Goal: Task Accomplishment & Management: Manage account settings

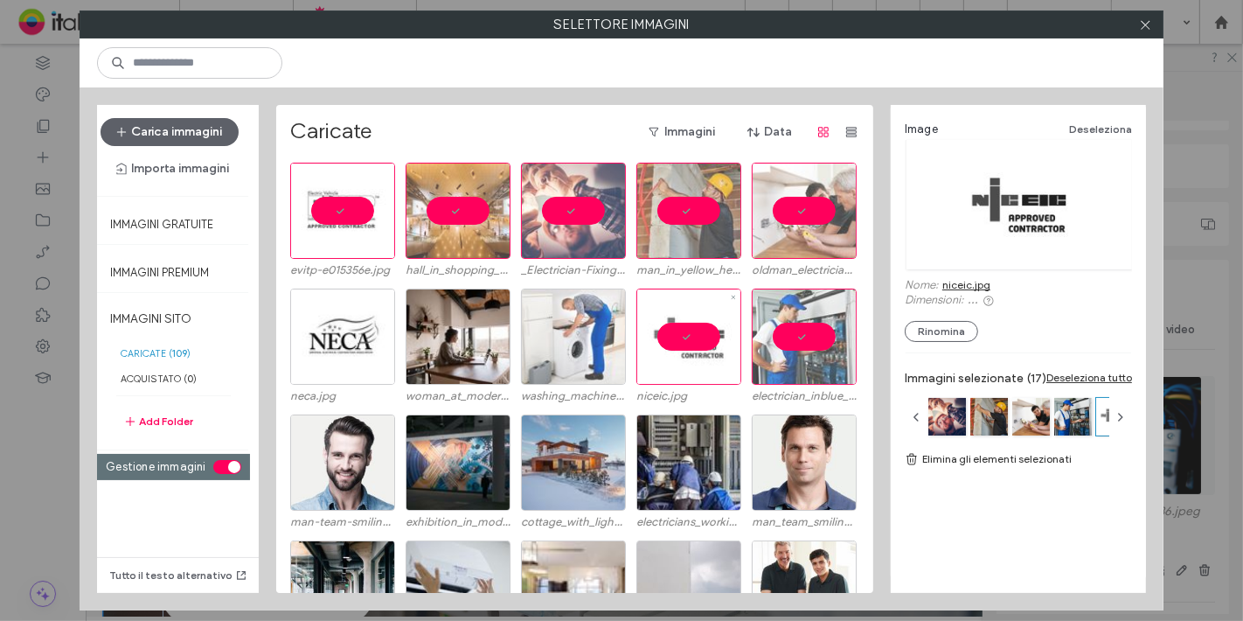
click at [575, 331] on div at bounding box center [573, 337] width 105 height 96
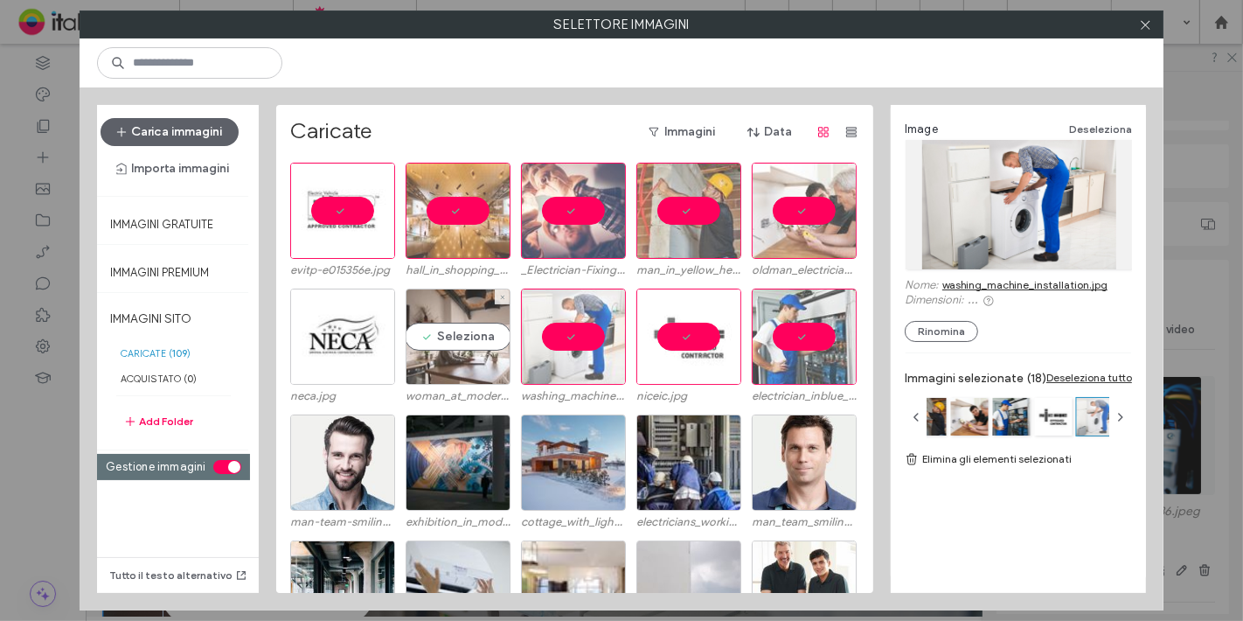
click at [424, 336] on div "Seleziona" at bounding box center [458, 337] width 105 height 96
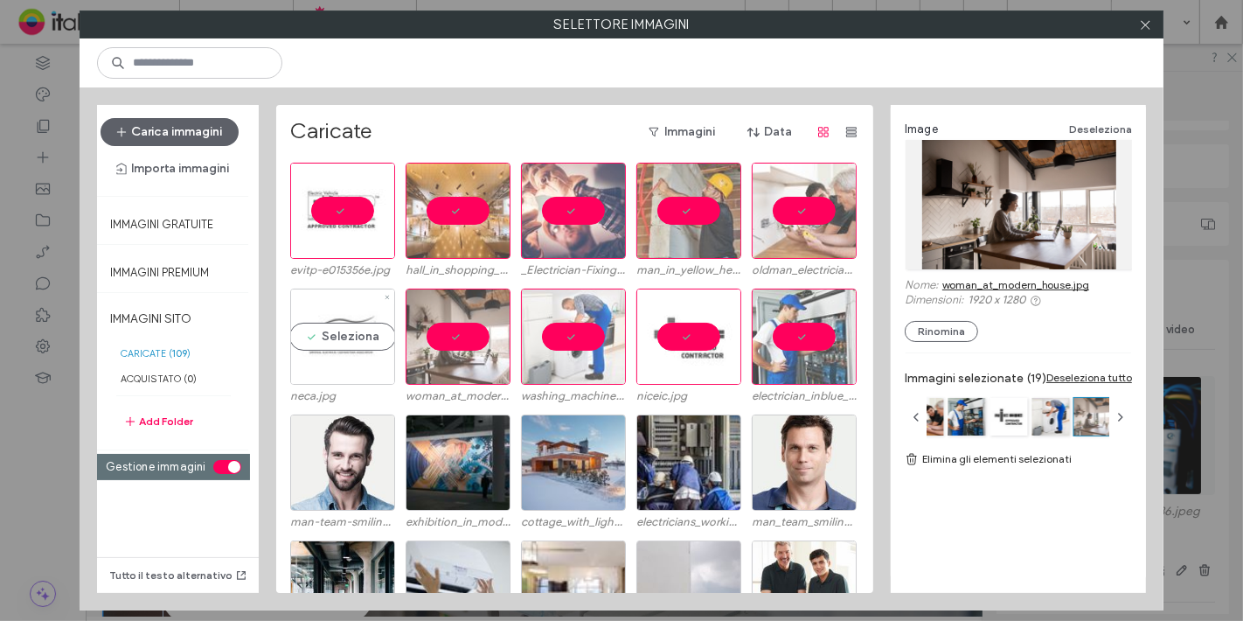
click at [365, 330] on div "Seleziona" at bounding box center [342, 337] width 105 height 96
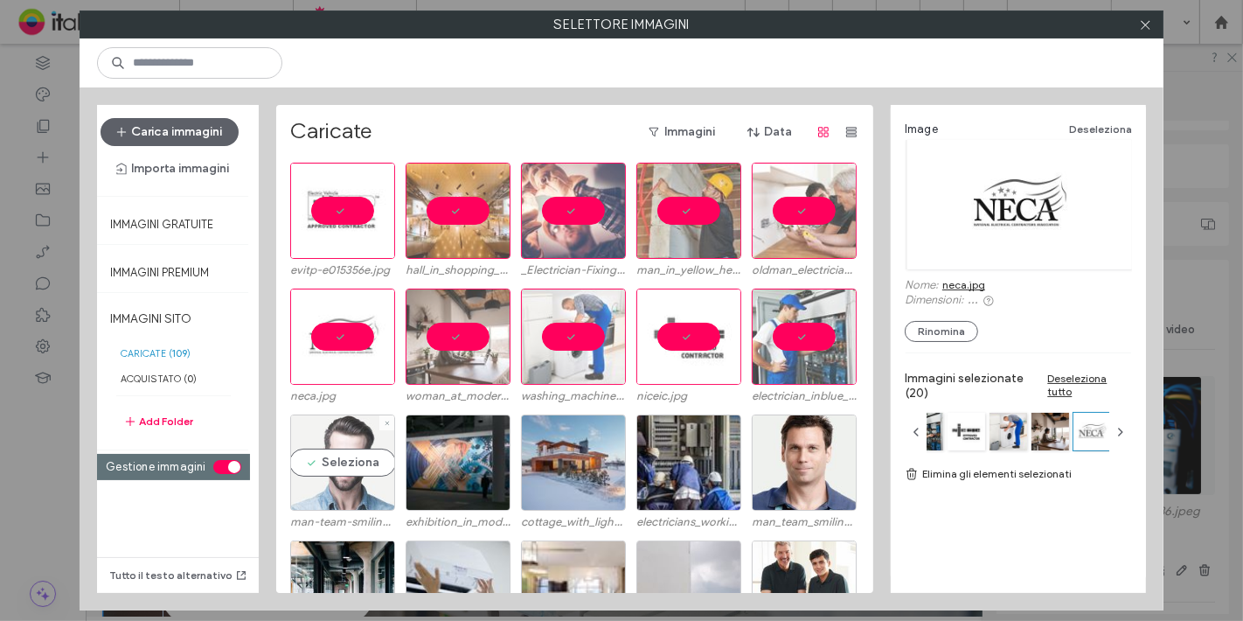
click at [359, 490] on div "Seleziona" at bounding box center [342, 462] width 105 height 96
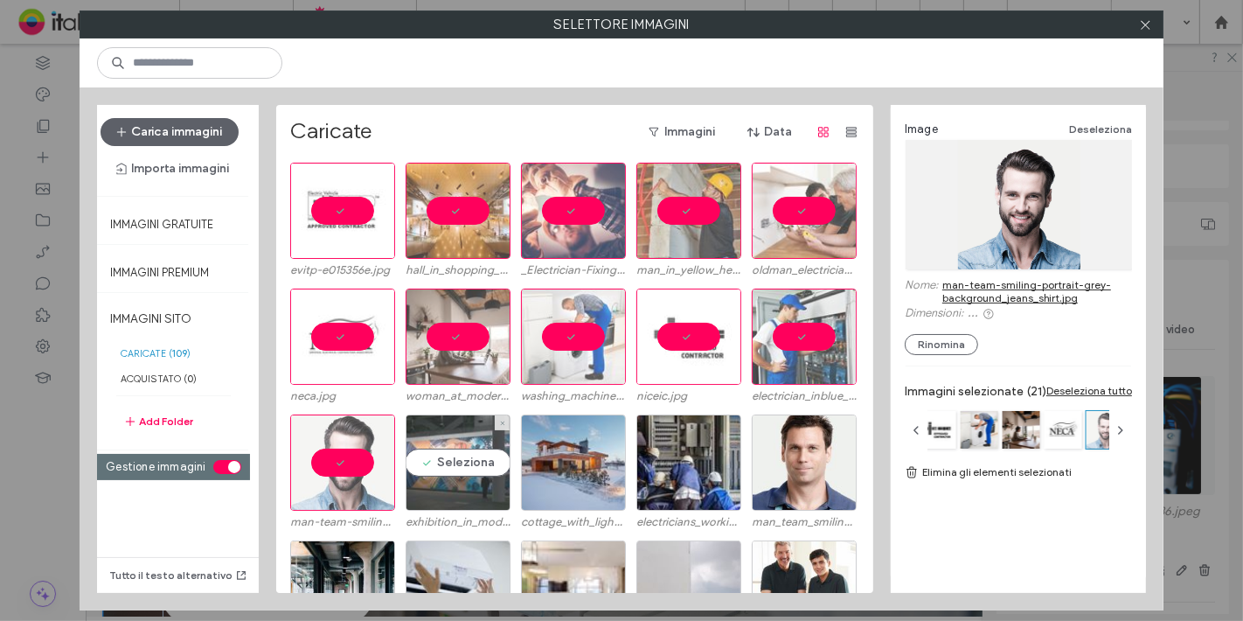
click at [449, 488] on div "Seleziona" at bounding box center [458, 462] width 105 height 96
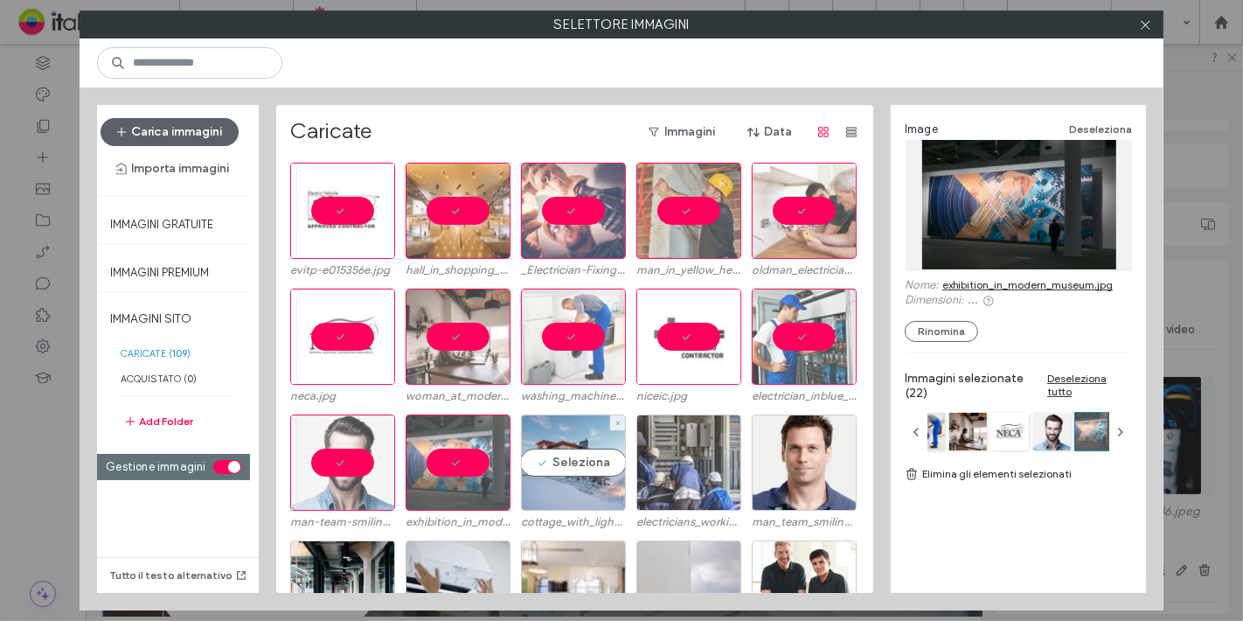
click at [568, 479] on div "Seleziona" at bounding box center [573, 462] width 105 height 96
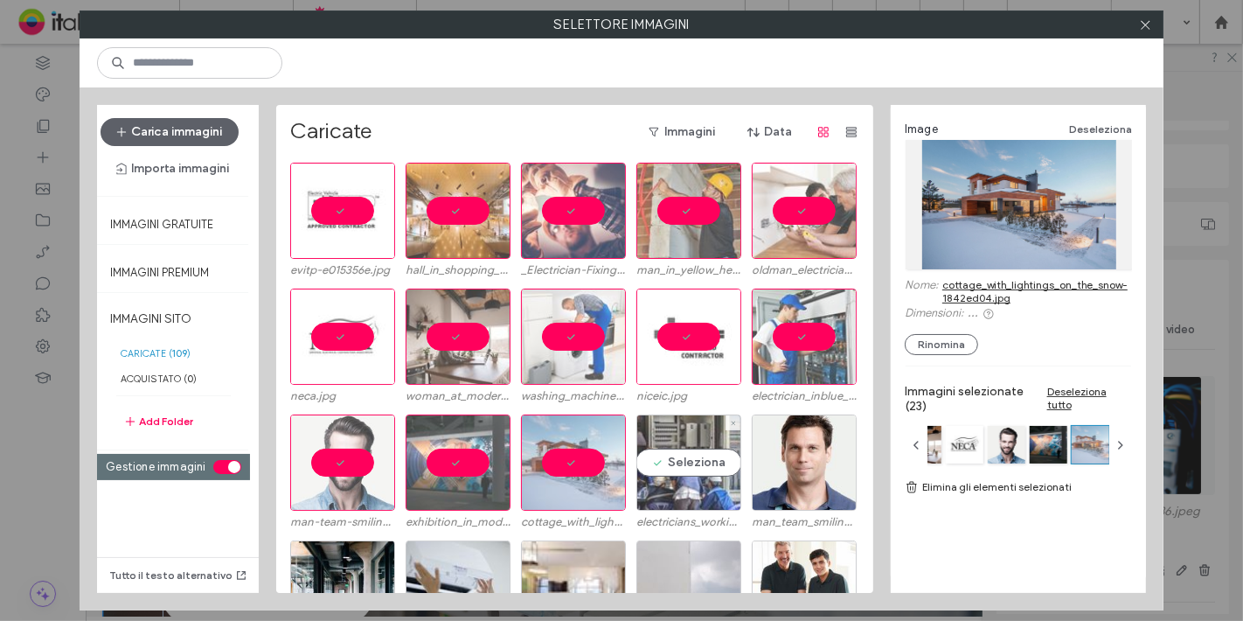
click at [691, 479] on div "Seleziona" at bounding box center [689, 462] width 105 height 96
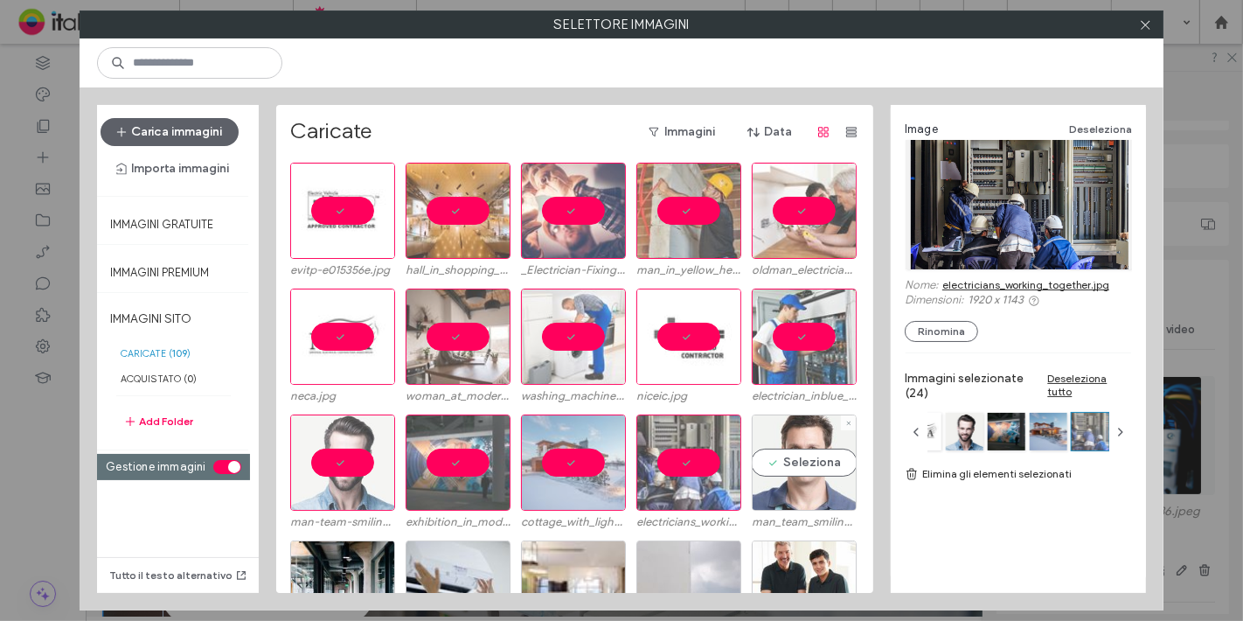
click at [793, 468] on div "Seleziona" at bounding box center [804, 462] width 105 height 96
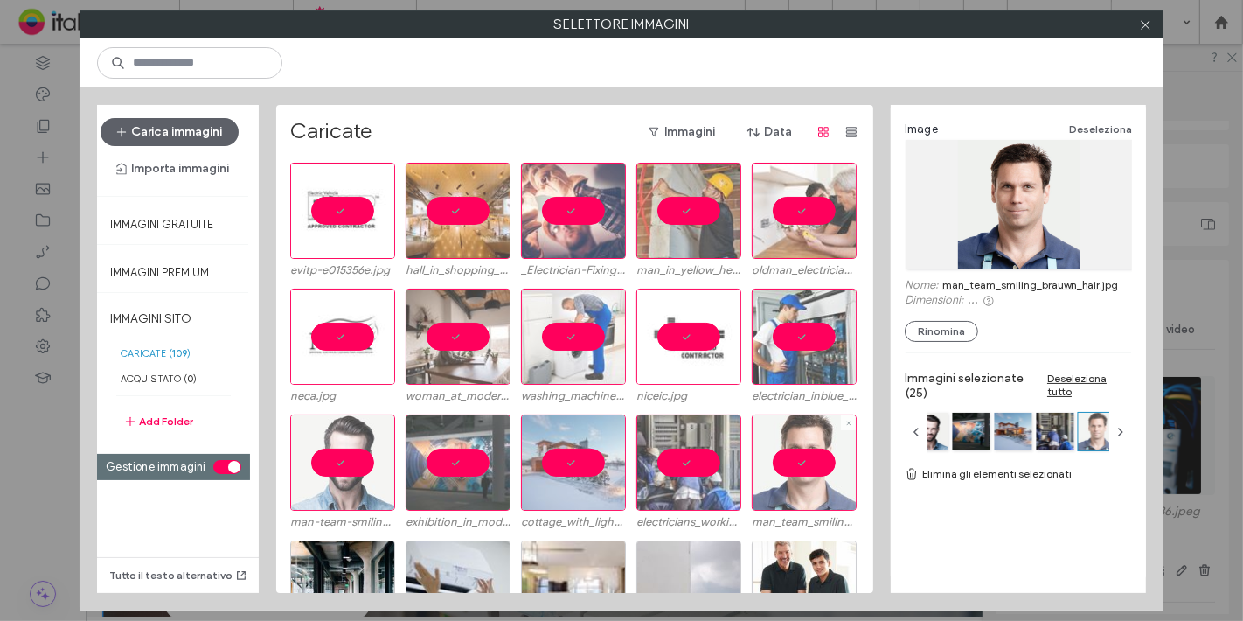
scroll to position [634, 0]
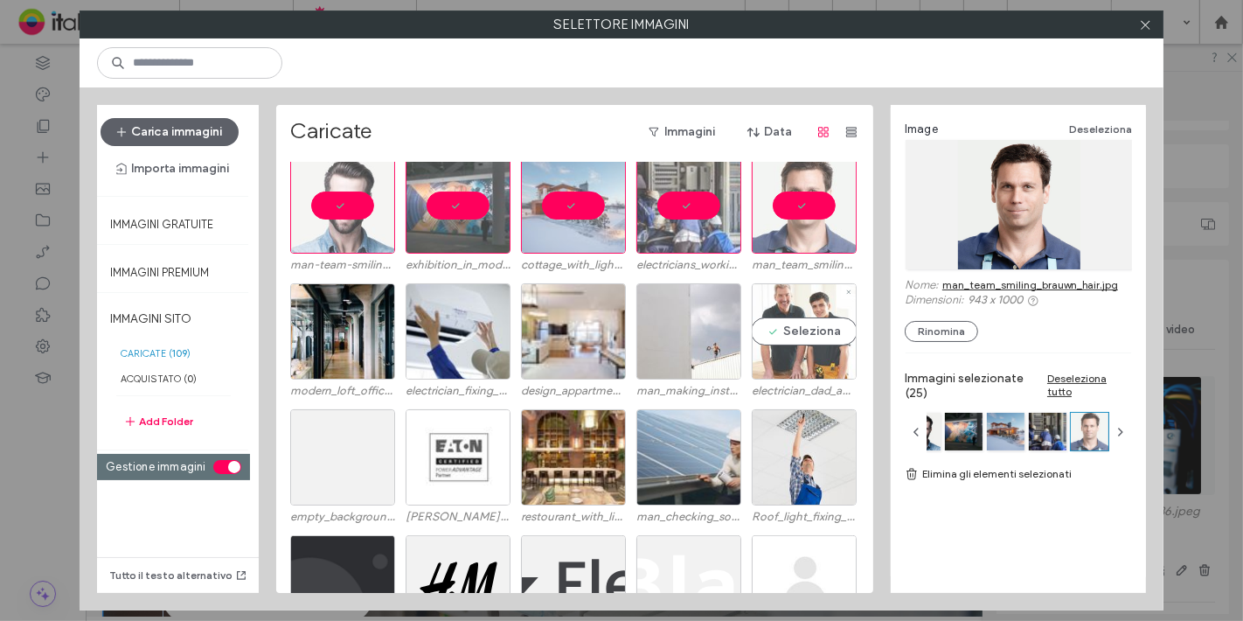
click at [810, 339] on div "Seleziona" at bounding box center [804, 331] width 105 height 96
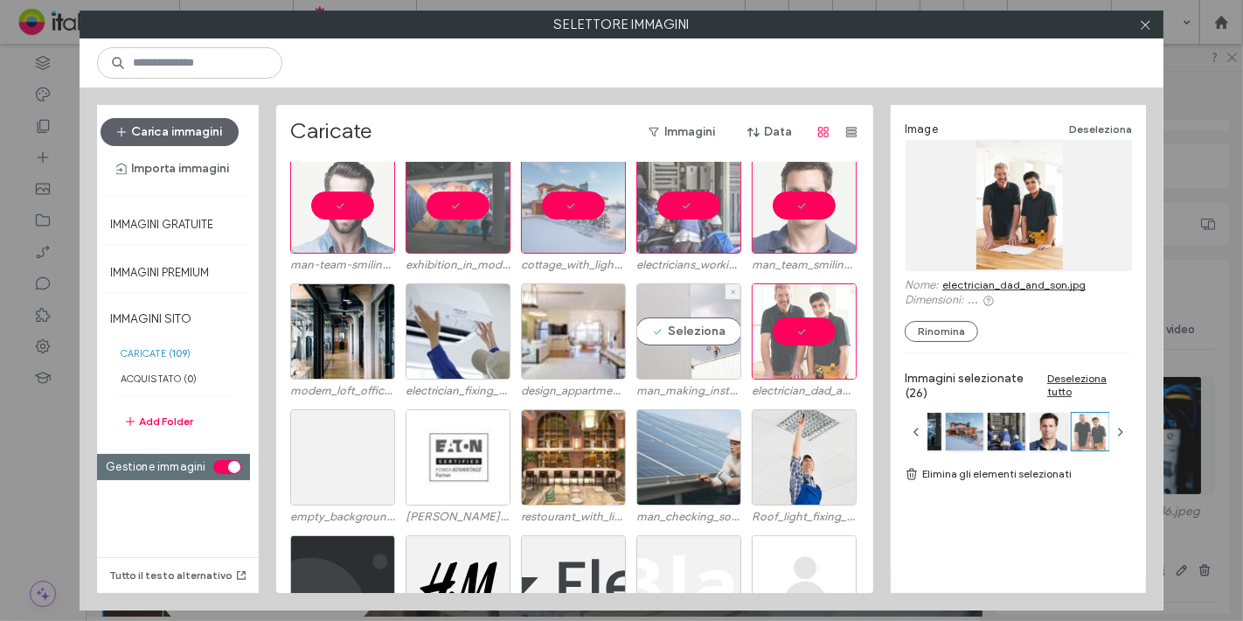
click at [687, 327] on div "Seleziona" at bounding box center [689, 331] width 105 height 96
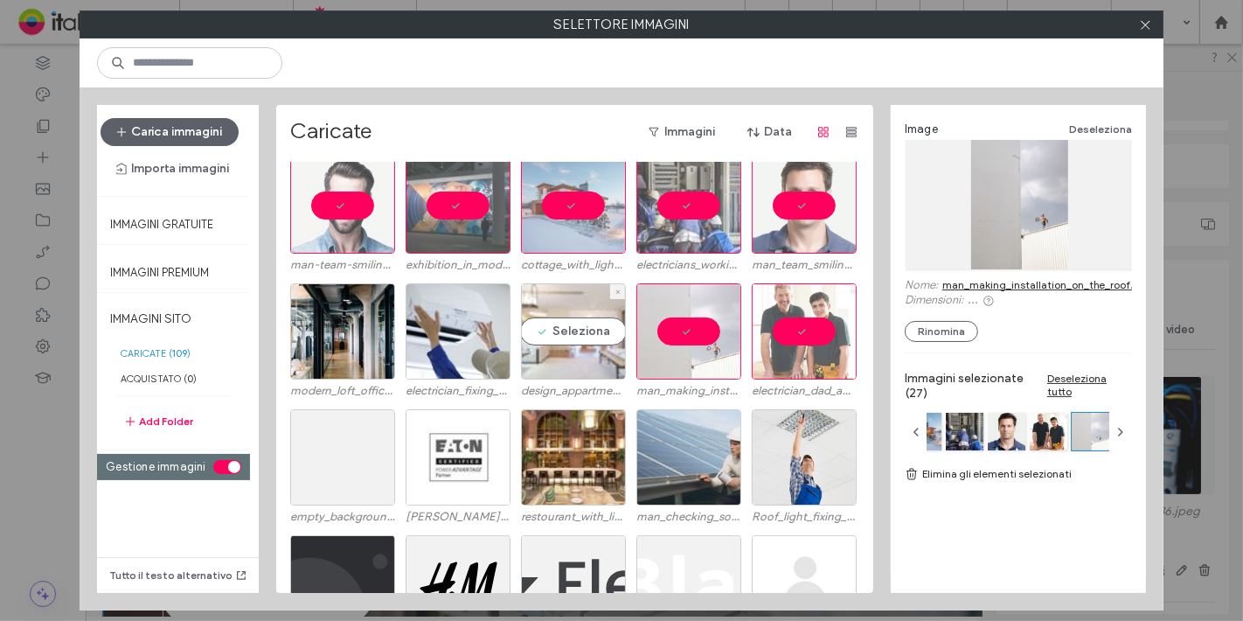
click at [521, 306] on div "Seleziona" at bounding box center [573, 331] width 105 height 96
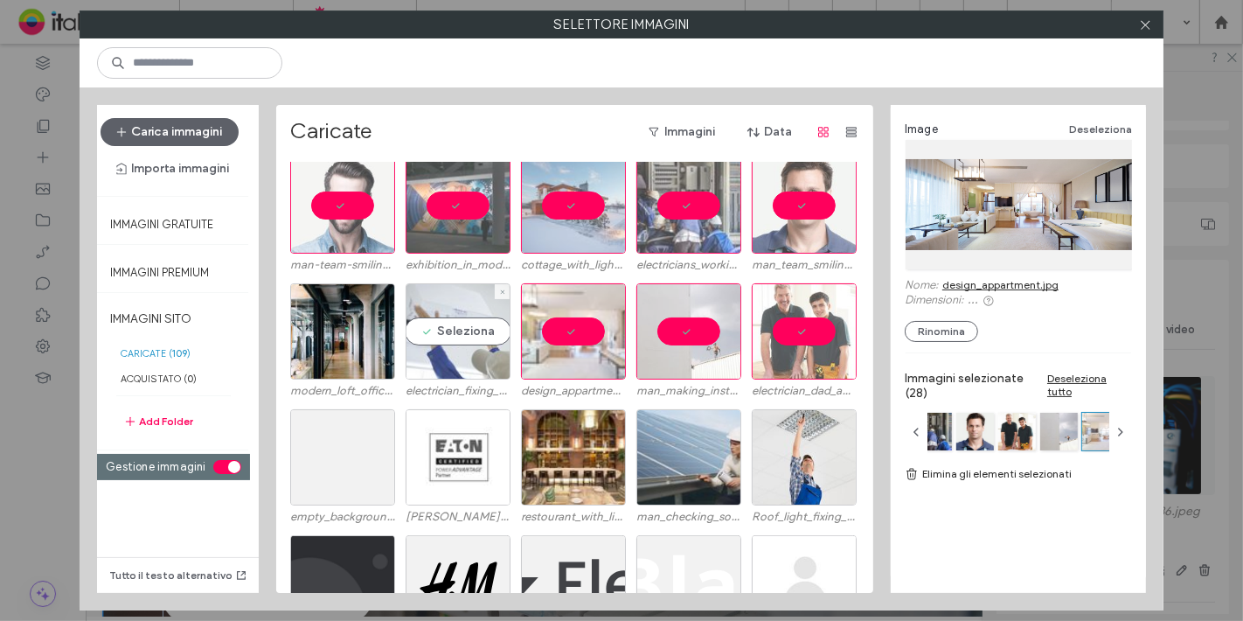
click at [456, 312] on div "Seleziona" at bounding box center [458, 331] width 105 height 96
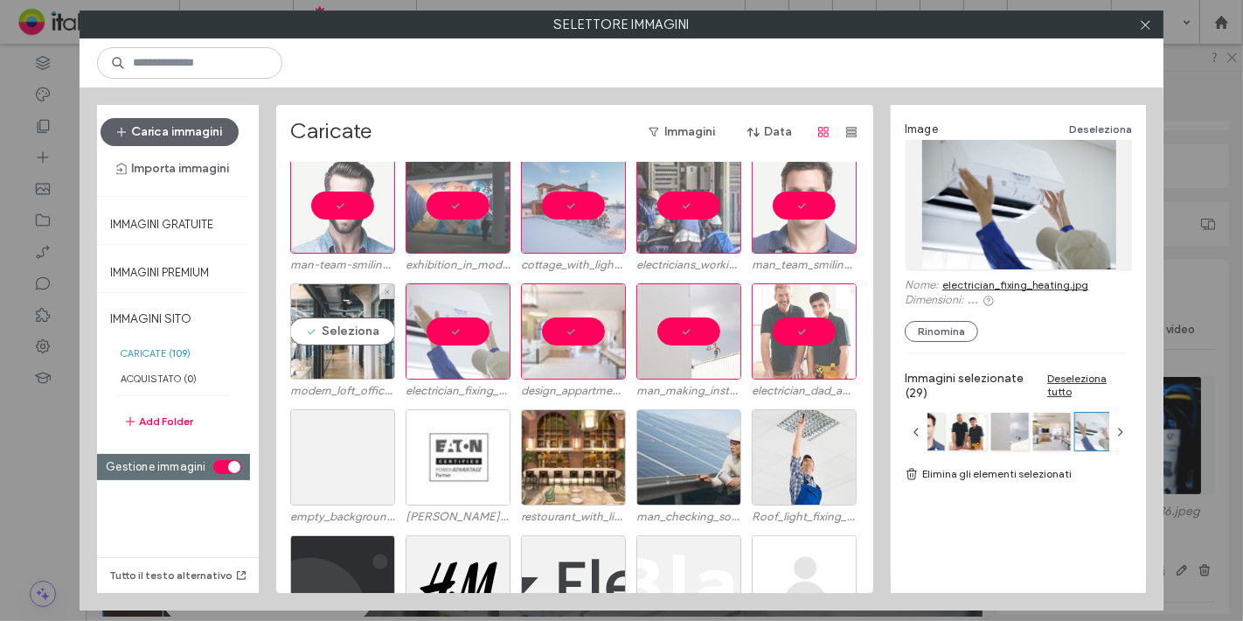
click at [357, 318] on div "Seleziona" at bounding box center [342, 331] width 105 height 96
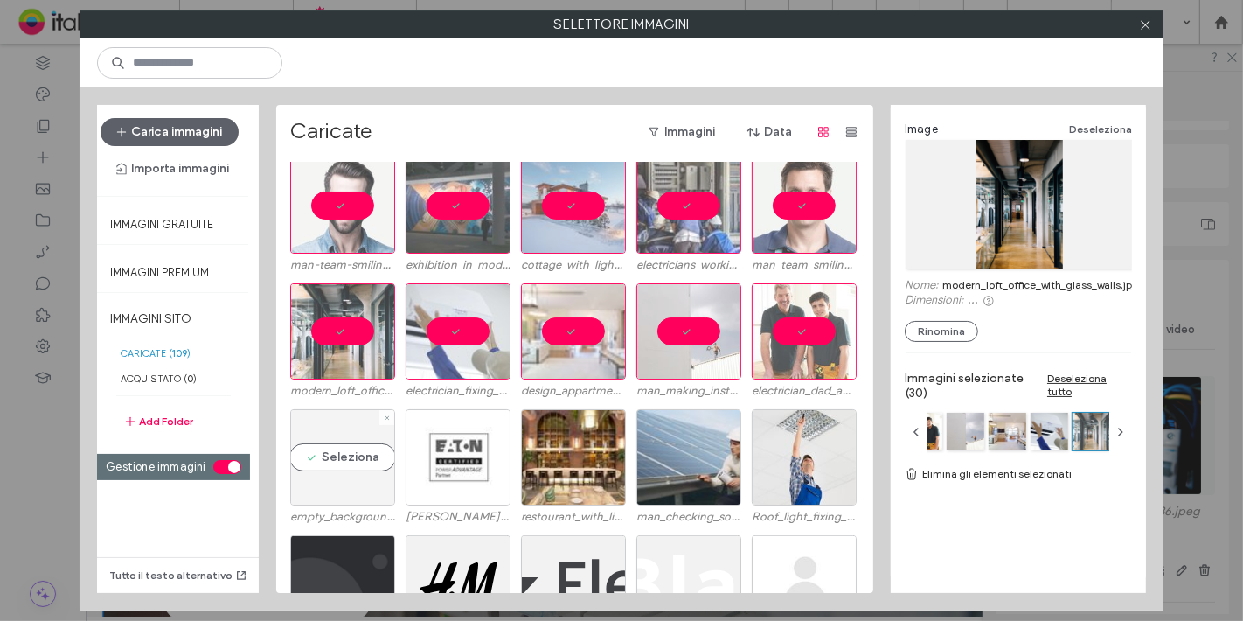
click at [347, 460] on div "Seleziona" at bounding box center [342, 457] width 105 height 96
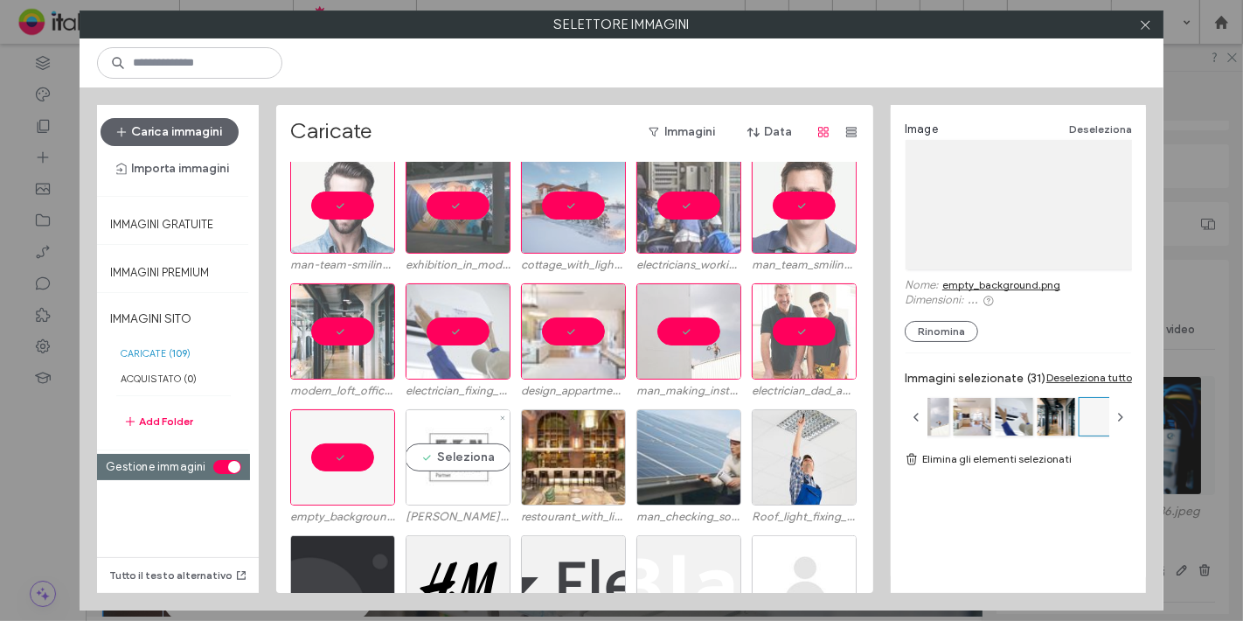
click at [463, 450] on div "Seleziona" at bounding box center [458, 457] width 105 height 96
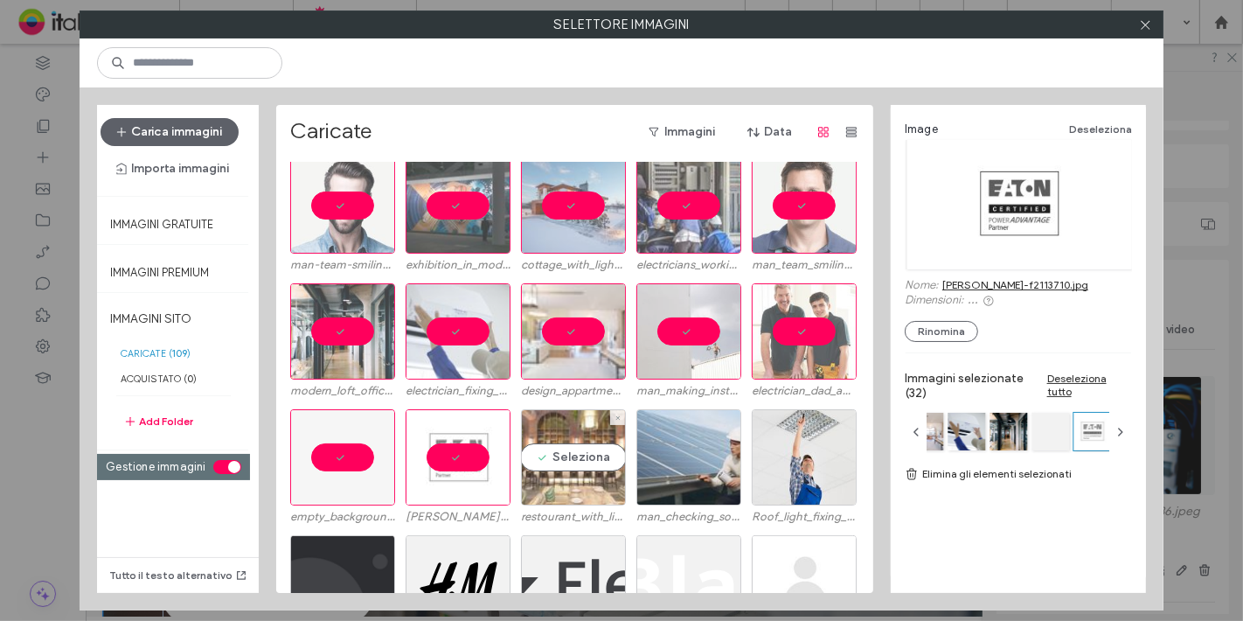
click at [587, 463] on div "Seleziona" at bounding box center [573, 457] width 105 height 96
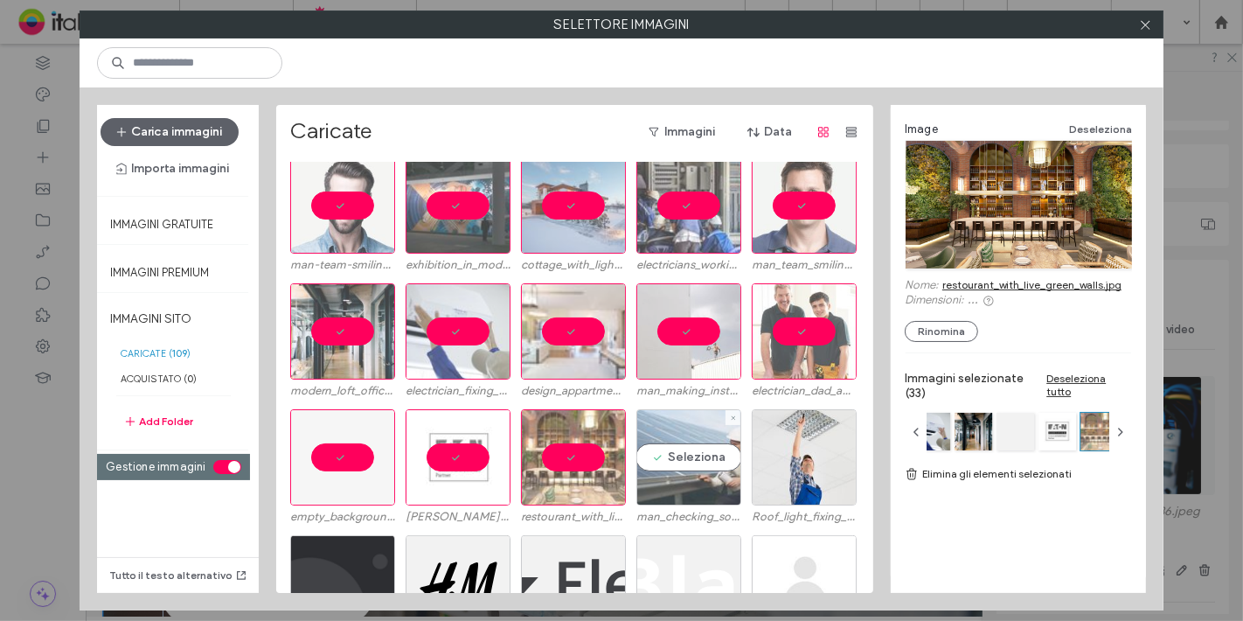
click at [681, 470] on div "Seleziona" at bounding box center [689, 457] width 105 height 96
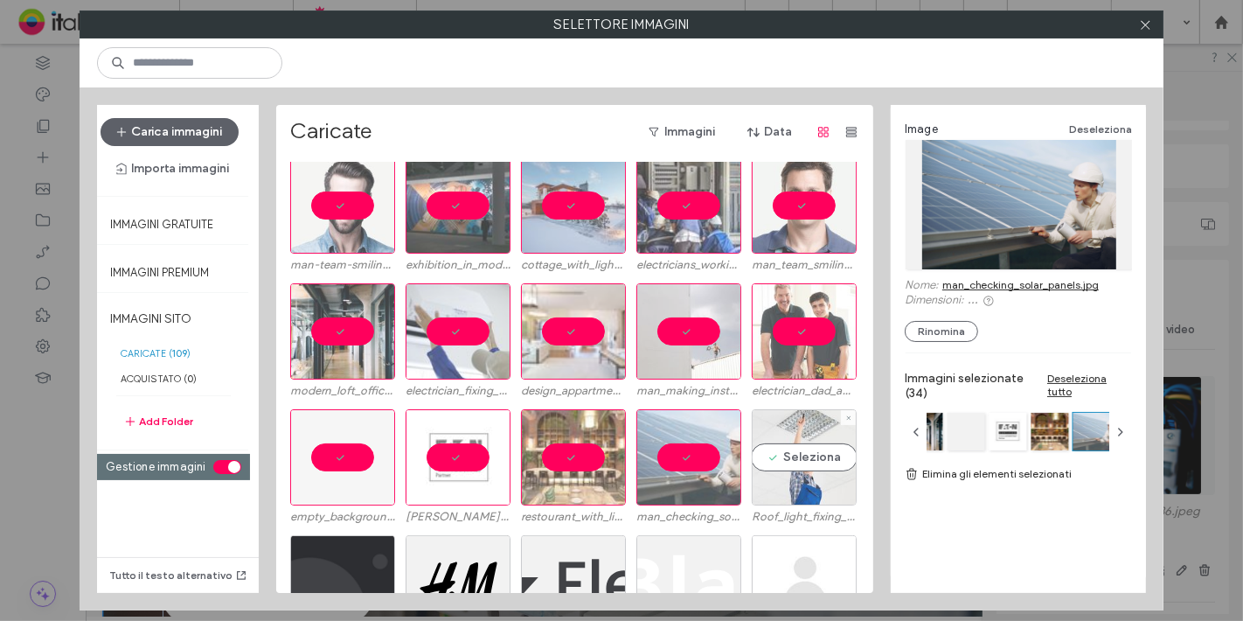
click at [792, 458] on div "Seleziona" at bounding box center [804, 457] width 105 height 96
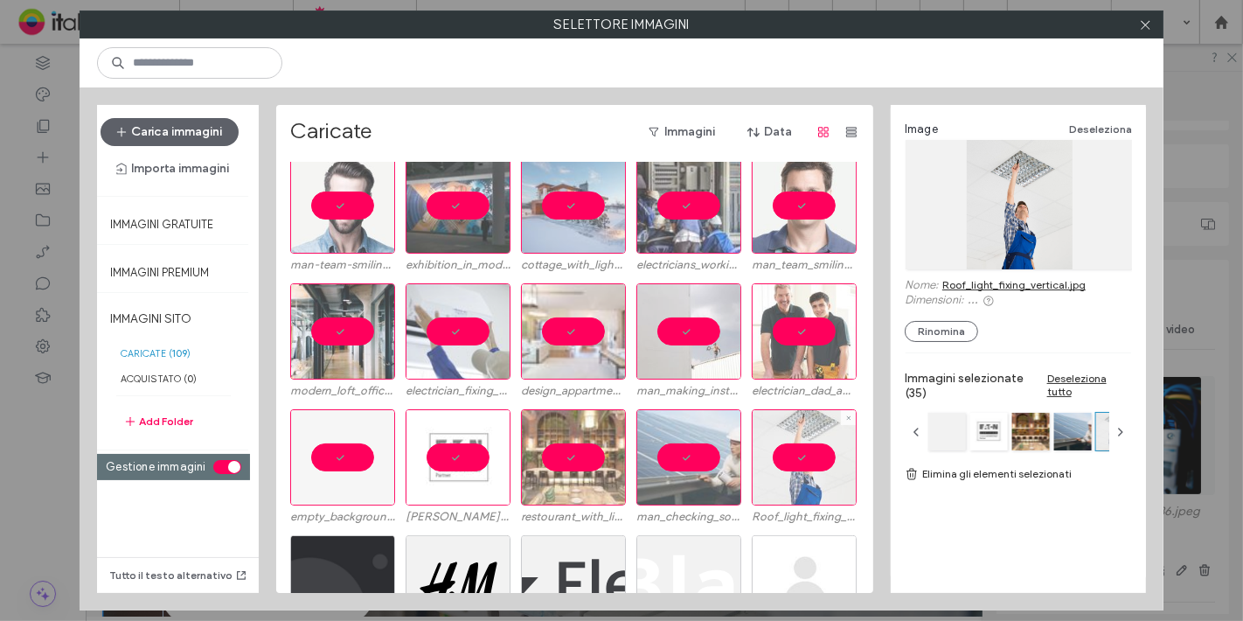
scroll to position [719, 0]
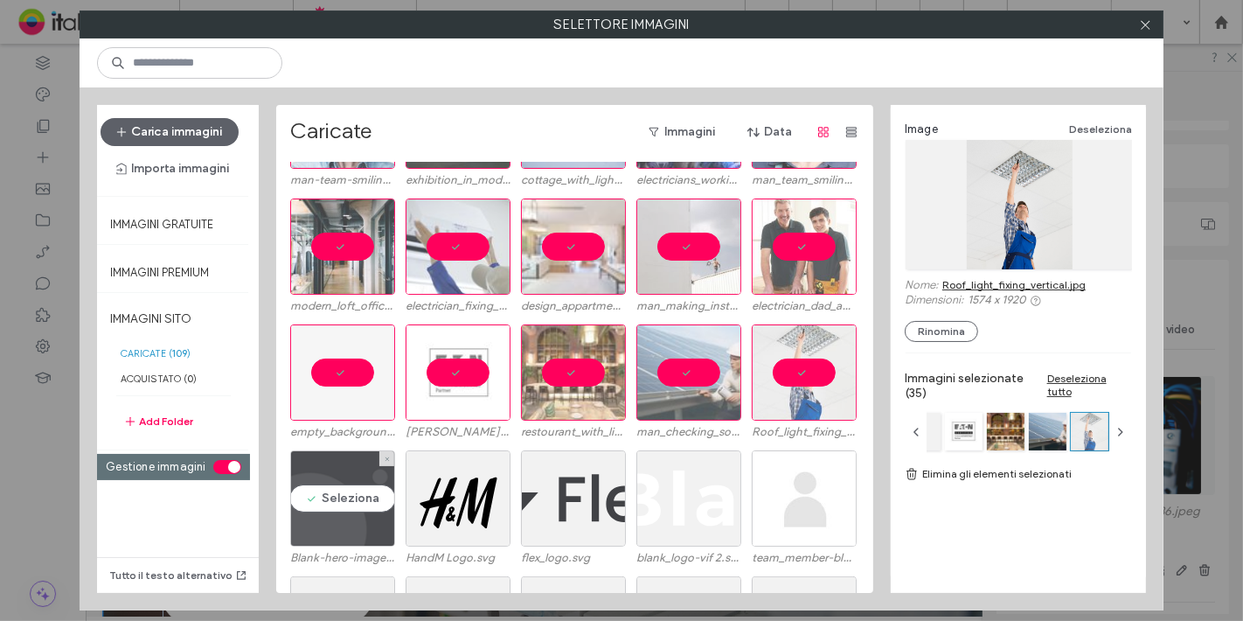
click at [310, 484] on div "Seleziona" at bounding box center [342, 498] width 105 height 96
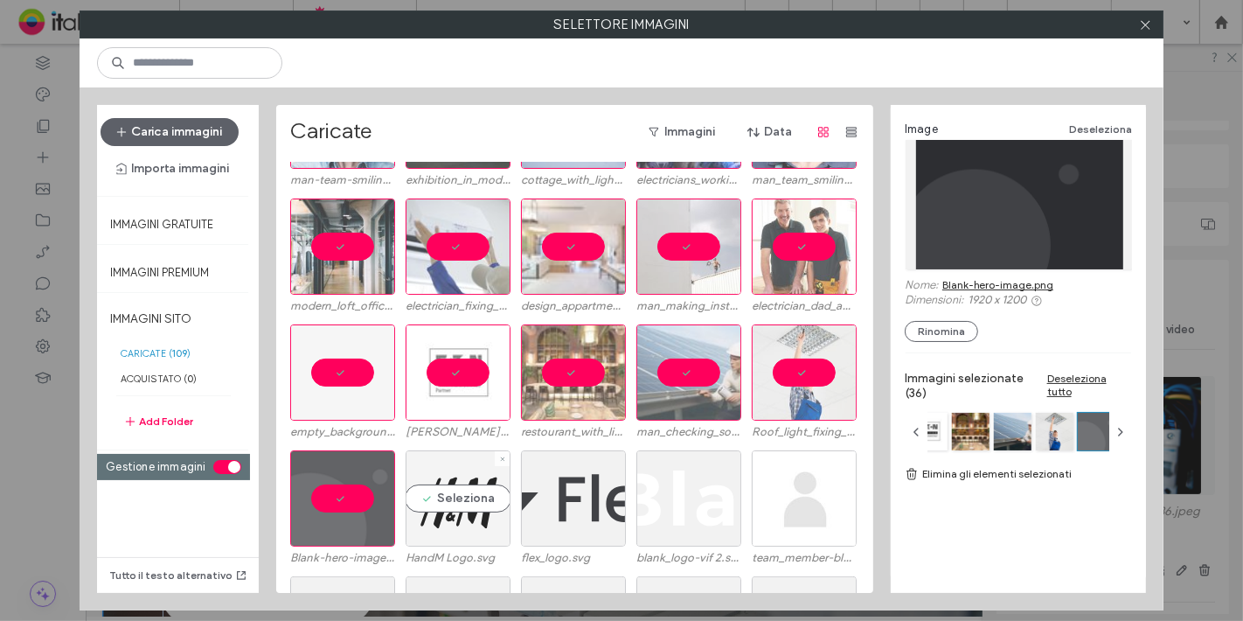
click at [445, 484] on div "Seleziona" at bounding box center [458, 498] width 105 height 96
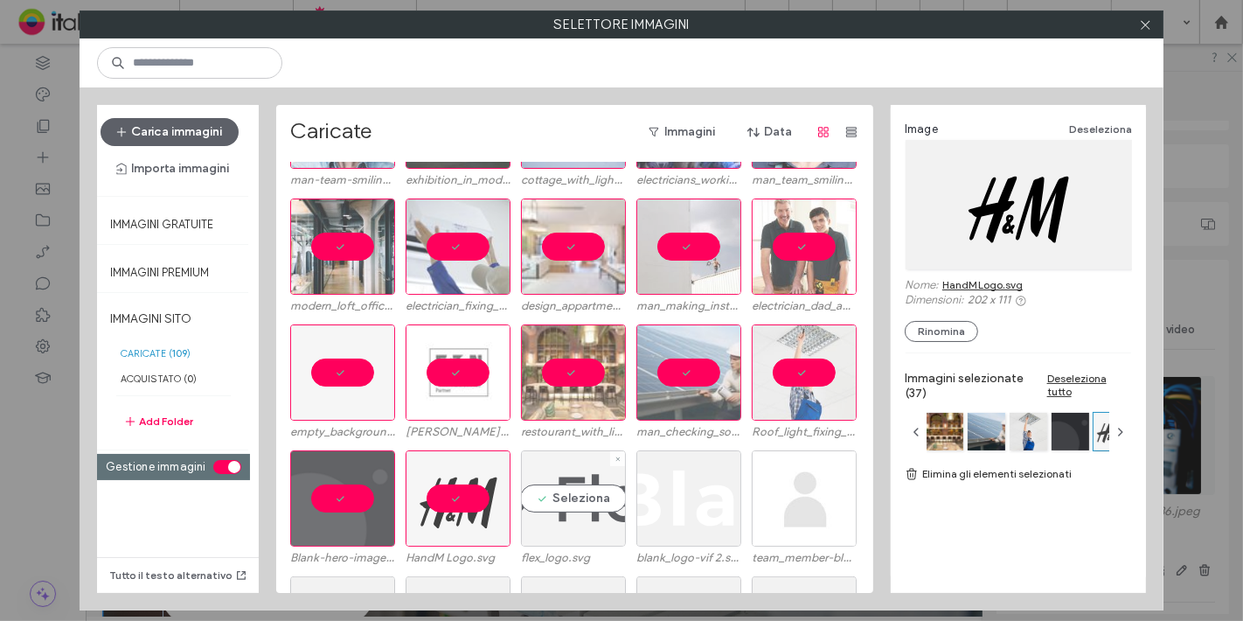
click at [599, 511] on div "Seleziona" at bounding box center [573, 498] width 105 height 96
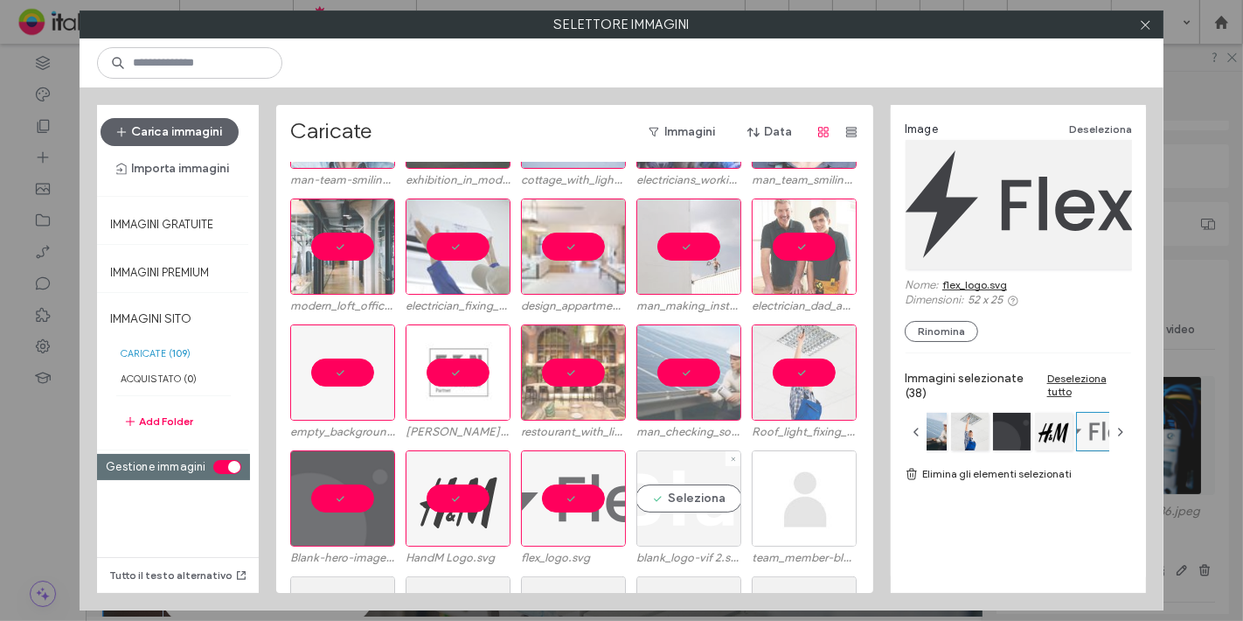
click at [685, 513] on div "Seleziona" at bounding box center [689, 498] width 105 height 96
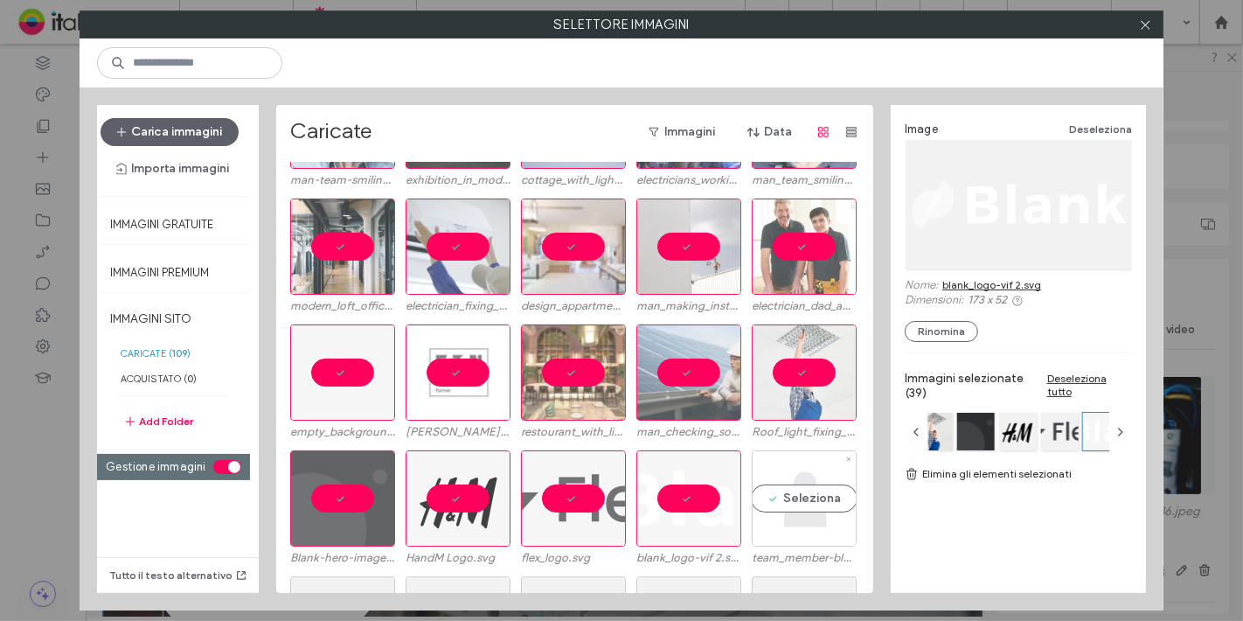
click at [786, 493] on div "Seleziona" at bounding box center [804, 498] width 105 height 96
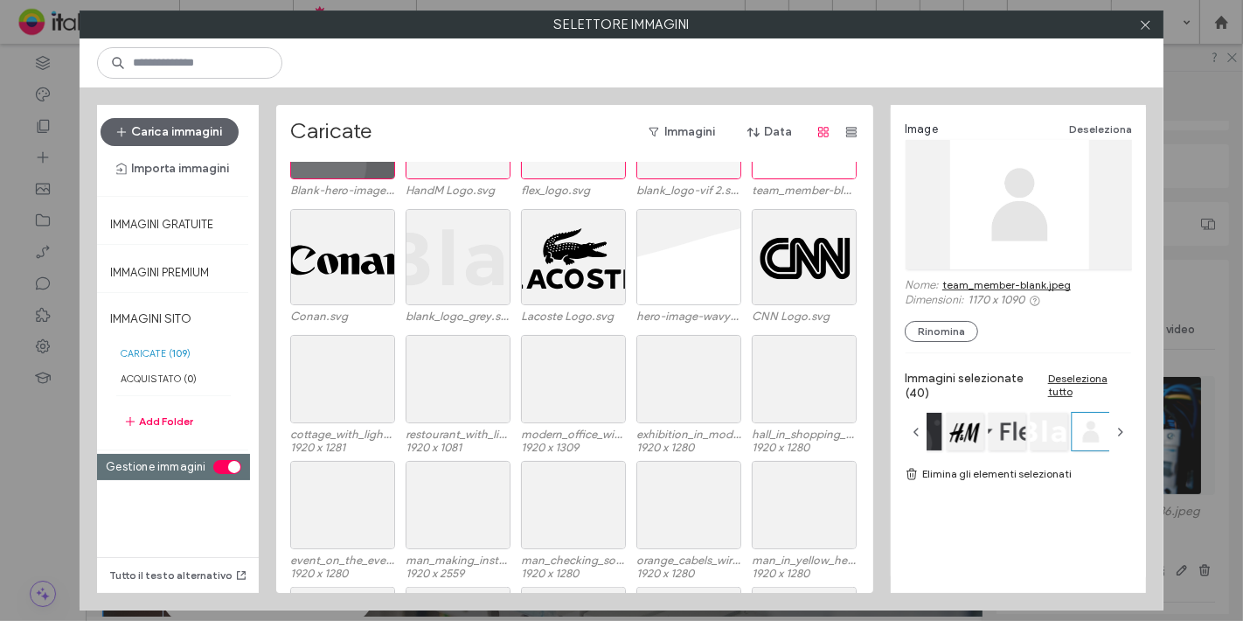
scroll to position [1088, 0]
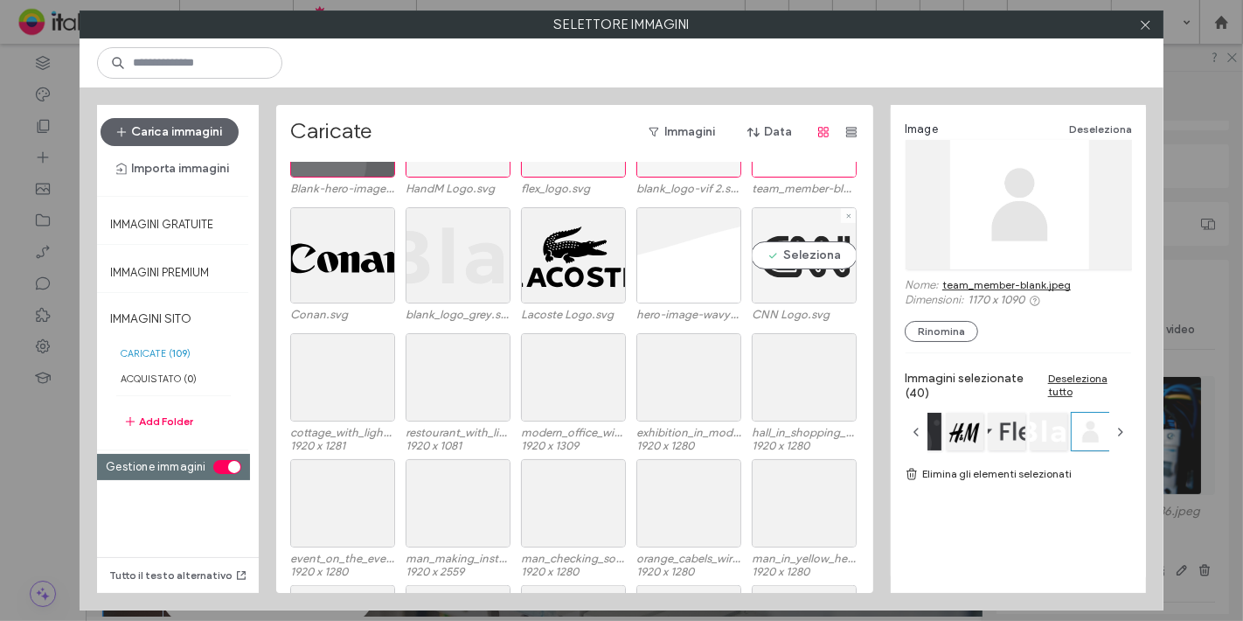
click at [774, 244] on div "Seleziona" at bounding box center [804, 255] width 105 height 96
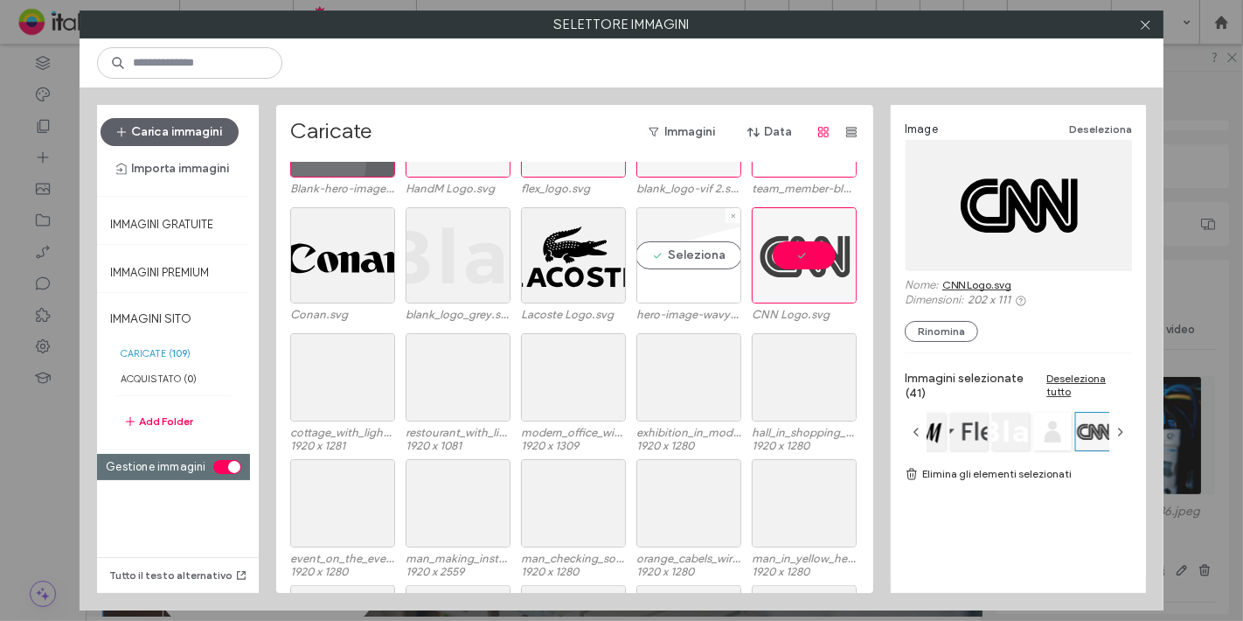
click at [684, 248] on div "Seleziona" at bounding box center [689, 255] width 105 height 96
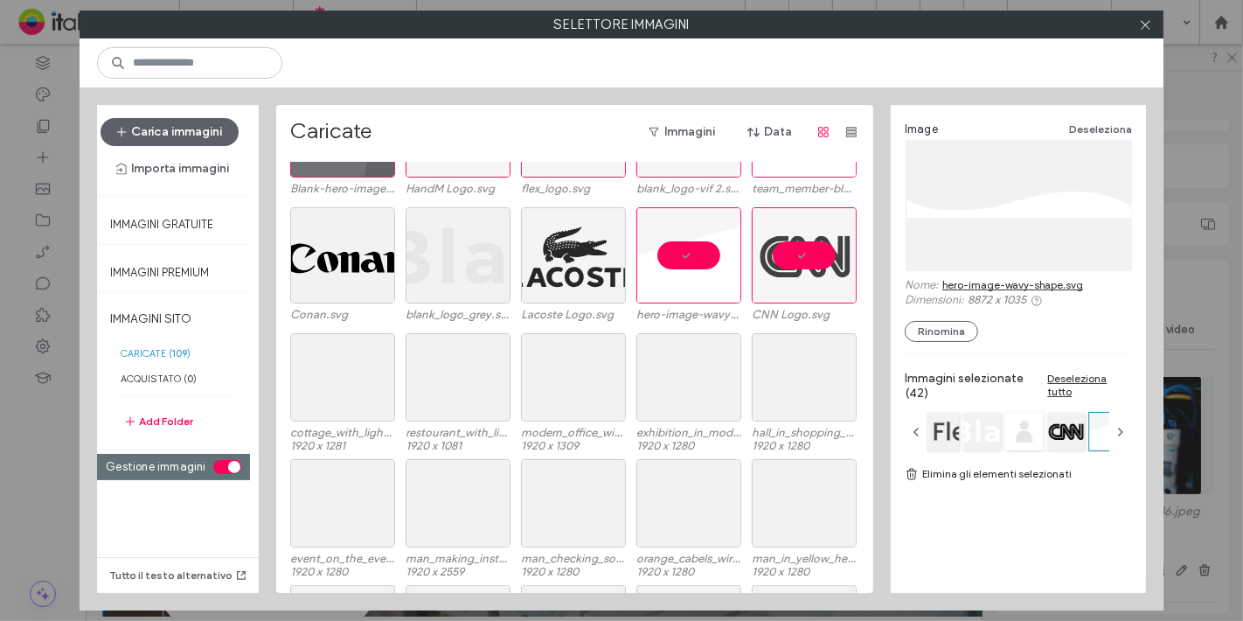
click at [563, 253] on div at bounding box center [573, 255] width 105 height 96
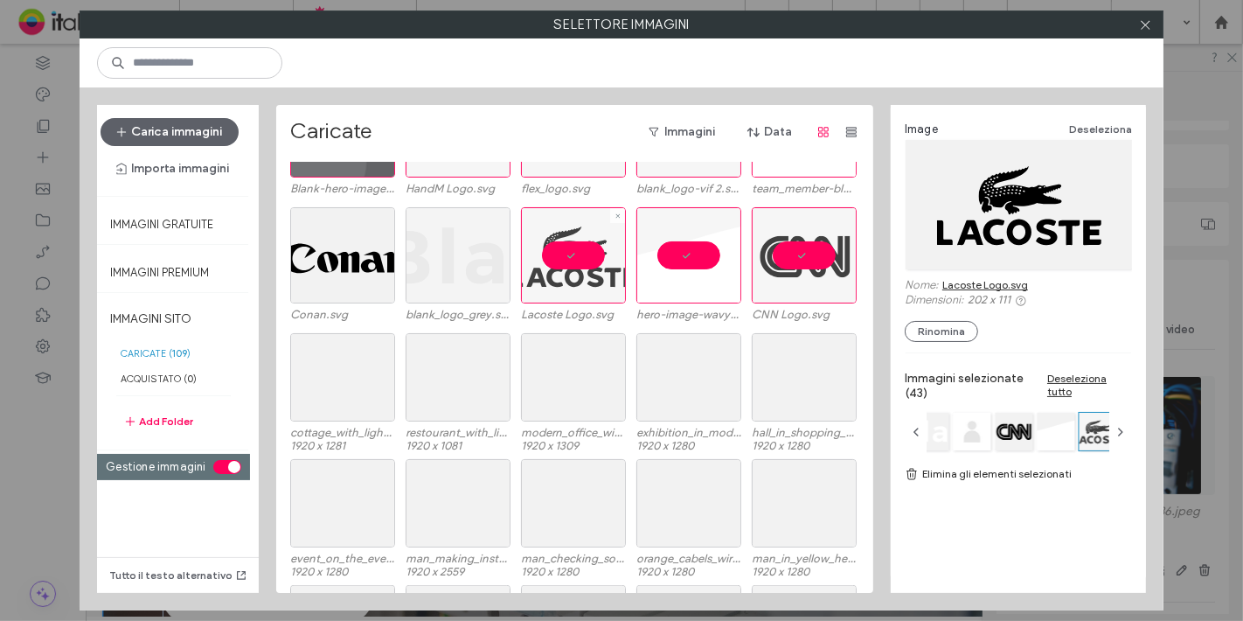
click at [479, 243] on div at bounding box center [458, 255] width 105 height 96
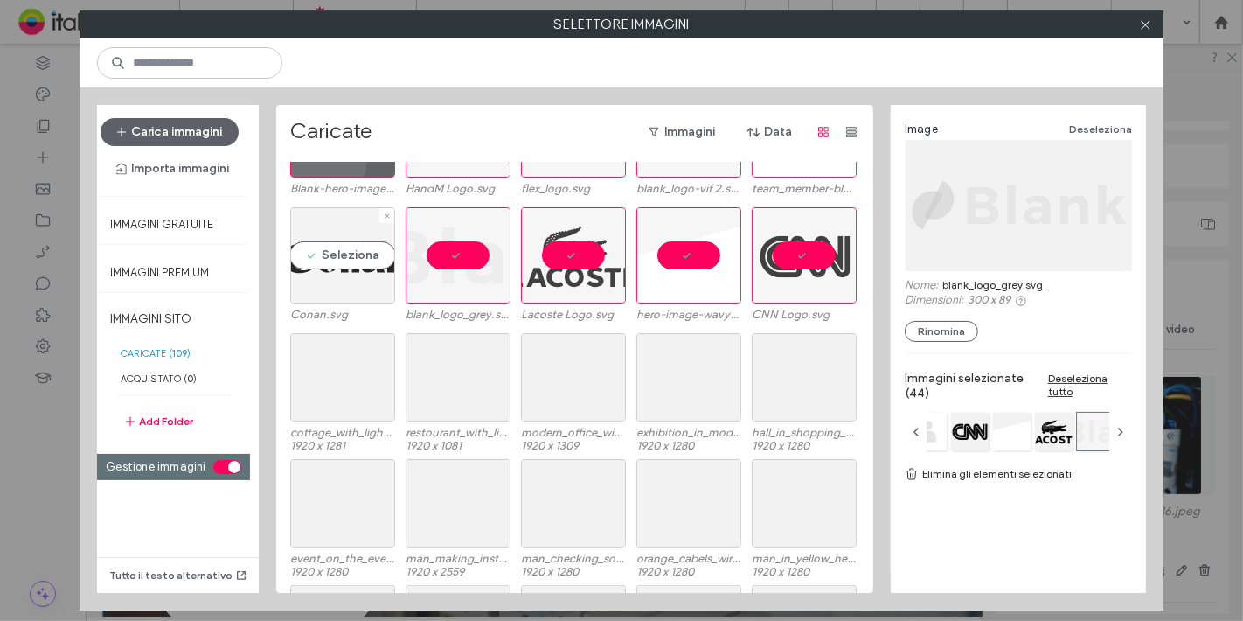
click at [344, 236] on div "Seleziona" at bounding box center [342, 255] width 105 height 96
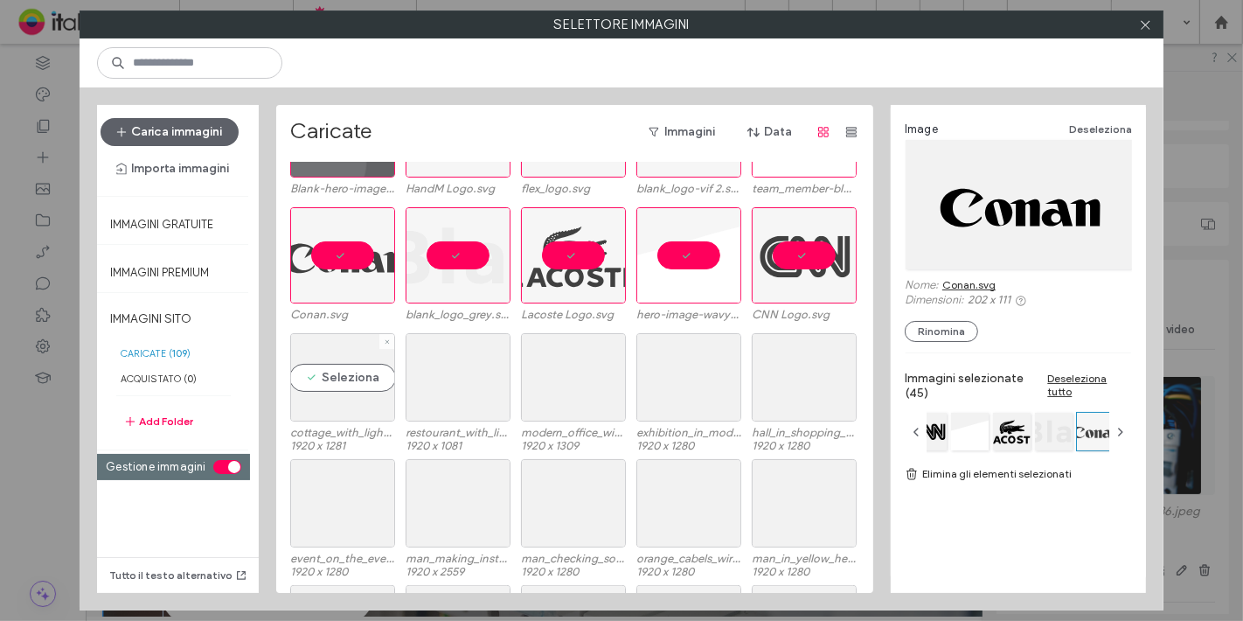
click at [367, 430] on label "cottage_with_lightings_on_the_snow-1842ed04.jpg" at bounding box center [342, 432] width 105 height 13
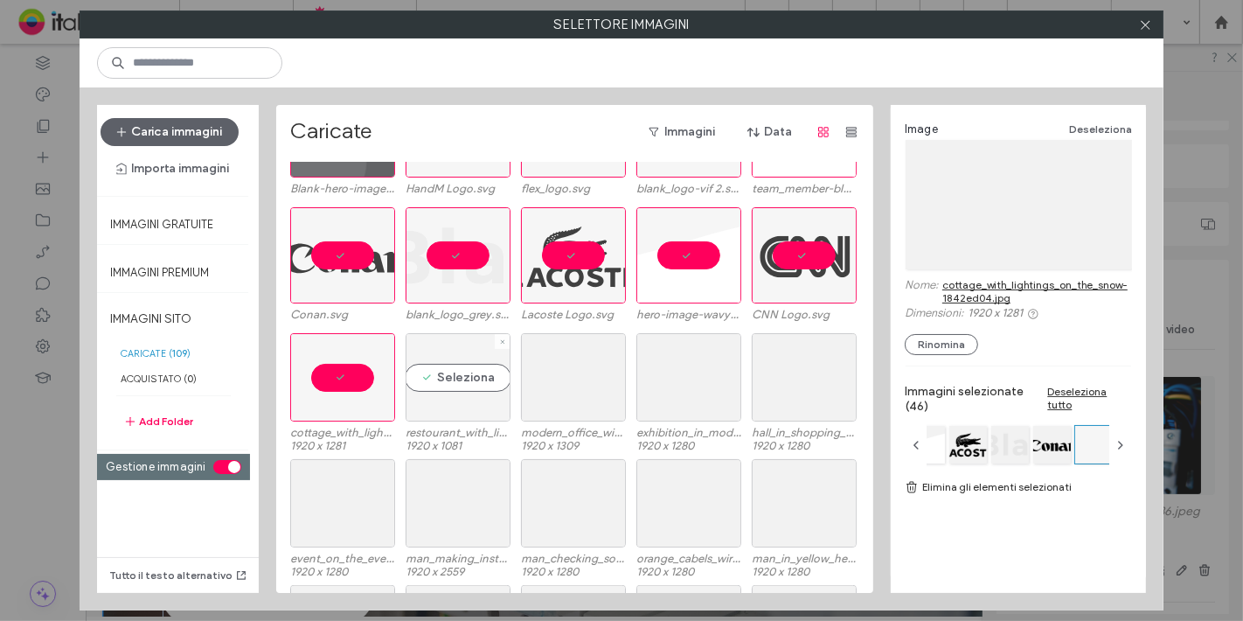
click at [468, 402] on div "Seleziona" at bounding box center [458, 377] width 105 height 88
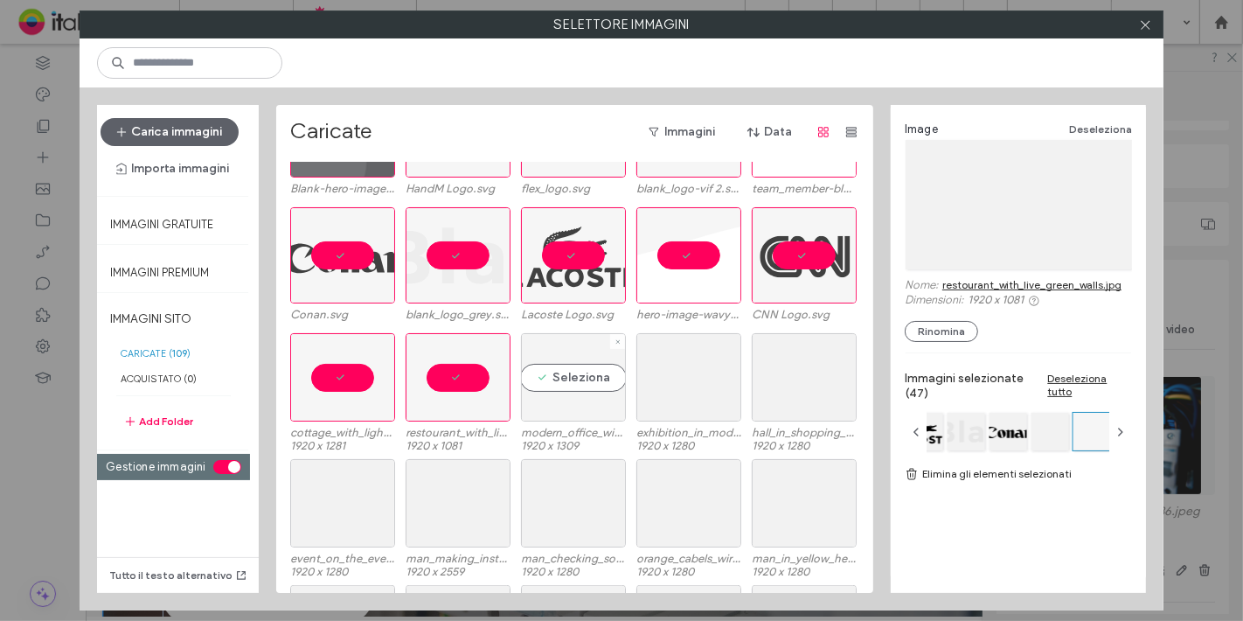
click at [569, 389] on div "Seleziona" at bounding box center [573, 377] width 105 height 88
click at [683, 397] on div "Seleziona" at bounding box center [689, 377] width 105 height 88
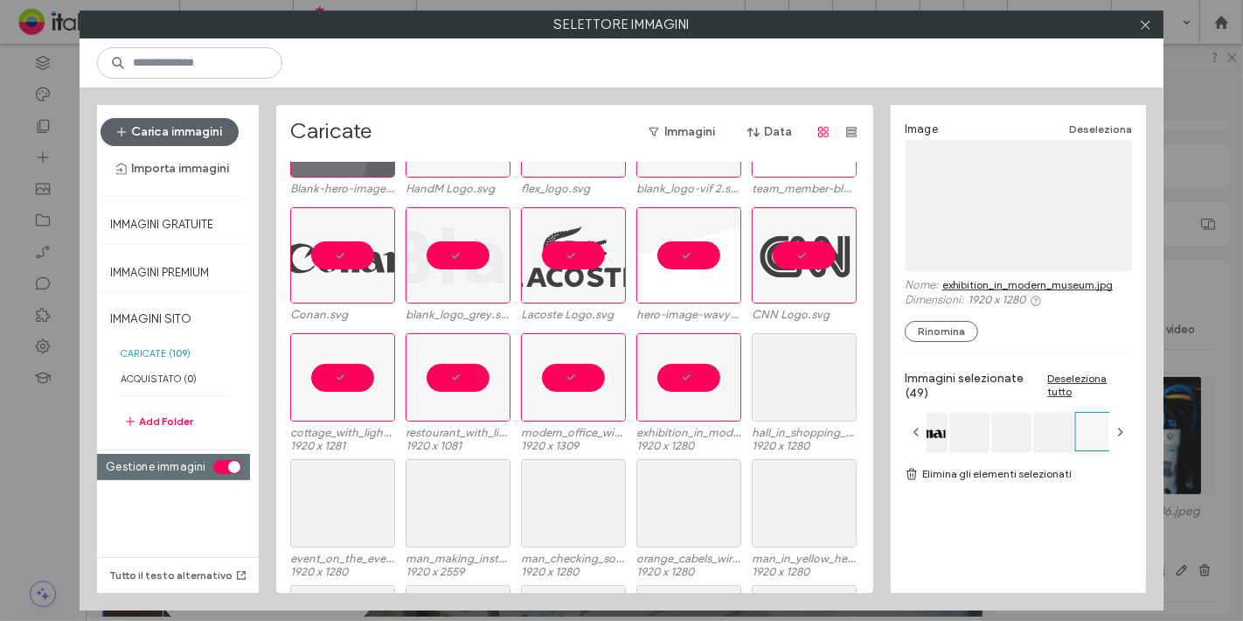
click at [739, 393] on div "cottage_with_lightings_on_the_snow-1842ed04.jpg 1920 x 1281 restourant_with_liv…" at bounding box center [579, 396] width 579 height 126
click at [769, 509] on div "Seleziona" at bounding box center [804, 503] width 105 height 88
click at [712, 500] on div at bounding box center [689, 503] width 105 height 88
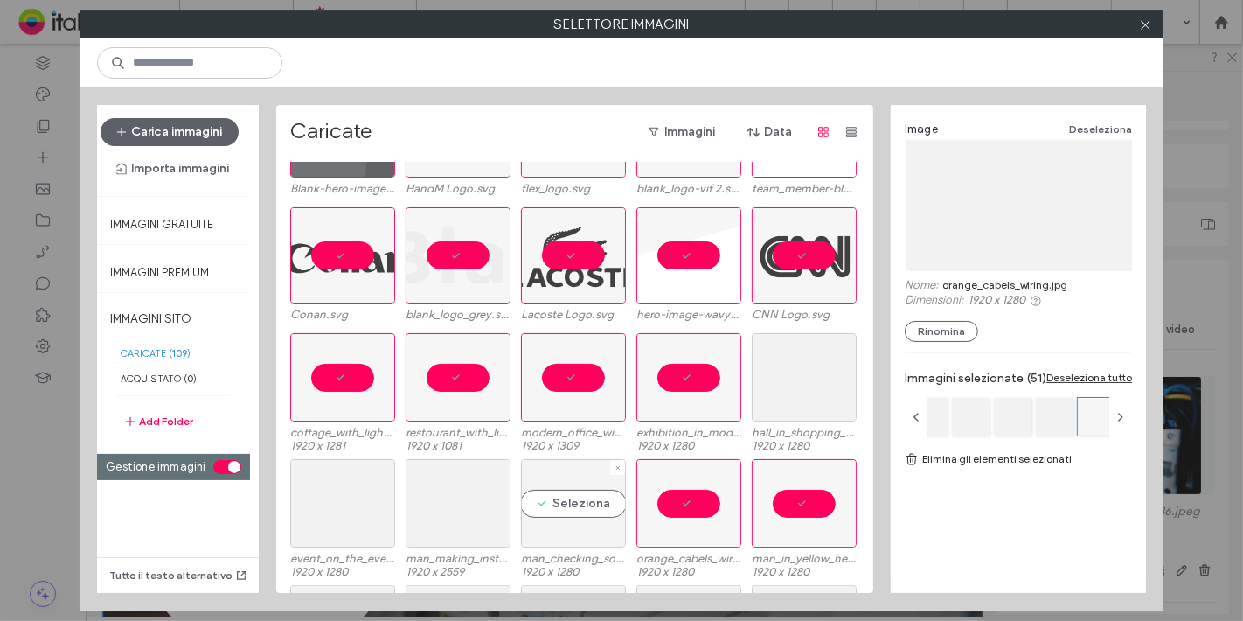
click at [586, 490] on div "Seleziona" at bounding box center [573, 503] width 105 height 88
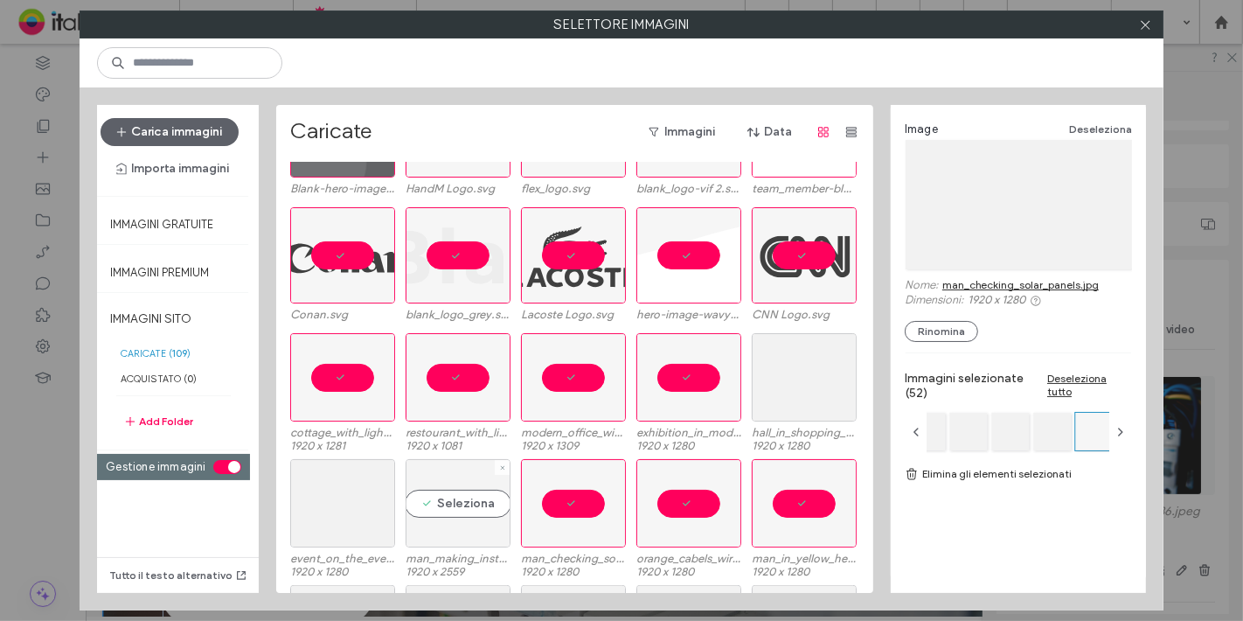
click at [473, 491] on div "Seleziona" at bounding box center [458, 503] width 105 height 88
click at [343, 478] on div at bounding box center [342, 503] width 105 height 88
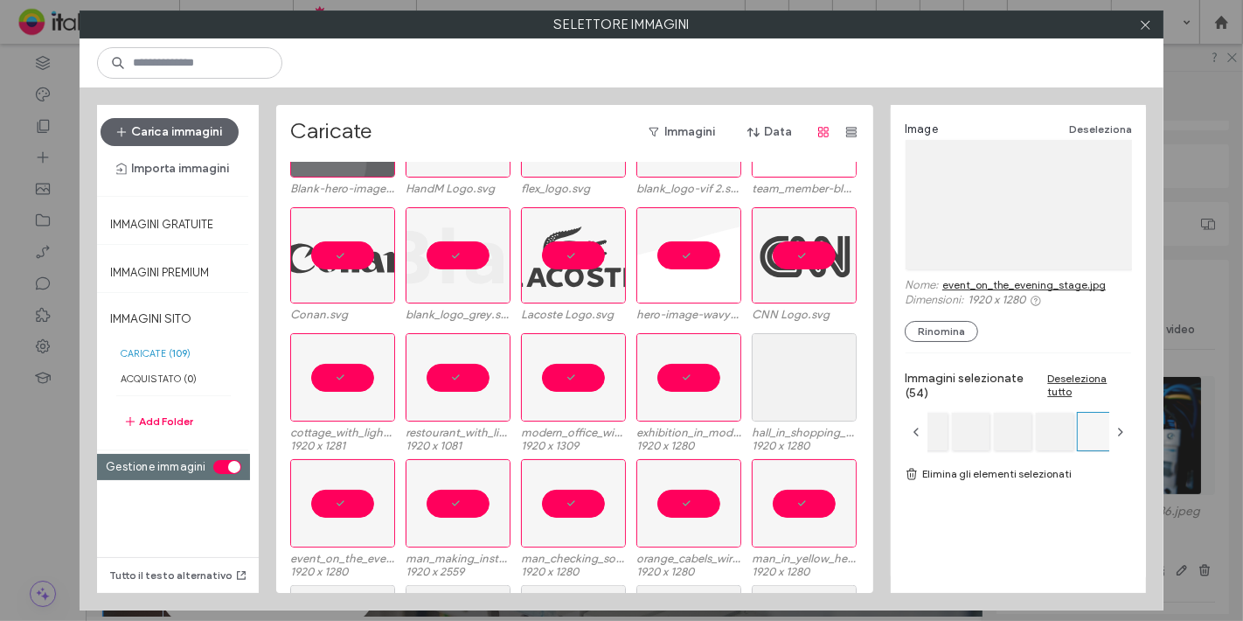
scroll to position [1348, 0]
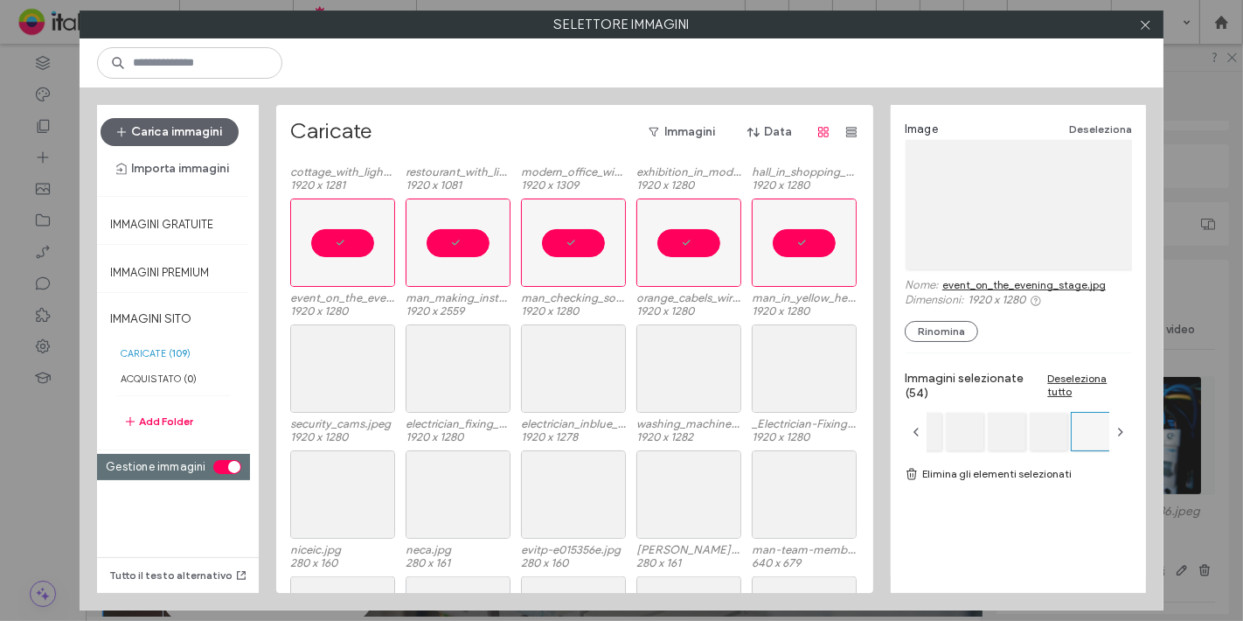
click at [277, 363] on div "Caricate Immagini Data neca.jpg woman_at_modern_house.jpg washing_machine_insta…" at bounding box center [574, 349] width 597 height 488
click at [357, 373] on div "Seleziona" at bounding box center [342, 368] width 105 height 88
click at [435, 376] on div "Seleziona" at bounding box center [458, 368] width 105 height 88
click at [572, 372] on div "Seleziona" at bounding box center [573, 368] width 105 height 88
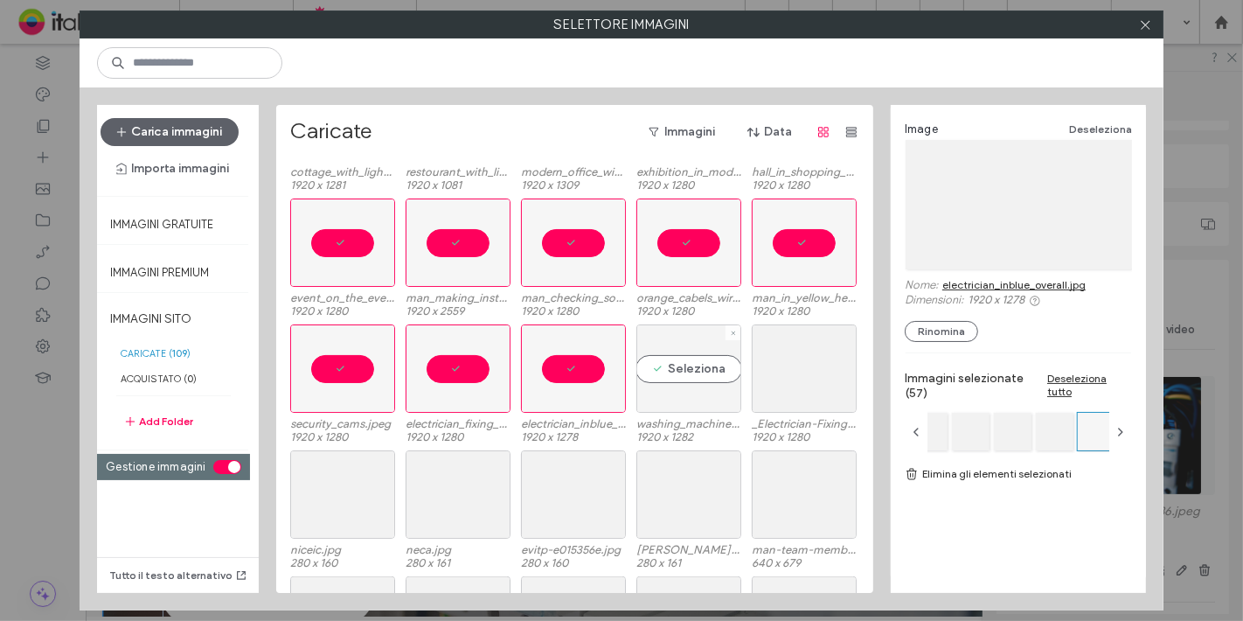
click at [669, 376] on div "Seleziona" at bounding box center [689, 368] width 105 height 88
click at [776, 379] on div "Seleziona" at bounding box center [804, 368] width 105 height 88
click at [330, 470] on div "Seleziona" at bounding box center [342, 494] width 105 height 88
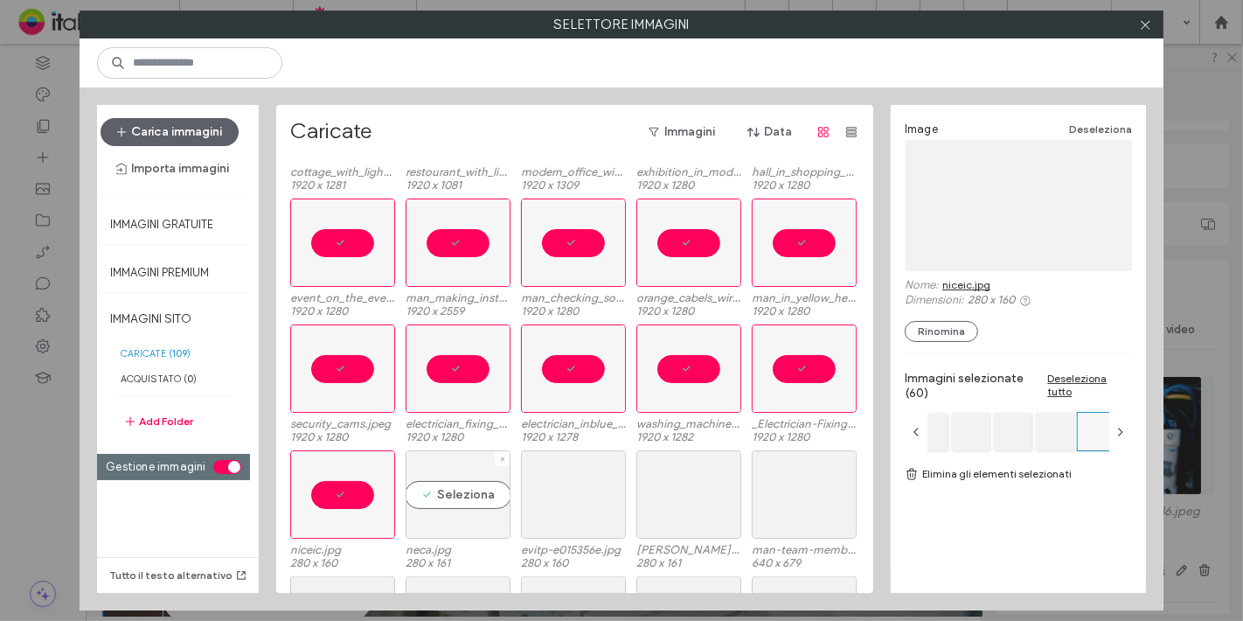
click at [433, 473] on div "Seleziona" at bounding box center [458, 494] width 105 height 88
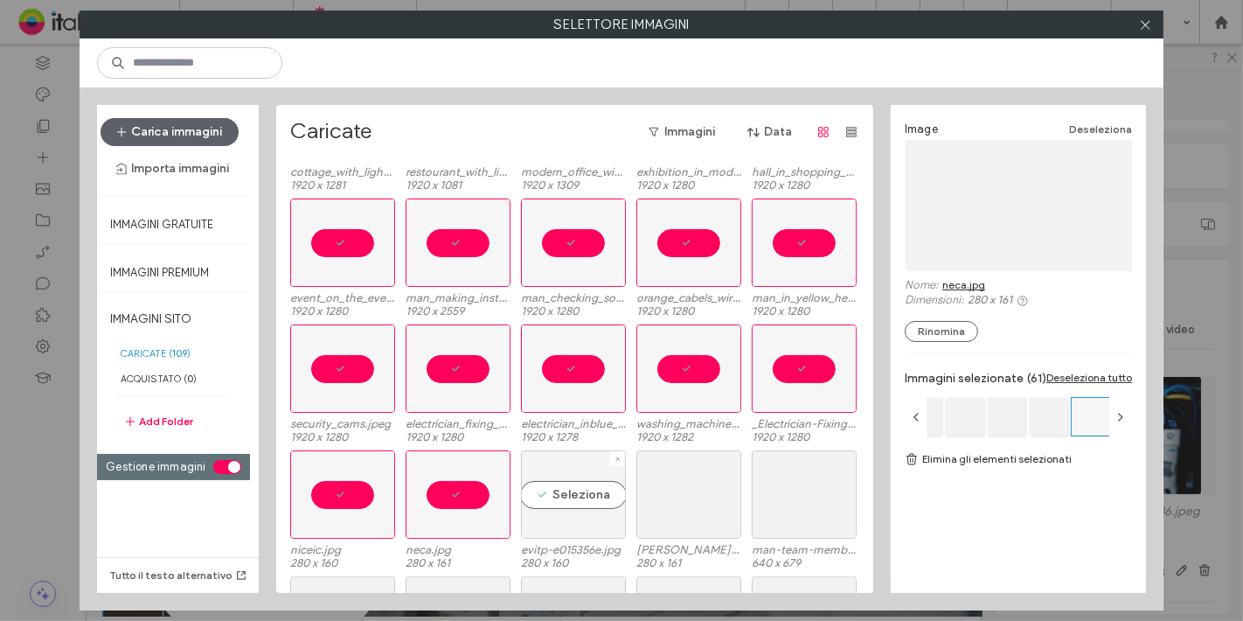
click at [614, 479] on div "Seleziona" at bounding box center [573, 494] width 105 height 88
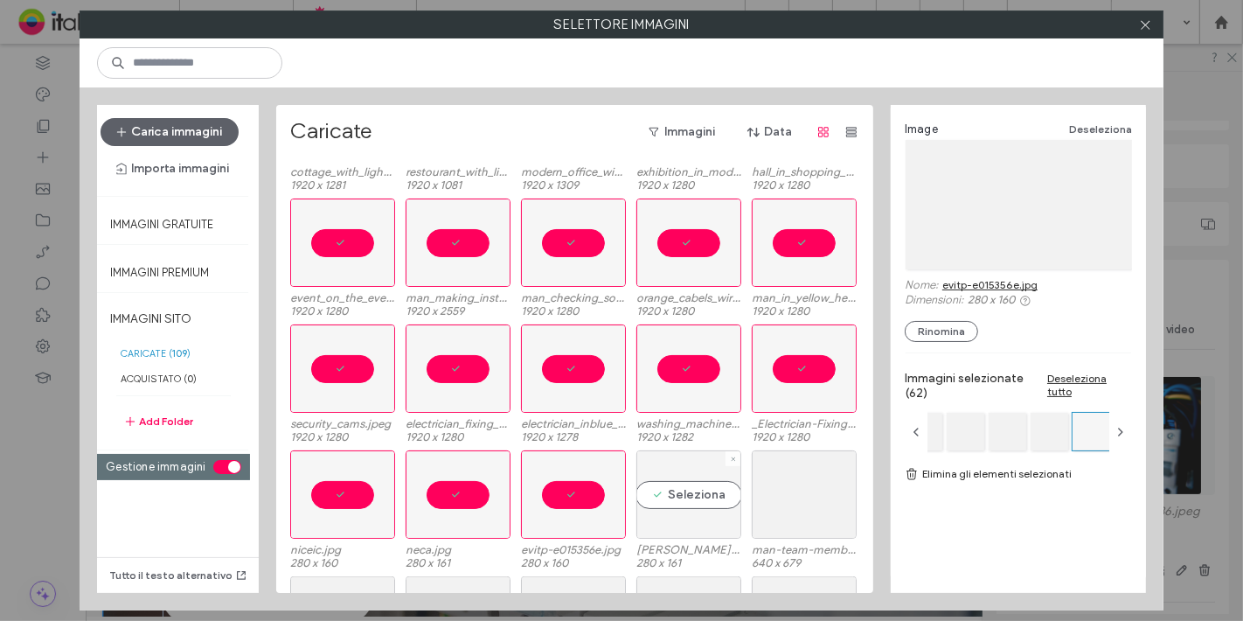
click at [684, 489] on div "Seleziona" at bounding box center [689, 494] width 105 height 88
click at [789, 493] on div "Seleziona" at bounding box center [804, 494] width 105 height 88
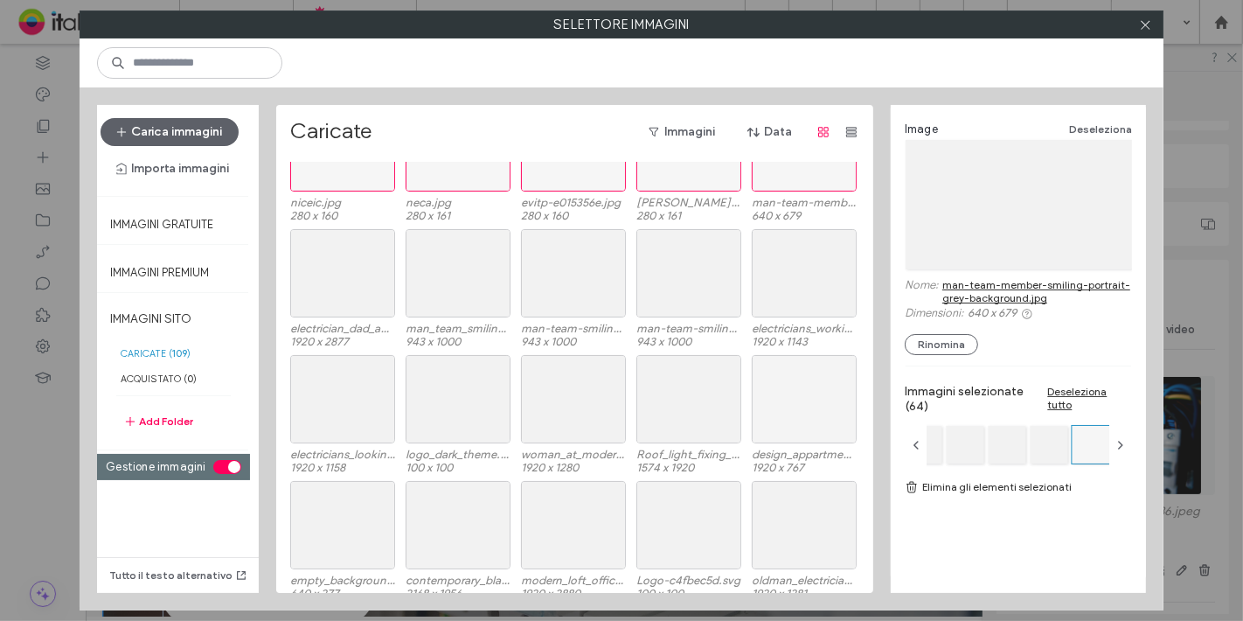
scroll to position [1696, 0]
click at [794, 271] on div "Seleziona" at bounding box center [804, 272] width 105 height 88
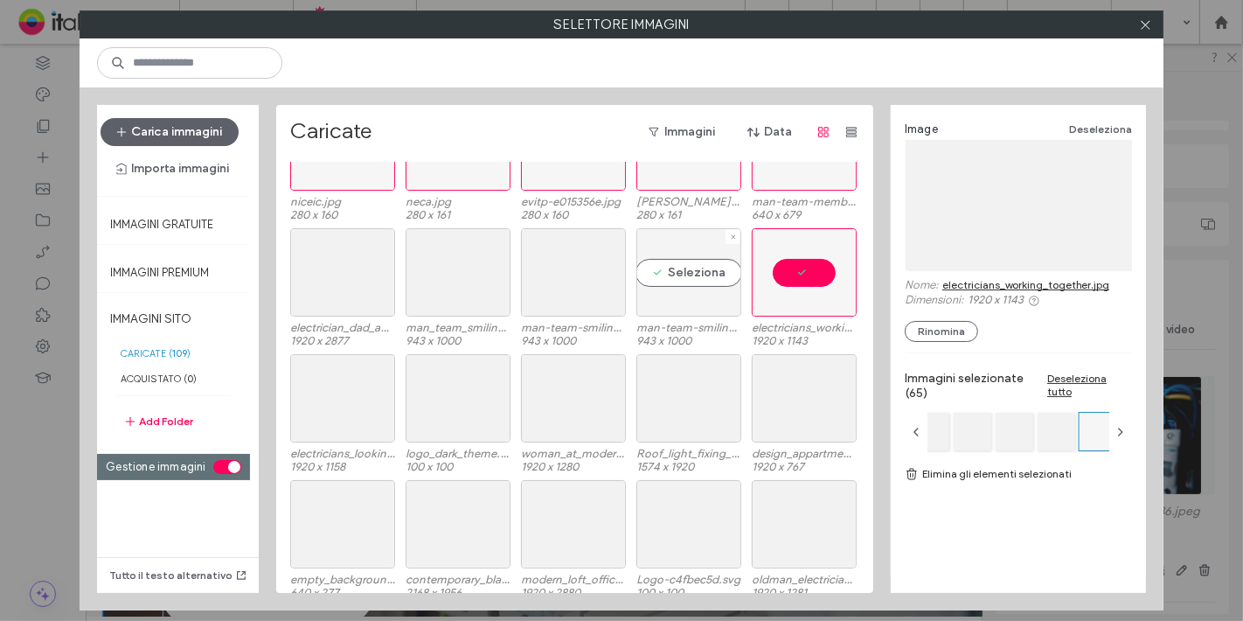
click at [670, 268] on div "Seleziona" at bounding box center [689, 272] width 105 height 88
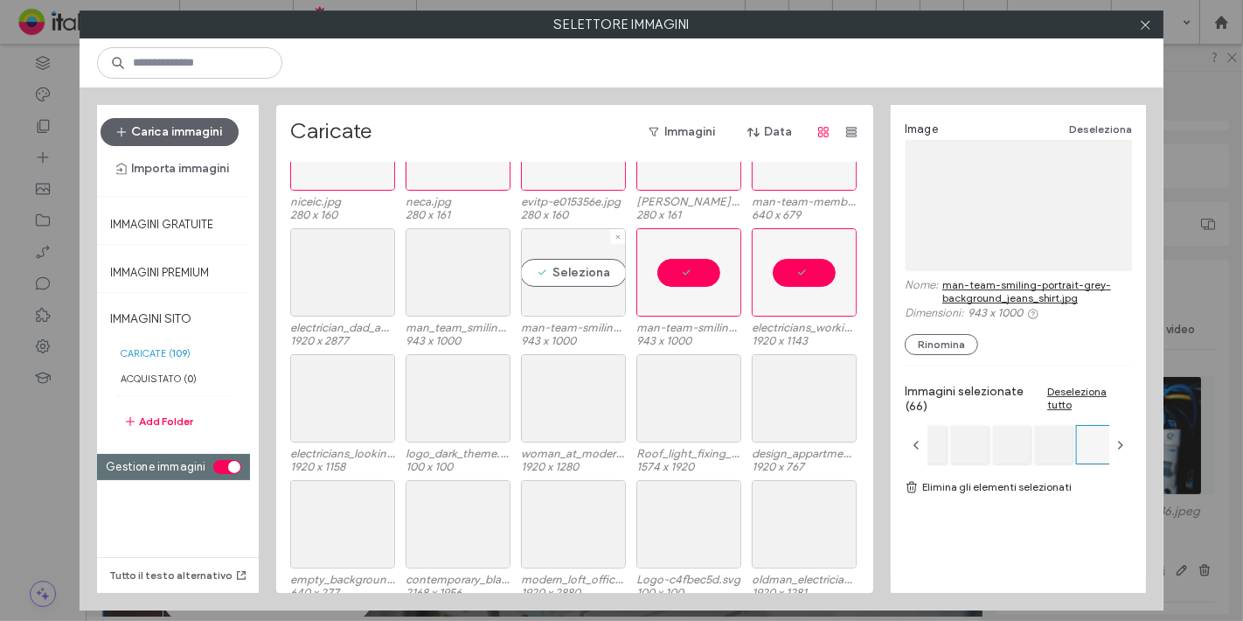
click at [557, 266] on div "Seleziona" at bounding box center [573, 272] width 105 height 88
click at [455, 258] on div "Seleziona" at bounding box center [458, 272] width 105 height 88
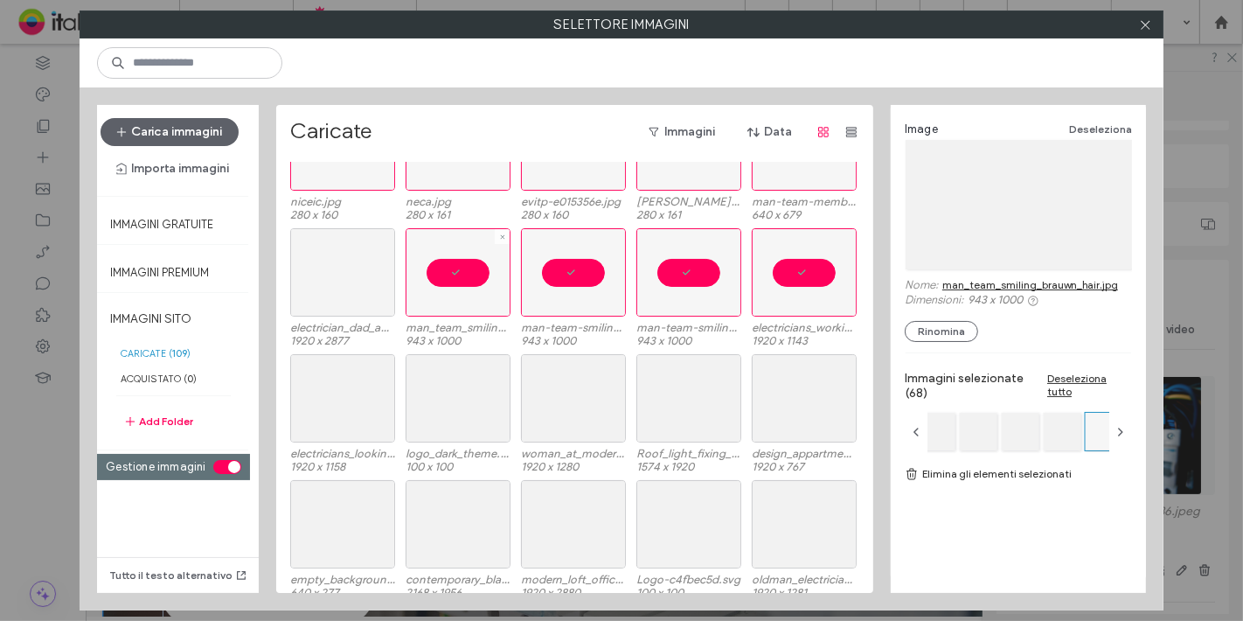
click at [351, 261] on div at bounding box center [342, 272] width 105 height 88
click at [327, 361] on div "Seleziona" at bounding box center [342, 398] width 105 height 88
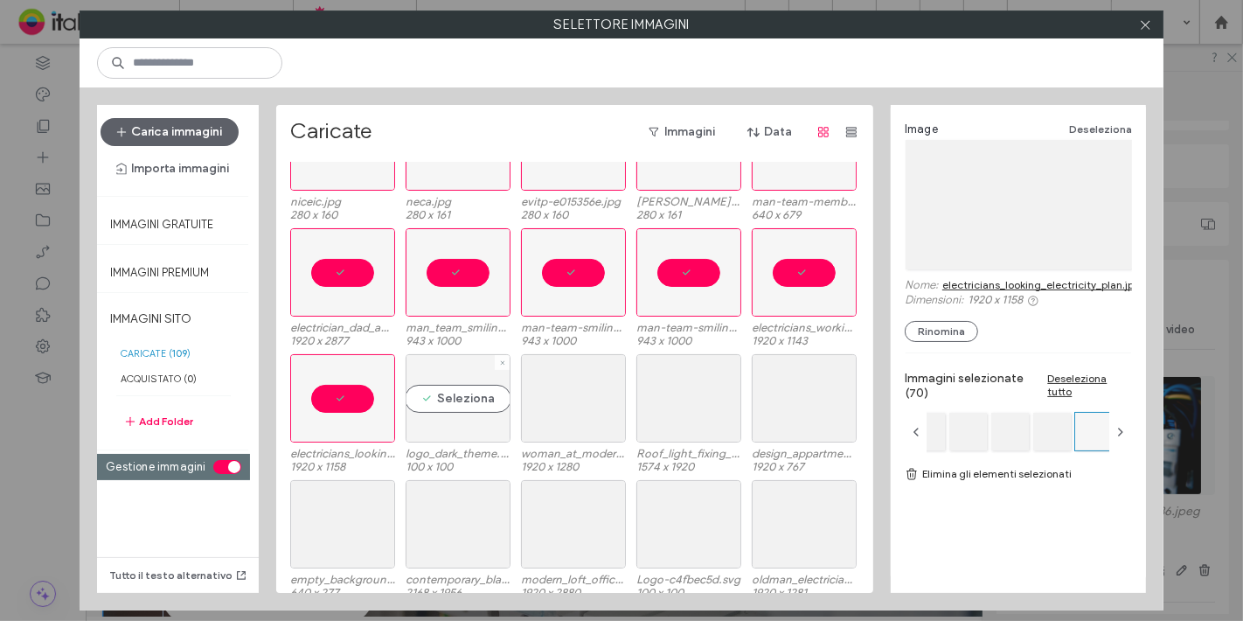
click at [457, 386] on div "Seleziona" at bounding box center [458, 398] width 105 height 88
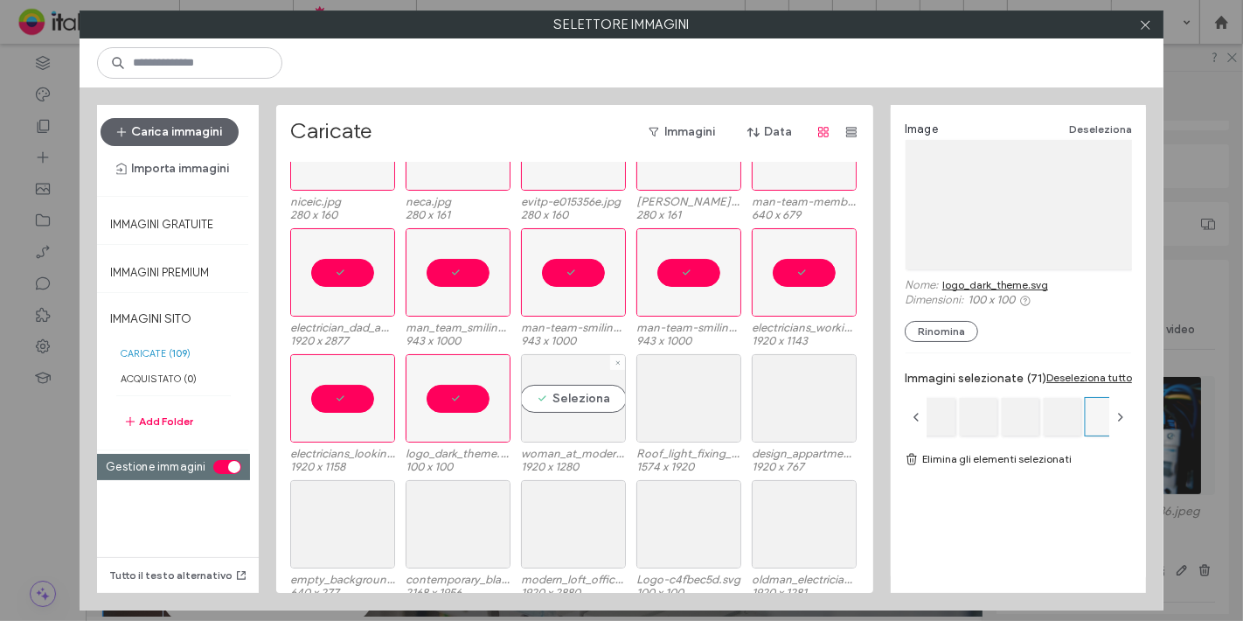
click at [601, 407] on div "Seleziona" at bounding box center [573, 398] width 105 height 88
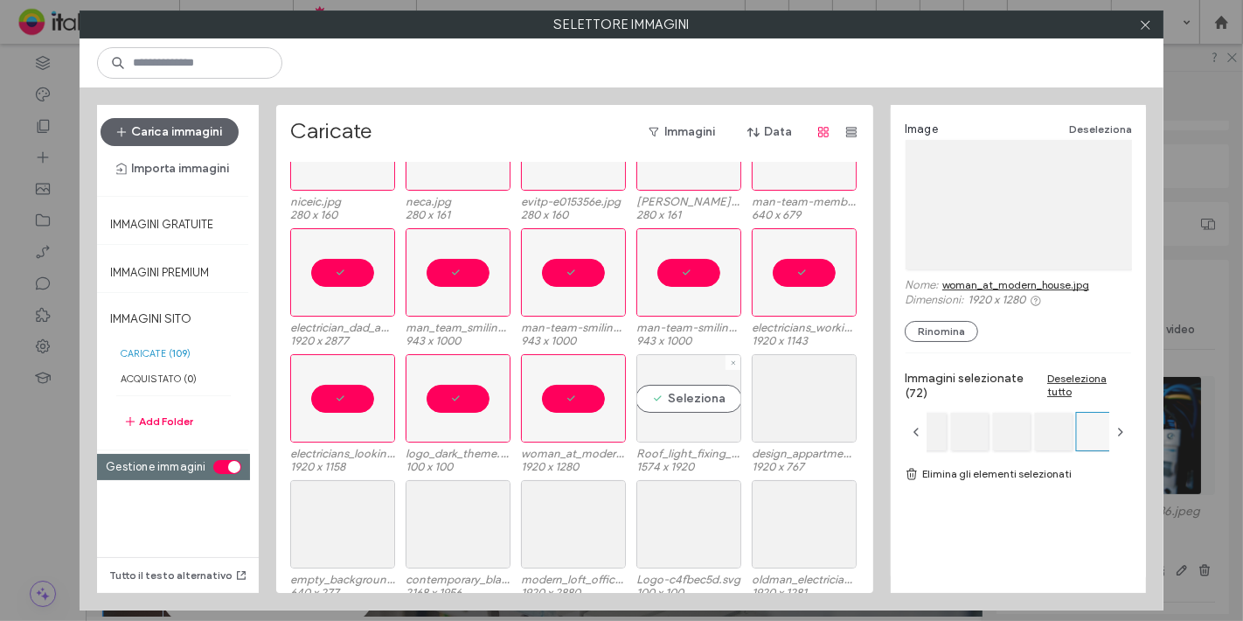
click at [700, 425] on div "Seleziona" at bounding box center [689, 398] width 105 height 88
click at [826, 421] on div "Seleziona" at bounding box center [804, 398] width 105 height 88
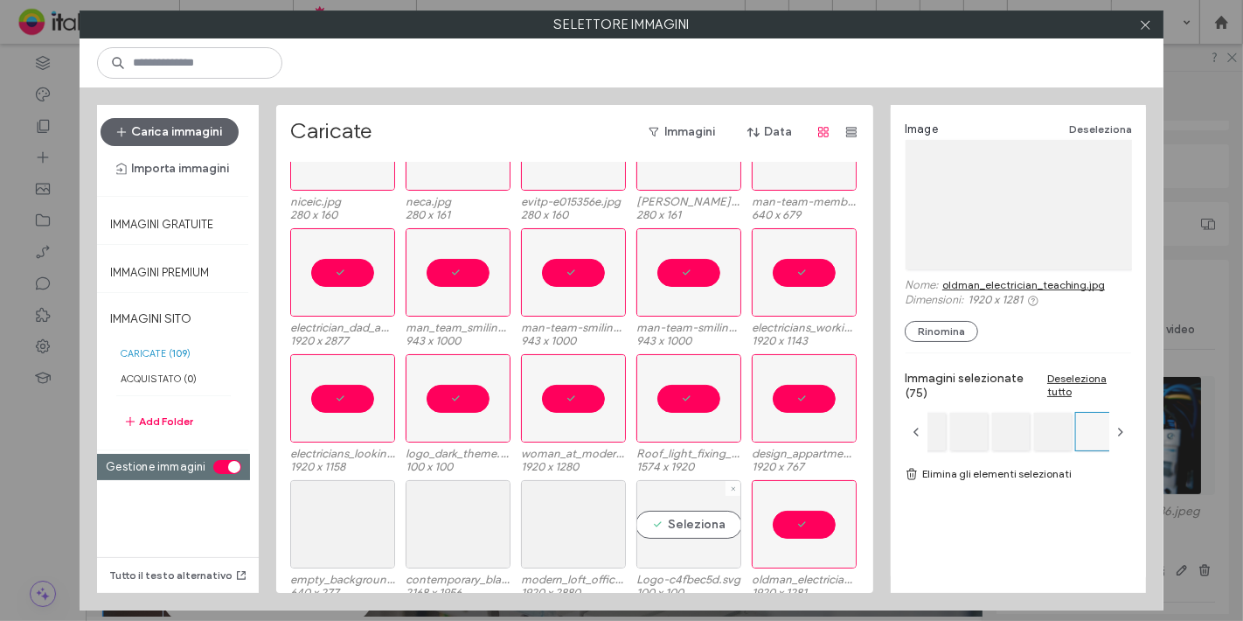
click at [715, 499] on div "Seleziona" at bounding box center [689, 524] width 105 height 88
click at [563, 504] on div "Seleziona" at bounding box center [573, 524] width 105 height 88
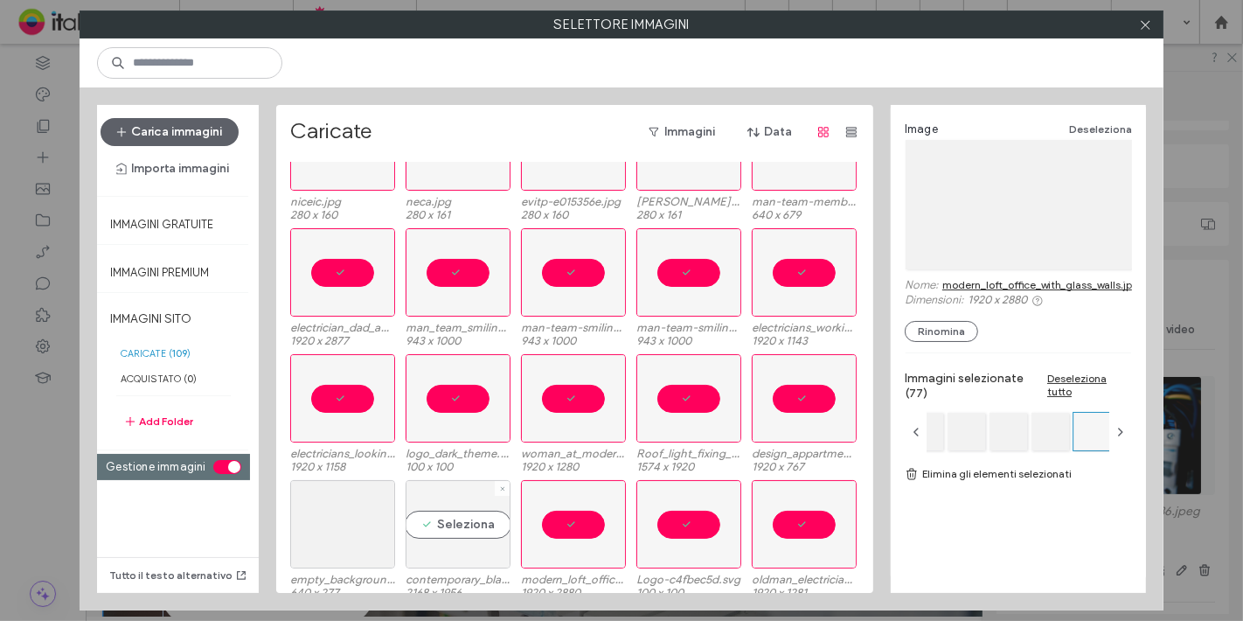
click at [432, 517] on div "Seleziona" at bounding box center [458, 524] width 105 height 88
click at [359, 510] on div at bounding box center [342, 524] width 105 height 88
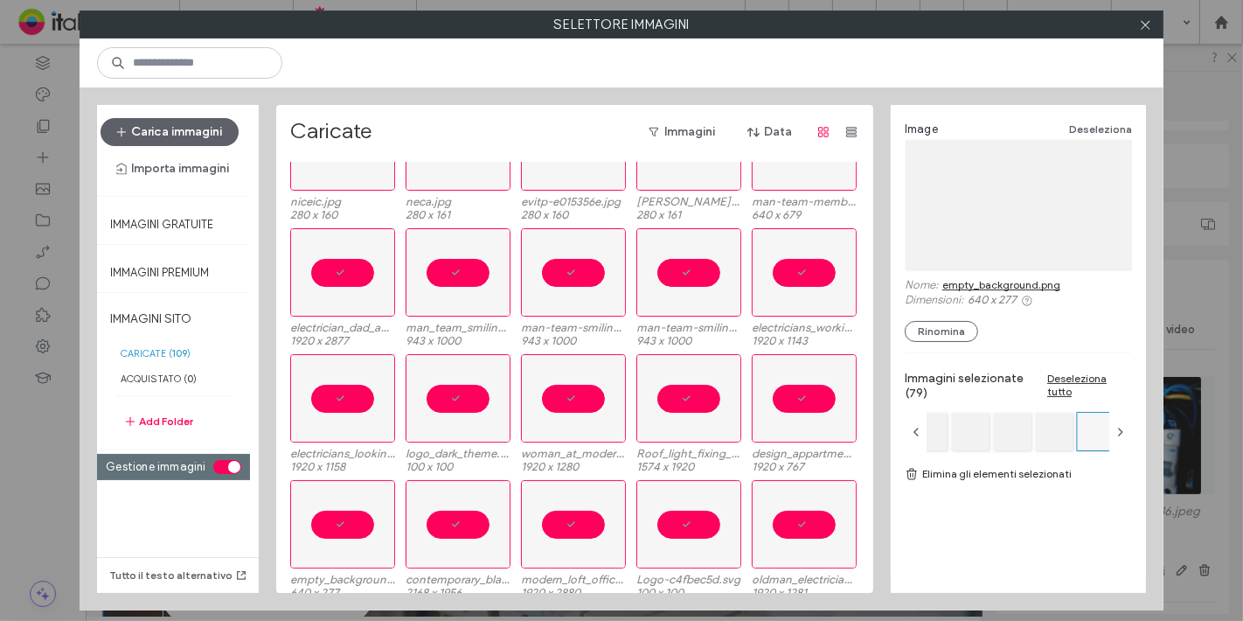
scroll to position [1960, 0]
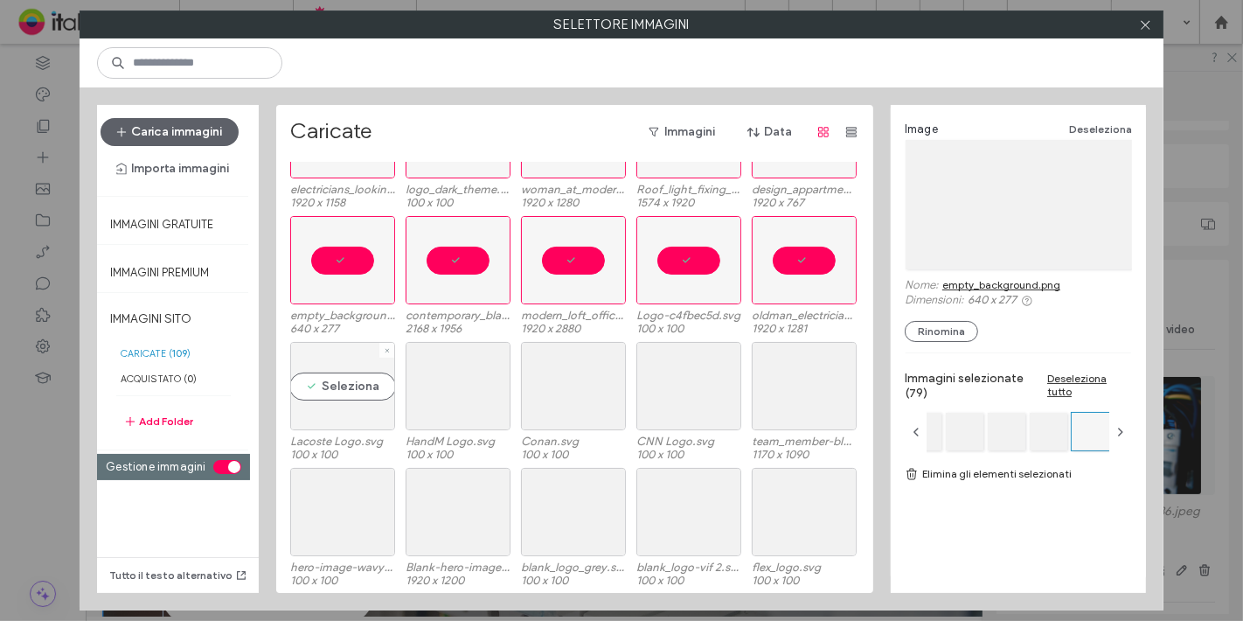
click at [345, 386] on div "Seleziona" at bounding box center [342, 386] width 105 height 88
click at [445, 386] on div "Seleziona" at bounding box center [458, 386] width 105 height 88
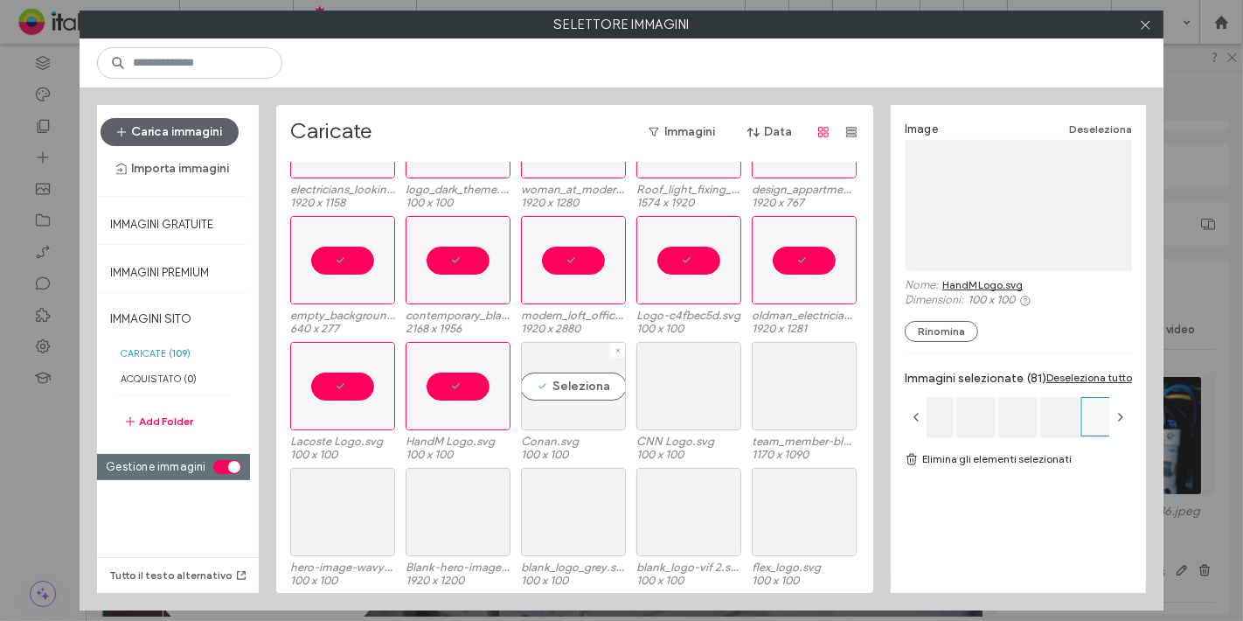
click at [552, 398] on div "Seleziona" at bounding box center [573, 386] width 105 height 88
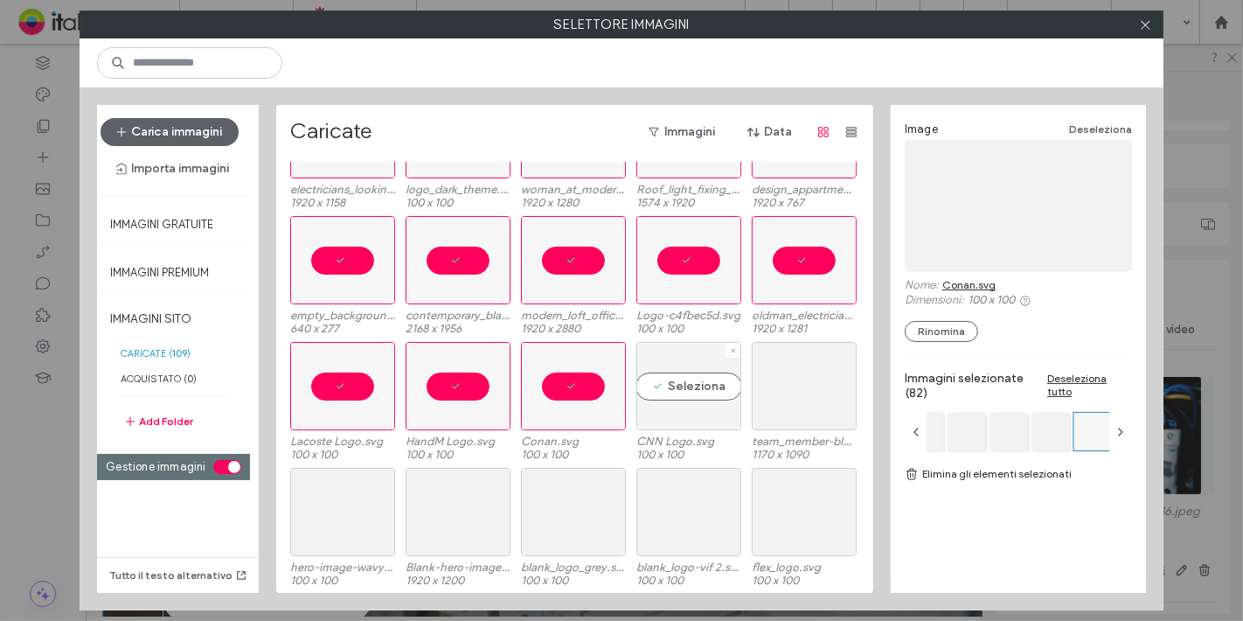
click at [695, 379] on div "Seleziona" at bounding box center [689, 386] width 105 height 88
click at [792, 395] on div "Seleziona" at bounding box center [804, 386] width 105 height 88
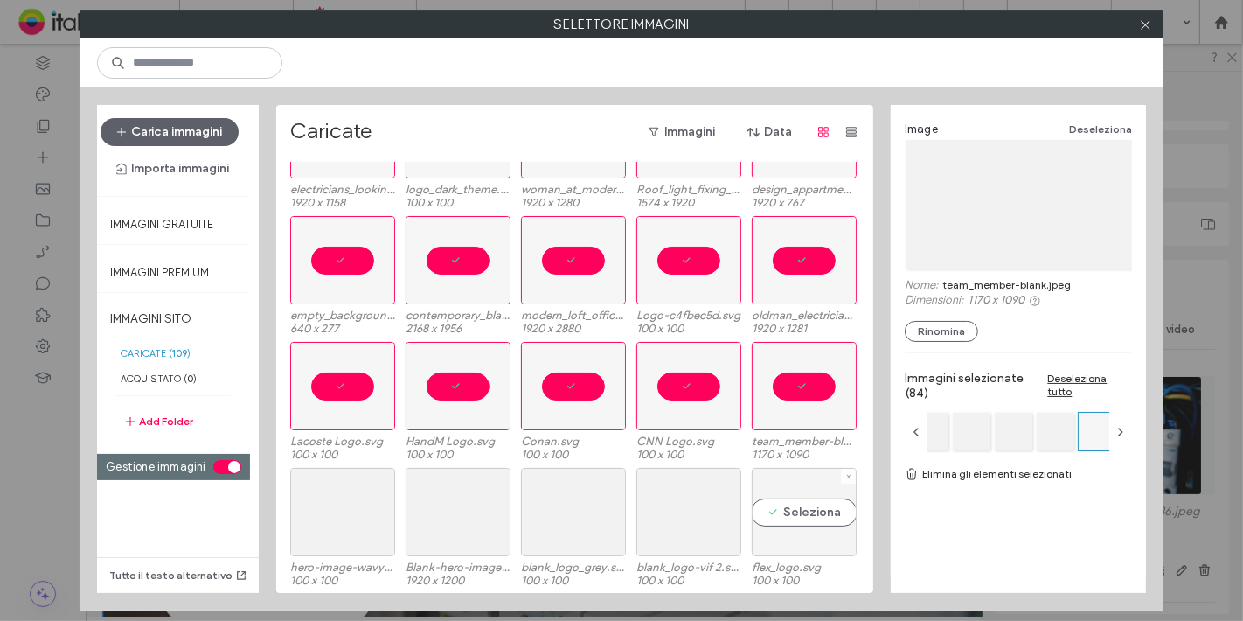
click at [794, 540] on div "Seleziona" at bounding box center [804, 512] width 105 height 88
click at [681, 525] on div "Seleziona" at bounding box center [689, 512] width 105 height 88
click at [547, 514] on div "Seleziona" at bounding box center [573, 512] width 105 height 88
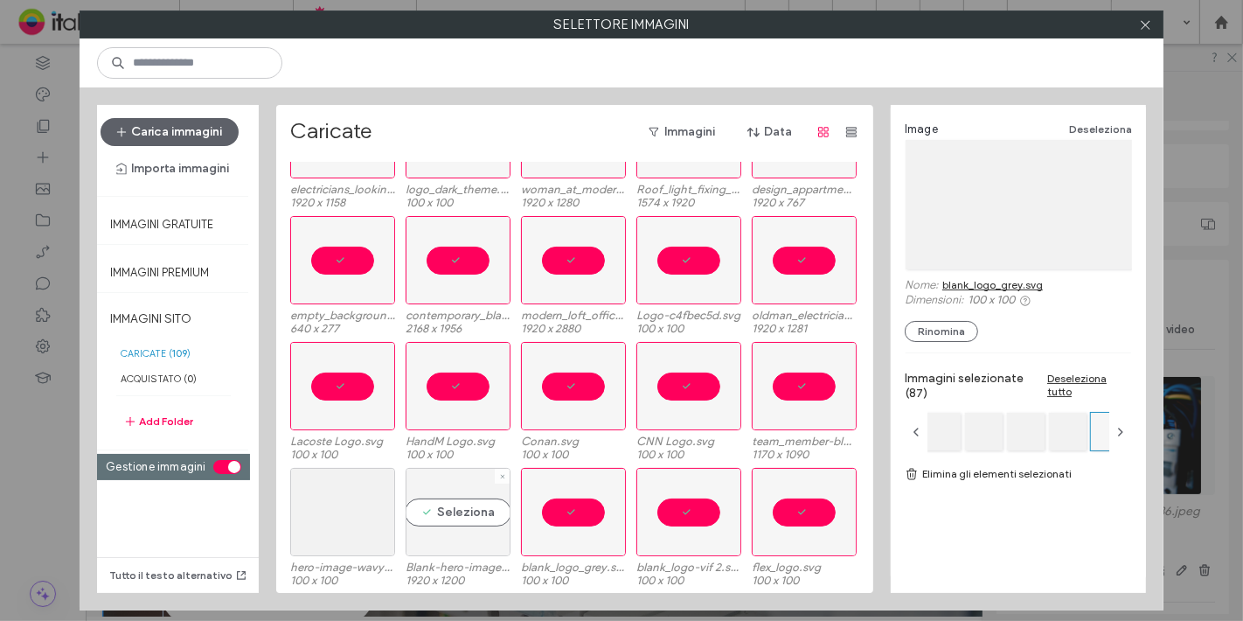
click at [421, 483] on div "Seleziona" at bounding box center [458, 512] width 105 height 88
click at [301, 507] on div "Seleziona" at bounding box center [342, 512] width 105 height 88
click at [1001, 470] on link "Elimina gli elementi selezionati" at bounding box center [1018, 473] width 227 height 17
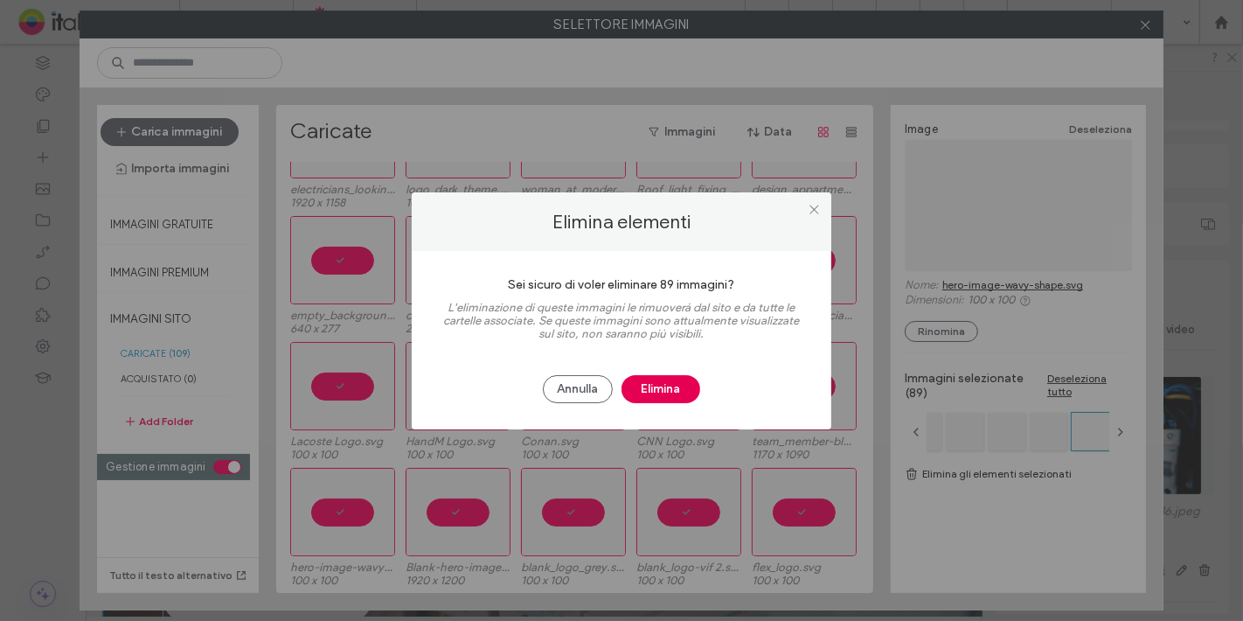
click at [677, 394] on button "Elimina" at bounding box center [661, 389] width 79 height 28
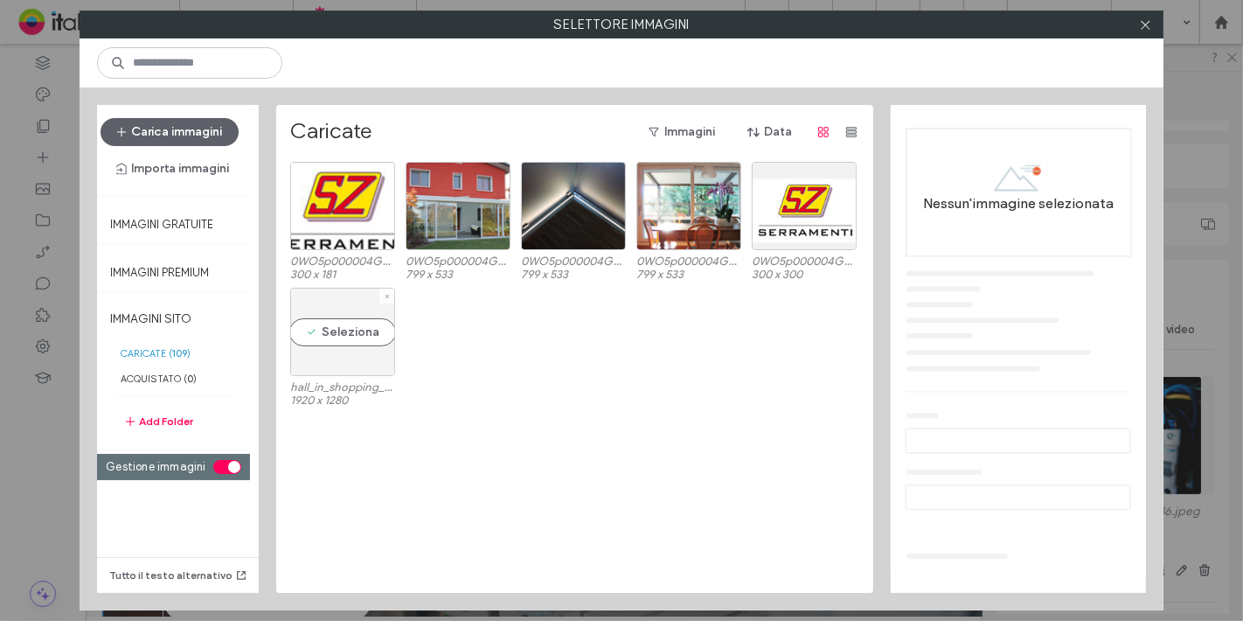
click at [383, 294] on div at bounding box center [386, 296] width 15 height 15
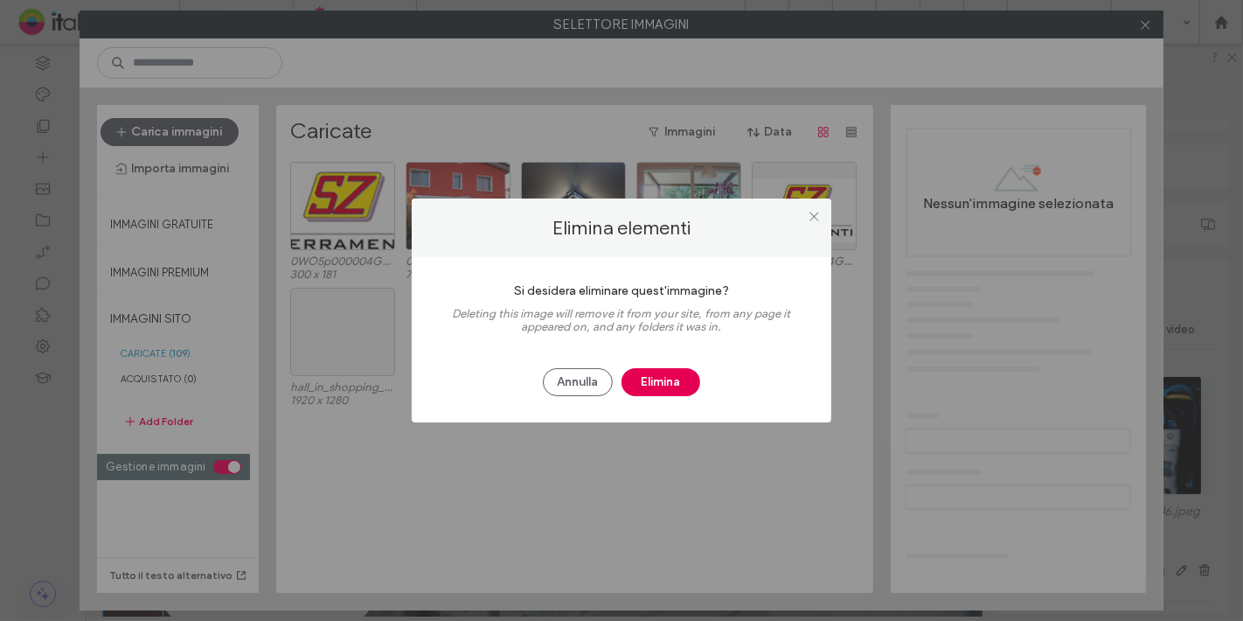
click at [681, 391] on button "Elimina" at bounding box center [661, 382] width 79 height 28
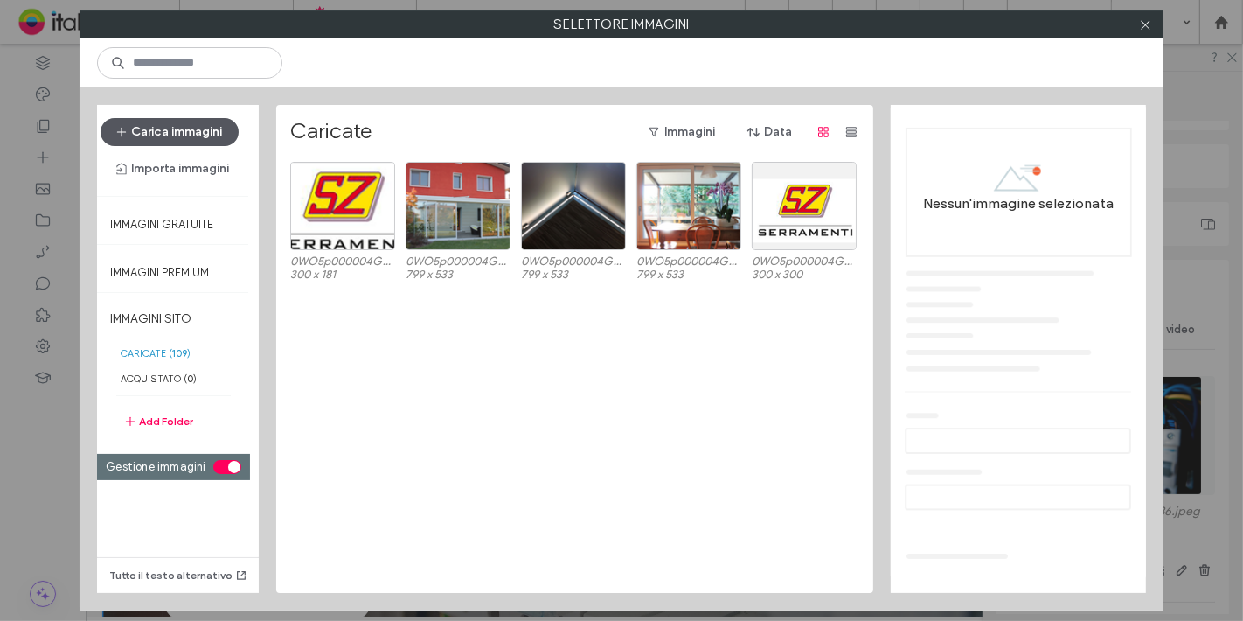
click at [182, 129] on button "Carica immagini" at bounding box center [170, 132] width 138 height 28
click at [186, 185] on div "Carica immagini Importa immagini" at bounding box center [173, 150] width 153 height 91
click at [186, 175] on button "Importa immagini" at bounding box center [173, 169] width 145 height 28
click at [189, 240] on span "Dalle piattaforme online" at bounding box center [200, 246] width 129 height 17
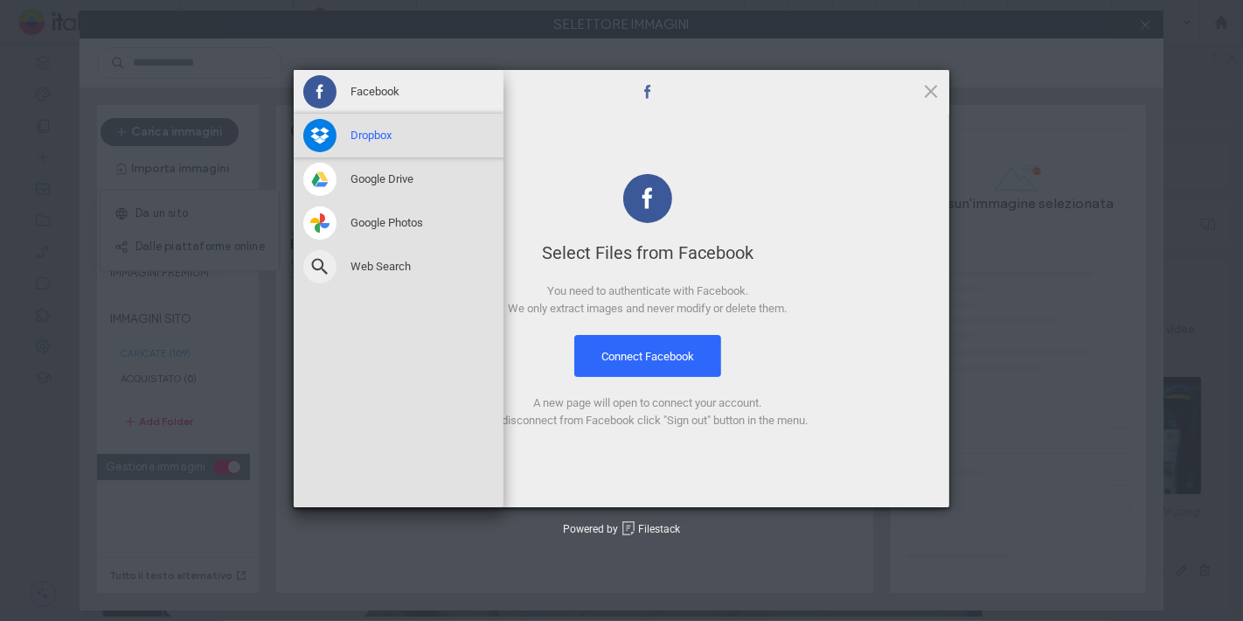
click at [389, 136] on span "Dropbox" at bounding box center [371, 136] width 41 height 16
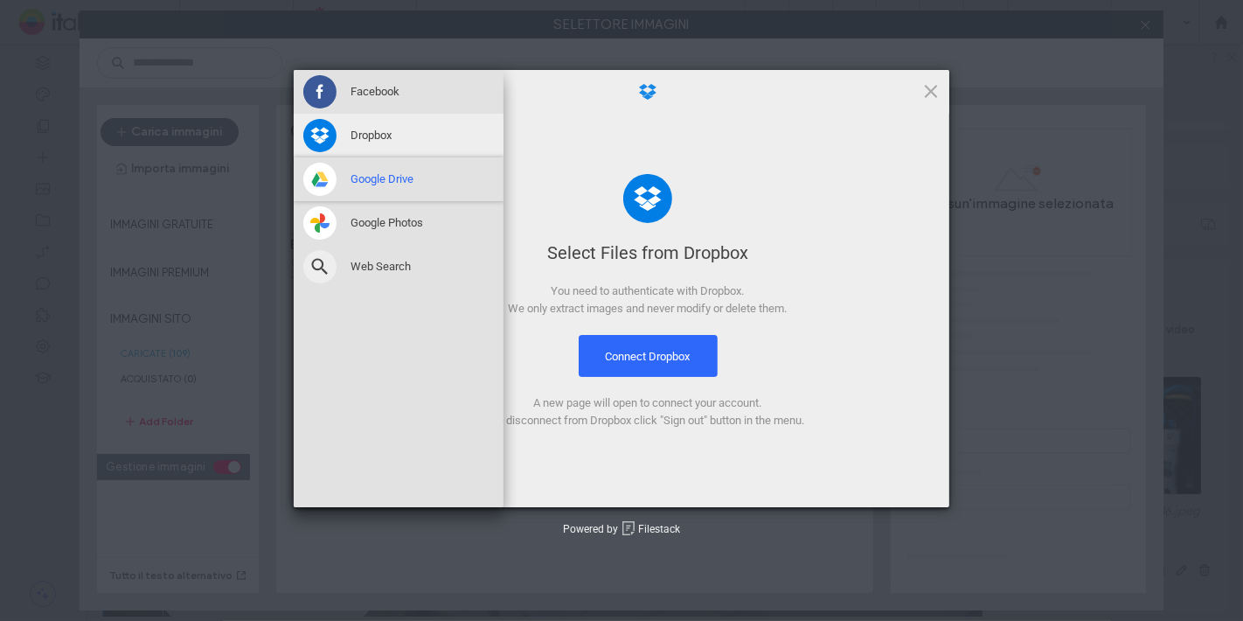
click at [389, 173] on span "Google Drive" at bounding box center [382, 179] width 63 height 16
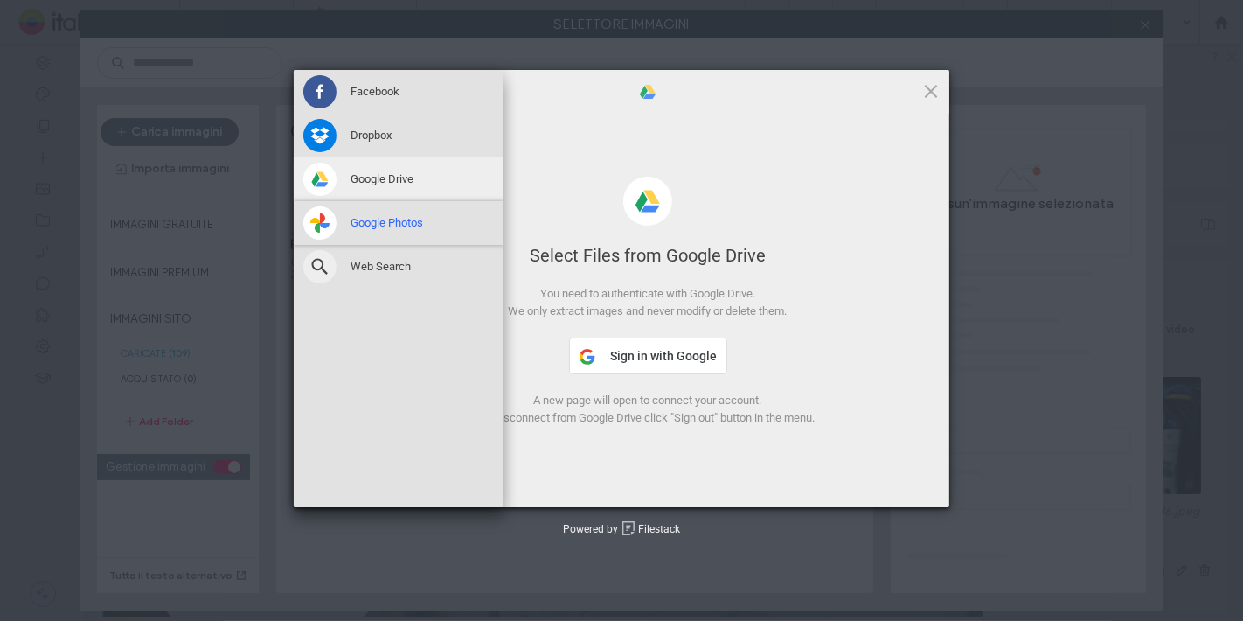
click at [390, 208] on div "Google Photos" at bounding box center [399, 223] width 210 height 44
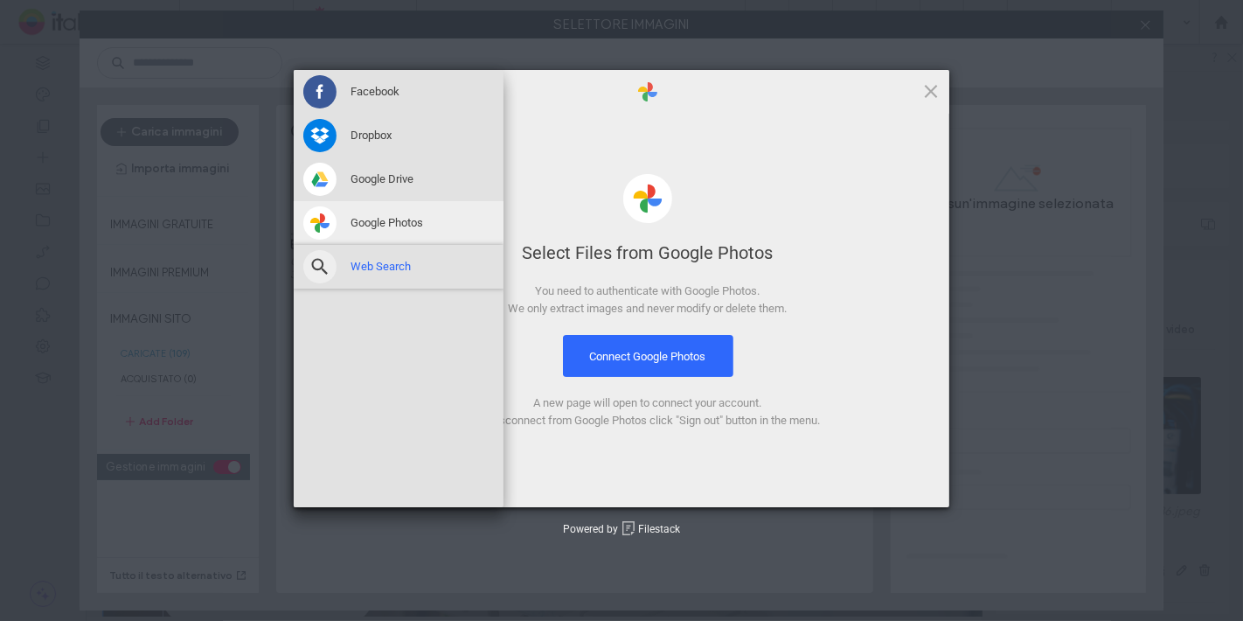
click at [394, 259] on span "Web Search" at bounding box center [381, 267] width 60 height 16
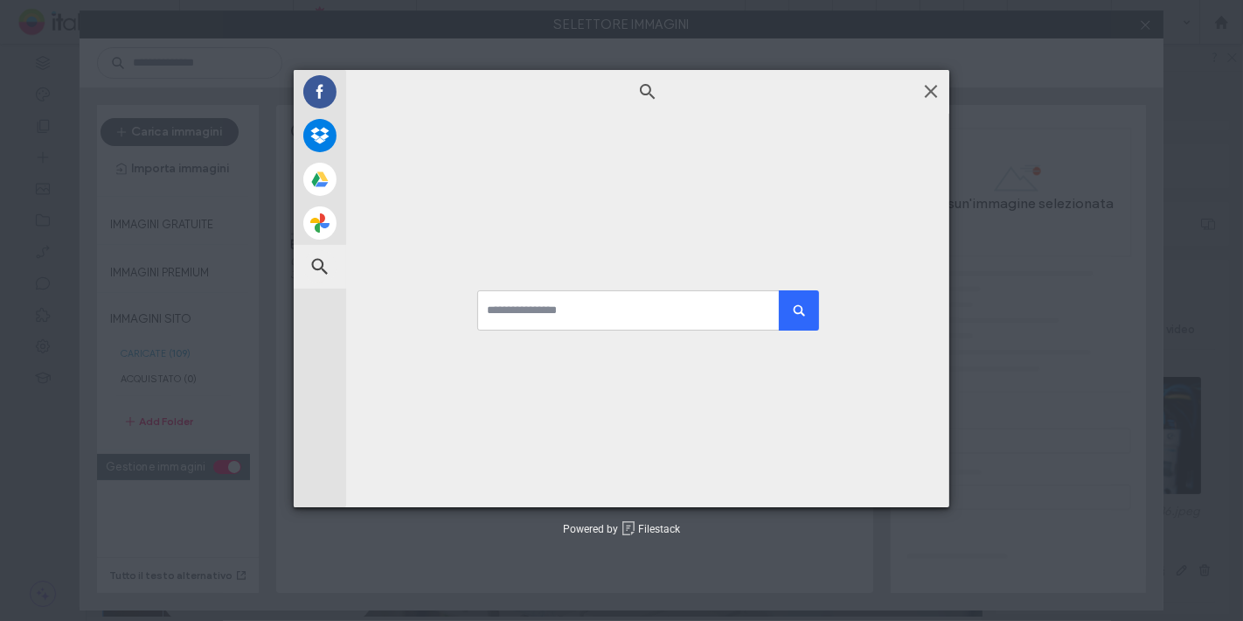
click at [933, 91] on span at bounding box center [931, 90] width 19 height 19
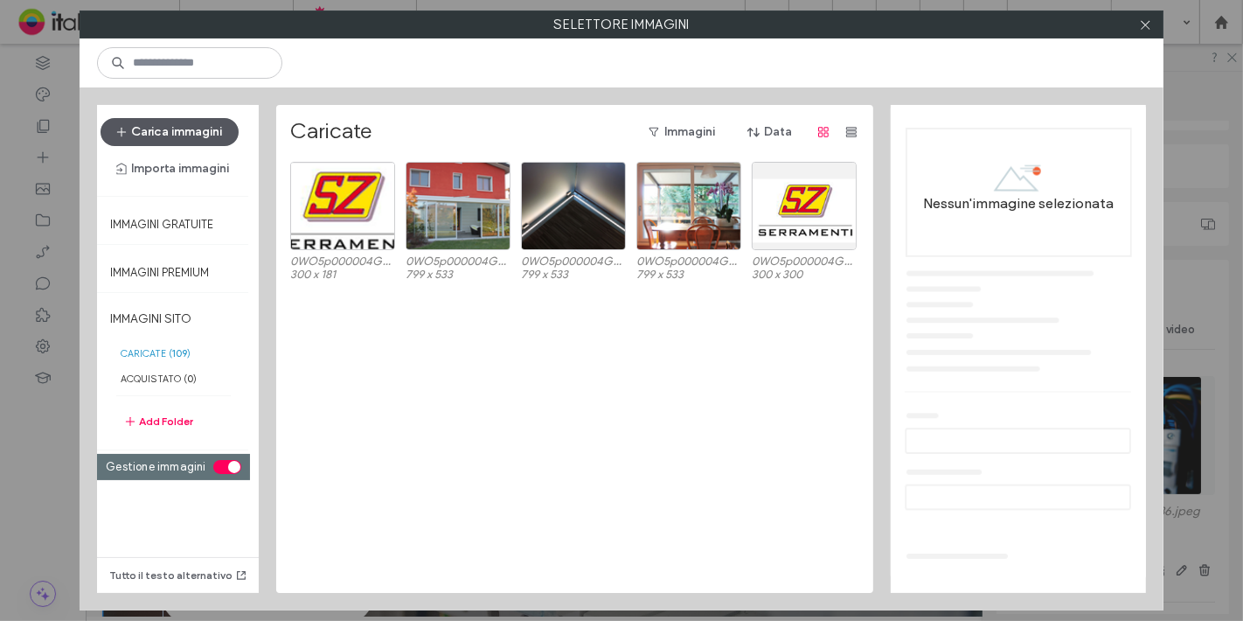
click at [175, 134] on button "Carica immagini" at bounding box center [170, 132] width 138 height 28
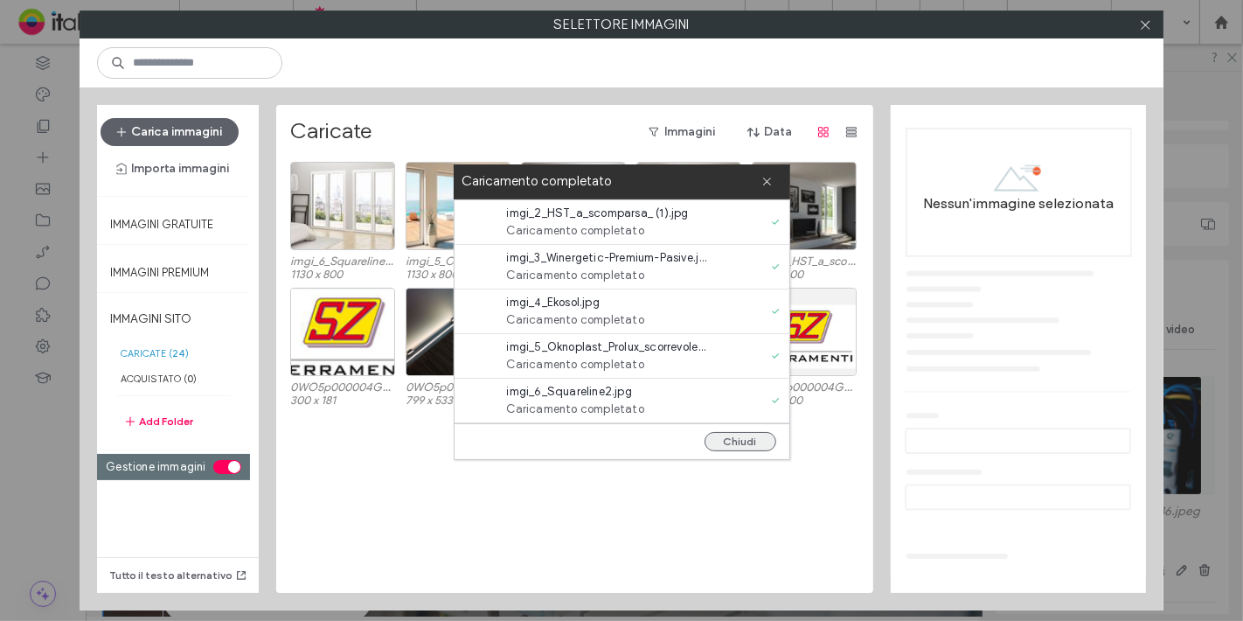
click at [739, 444] on button "Chiudi" at bounding box center [741, 441] width 72 height 19
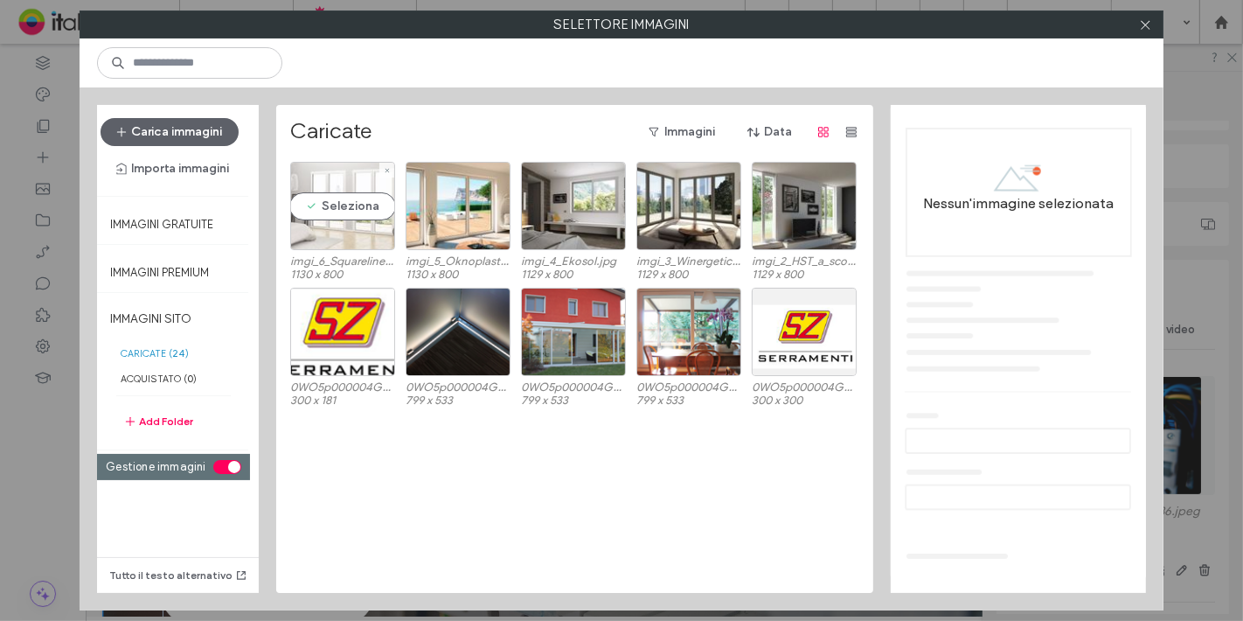
click at [336, 203] on div "Seleziona" at bounding box center [342, 206] width 105 height 88
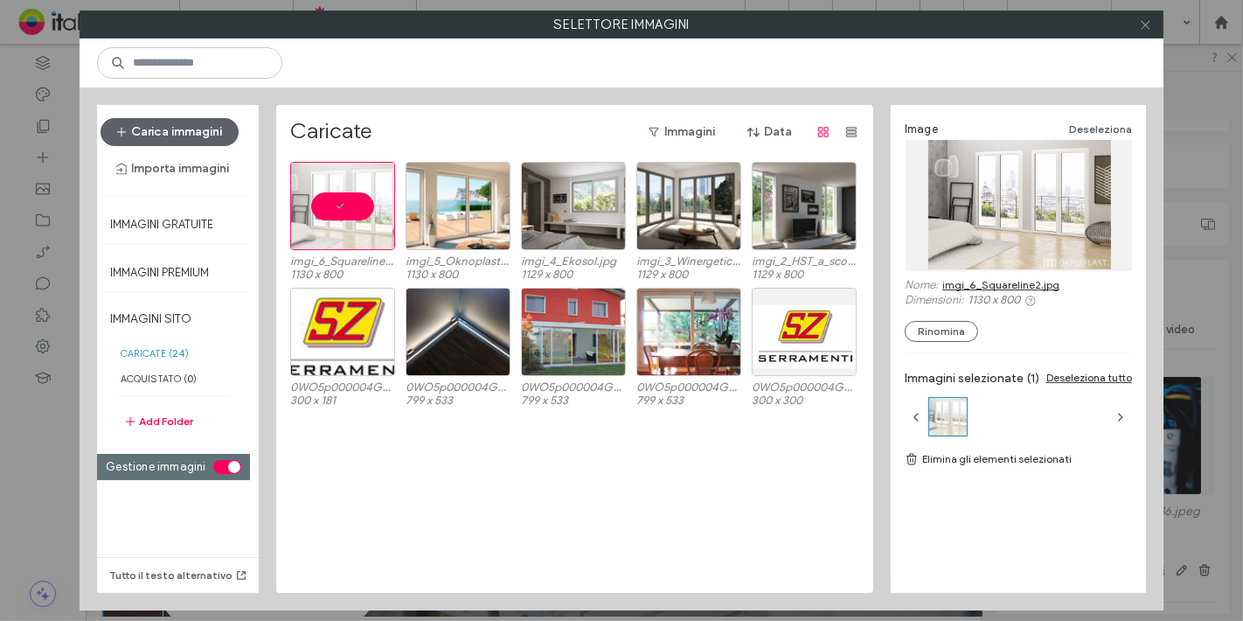
click at [1149, 27] on icon at bounding box center [1145, 24] width 13 height 13
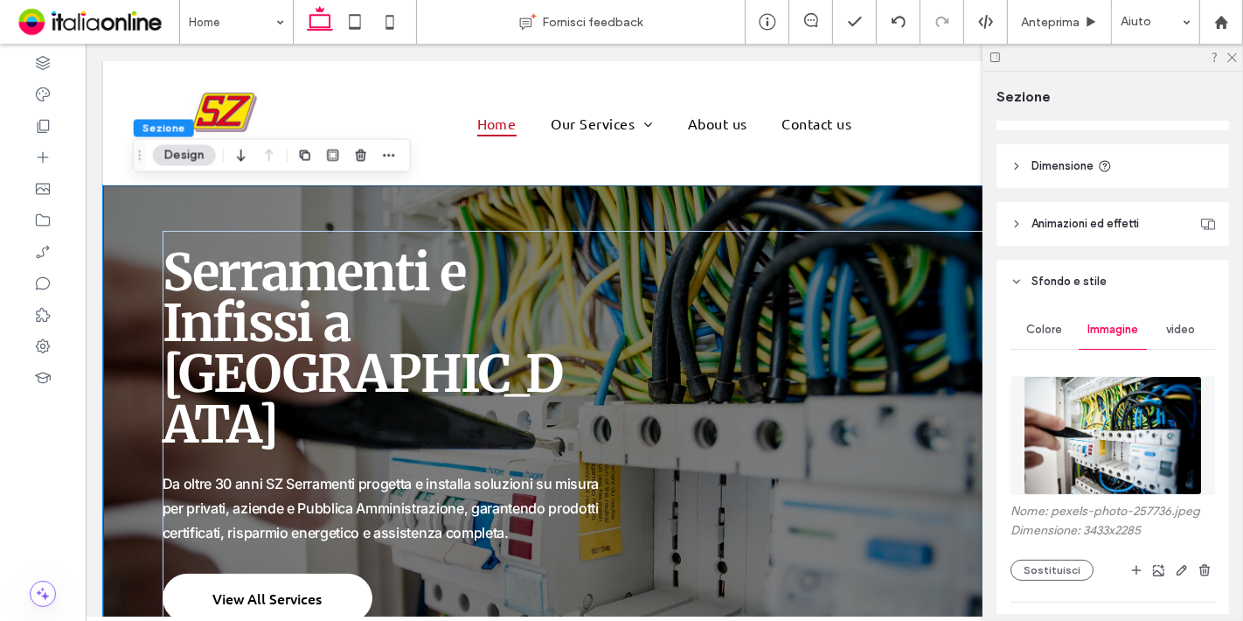
click at [1057, 567] on button "Sostituisci" at bounding box center [1052, 570] width 83 height 21
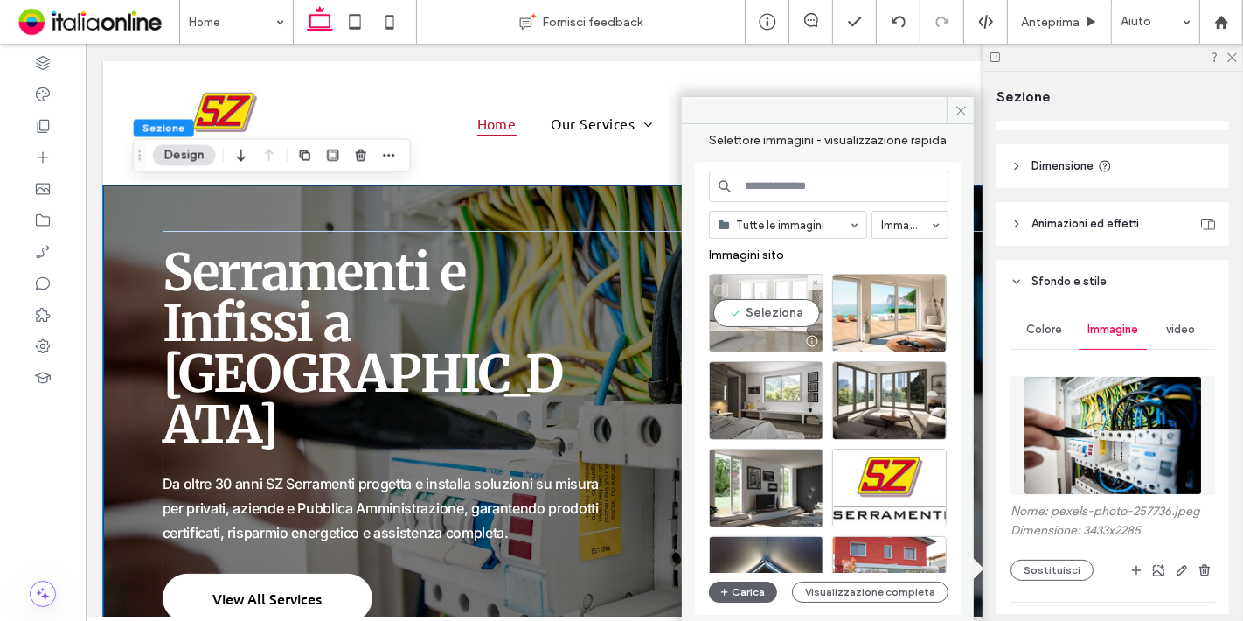
click at [766, 301] on div "Seleziona" at bounding box center [766, 313] width 115 height 79
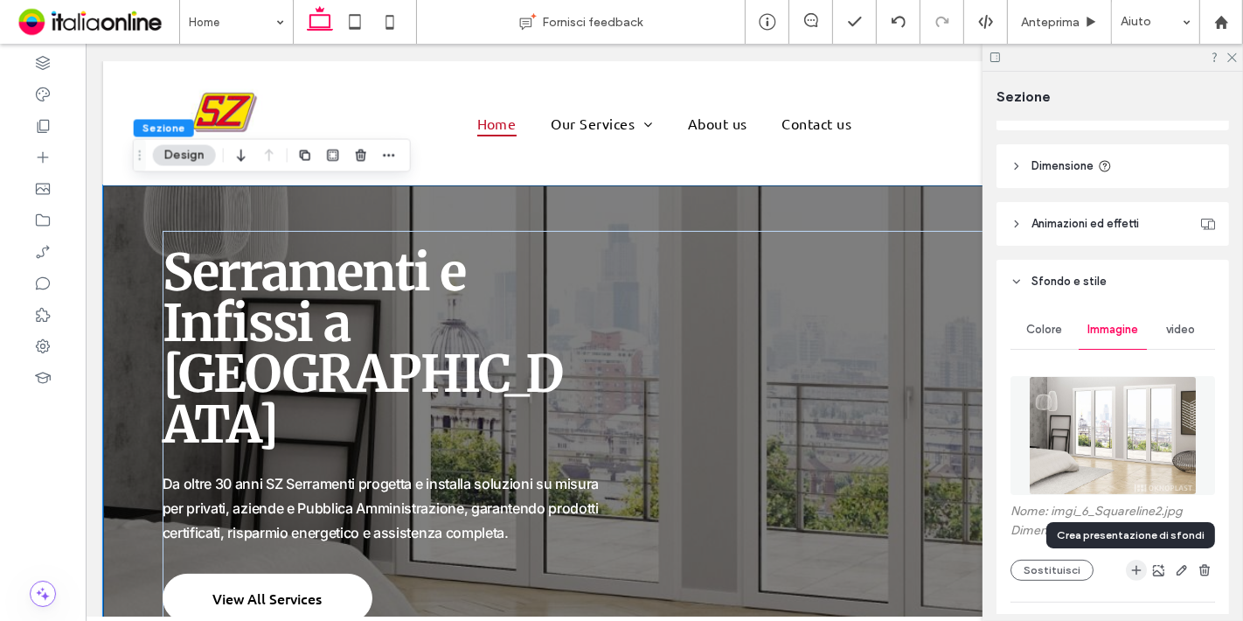
click at [1132, 567] on use "button" at bounding box center [1137, 571] width 10 height 10
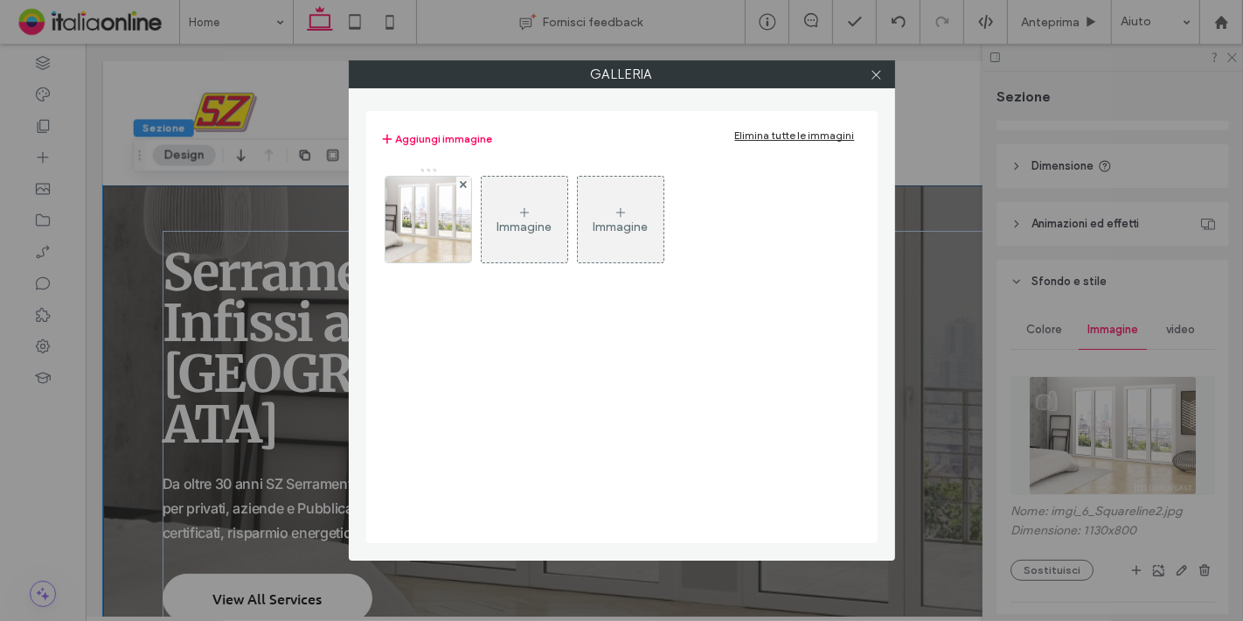
click at [535, 214] on div "Immagine" at bounding box center [525, 219] width 86 height 82
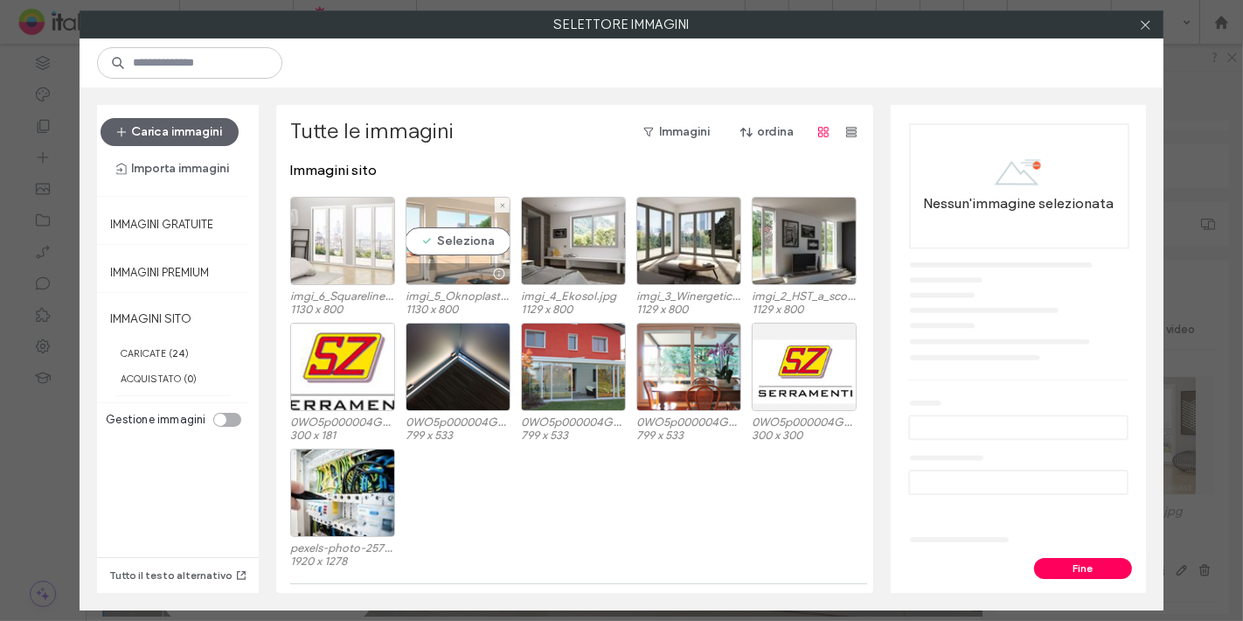
click at [479, 225] on div "Seleziona" at bounding box center [458, 241] width 105 height 88
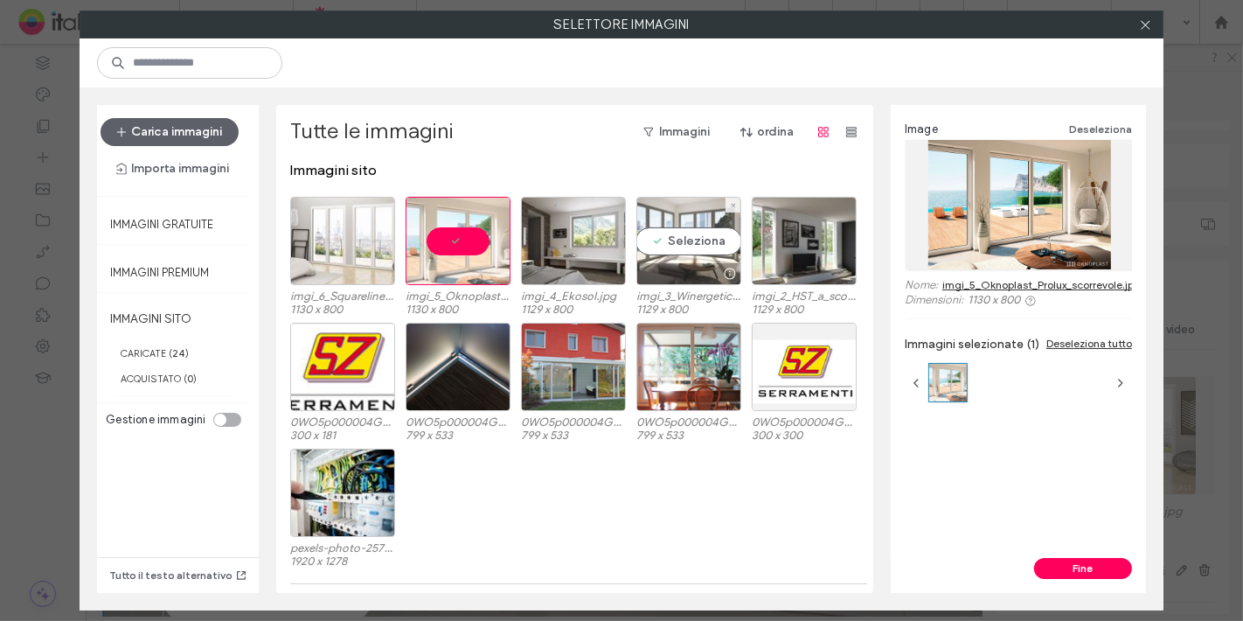
click at [679, 248] on div "Seleziona" at bounding box center [689, 241] width 105 height 88
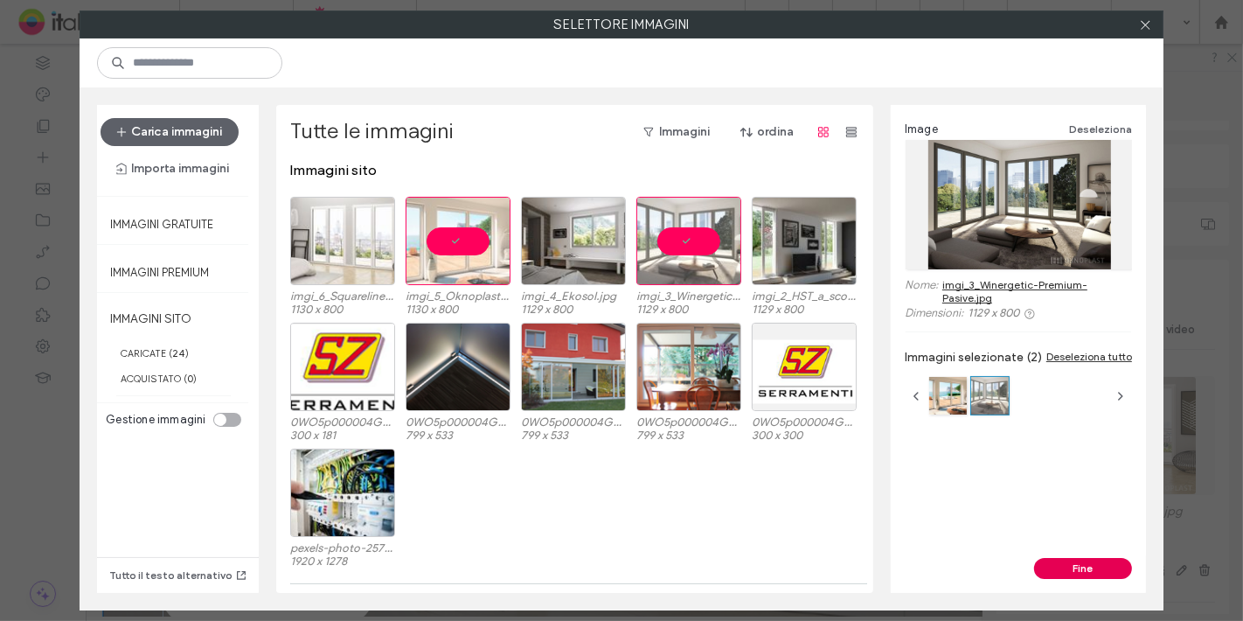
click at [1036, 570] on button "Fine" at bounding box center [1083, 568] width 98 height 21
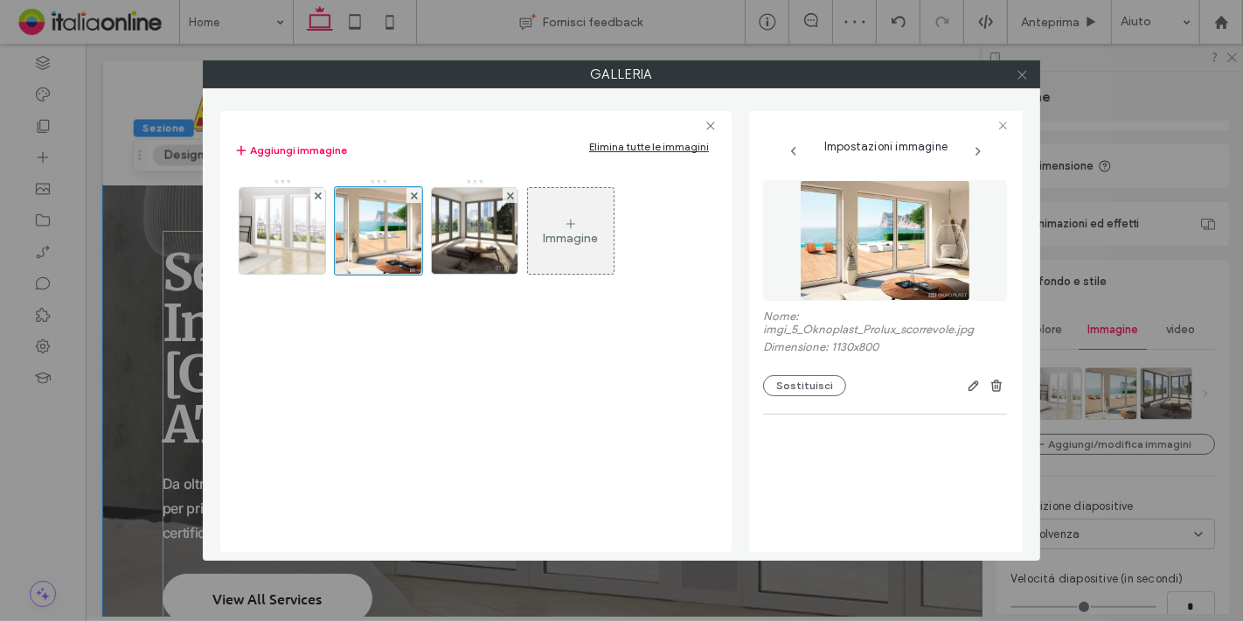
click at [1024, 71] on icon at bounding box center [1022, 74] width 13 height 13
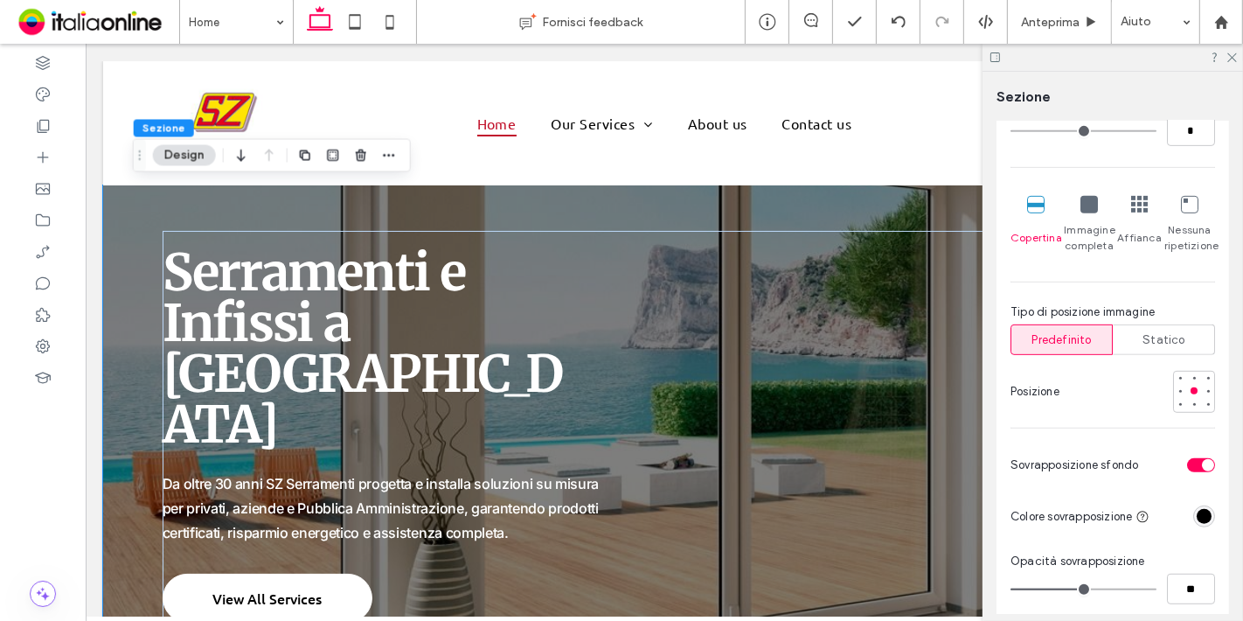
scroll to position [720, 0]
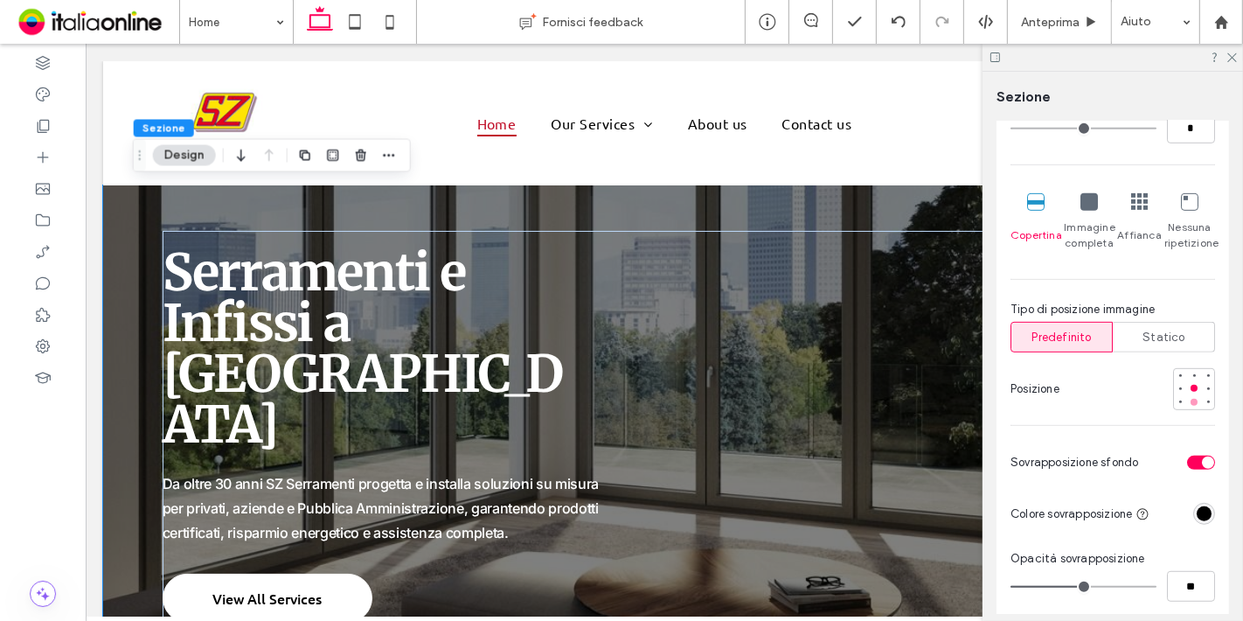
click at [1191, 403] on div at bounding box center [1194, 402] width 7 height 7
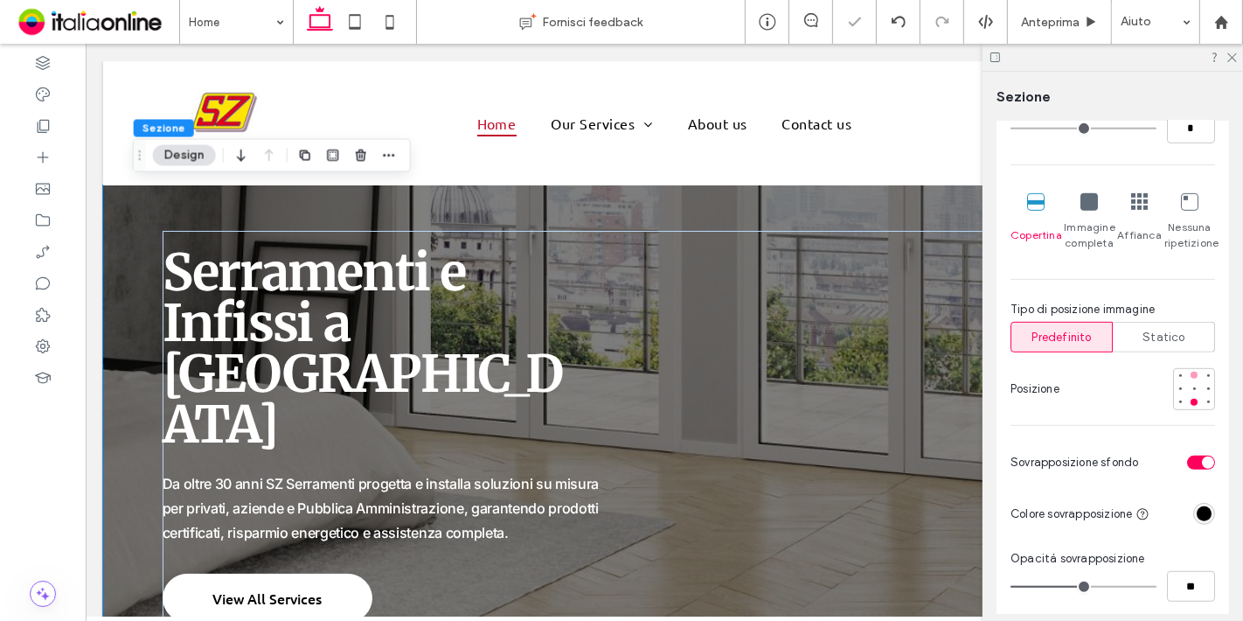
click at [1191, 374] on div at bounding box center [1194, 375] width 7 height 7
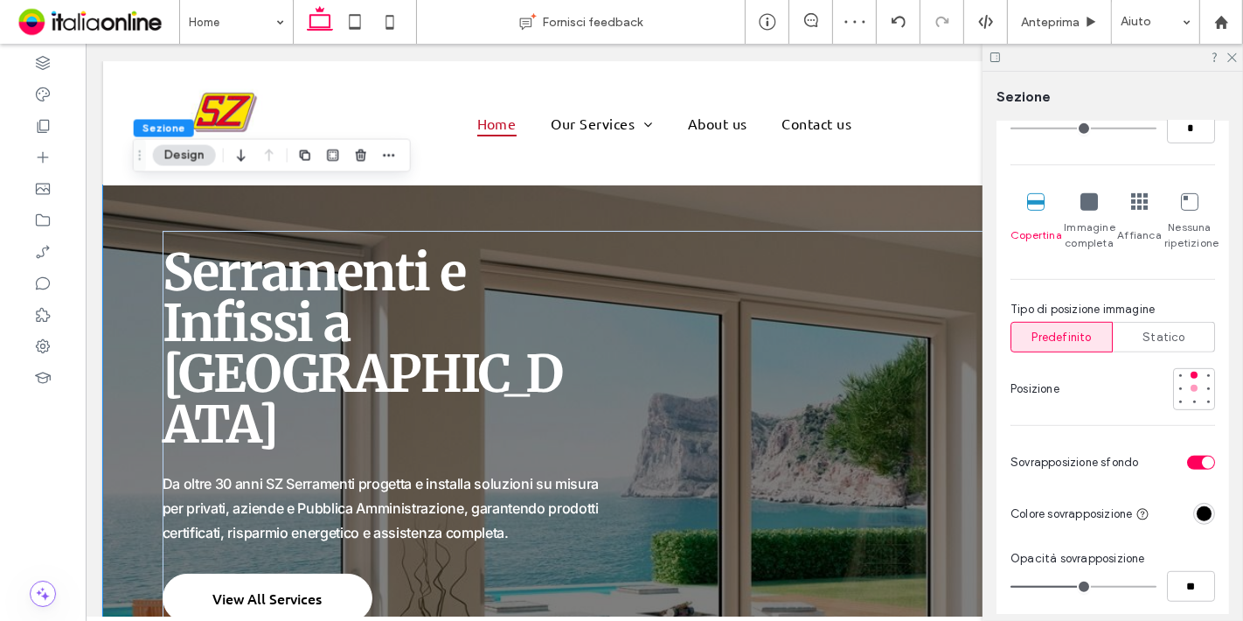
click at [1189, 382] on div at bounding box center [1194, 388] width 12 height 12
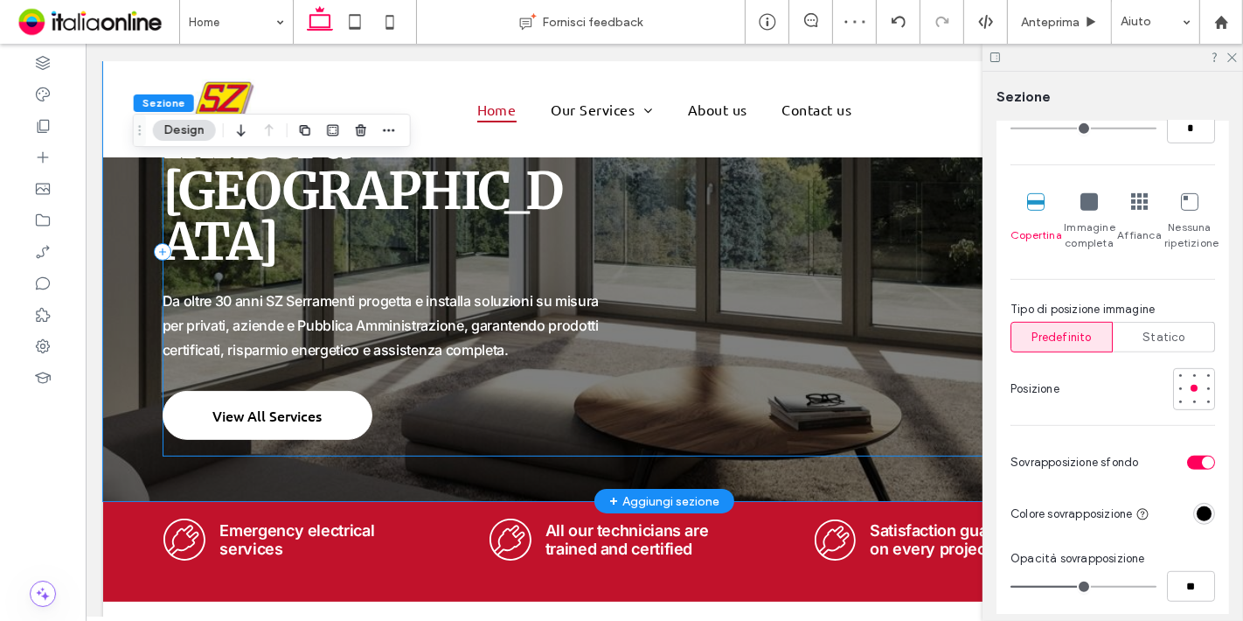
scroll to position [0, 0]
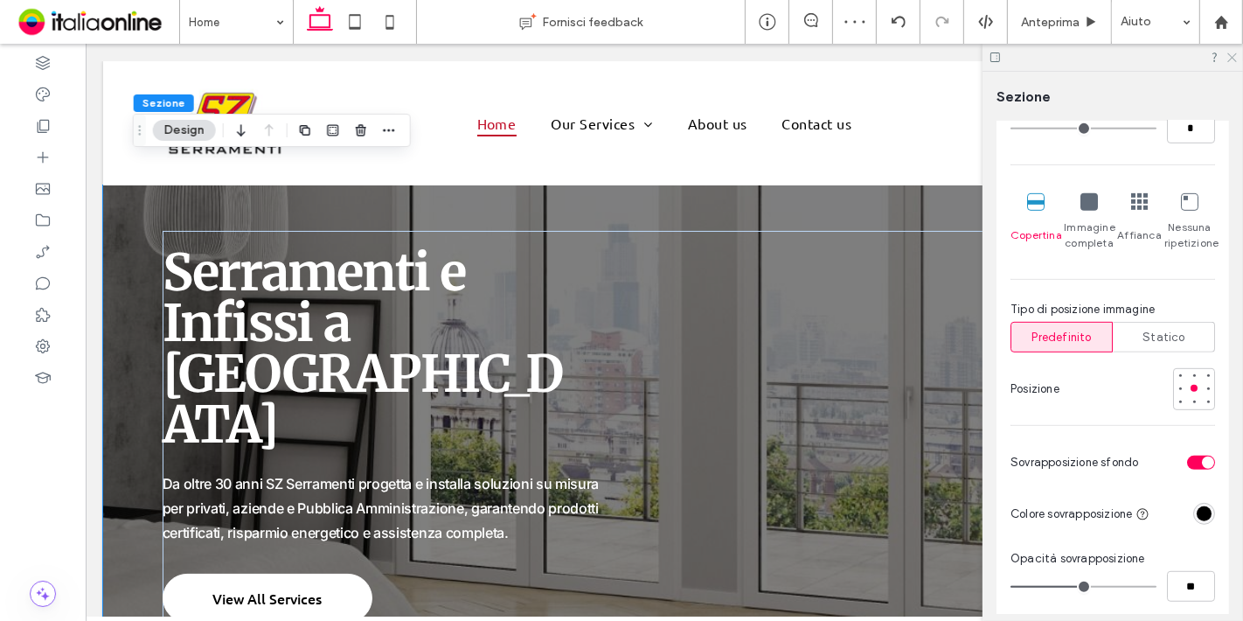
click at [1230, 54] on icon at bounding box center [1231, 56] width 11 height 11
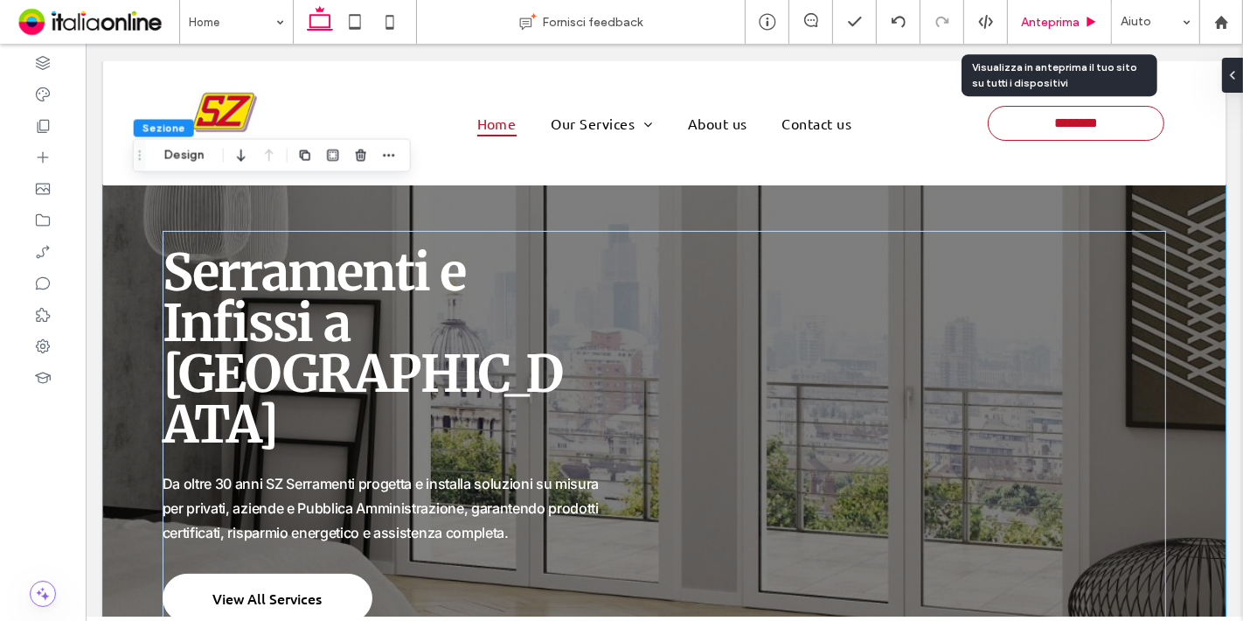
click at [1033, 24] on span "Anteprima" at bounding box center [1050, 22] width 59 height 15
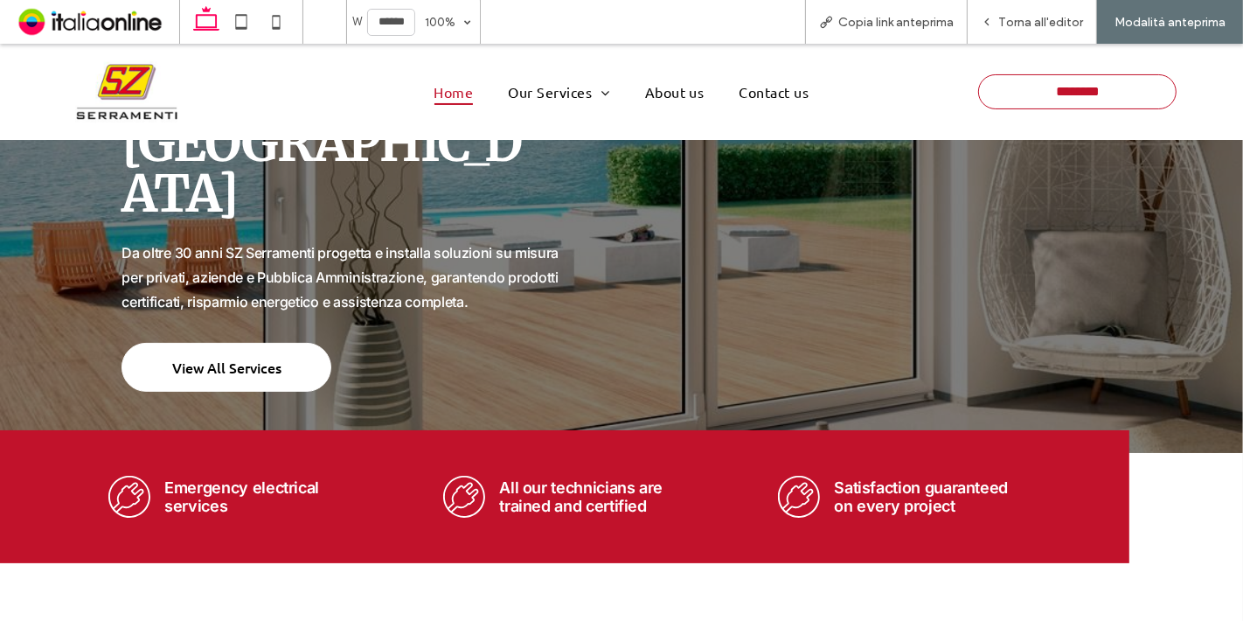
scroll to position [187, 0]
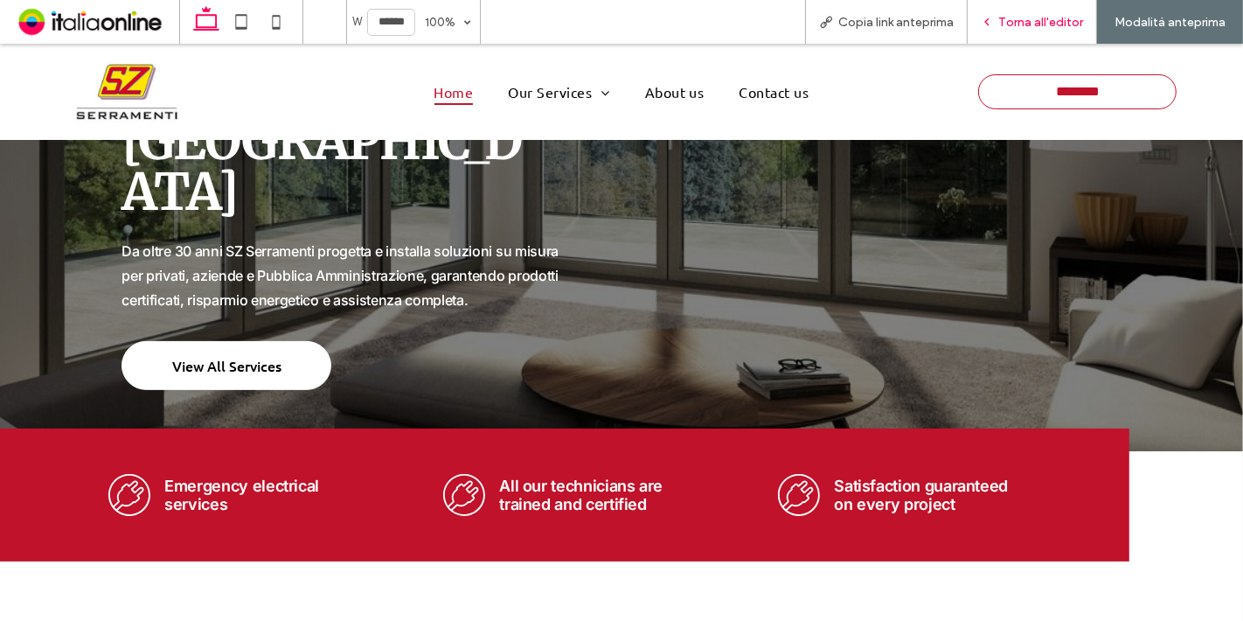
click at [1028, 22] on span "Torna all'editor" at bounding box center [1040, 22] width 85 height 15
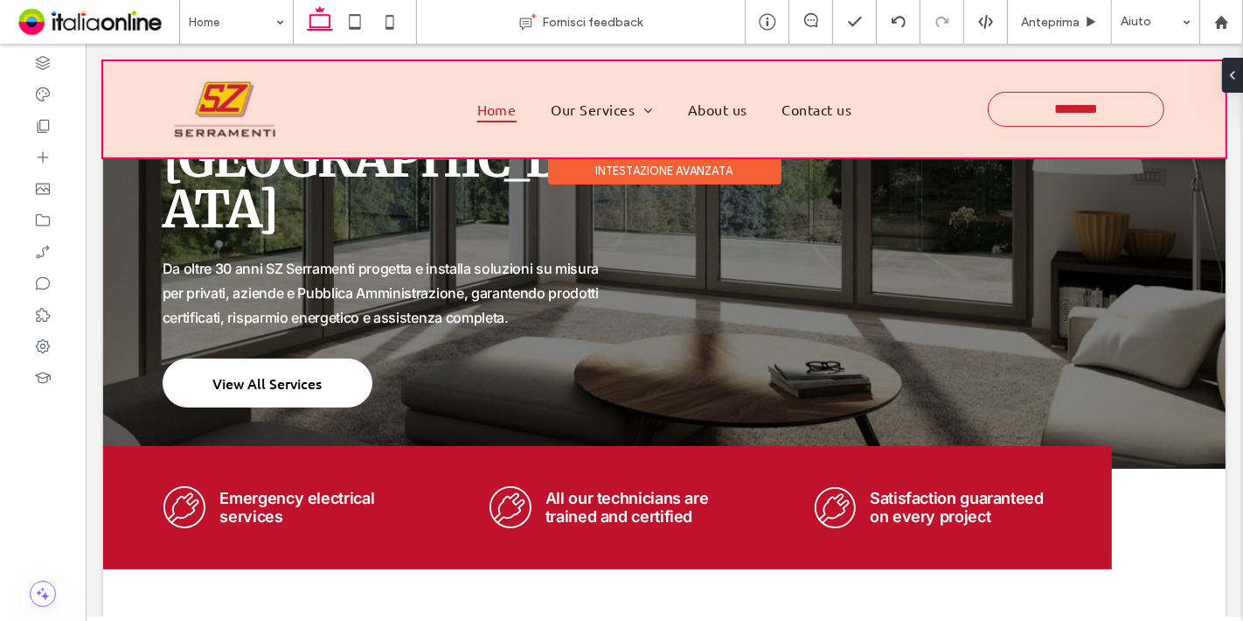
click at [707, 115] on div at bounding box center [663, 109] width 1123 height 96
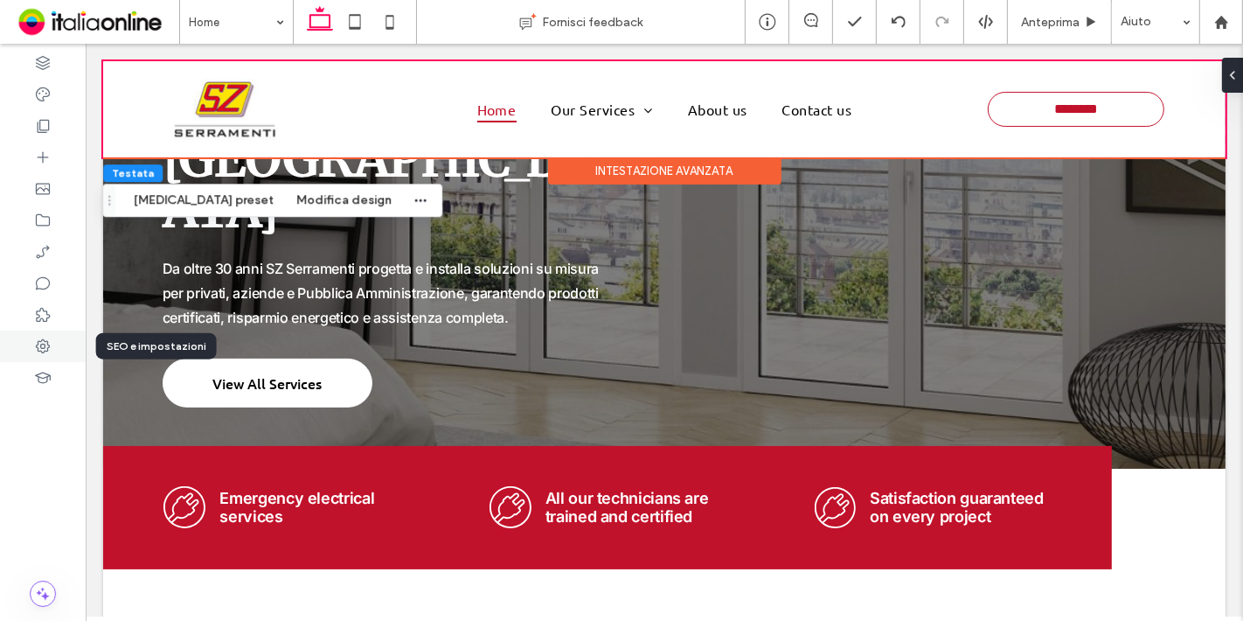
click at [39, 356] on div at bounding box center [43, 345] width 86 height 31
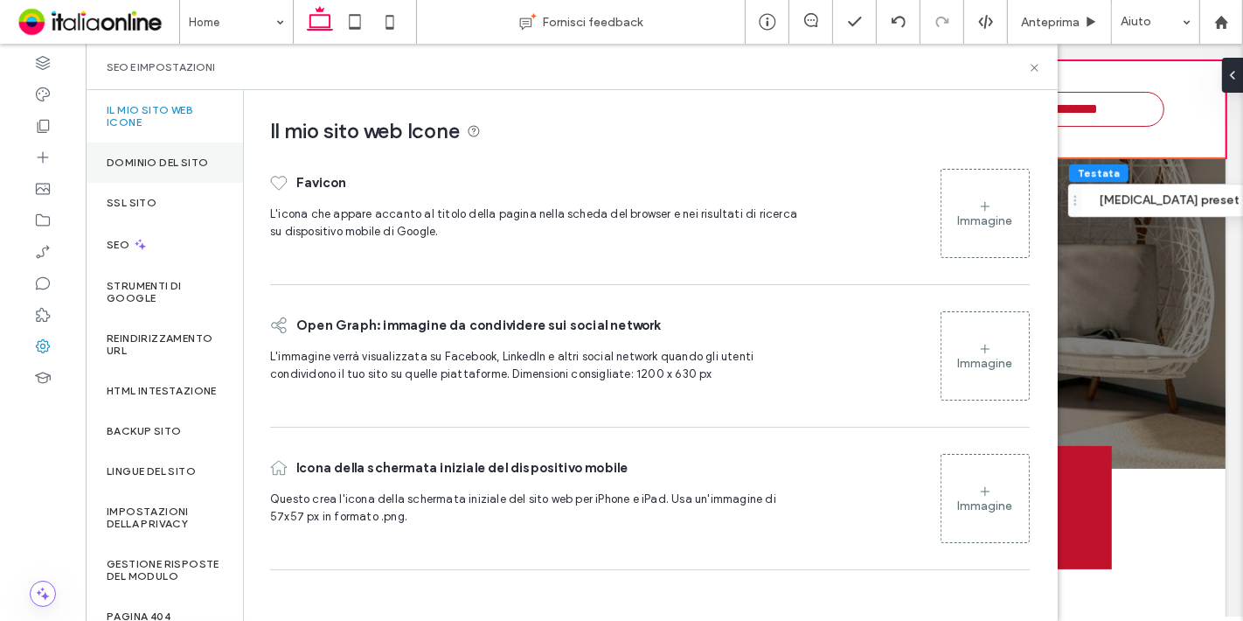
click at [198, 168] on div "Dominio del sito" at bounding box center [164, 163] width 157 height 40
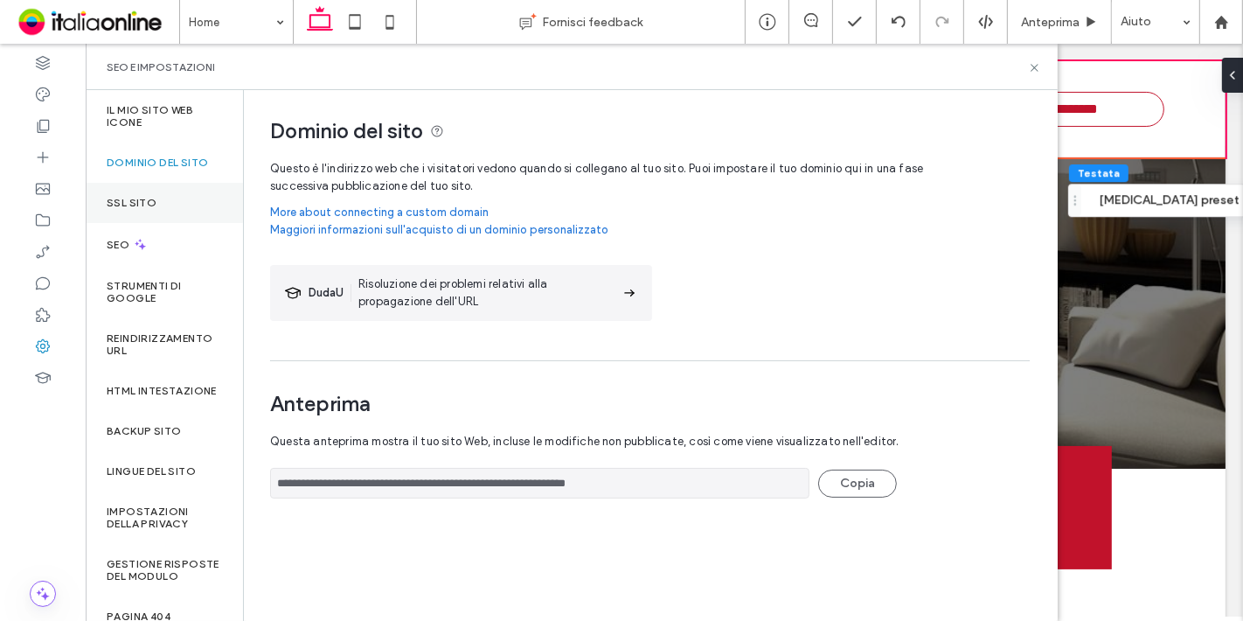
click at [171, 191] on div "SSL sito" at bounding box center [164, 203] width 157 height 40
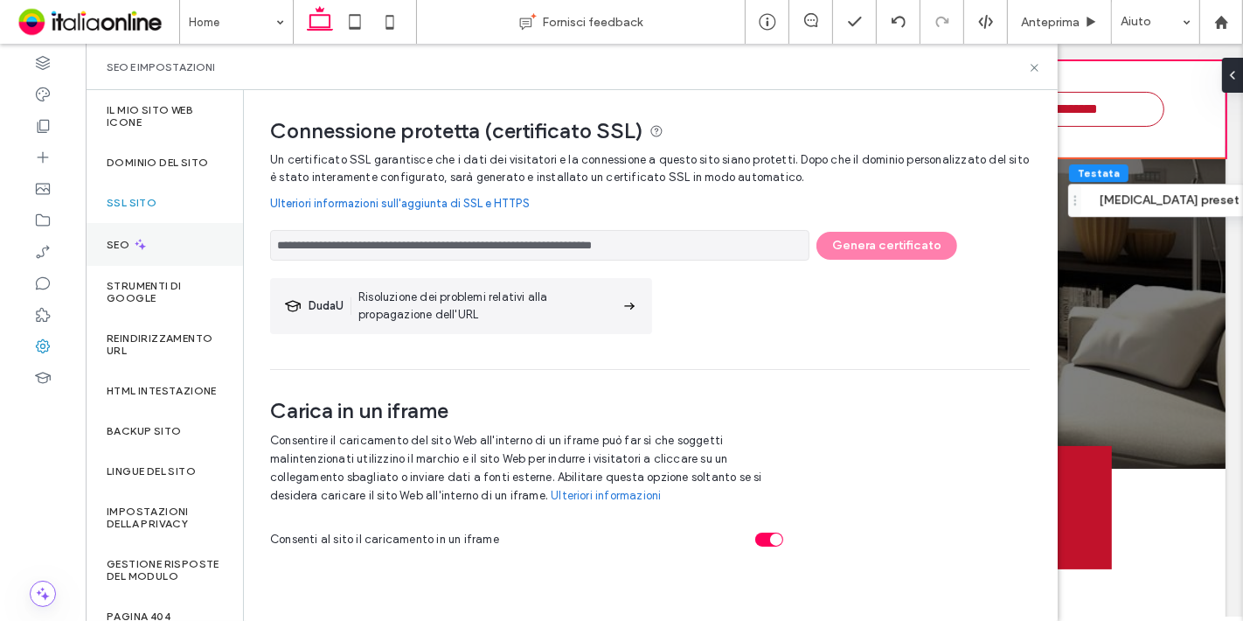
click at [150, 248] on div "SEO" at bounding box center [164, 244] width 157 height 43
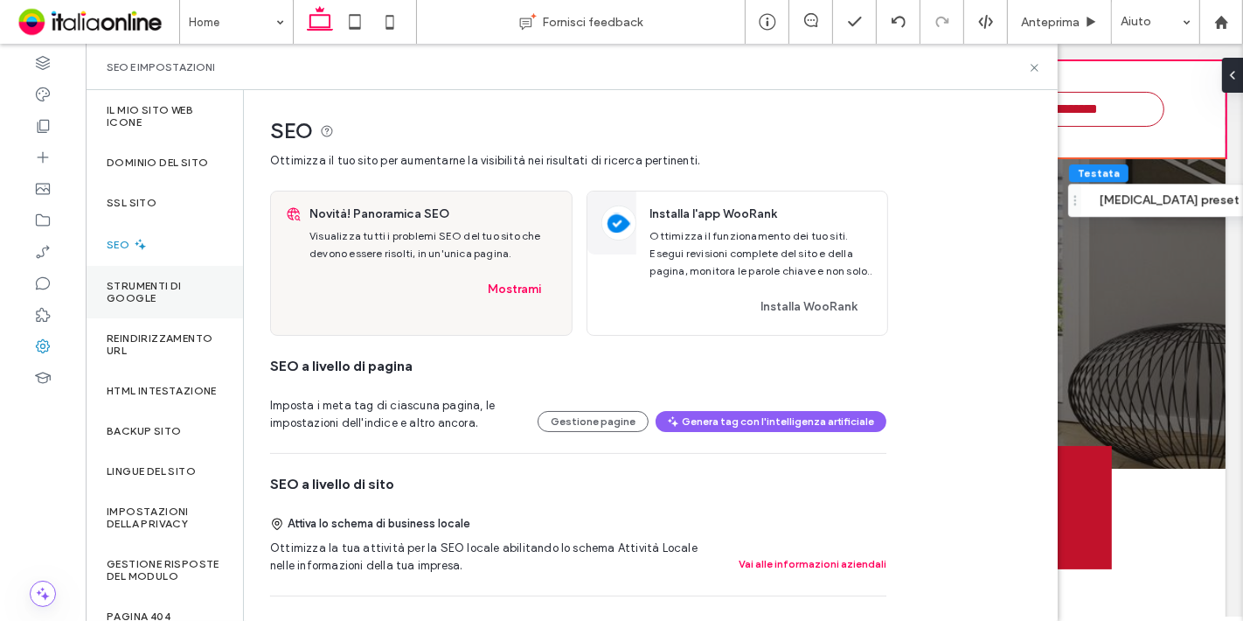
click at [155, 298] on label "Strumenti di Google" at bounding box center [164, 292] width 115 height 24
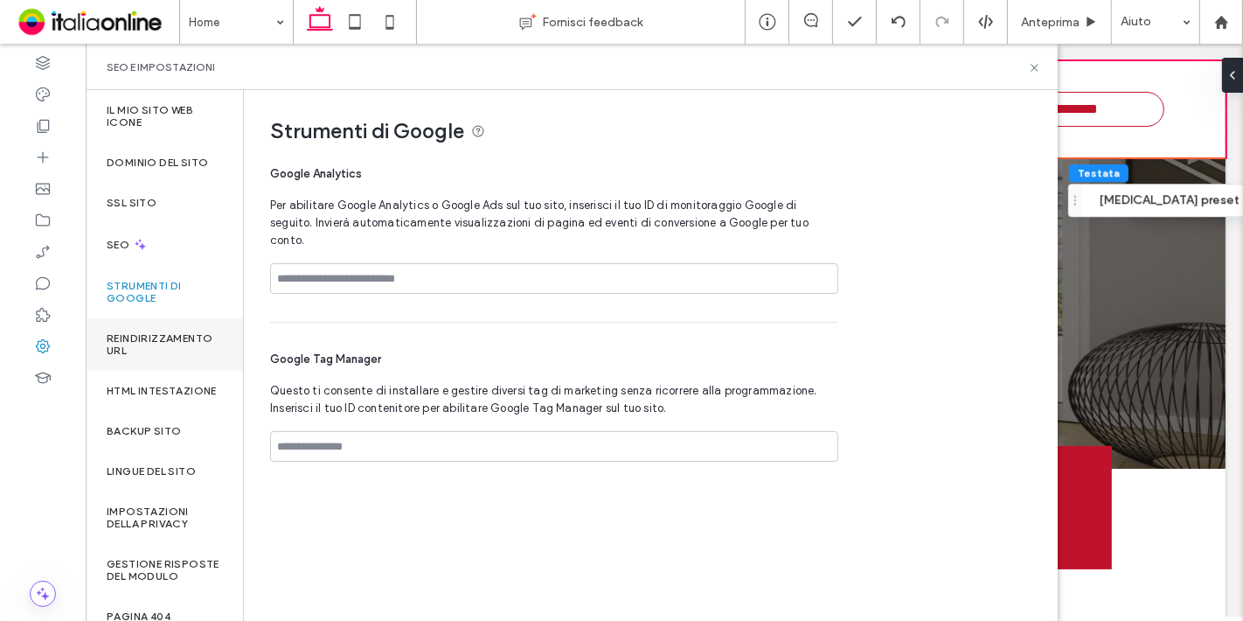
click at [161, 349] on label "Reindirizzamento URL" at bounding box center [164, 344] width 115 height 24
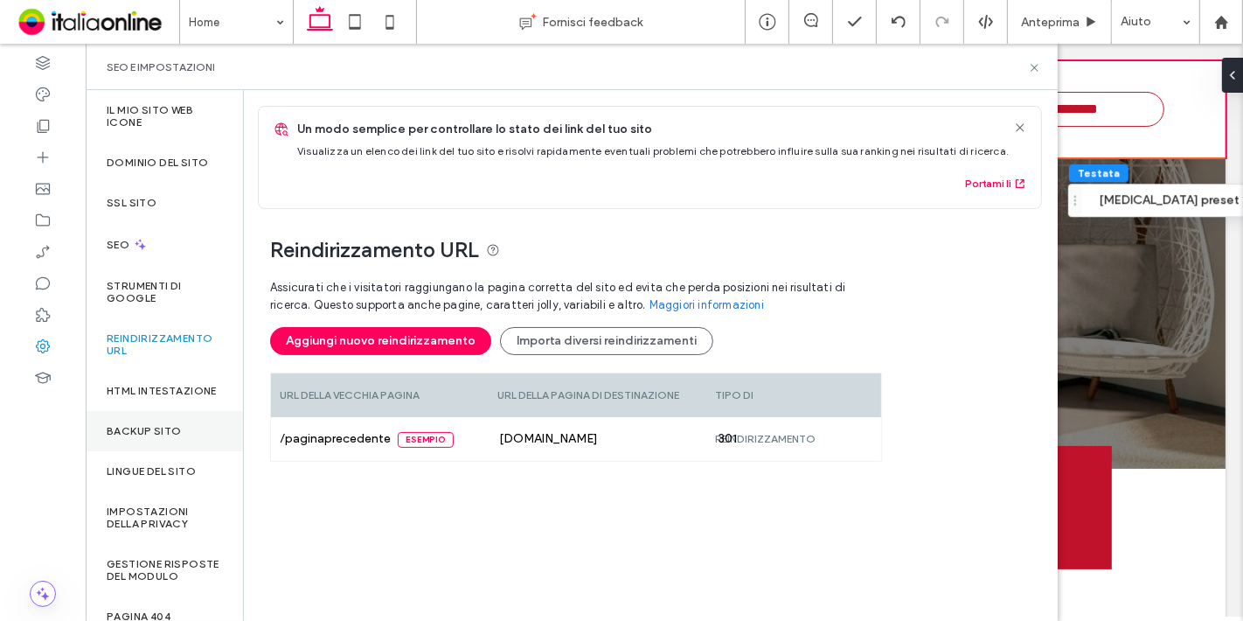
scroll to position [157, 0]
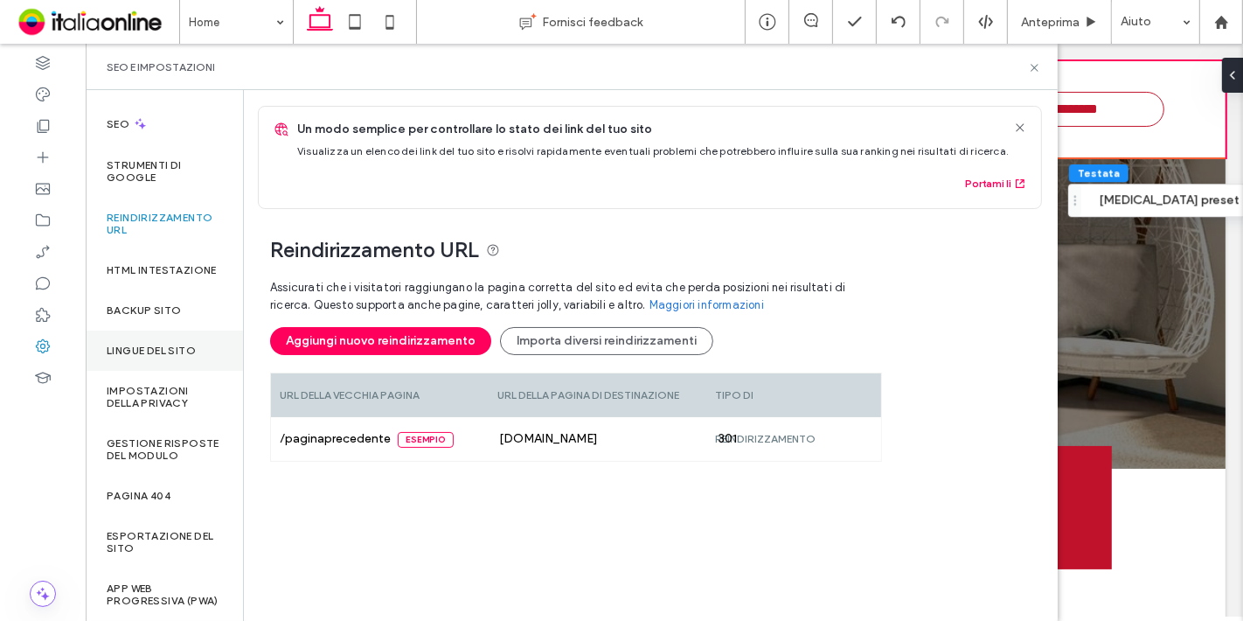
click at [178, 340] on div "Lingue del sito" at bounding box center [164, 350] width 157 height 40
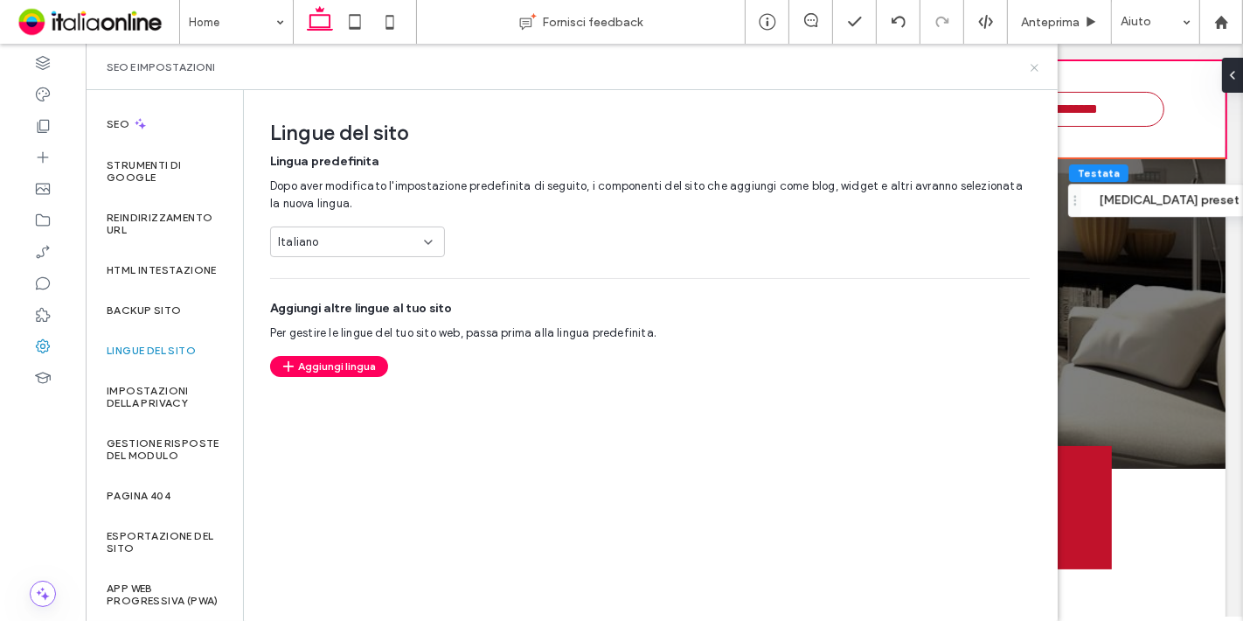
click at [1039, 67] on icon at bounding box center [1034, 67] width 13 height 13
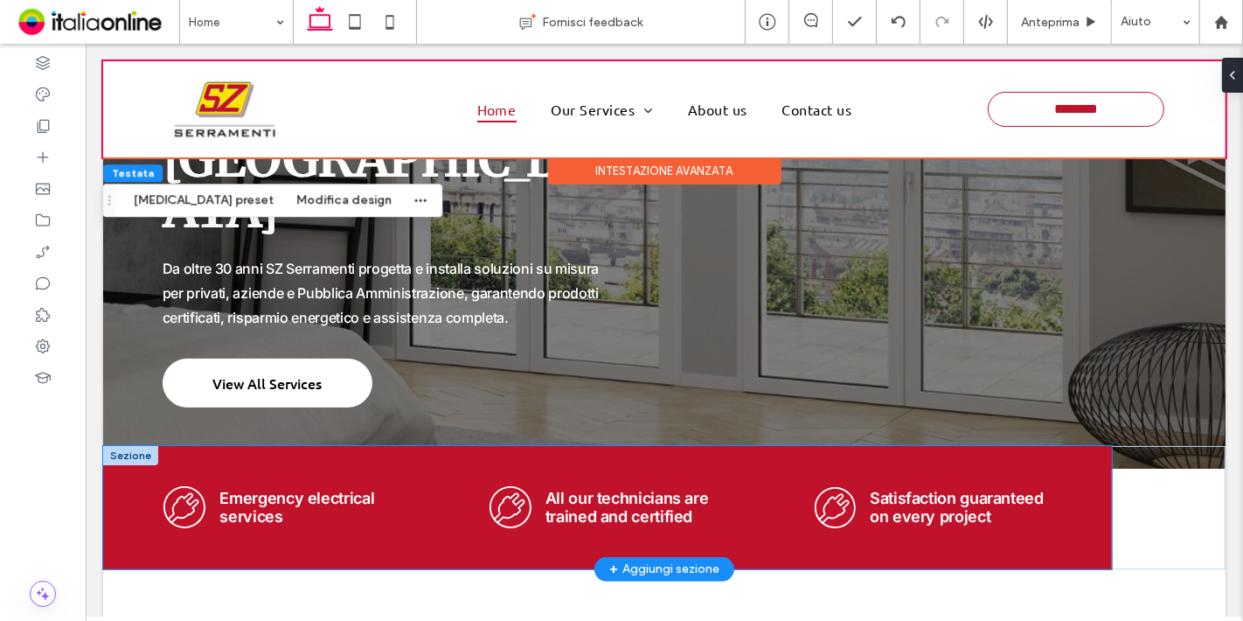
click at [179, 468] on div ".cls-1-1800133686-1800133686 { fill-rule: evenodd; stroke-width: 0px; } Emergen…" at bounding box center [606, 507] width 1009 height 122
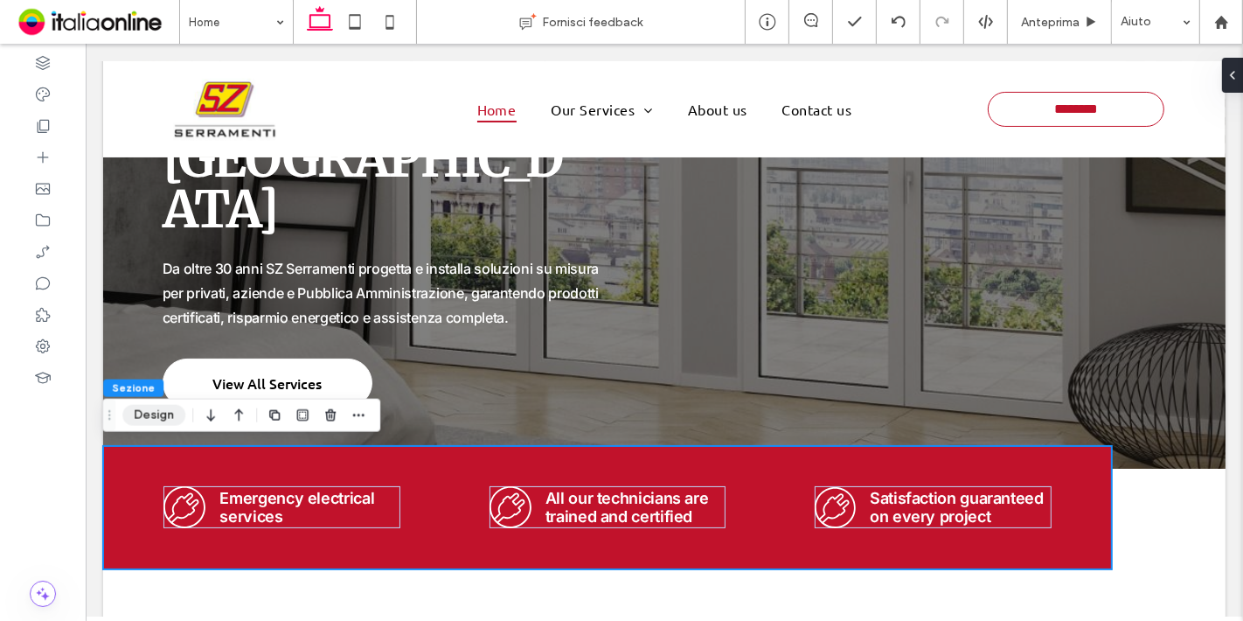
click at [150, 410] on button "Design" at bounding box center [153, 415] width 63 height 21
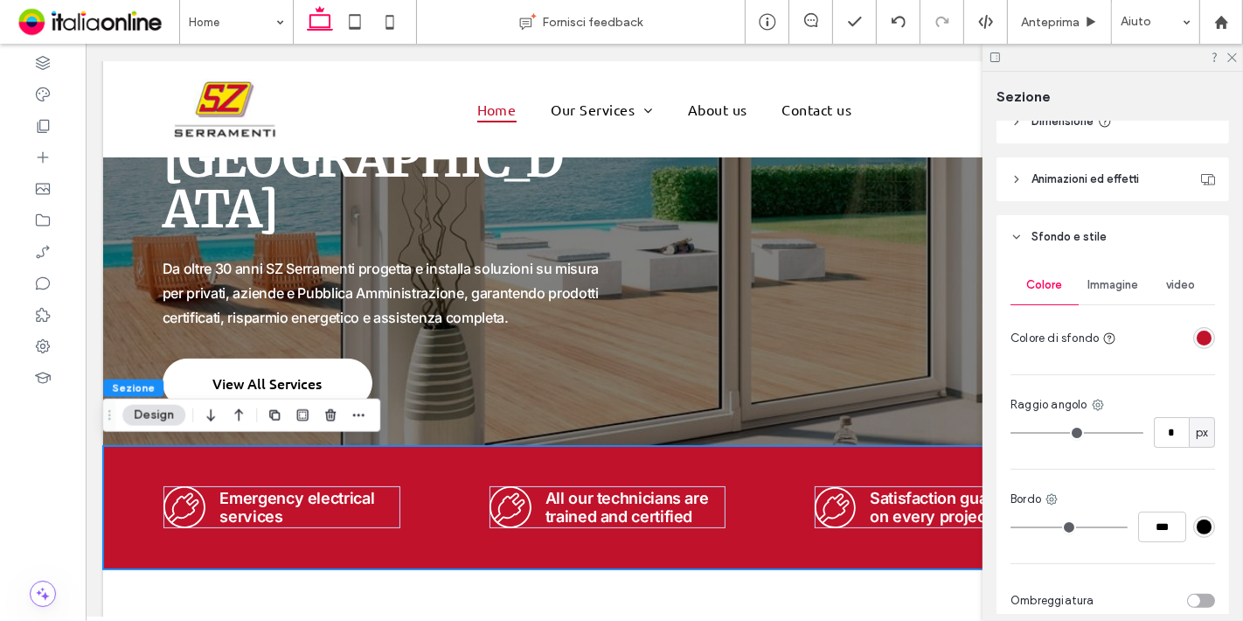
scroll to position [290, 0]
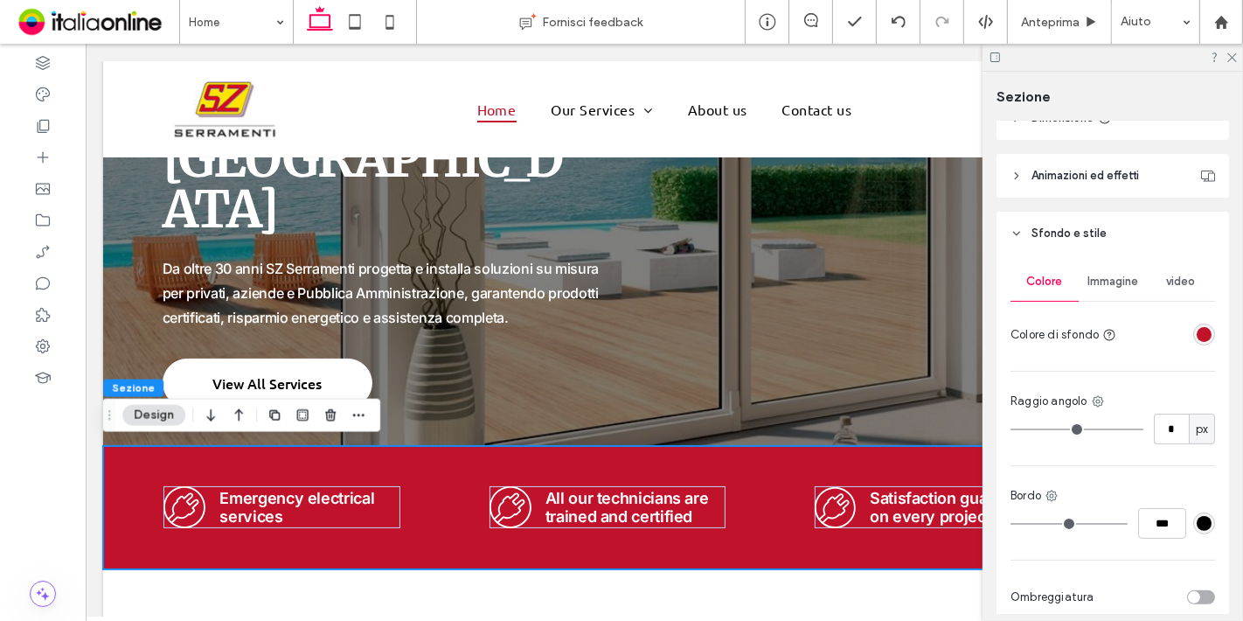
click at [1200, 338] on div "rgba(193,18,43,1)" at bounding box center [1204, 334] width 15 height 15
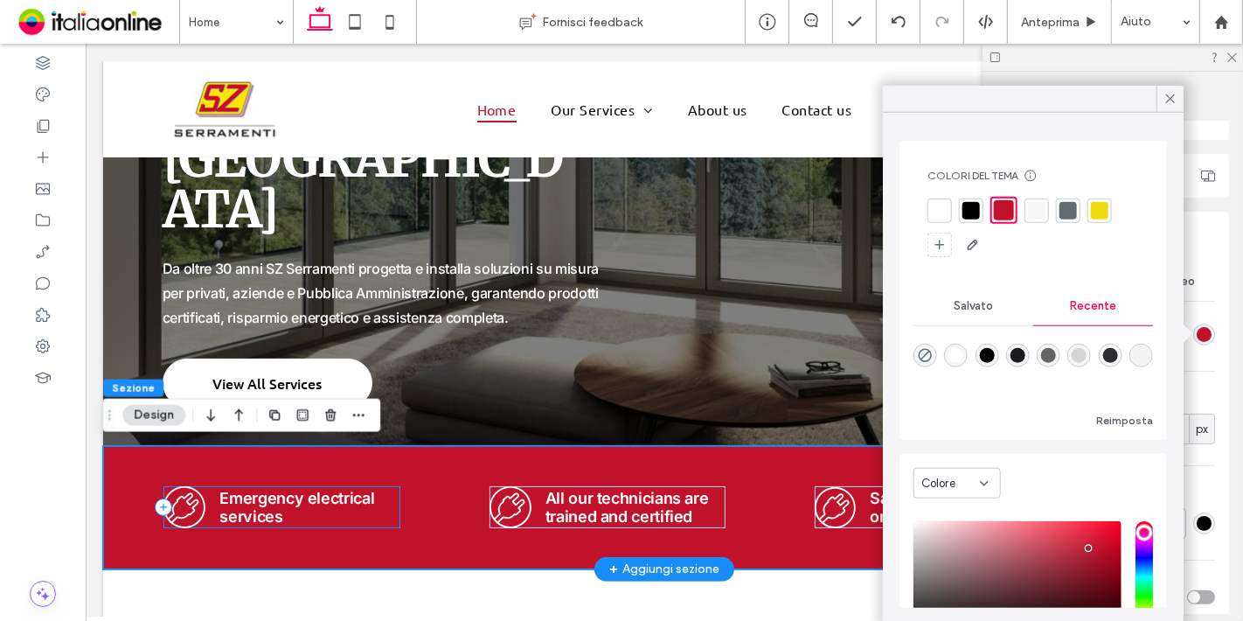
click at [394, 517] on div ".cls-1-1800133686-1800133686 { fill-rule: evenodd; stroke-width: 0px; } Emergen…" at bounding box center [281, 507] width 237 height 42
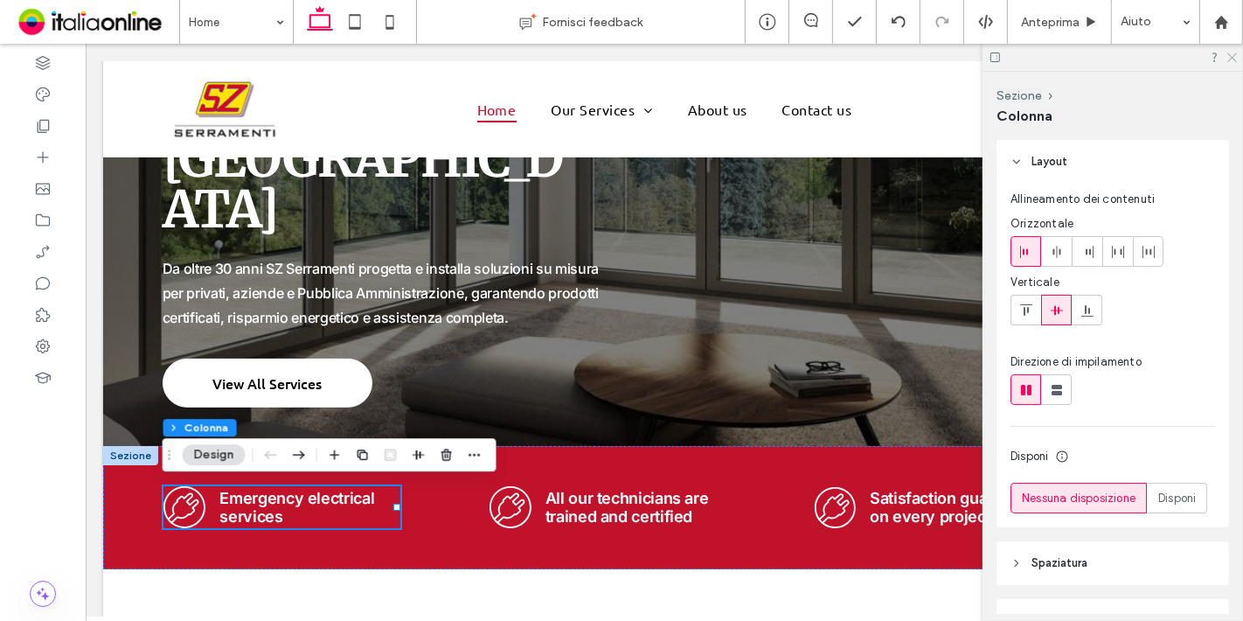
click at [1234, 56] on use at bounding box center [1233, 58] width 10 height 10
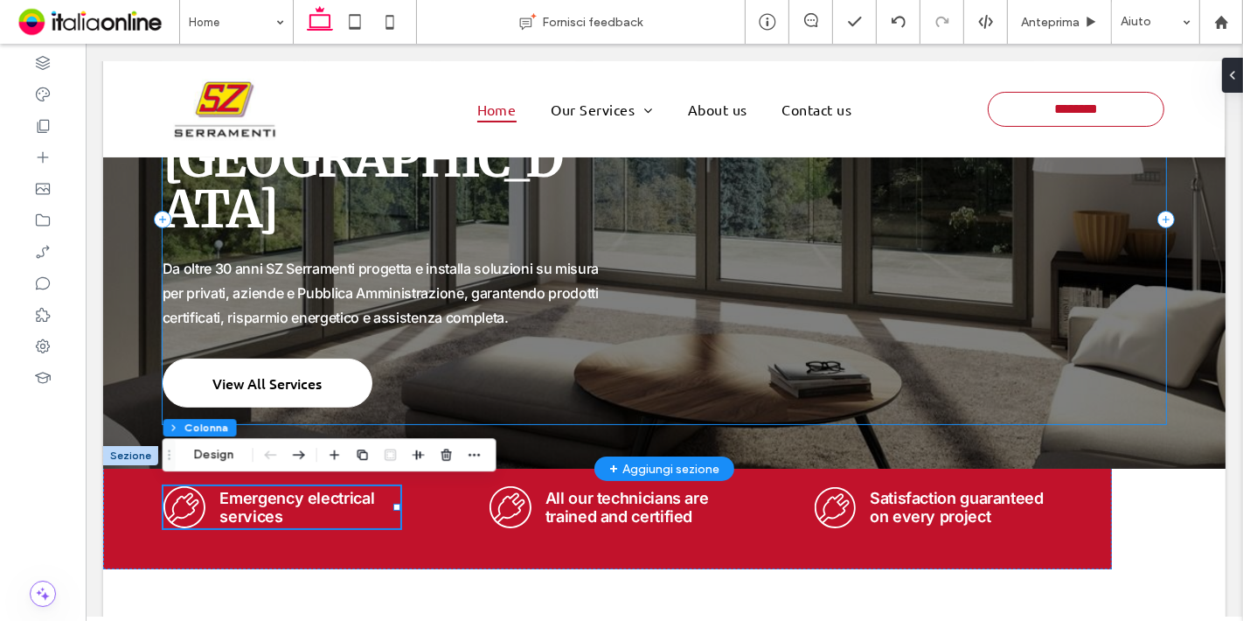
scroll to position [0, 0]
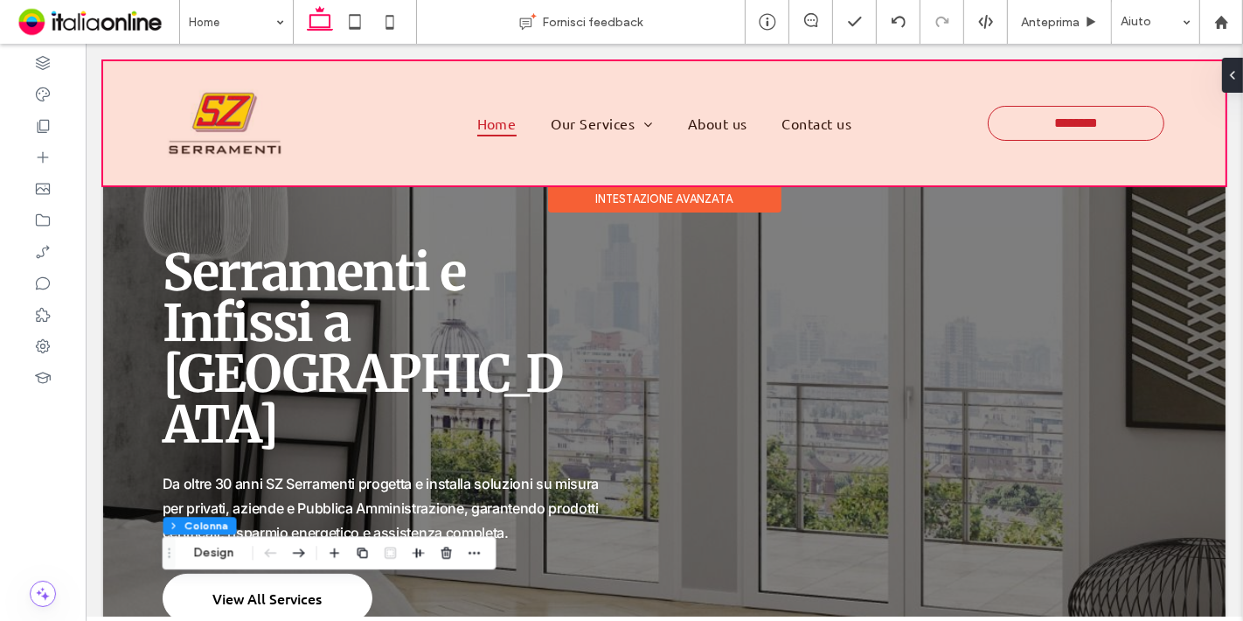
click at [729, 124] on div at bounding box center [663, 123] width 1123 height 124
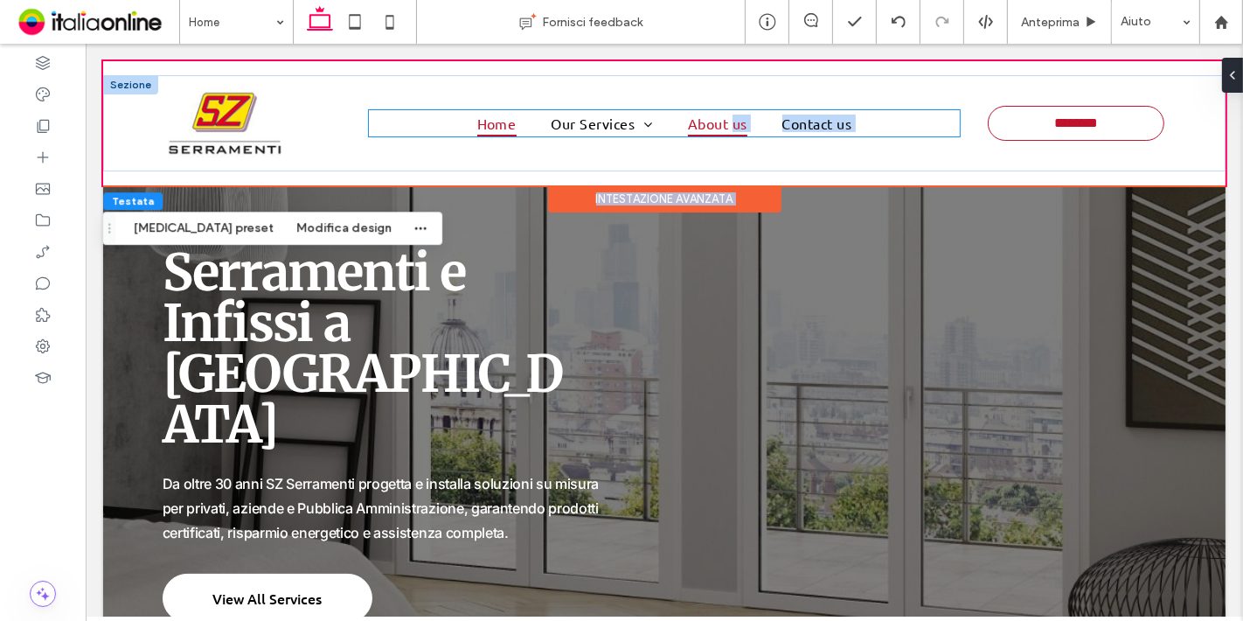
click at [729, 124] on div "Home Our Services Lighting Wiring Repair Installation Heating Security Projects…" at bounding box center [663, 123] width 1123 height 124
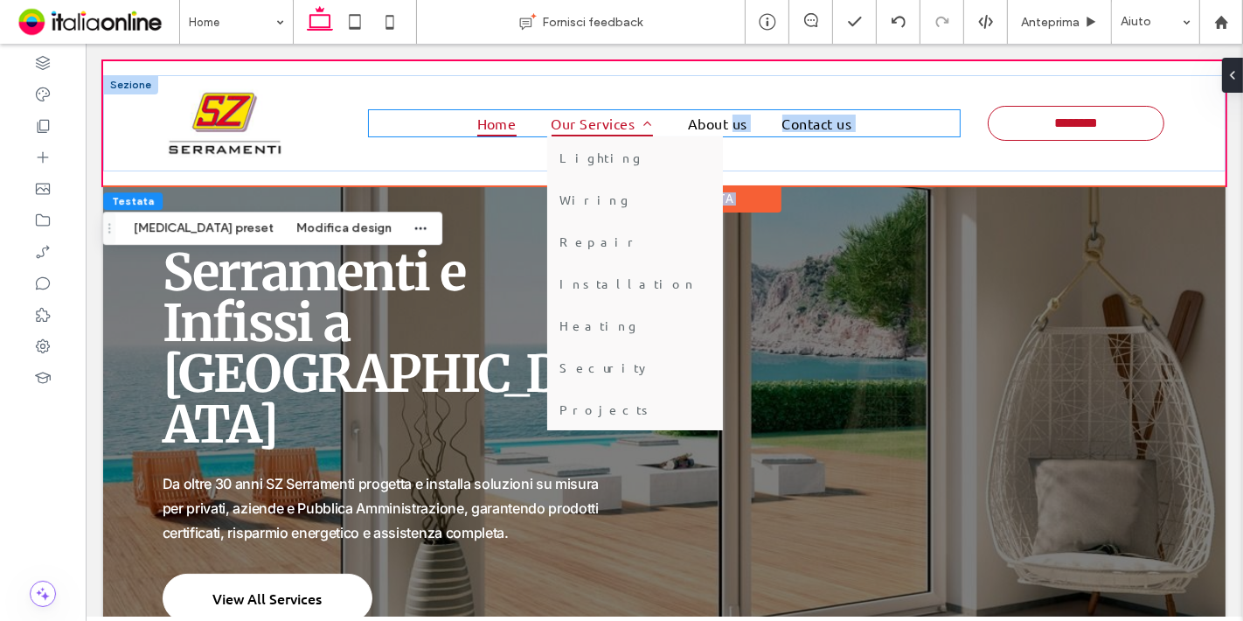
click at [650, 129] on link "Our Services" at bounding box center [601, 123] width 136 height 26
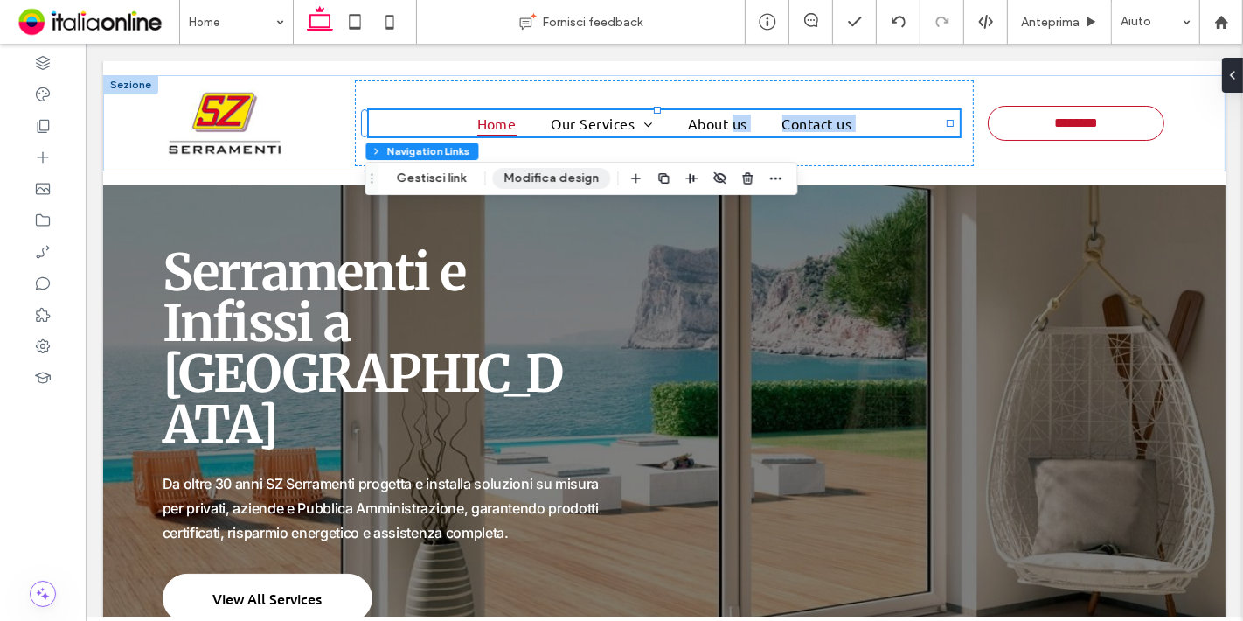
click at [517, 170] on button "Modifica design" at bounding box center [551, 178] width 118 height 21
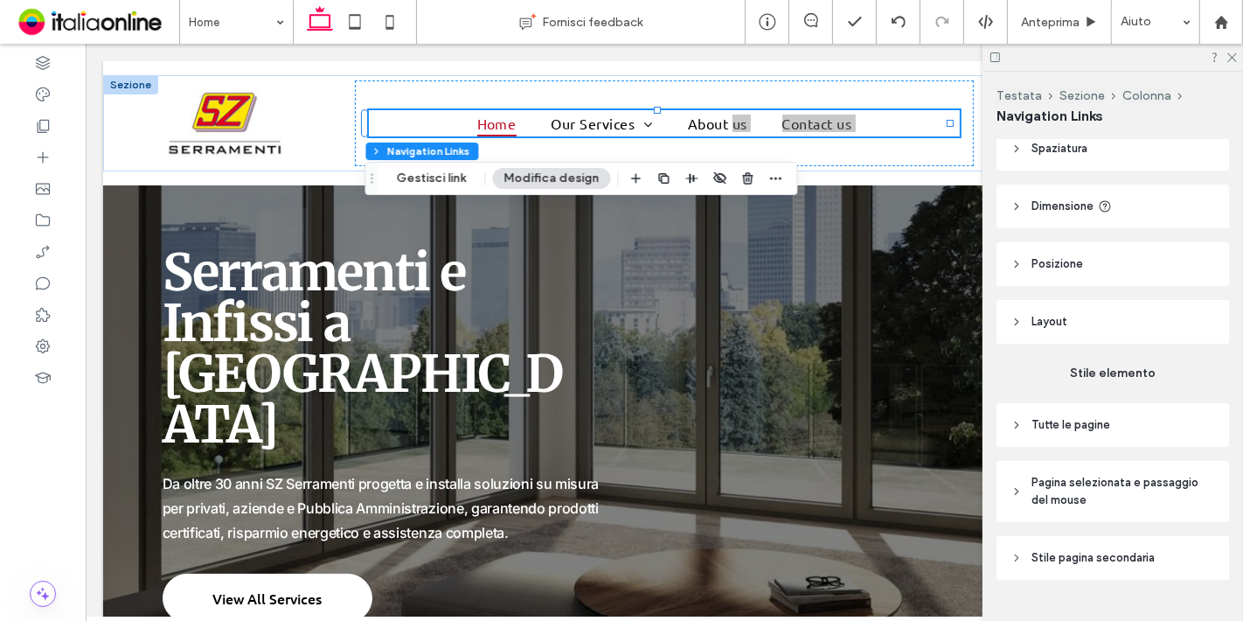
scroll to position [168, 0]
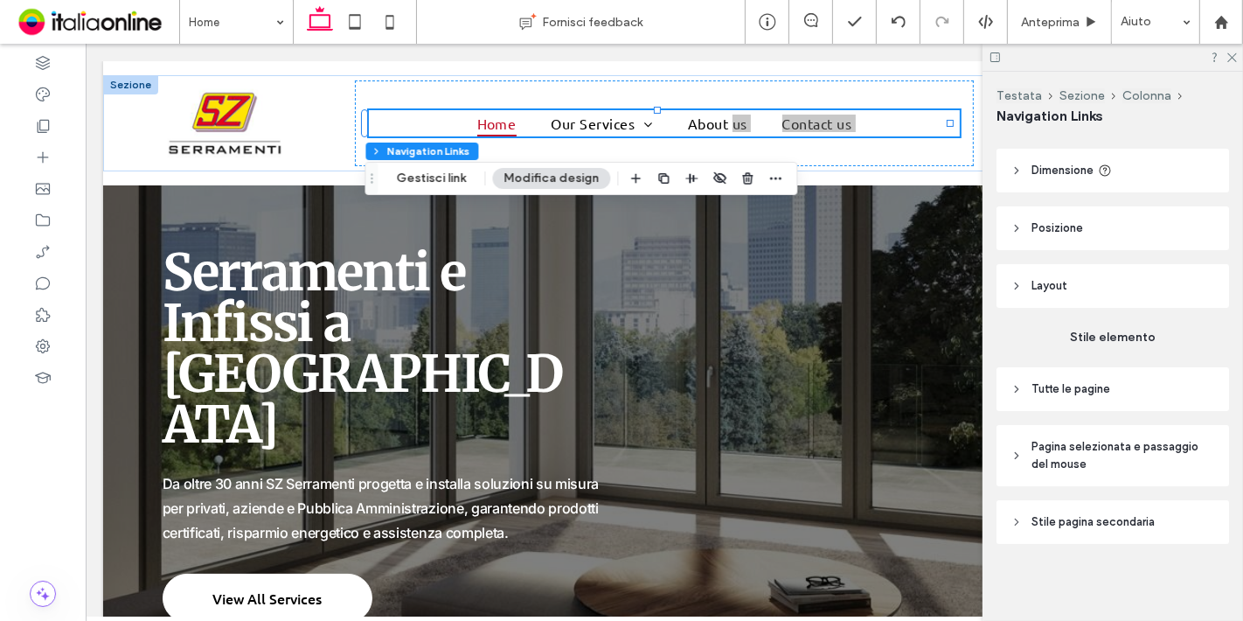
click at [1106, 383] on span "Tutte le pagine" at bounding box center [1071, 388] width 79 height 17
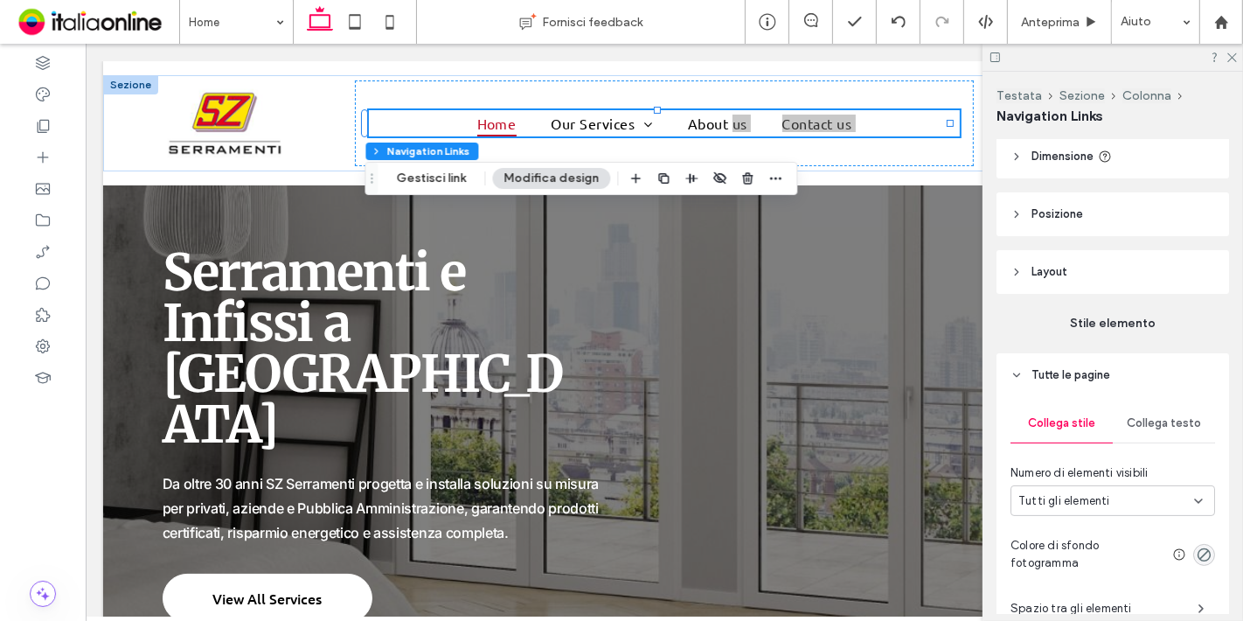
click at [1172, 430] on span "Collega testo" at bounding box center [1164, 423] width 74 height 14
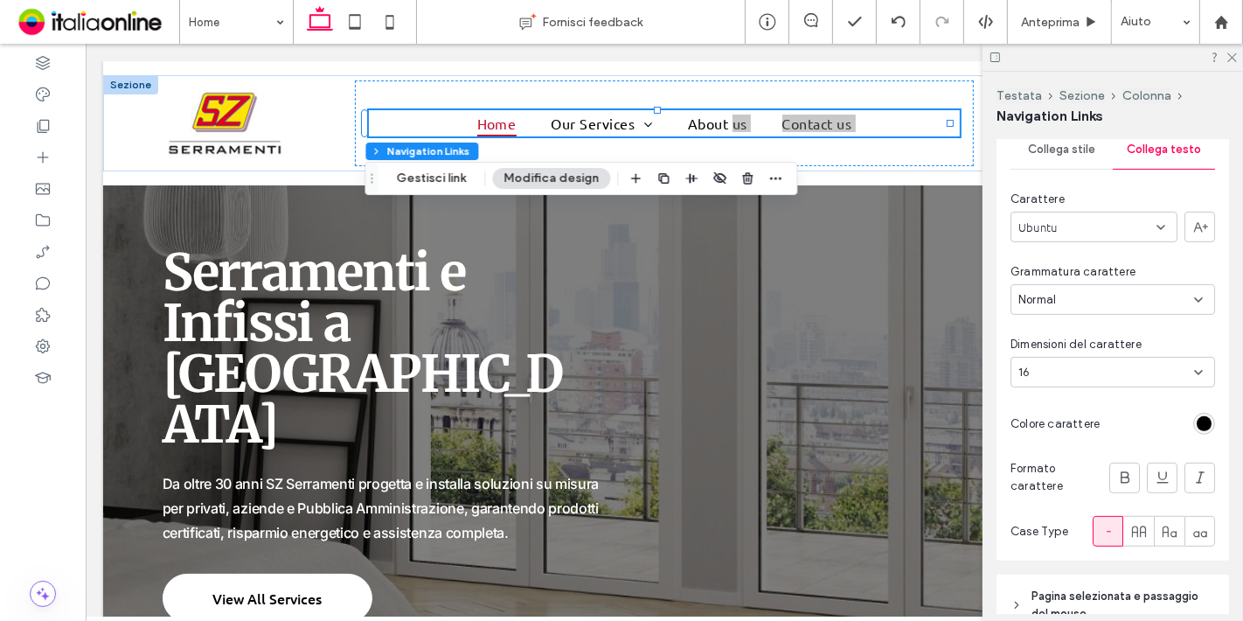
scroll to position [449, 0]
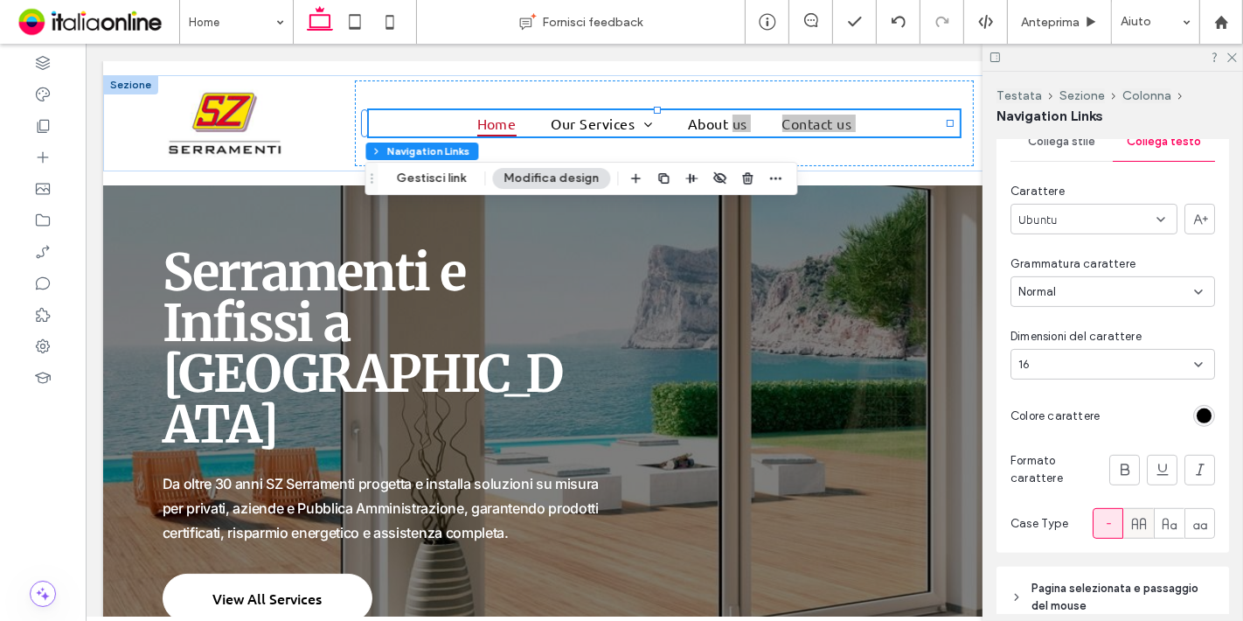
click at [1131, 532] on icon at bounding box center [1139, 523] width 17 height 17
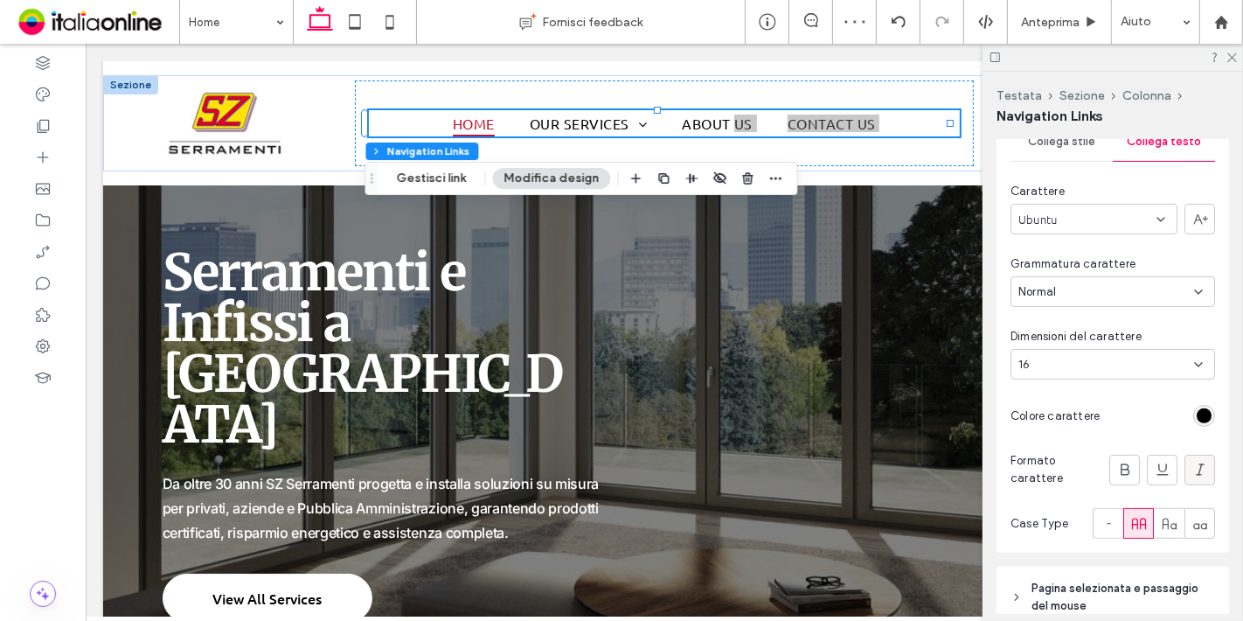
click at [1192, 478] on icon at bounding box center [1200, 469] width 17 height 17
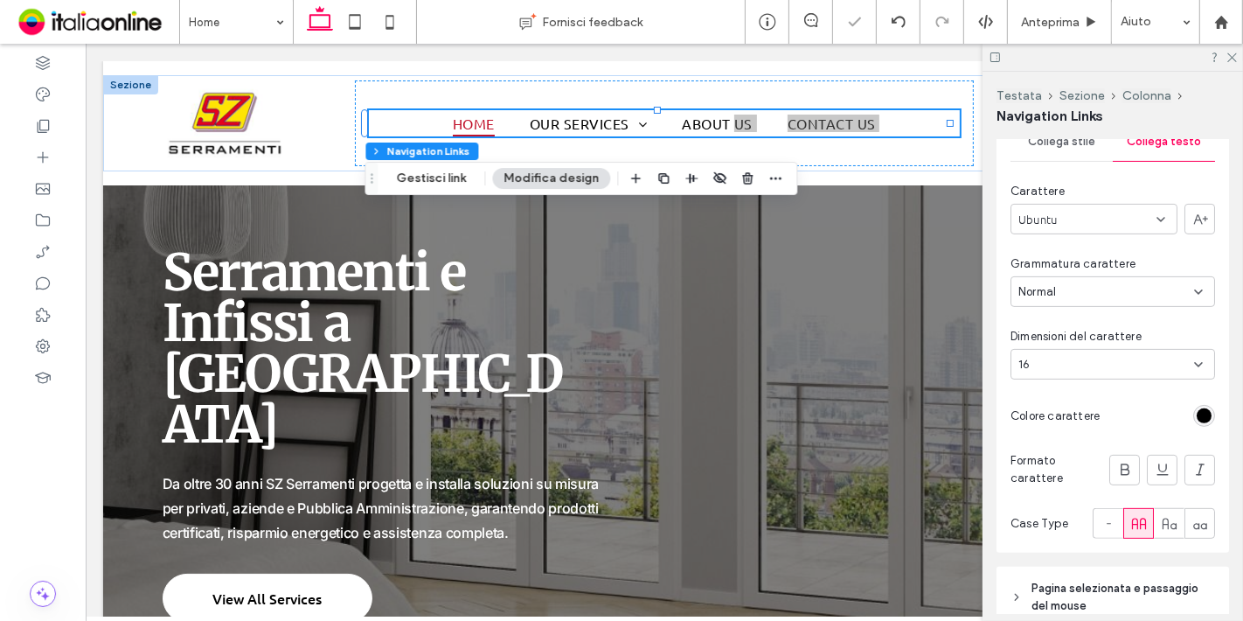
type input "*"
click at [1229, 58] on icon at bounding box center [1231, 56] width 11 height 11
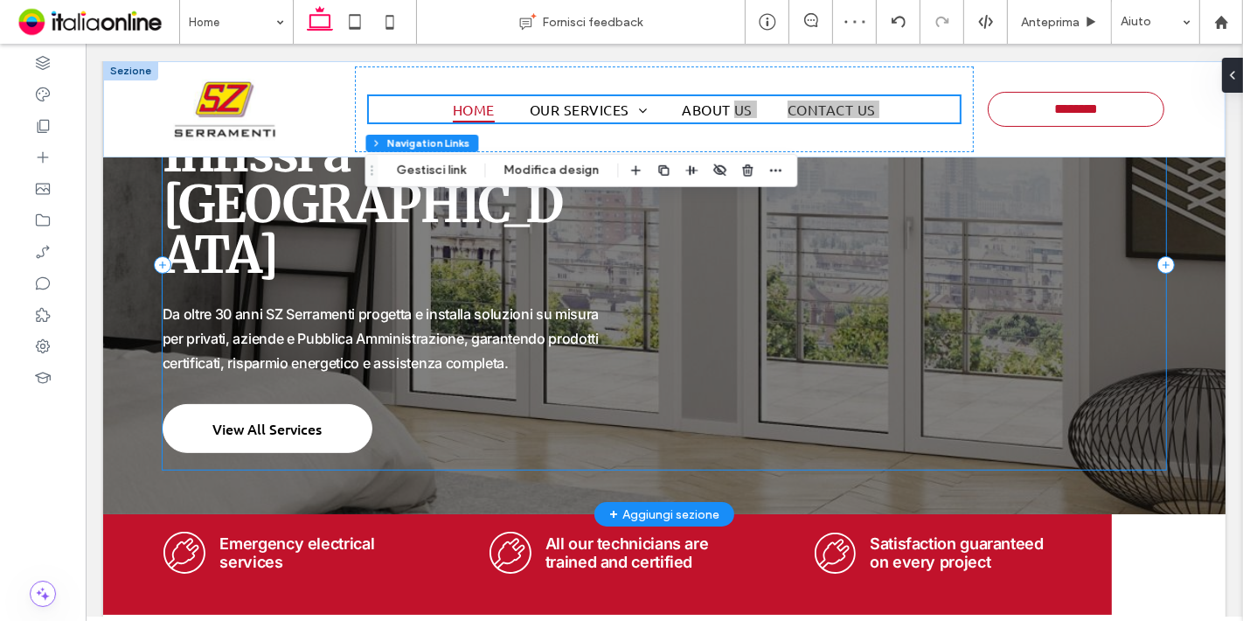
scroll to position [136, 0]
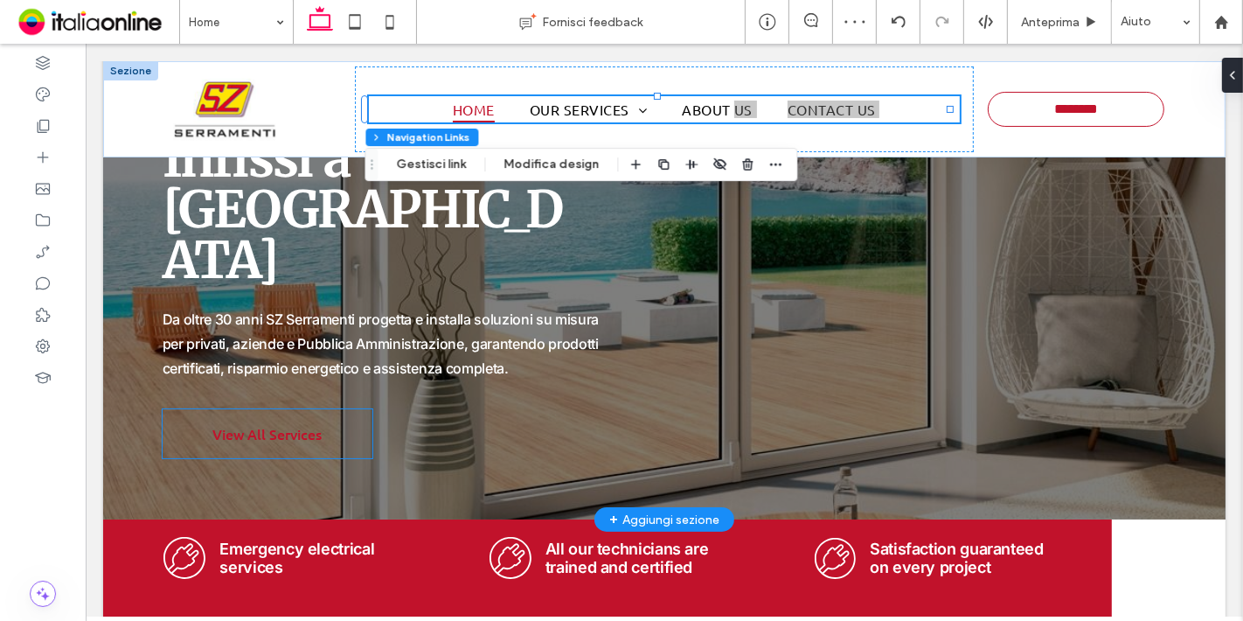
click at [301, 415] on span "View All Services" at bounding box center [266, 433] width 109 height 37
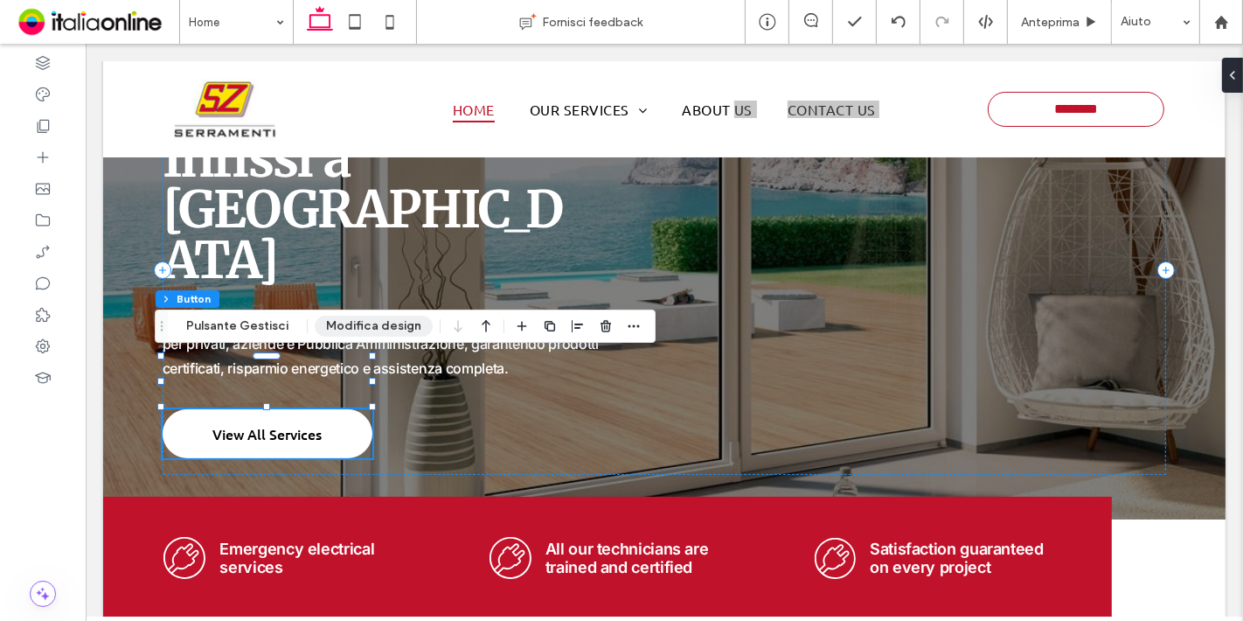
click at [354, 333] on button "Modifica design" at bounding box center [374, 326] width 118 height 21
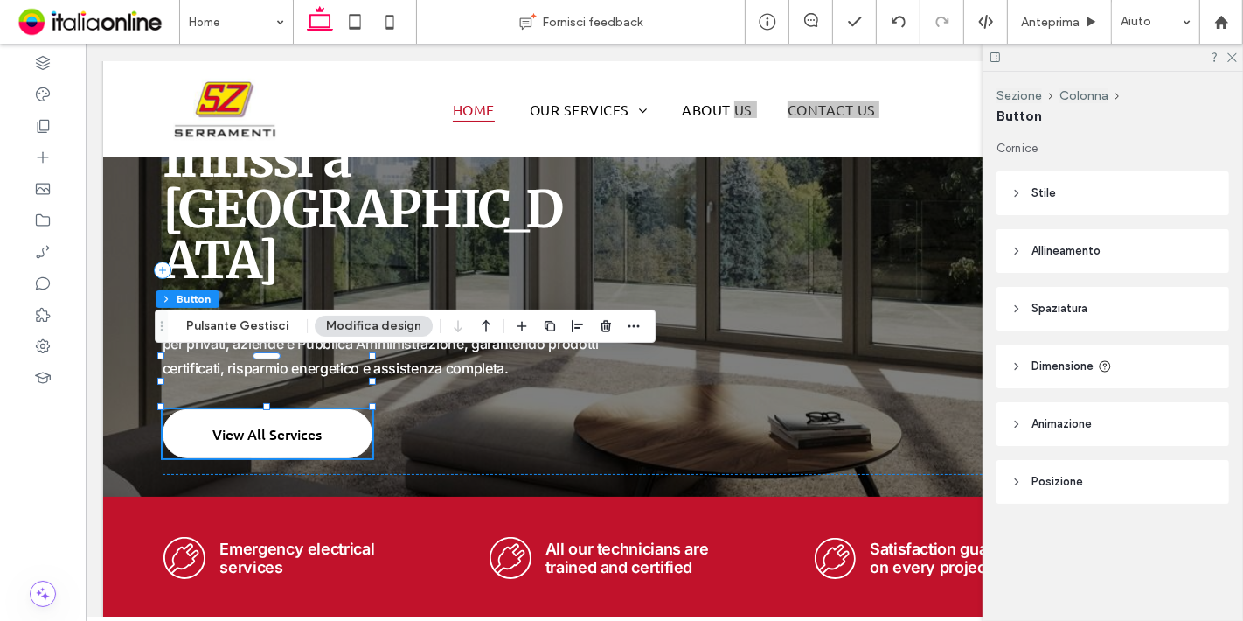
click at [1112, 186] on header "Stile" at bounding box center [1113, 193] width 233 height 44
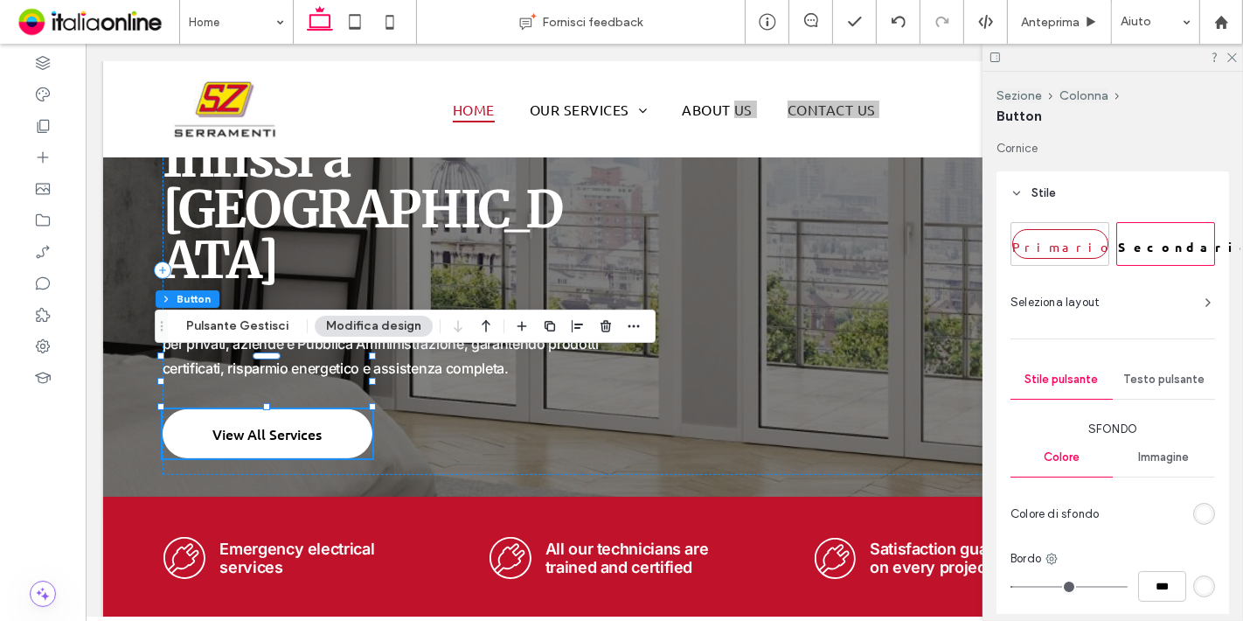
click at [1152, 249] on span "Secondario" at bounding box center [1186, 247] width 135 height 16
type input "*"
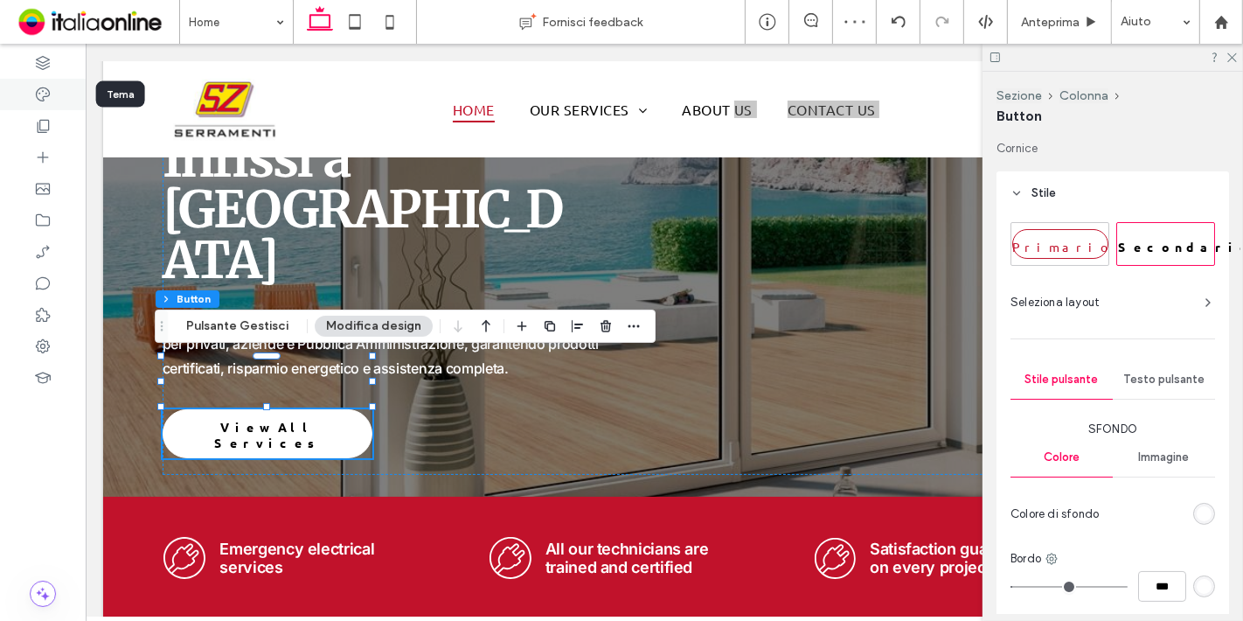
click at [52, 96] on div at bounding box center [43, 94] width 86 height 31
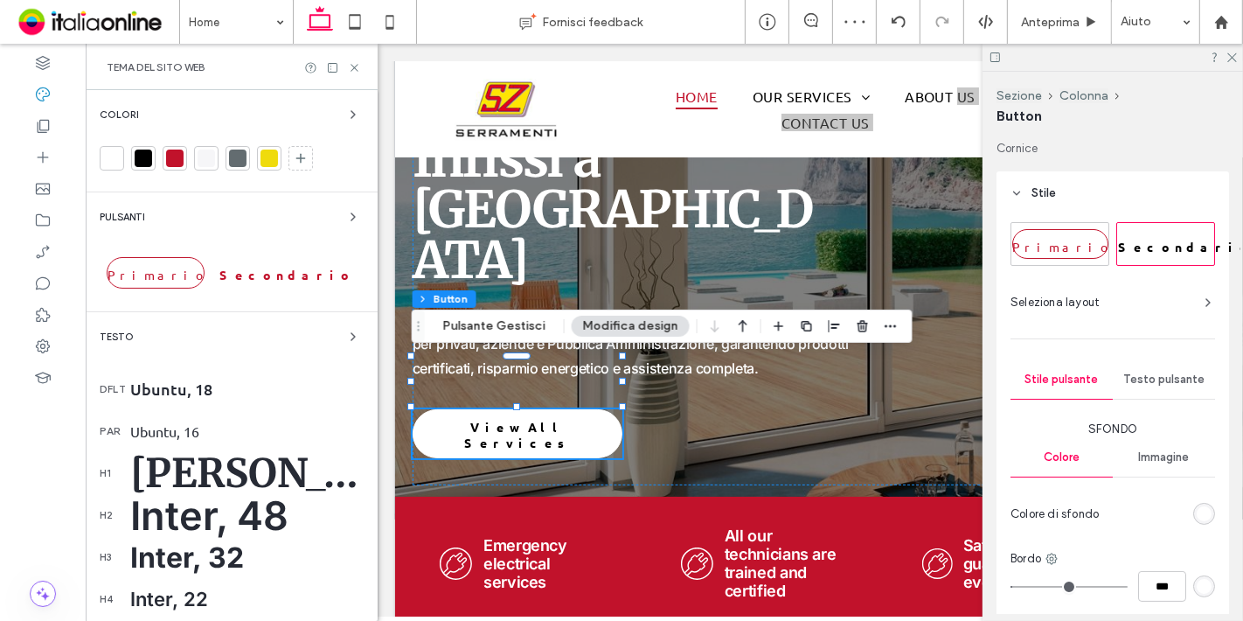
click at [230, 252] on div "Secondario" at bounding box center [268, 272] width 112 height 49
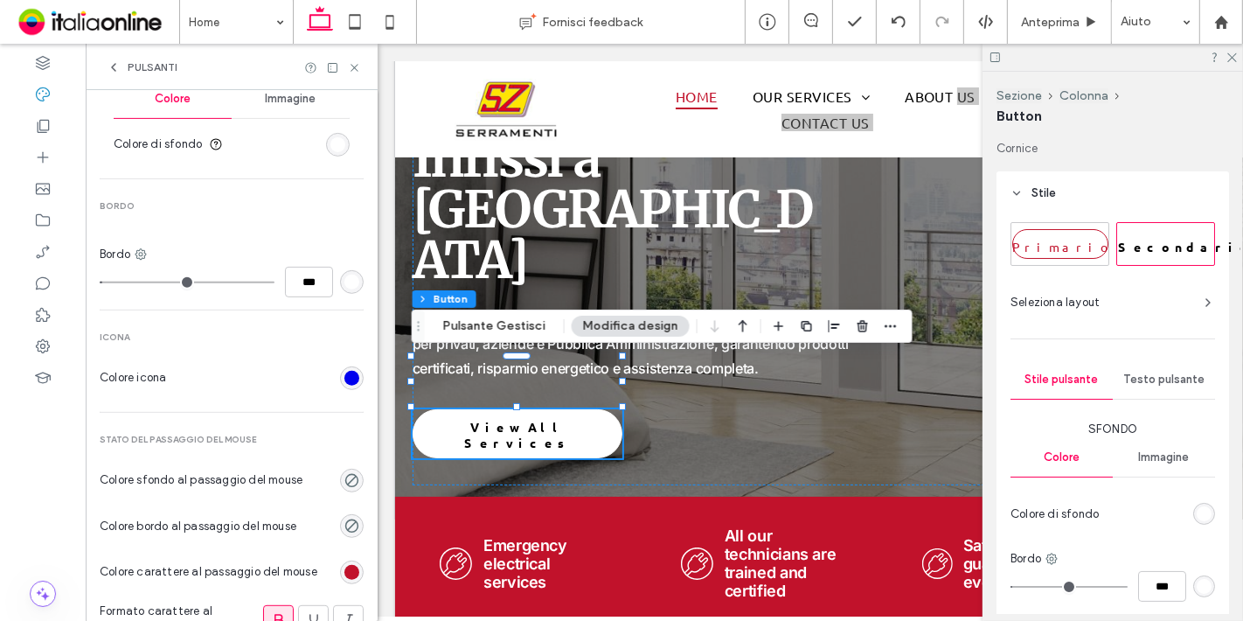
scroll to position [603, 0]
click at [339, 359] on section "Colore icona" at bounding box center [232, 376] width 264 height 44
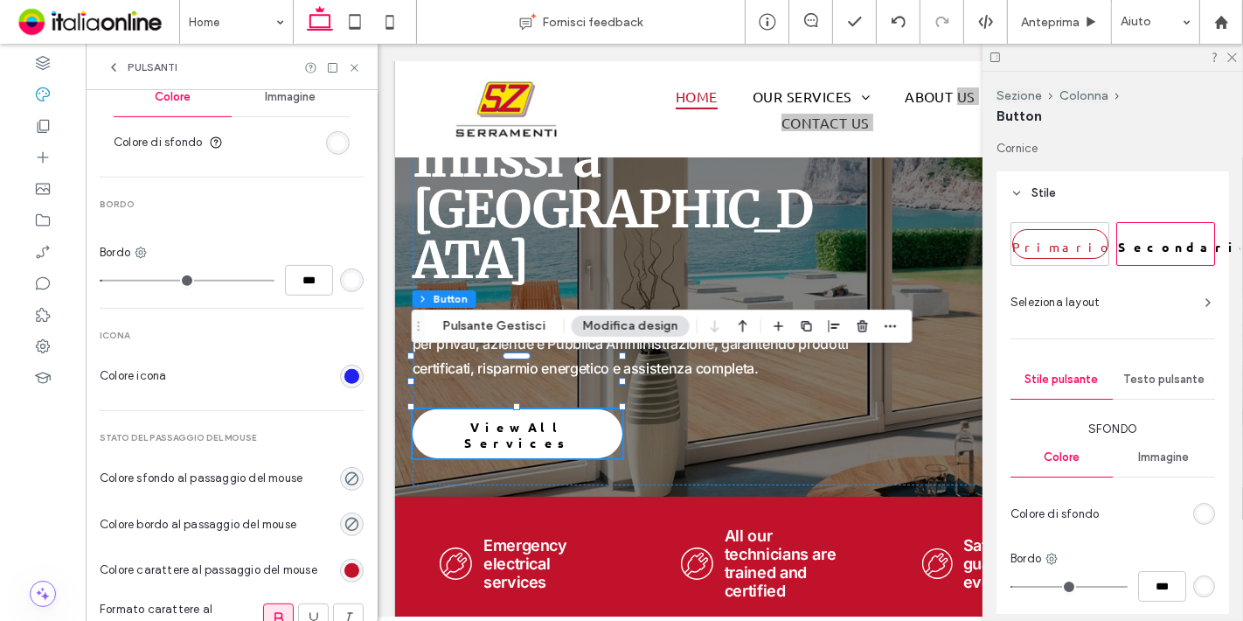
click at [344, 369] on div "rgb(0, 0, 238)" at bounding box center [351, 376] width 15 height 15
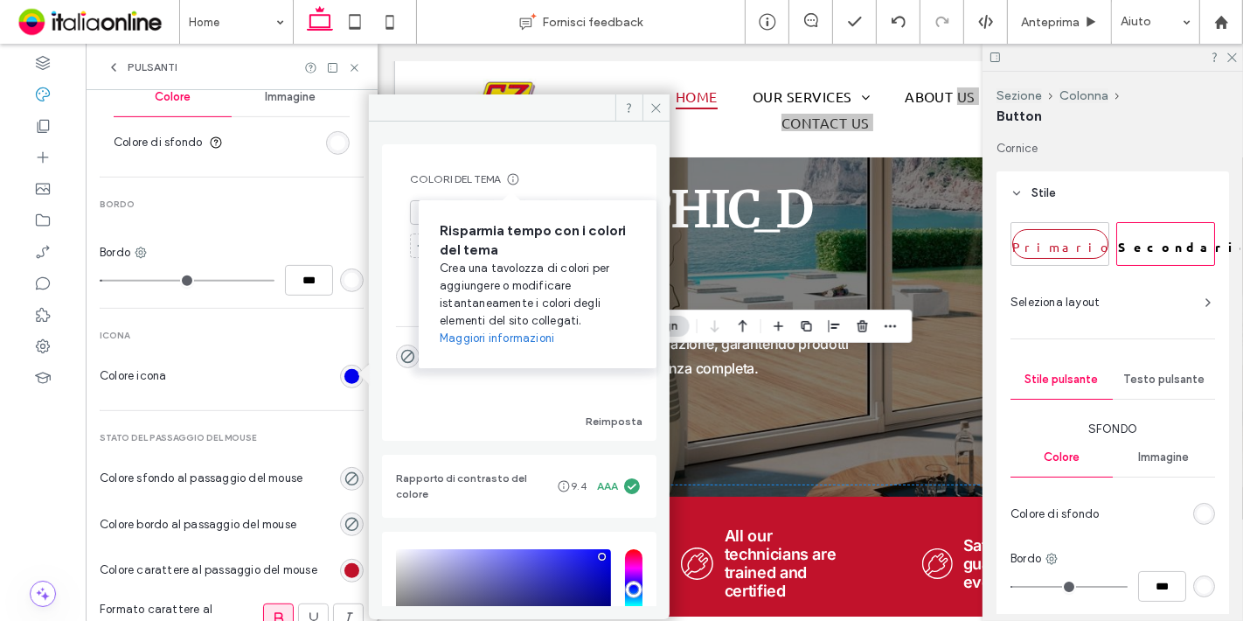
click at [487, 213] on div "Risparmia tempo con i colori del tema Crea una tavolozza di colori per aggiunge…" at bounding box center [538, 284] width 238 height 168
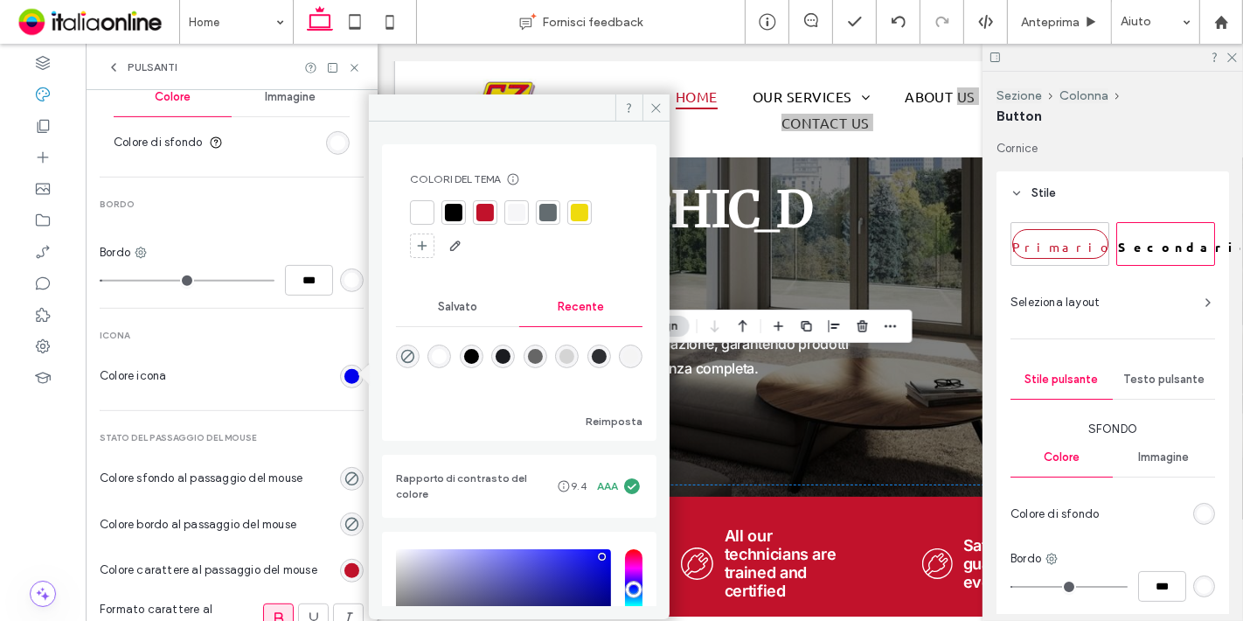
click at [484, 220] on div at bounding box center [485, 212] width 17 height 17
type input "*"
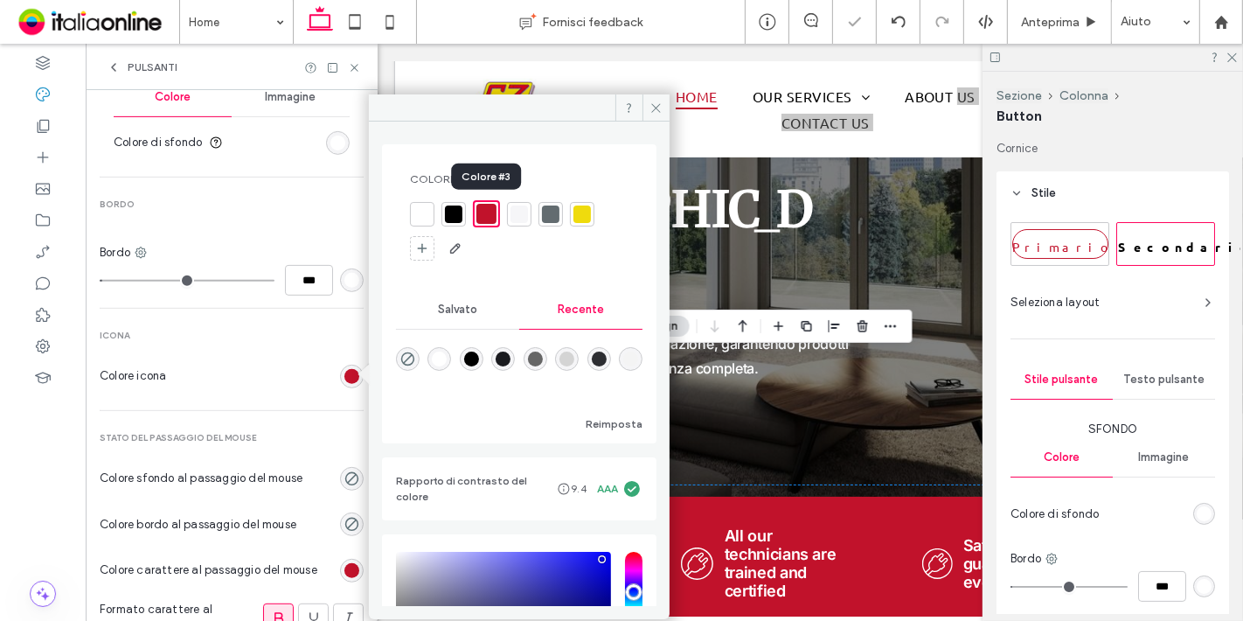
type input "*"
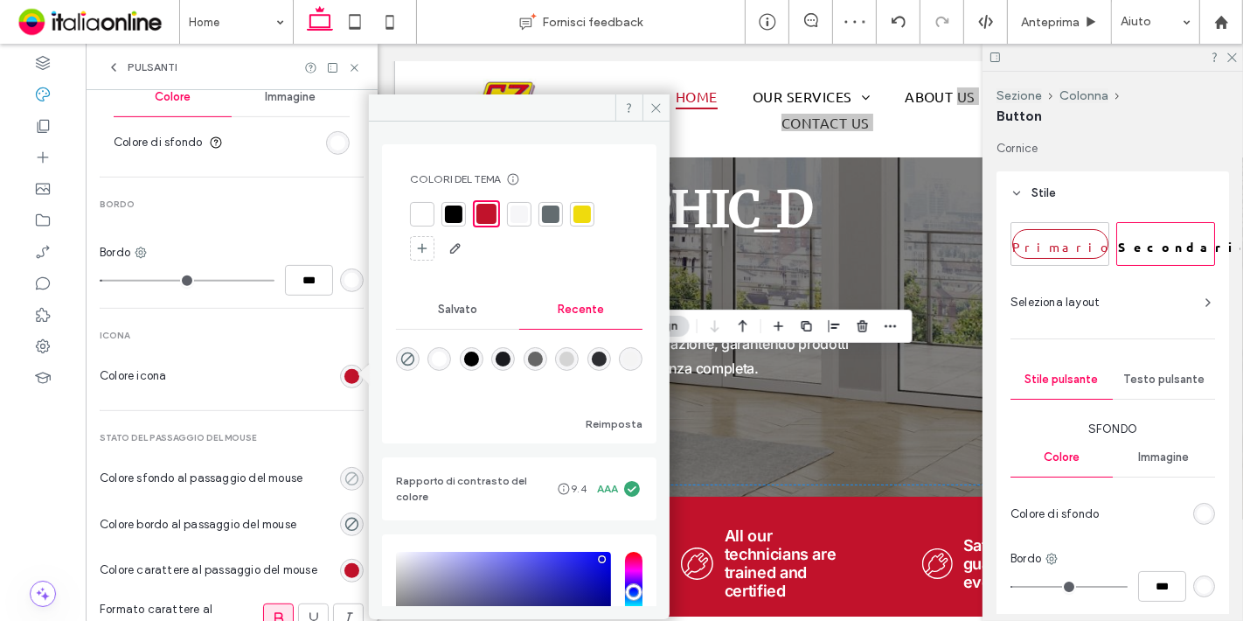
click at [344, 476] on div "rgba(0, 0, 0, 0)" at bounding box center [351, 478] width 15 height 15
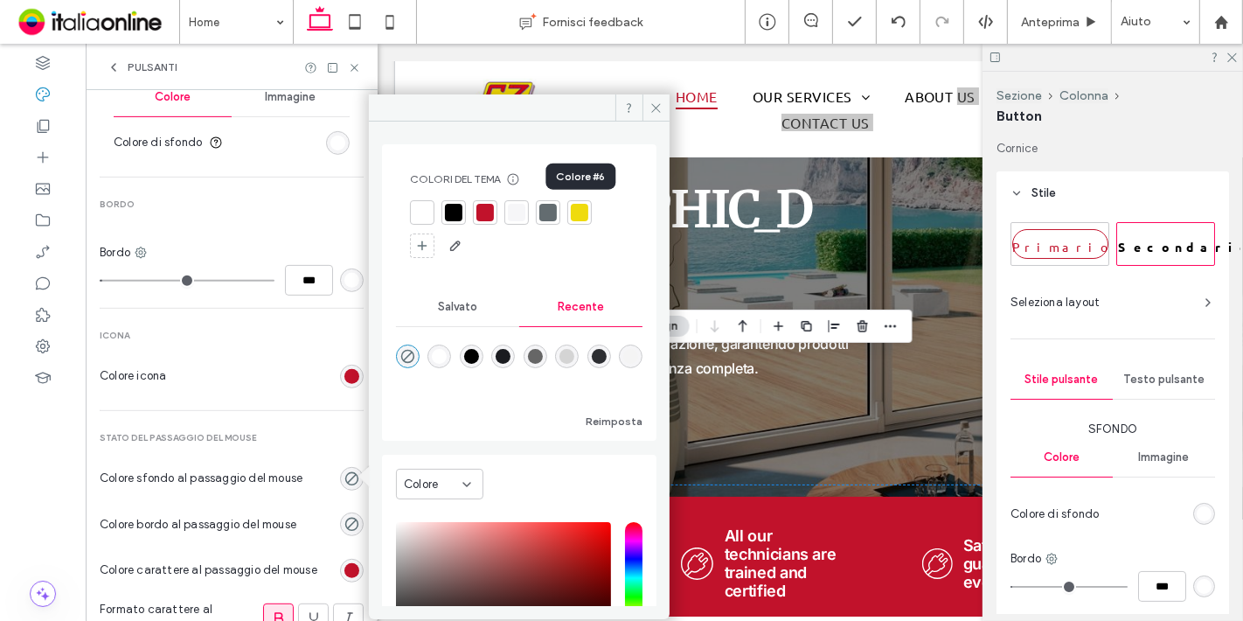
click at [581, 216] on div at bounding box center [579, 212] width 17 height 17
type input "*"
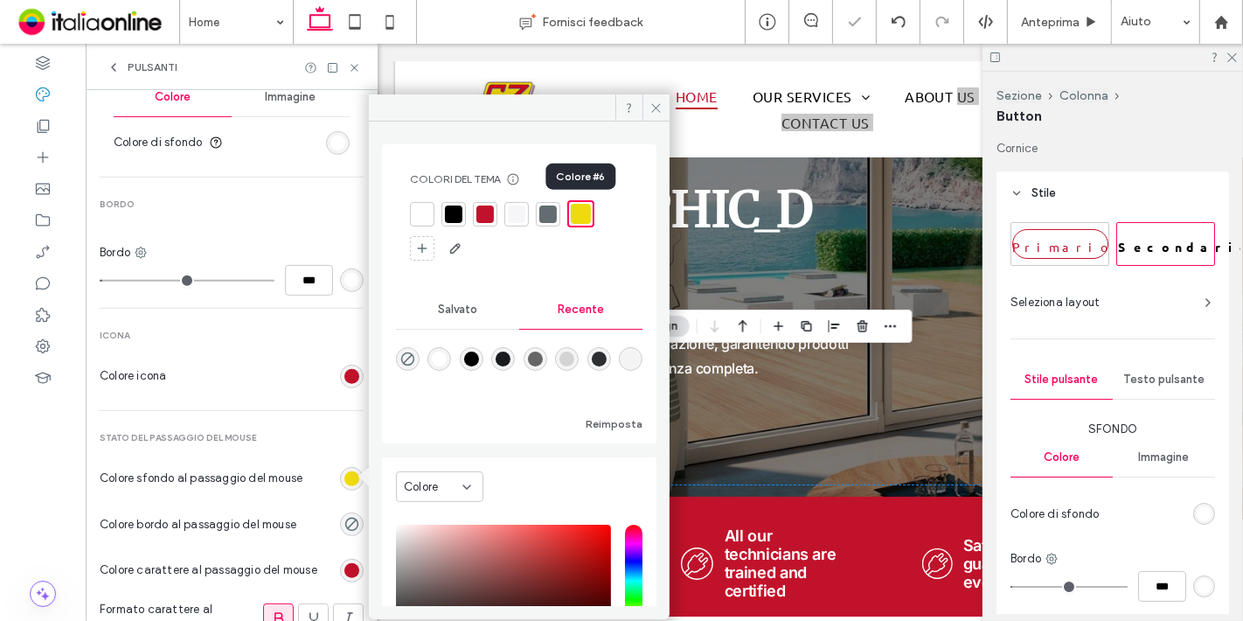
type input "*"
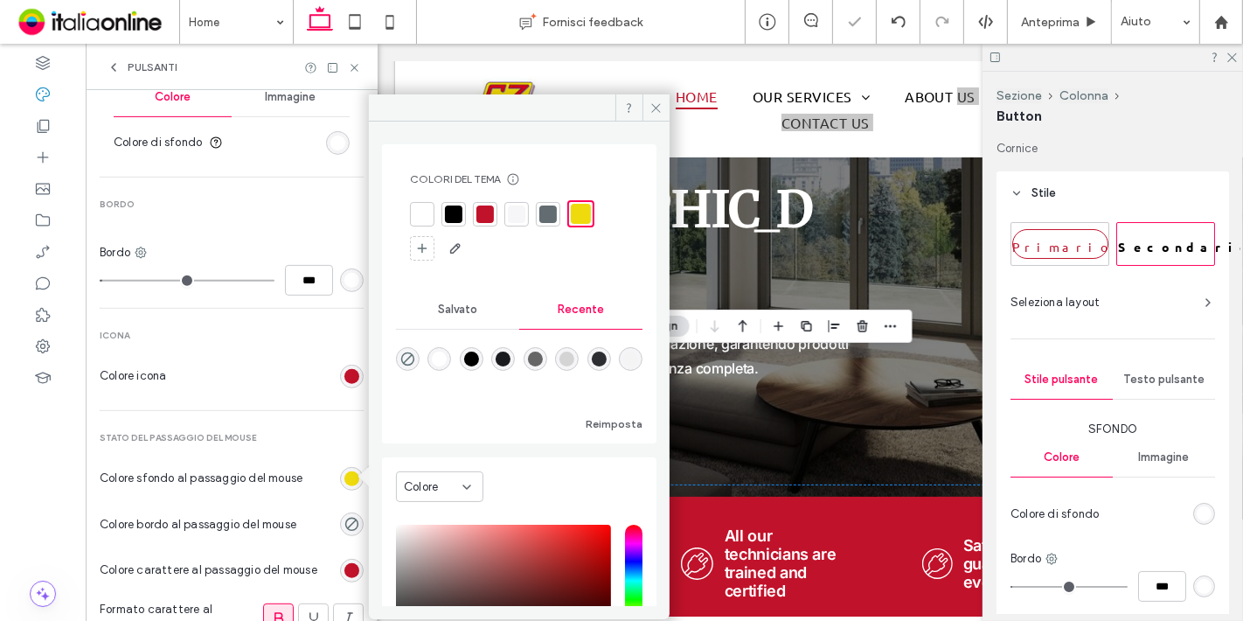
click at [346, 66] on div at bounding box center [332, 67] width 57 height 13
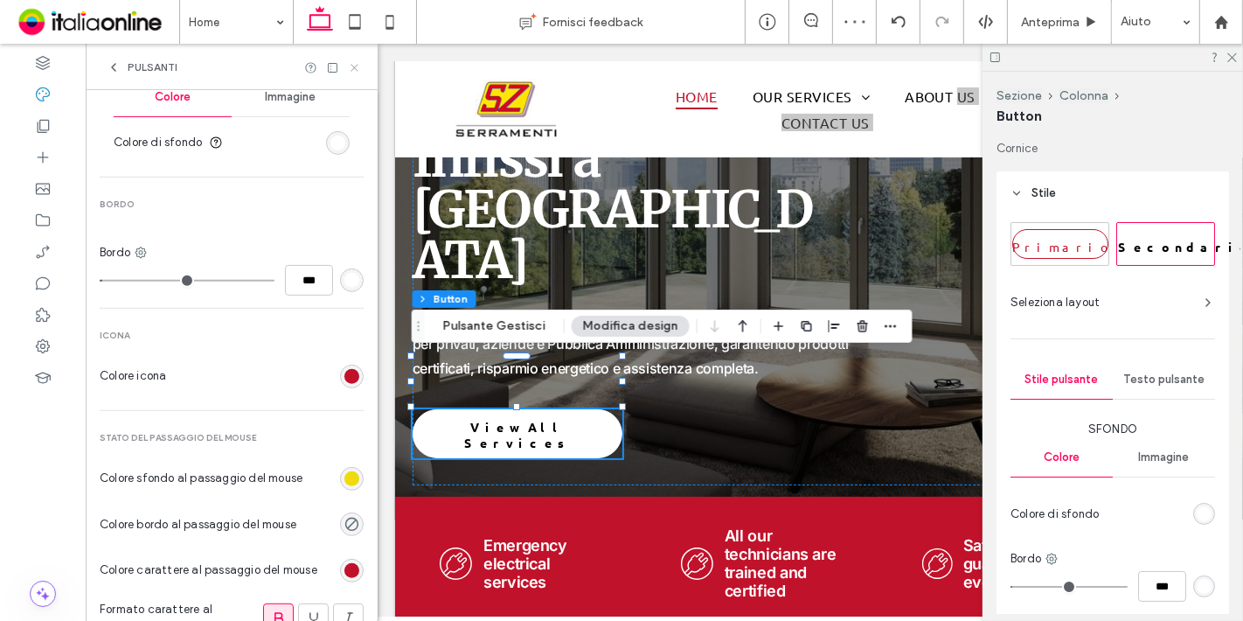
click at [351, 67] on icon at bounding box center [354, 67] width 13 height 13
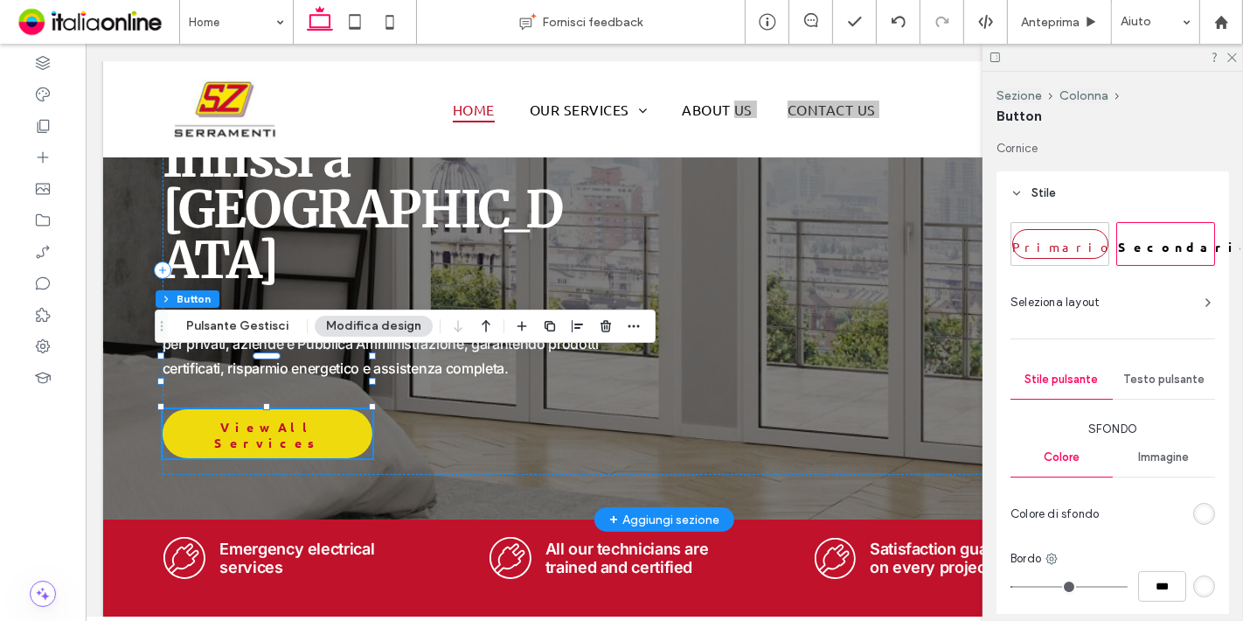
click at [263, 410] on span "View All Services" at bounding box center [266, 434] width 204 height 49
type input "*"
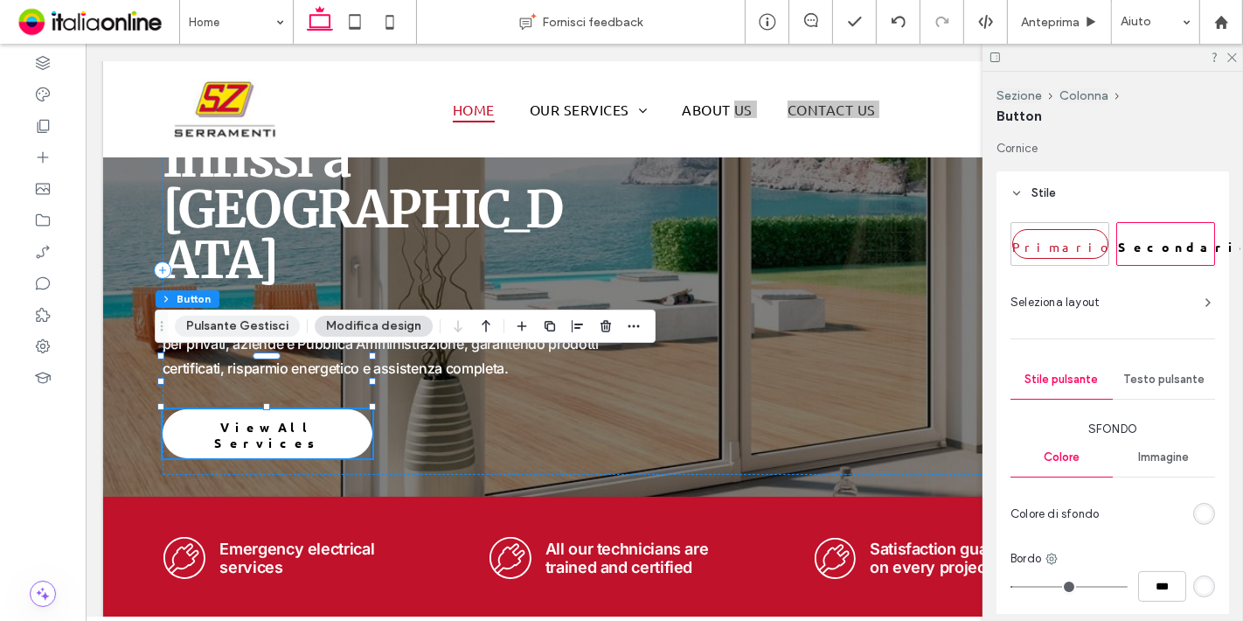
click at [259, 332] on button "Pulsante Gestisci" at bounding box center [237, 326] width 125 height 21
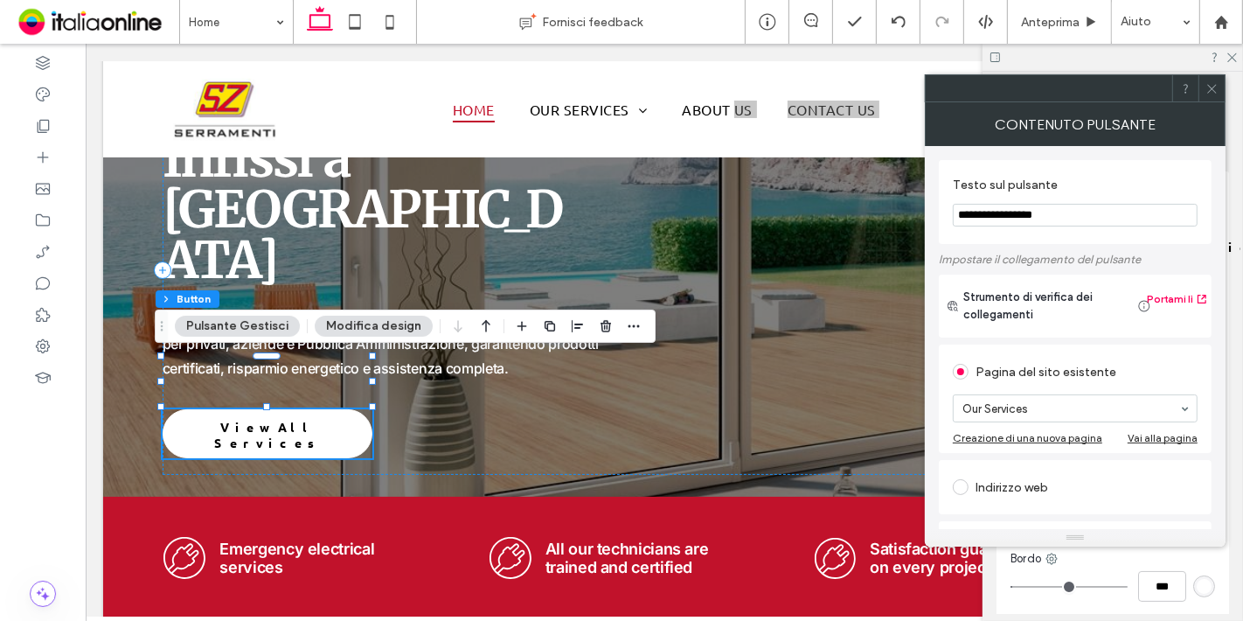
click at [1019, 213] on input "**********" at bounding box center [1075, 215] width 245 height 23
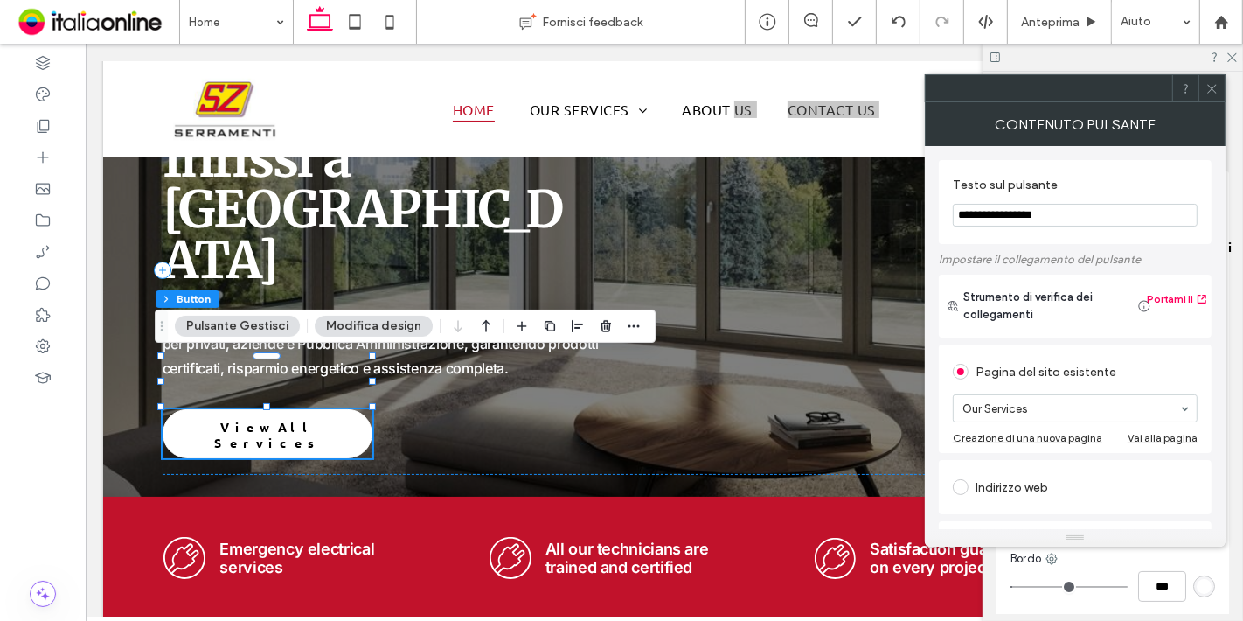
click at [1019, 213] on input "**********" at bounding box center [1075, 215] width 245 height 23
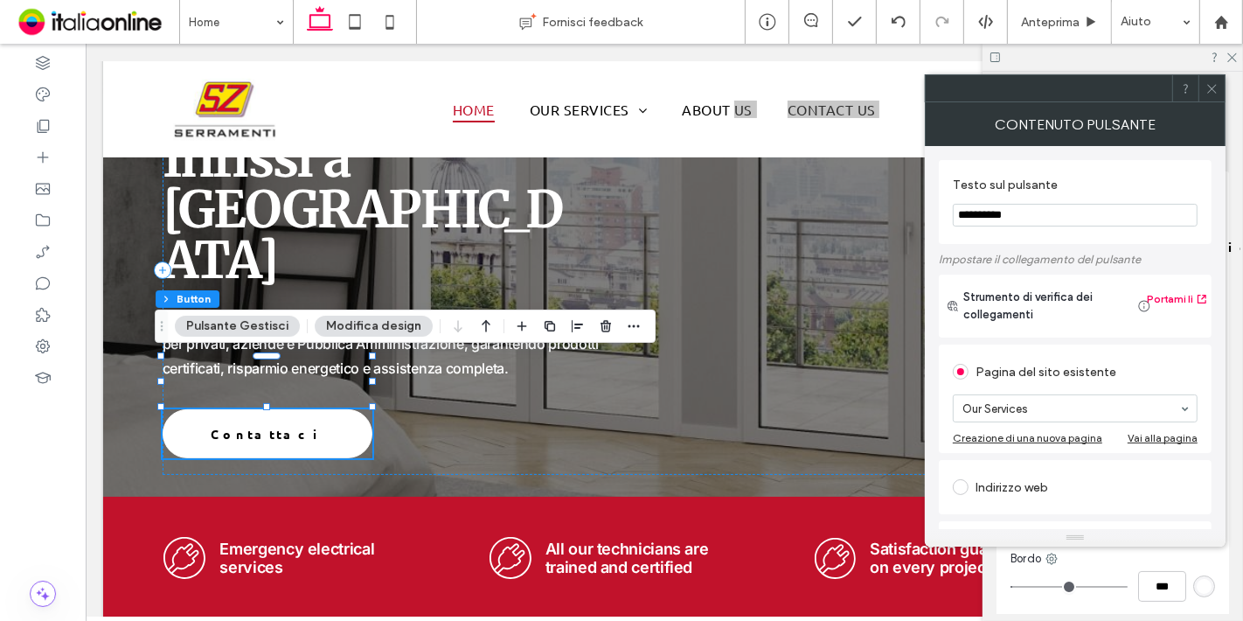
type input "**********"
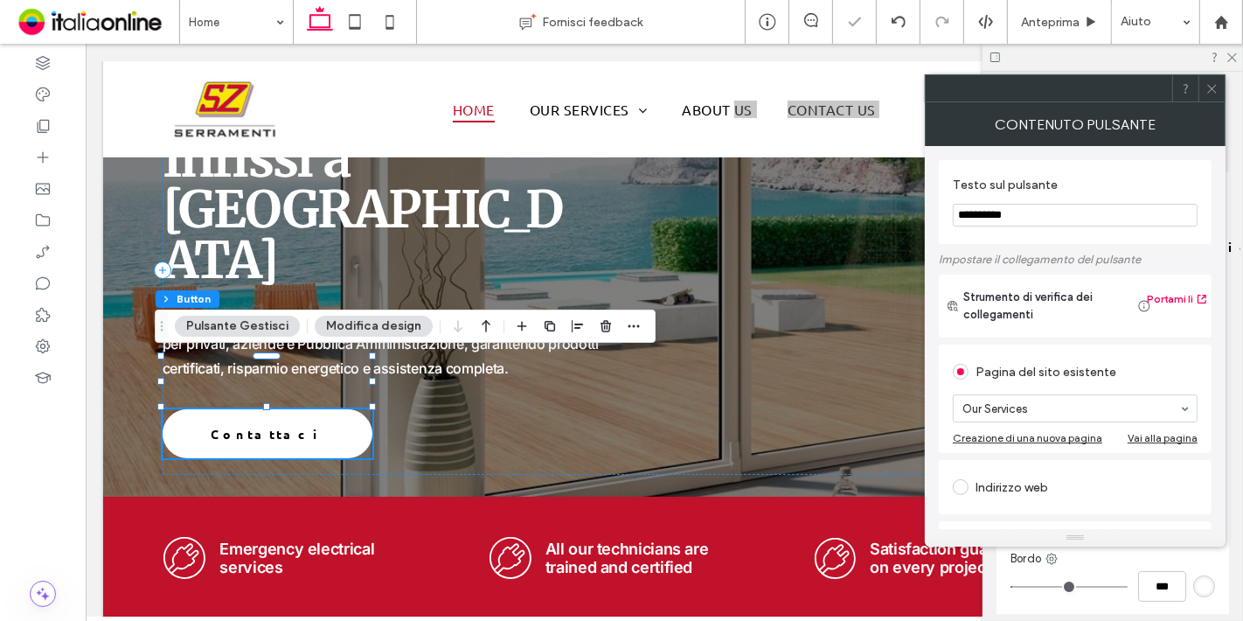
click at [1211, 85] on icon at bounding box center [1212, 88] width 13 height 13
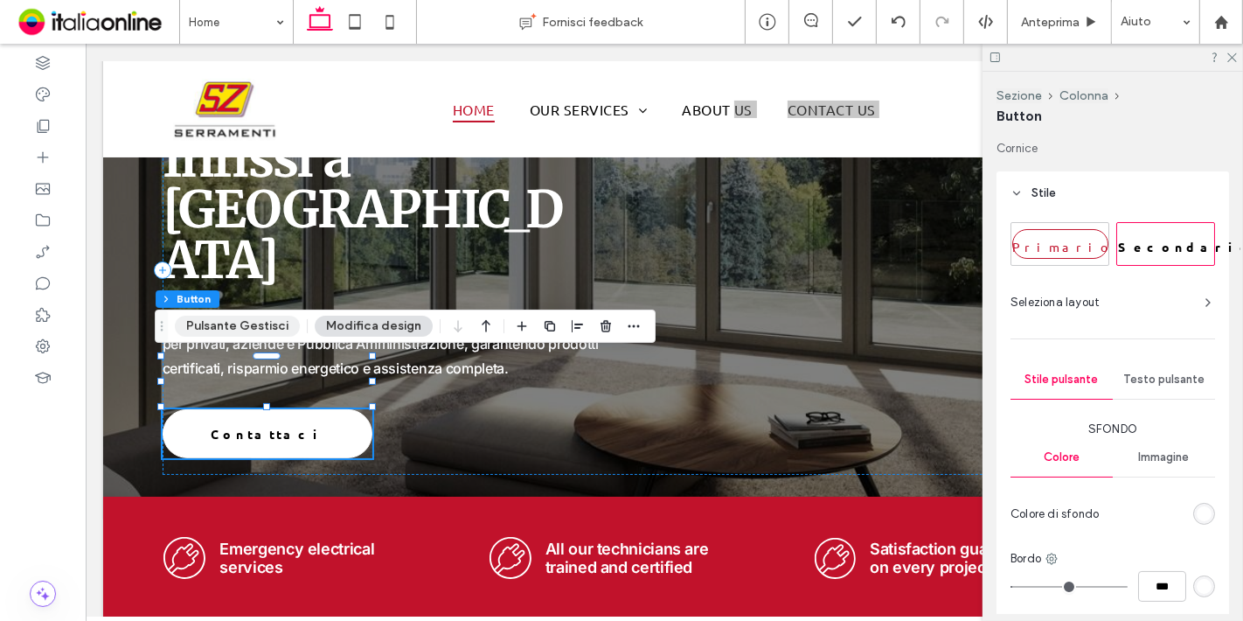
click at [242, 327] on button "Pulsante Gestisci" at bounding box center [237, 326] width 125 height 21
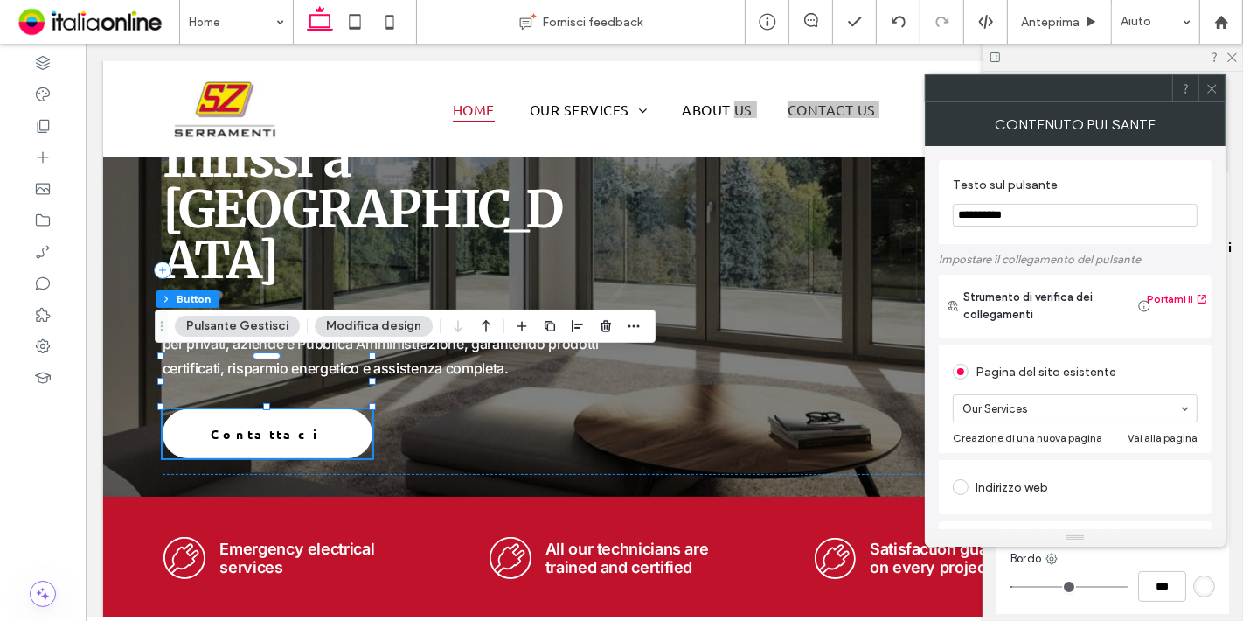
click at [982, 212] on input "**********" at bounding box center [1075, 215] width 245 height 23
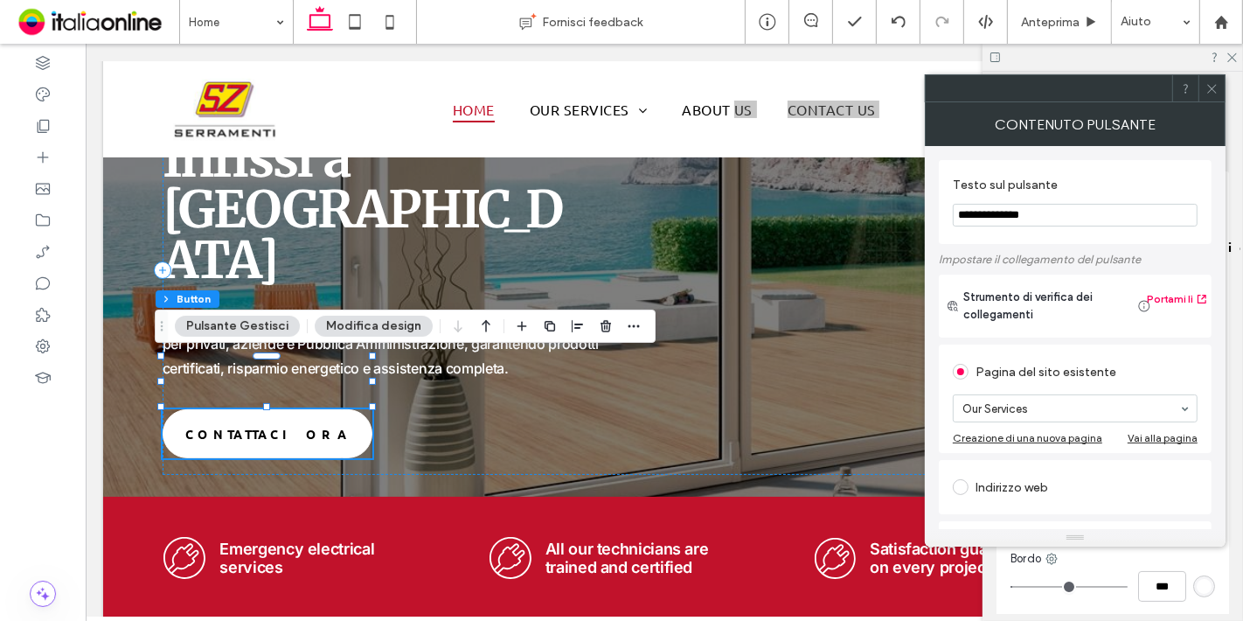
type input "**********"
click at [1216, 87] on icon at bounding box center [1212, 88] width 13 height 13
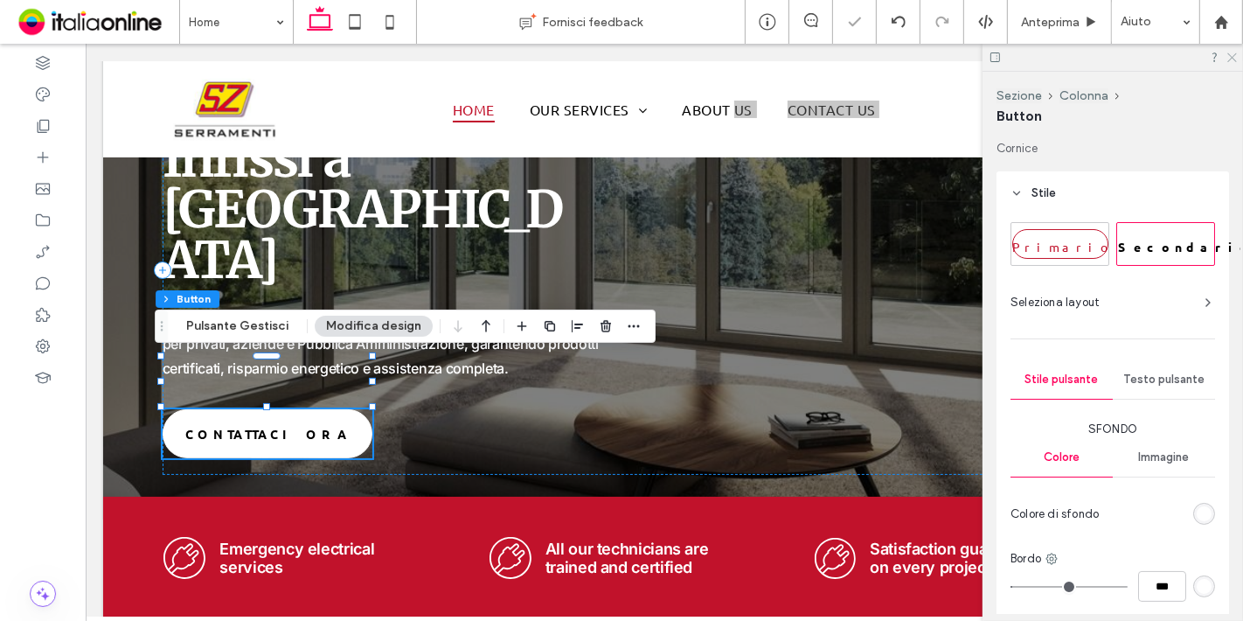
click at [1232, 58] on use at bounding box center [1233, 58] width 10 height 10
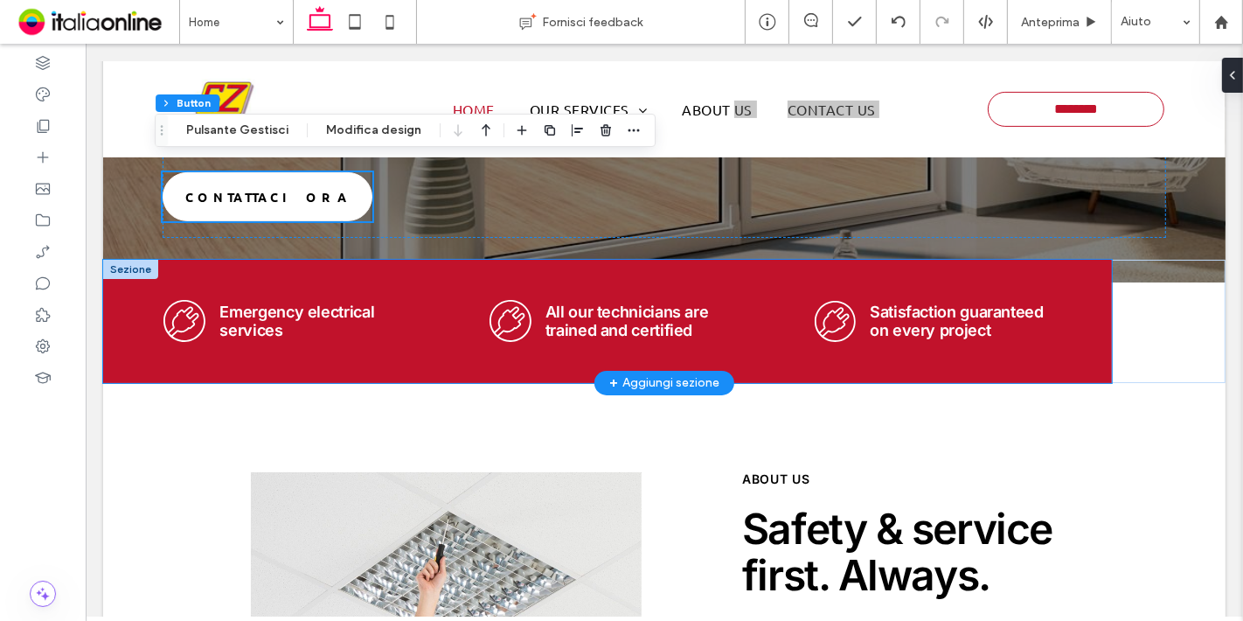
scroll to position [374, 0]
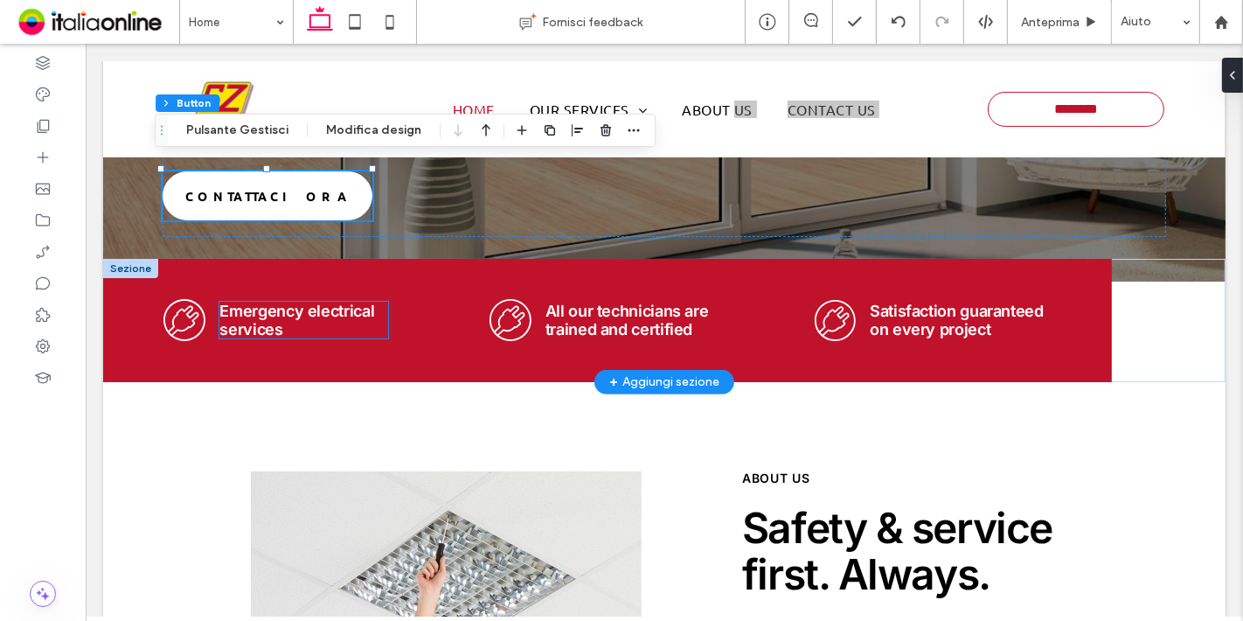
click at [310, 321] on h5 "Emergency electrical services" at bounding box center [303, 320] width 168 height 37
click at [310, 321] on div "Emergency electrical services" at bounding box center [303, 320] width 168 height 37
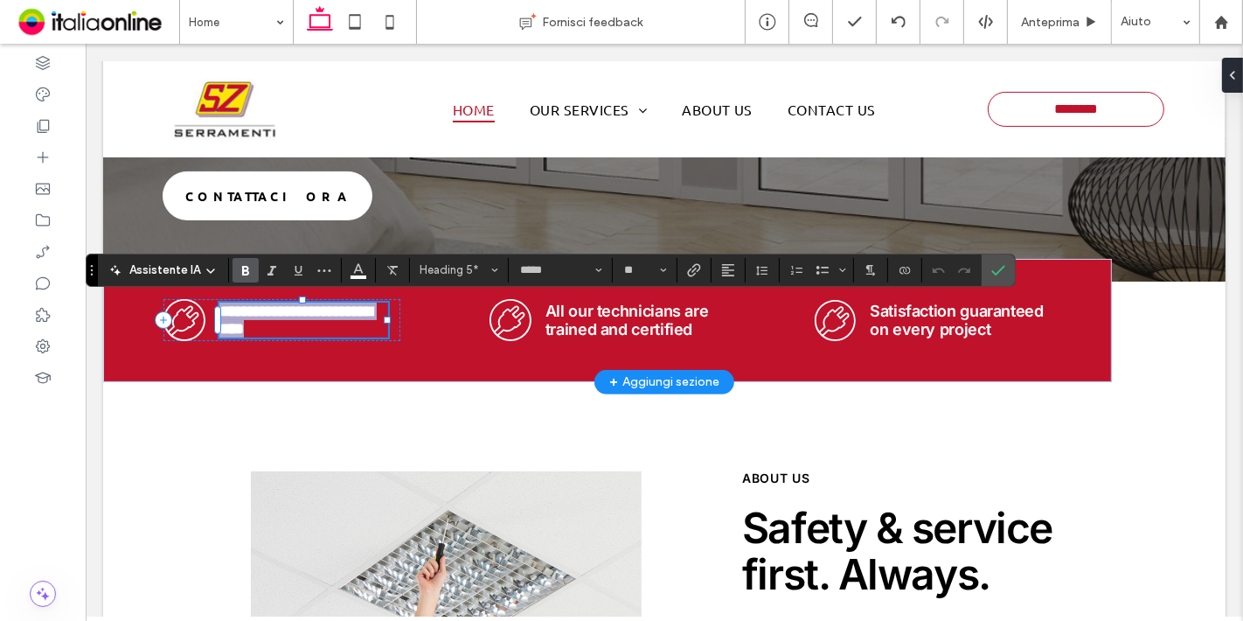
type input "******"
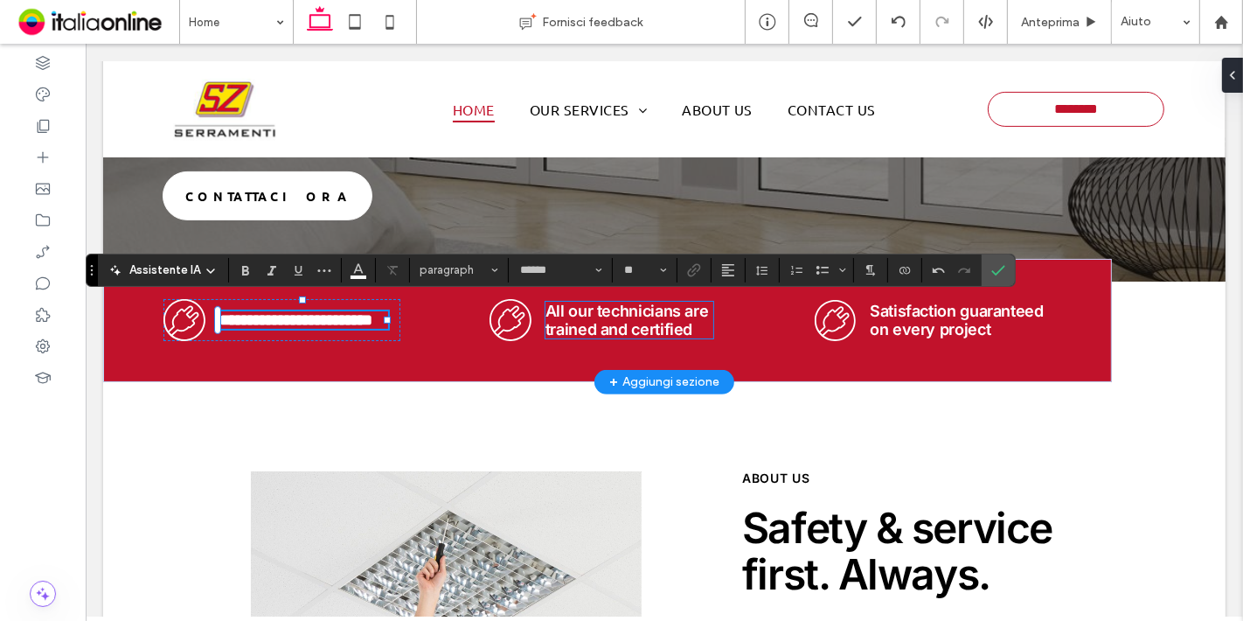
click at [590, 308] on span "All our technicians are trained and certified" at bounding box center [626, 320] width 163 height 37
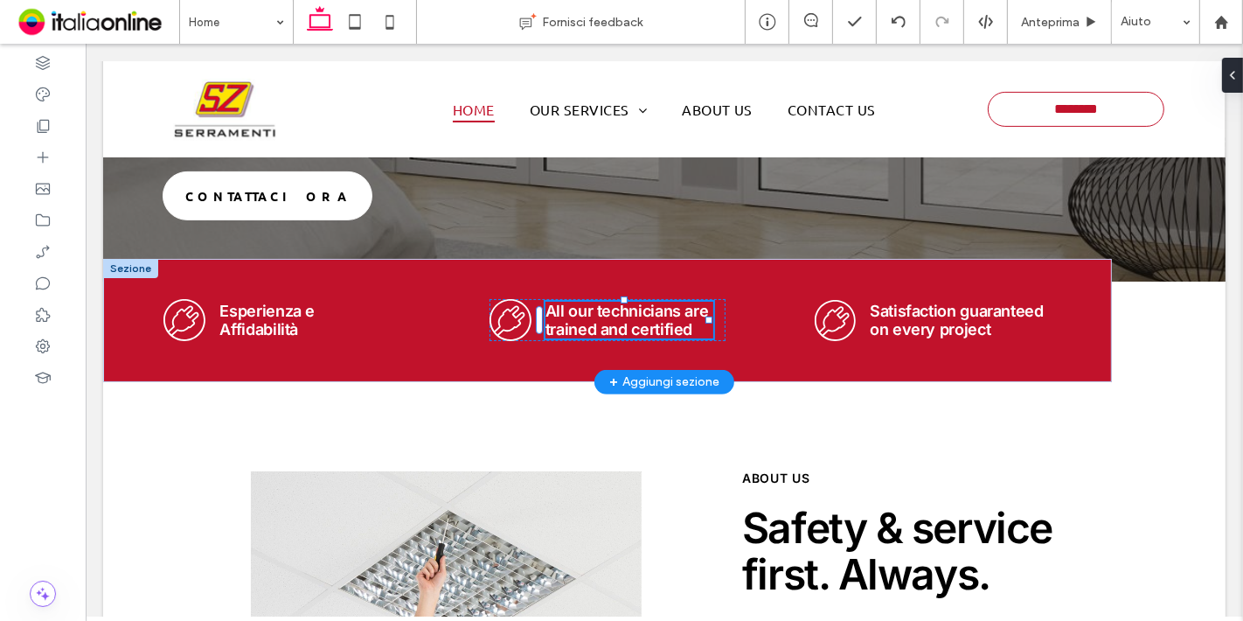
click at [590, 308] on div "All our technicians are trained and certified" at bounding box center [629, 320] width 168 height 37
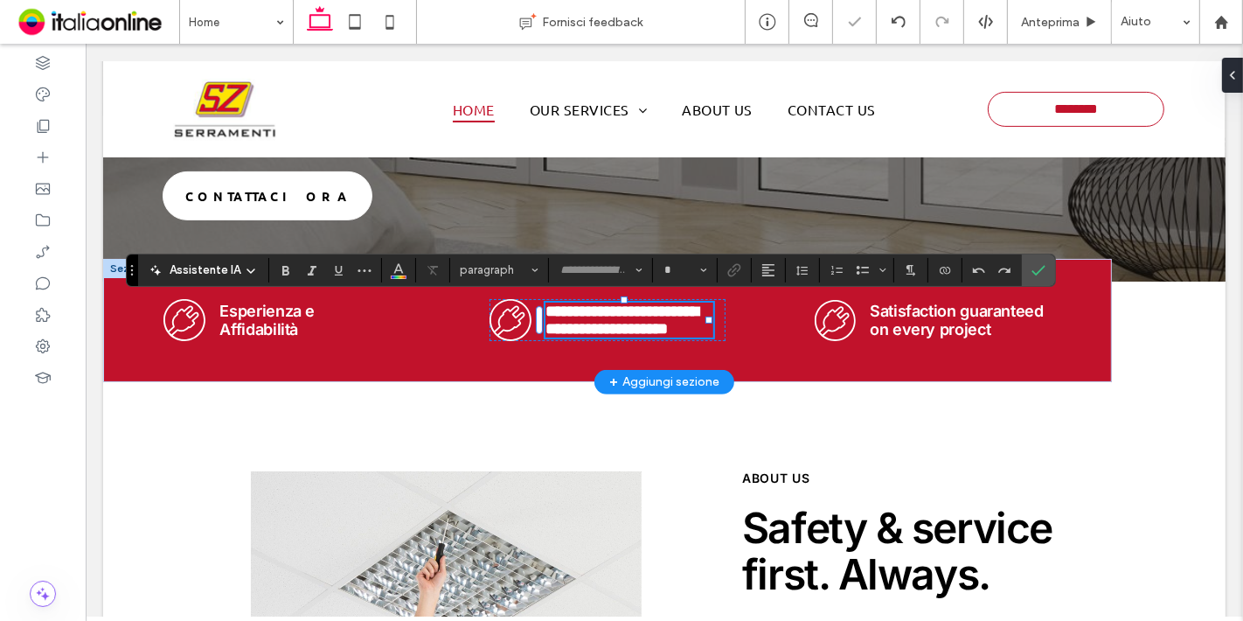
type input "*****"
type input "**"
type input "******"
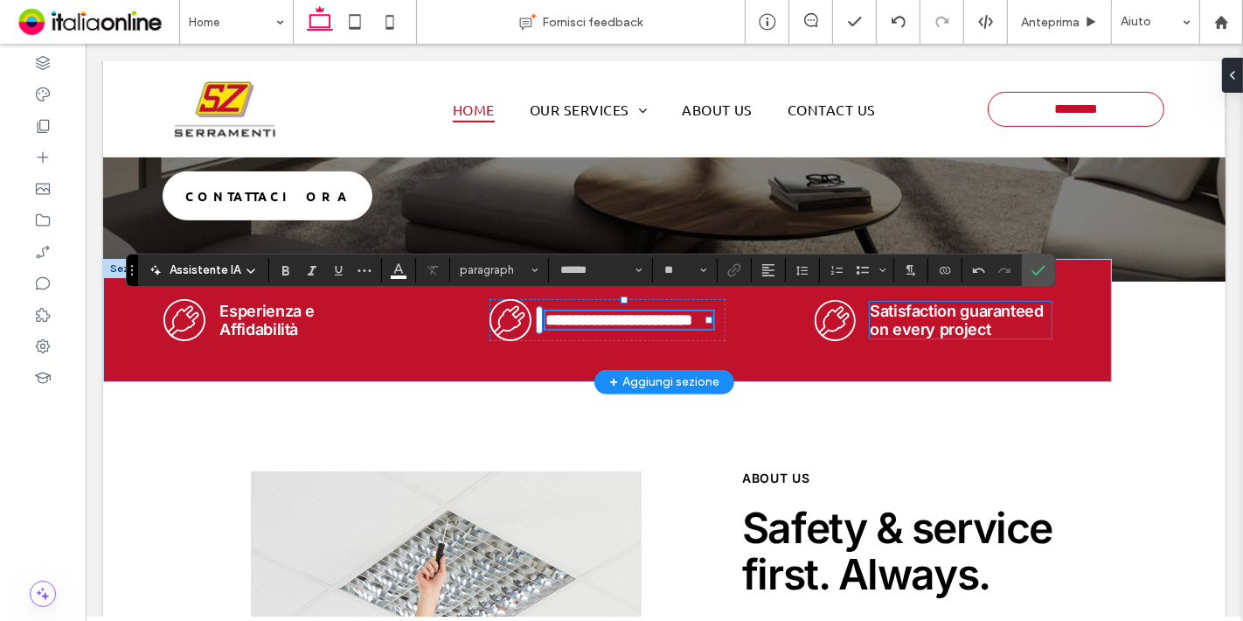
click at [936, 314] on span "Satisfaction guaranteed on every project" at bounding box center [956, 320] width 174 height 37
click at [936, 314] on div "Satisfaction guaranteed on every project" at bounding box center [960, 320] width 182 height 37
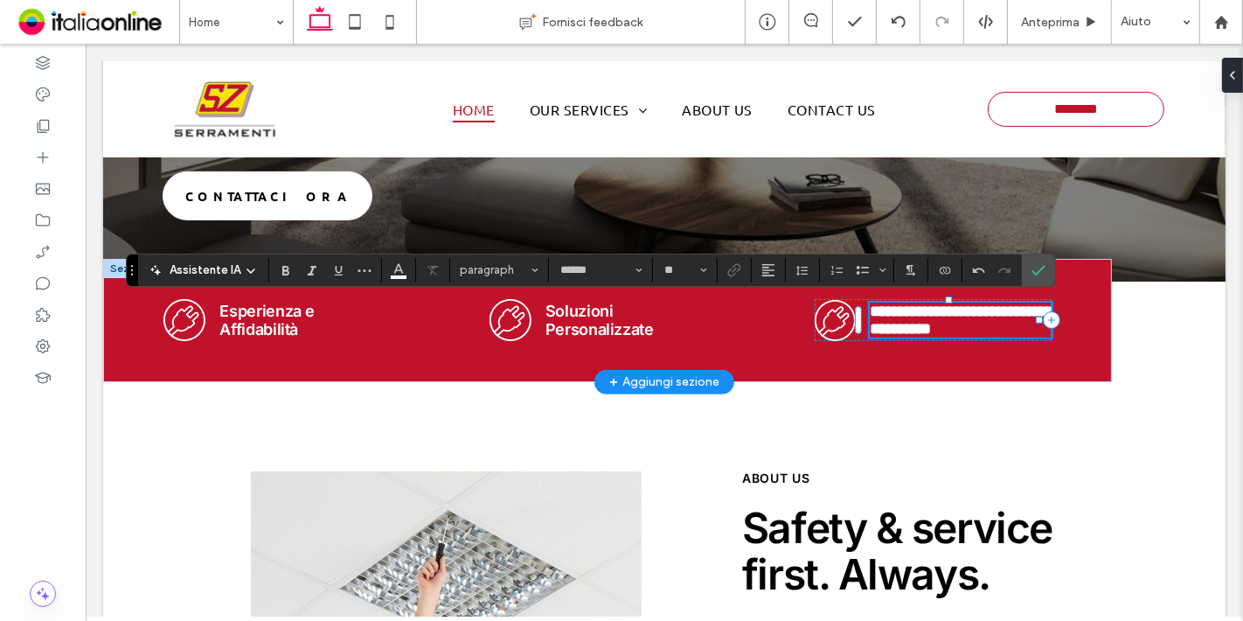
click at [936, 314] on div "**********" at bounding box center [960, 320] width 182 height 35
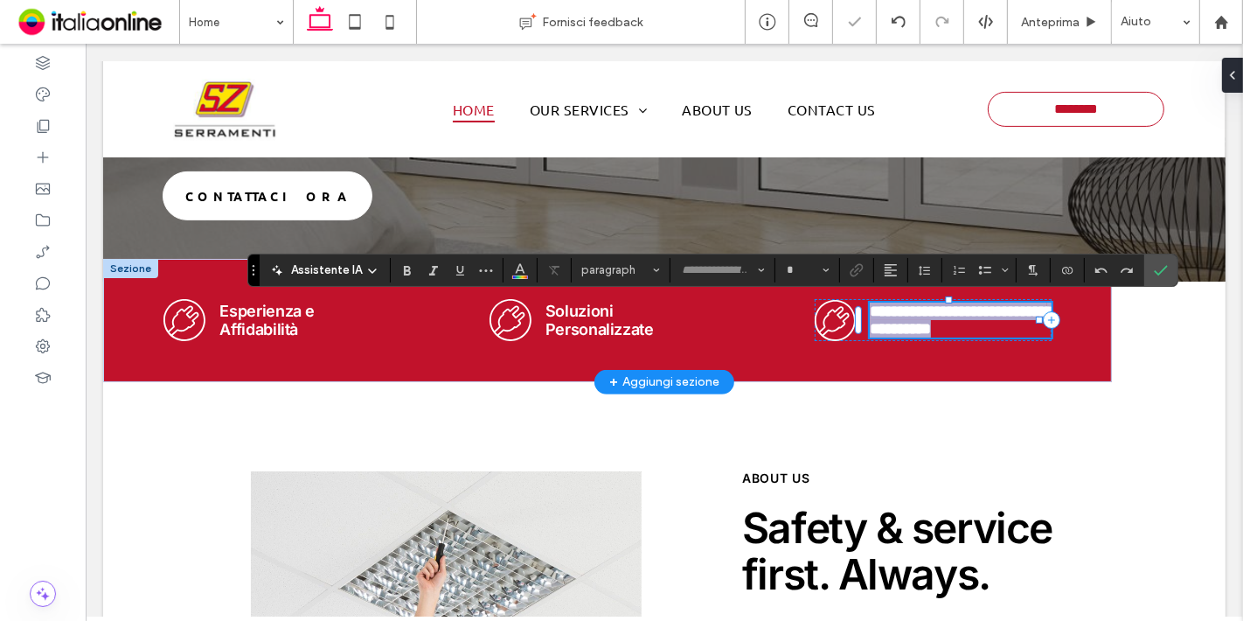
type input "*****"
type input "**"
paste div
type input "******"
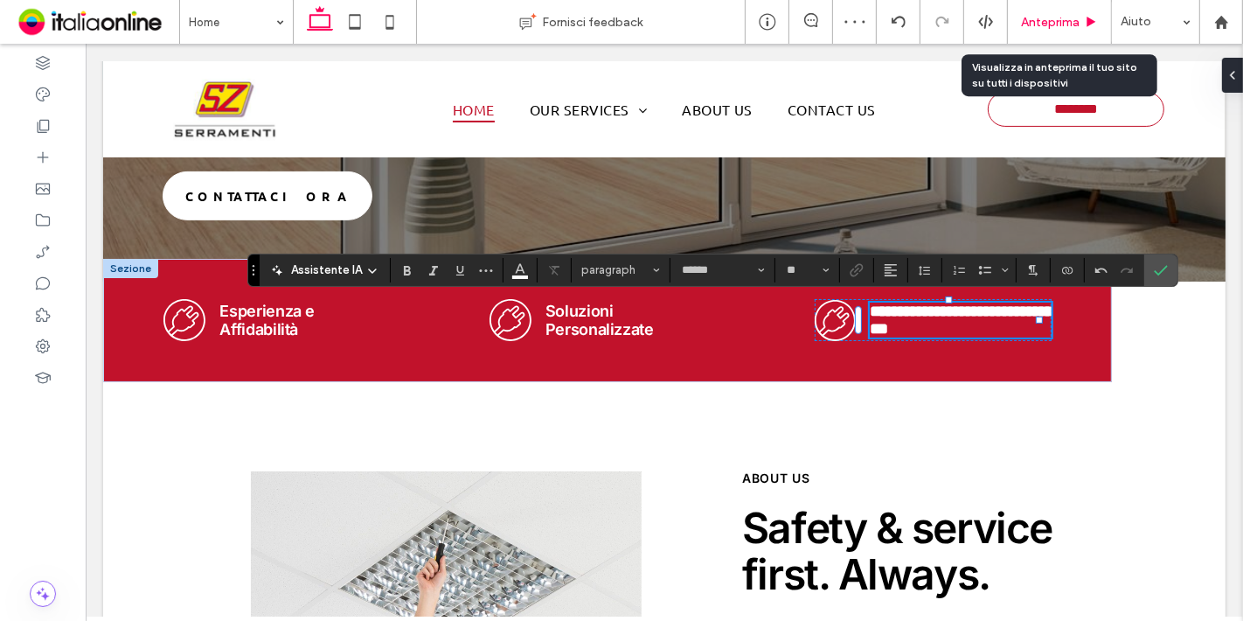
click at [1041, 24] on span "Anteprima" at bounding box center [1050, 22] width 59 height 15
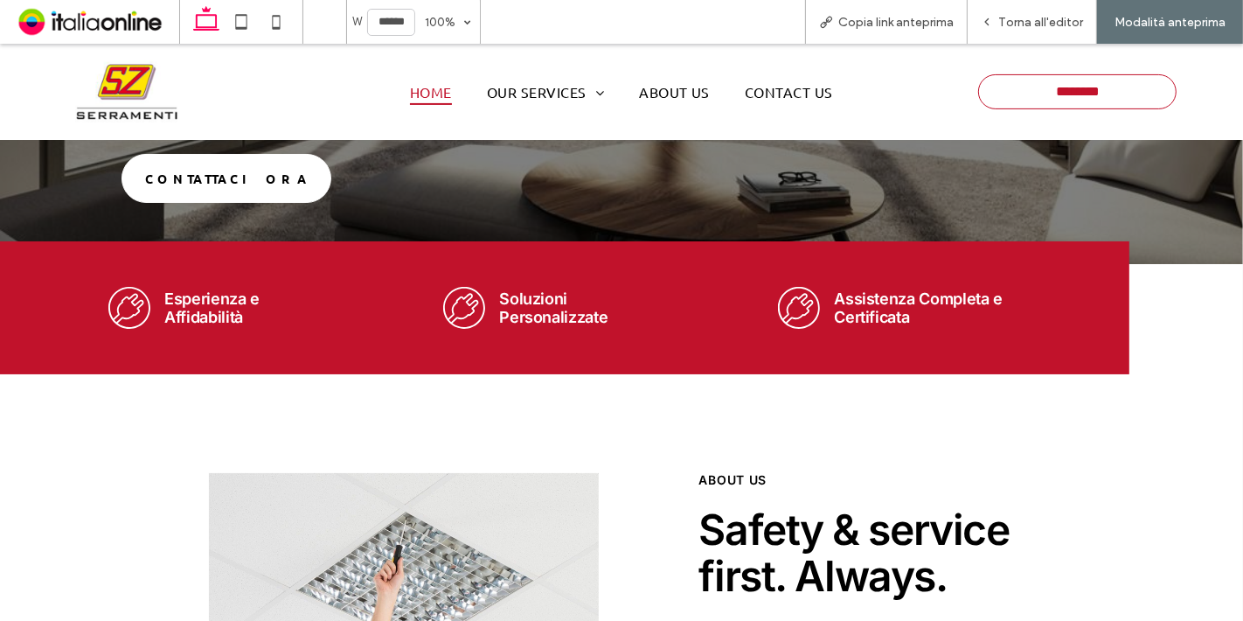
click at [1041, 24] on span "Torna all'editor" at bounding box center [1040, 22] width 85 height 15
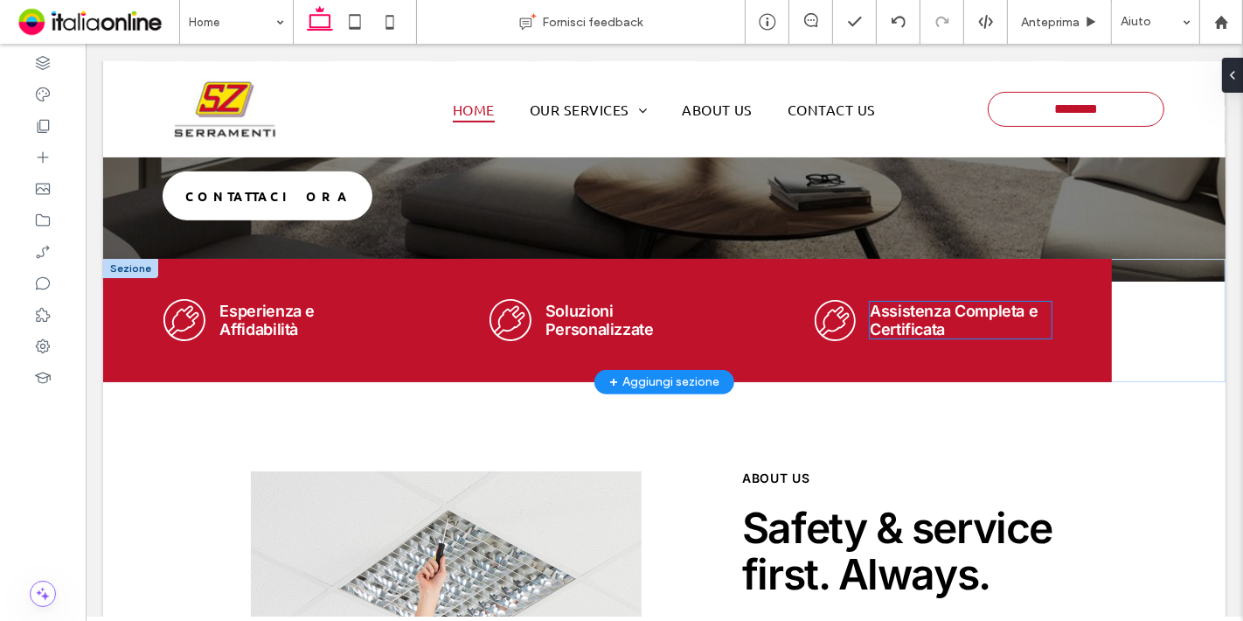
click at [1005, 325] on h5 "Assistenza Completa e Certificata" at bounding box center [960, 320] width 182 height 37
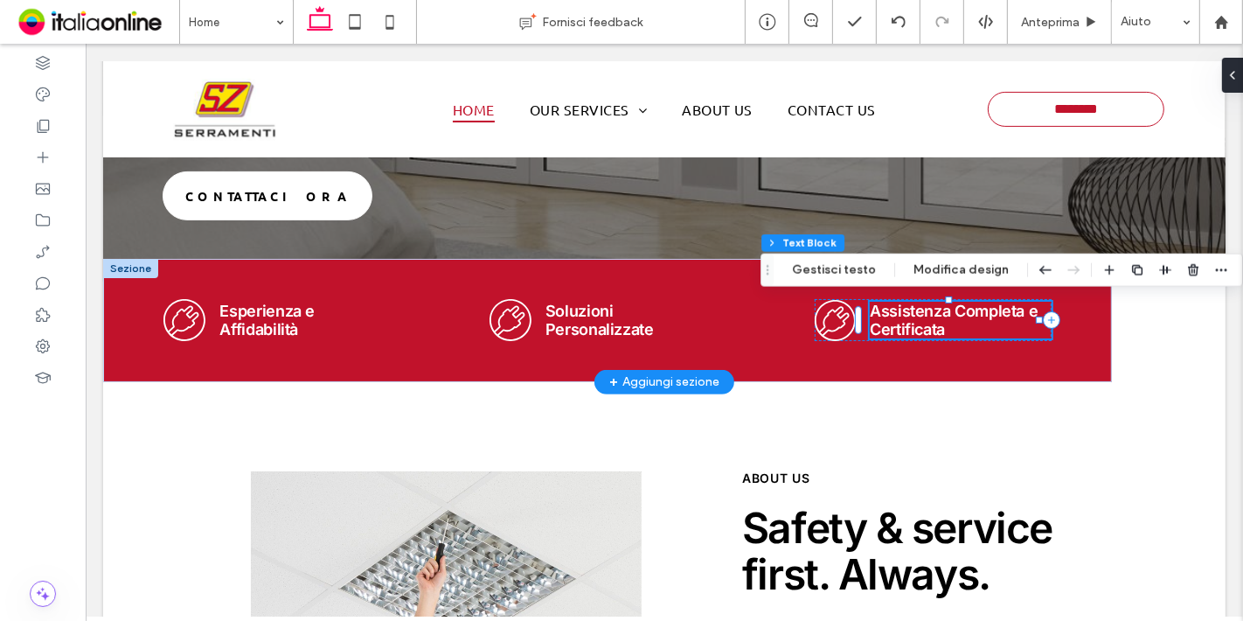
click at [1019, 316] on span "Assistenza Completa e Certificata" at bounding box center [953, 320] width 168 height 37
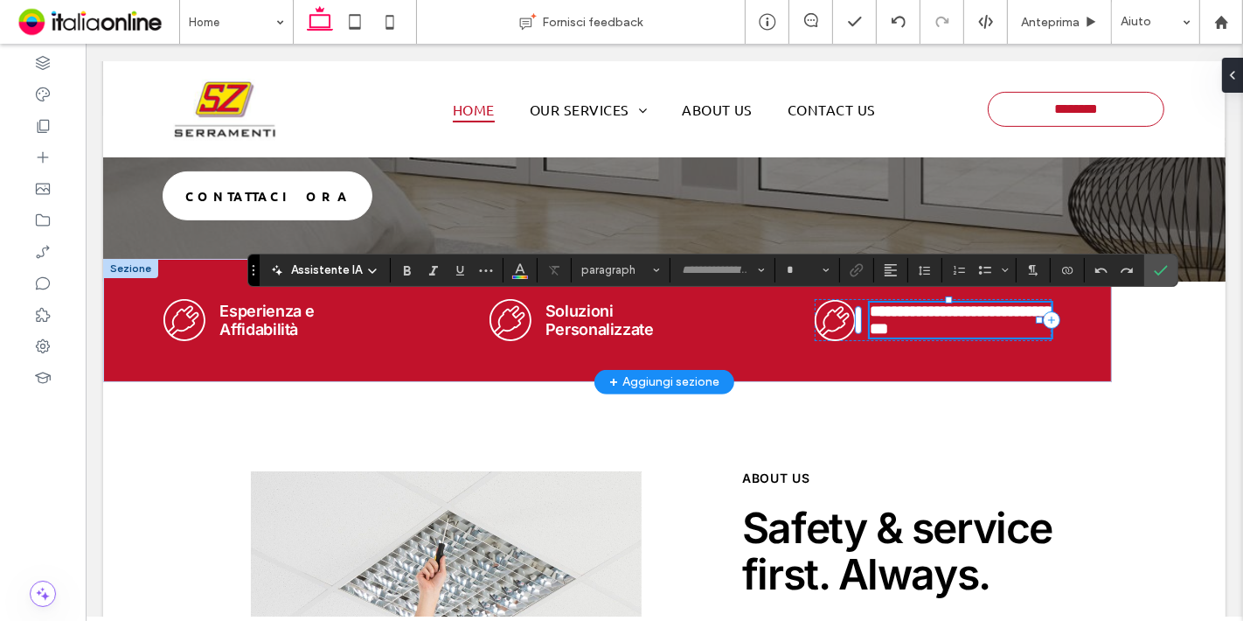
type input "*****"
type input "**"
click at [1019, 308] on span "**********" at bounding box center [961, 319] width 184 height 33
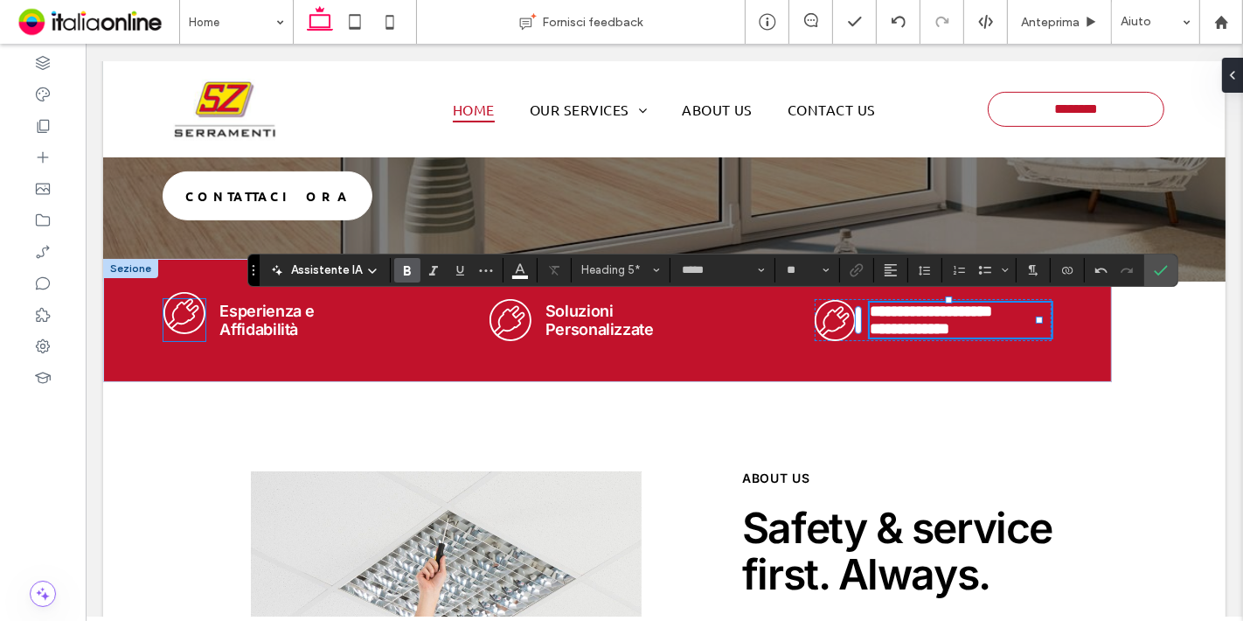
click at [193, 330] on icon ".cls-1-1800133686-1800133686 { fill-rule: evenodd; stroke-width: 0px; }" at bounding box center [184, 313] width 42 height 42
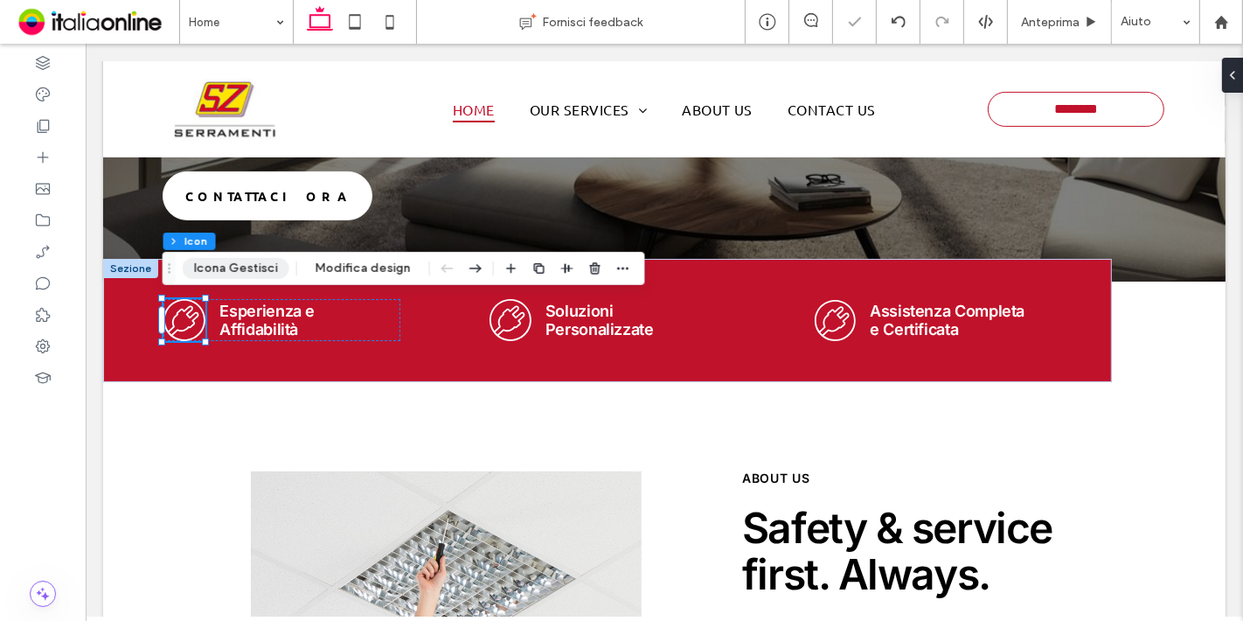
click at [269, 268] on button "Icona Gestisci" at bounding box center [236, 268] width 107 height 21
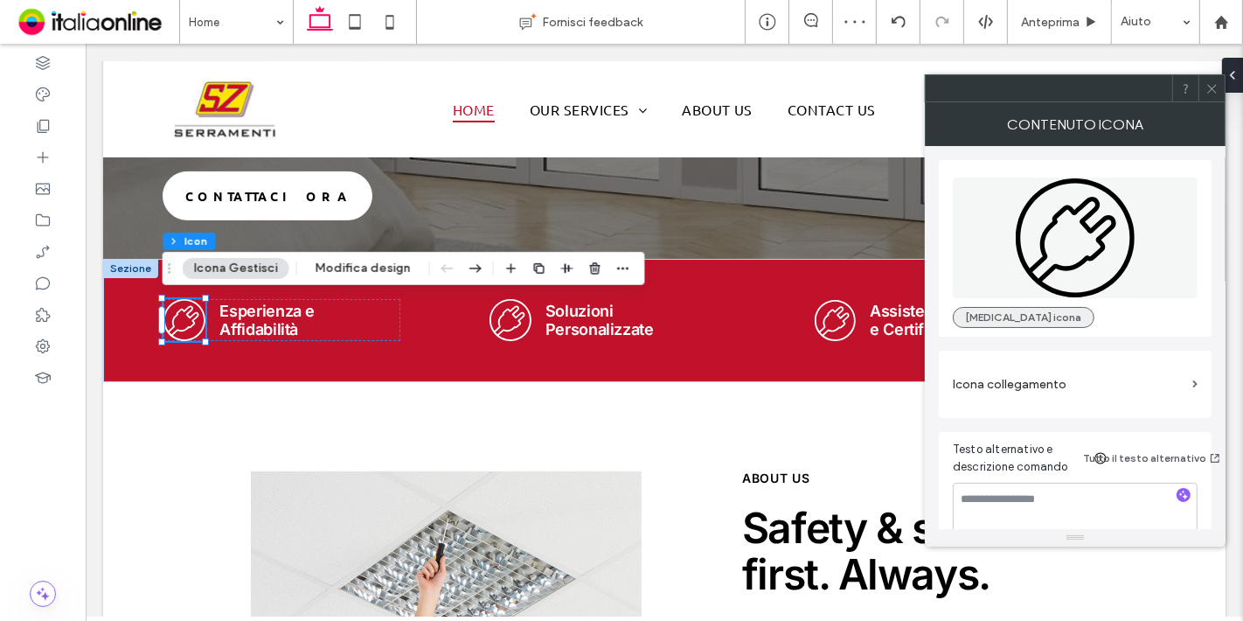
click at [1002, 316] on button "[MEDICAL_DATA] icona" at bounding box center [1024, 317] width 142 height 21
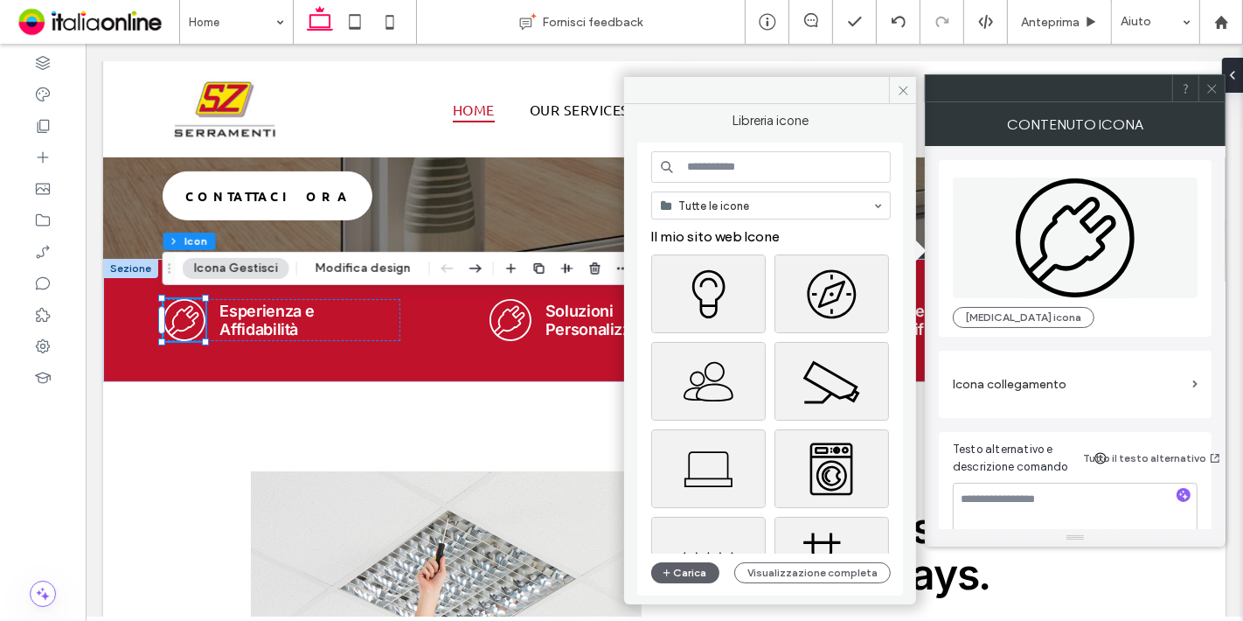
click at [718, 165] on input at bounding box center [771, 166] width 240 height 31
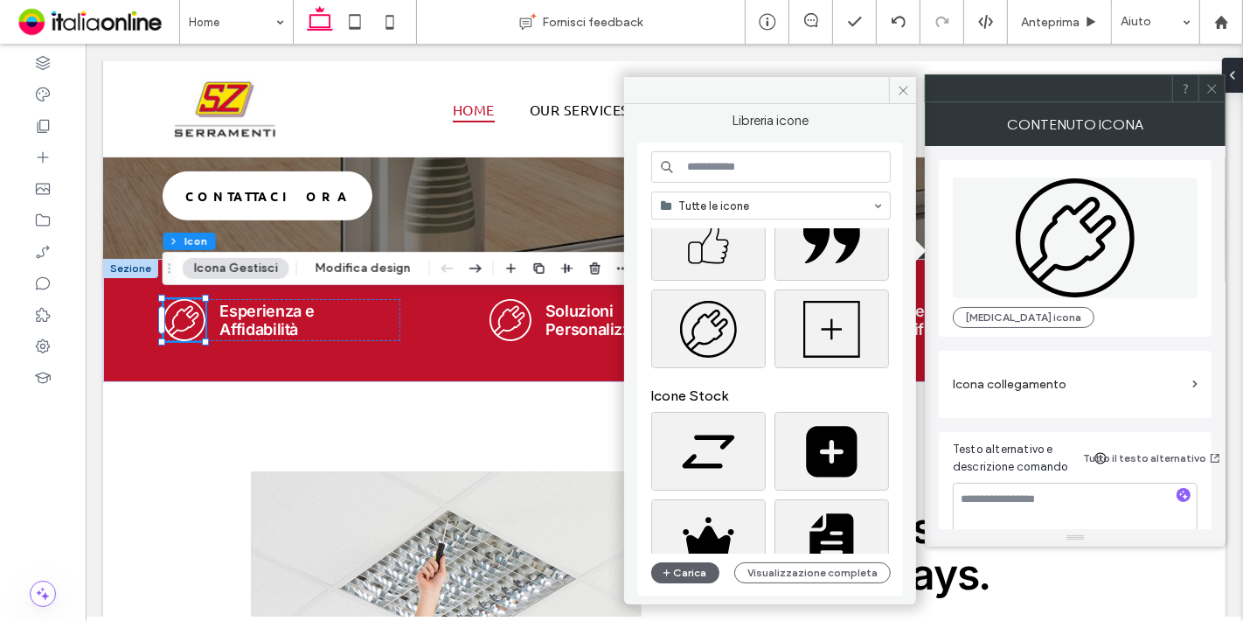
scroll to position [497, 0]
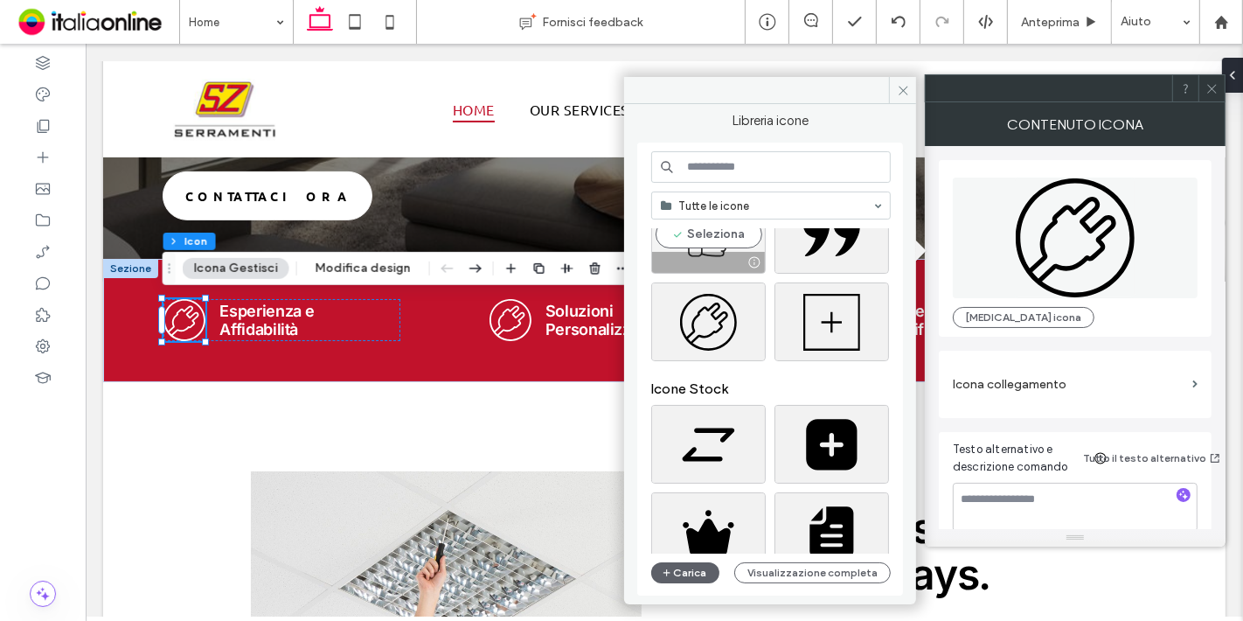
click at [725, 238] on div "Seleziona" at bounding box center [708, 234] width 115 height 79
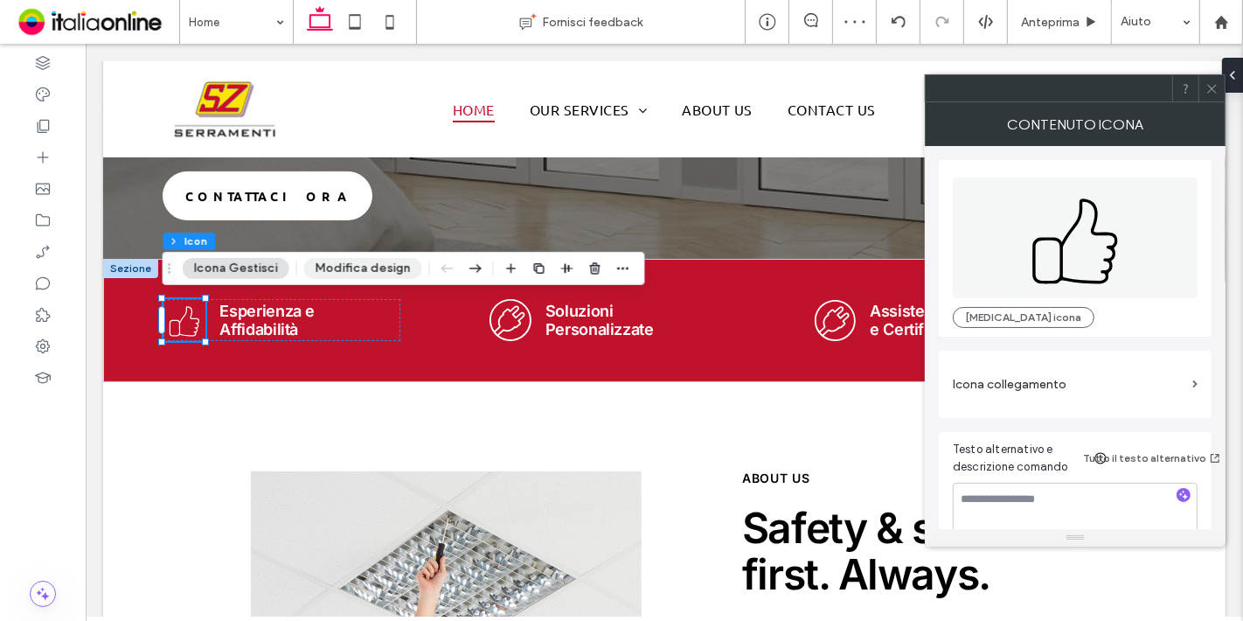
click at [357, 259] on button "Modifica design" at bounding box center [363, 268] width 118 height 21
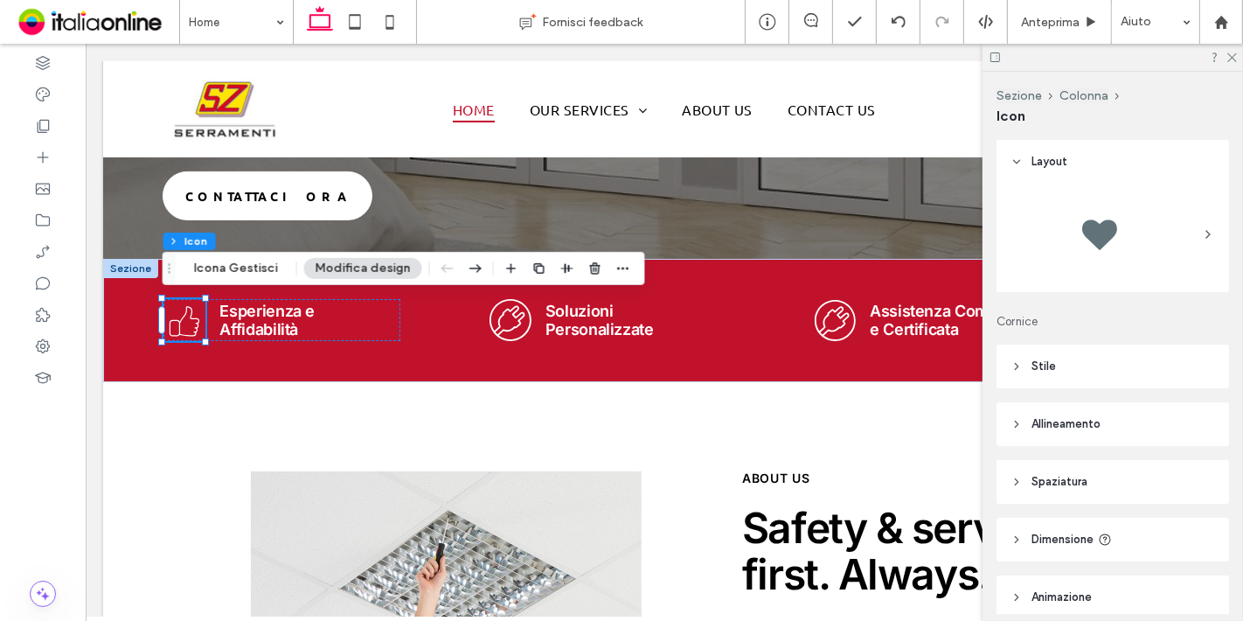
click at [1151, 258] on div at bounding box center [1113, 234] width 205 height 87
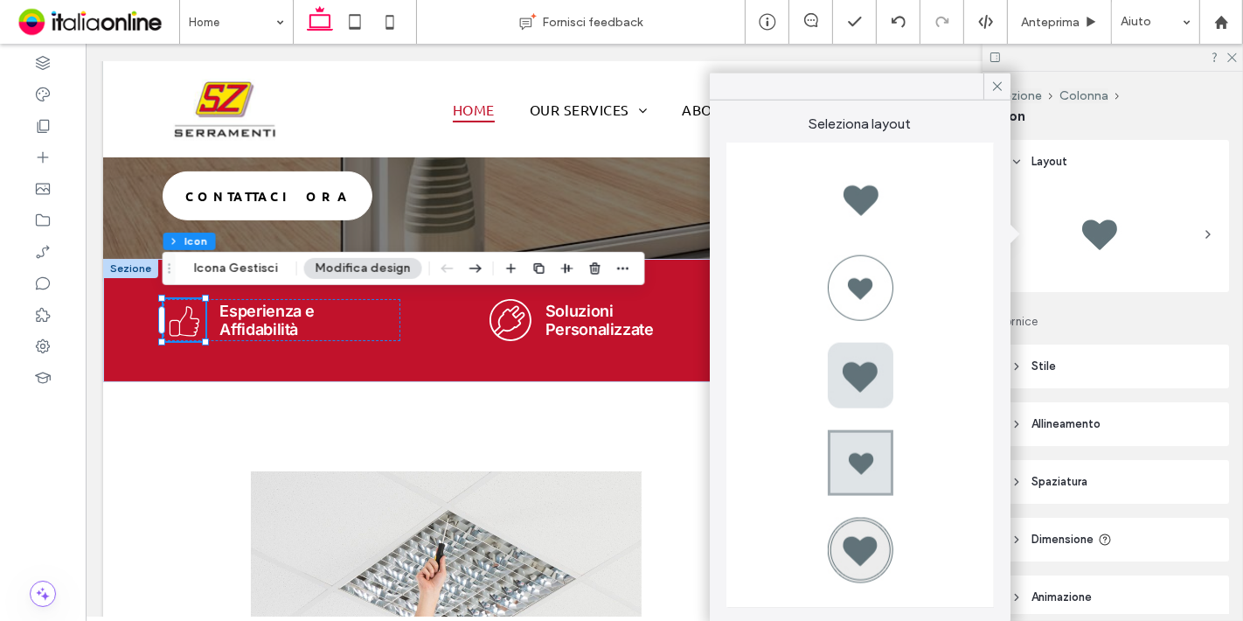
click at [841, 540] on div at bounding box center [860, 550] width 70 height 70
type input "*"
type input "***"
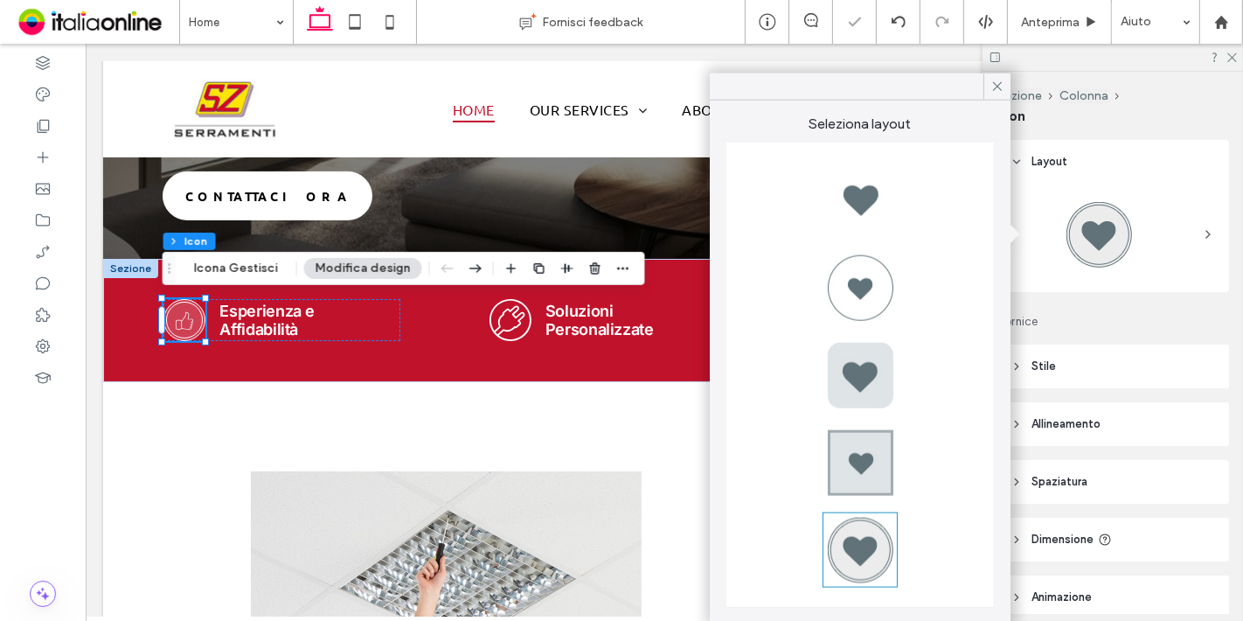
click at [1162, 355] on header "Stile" at bounding box center [1113, 366] width 233 height 44
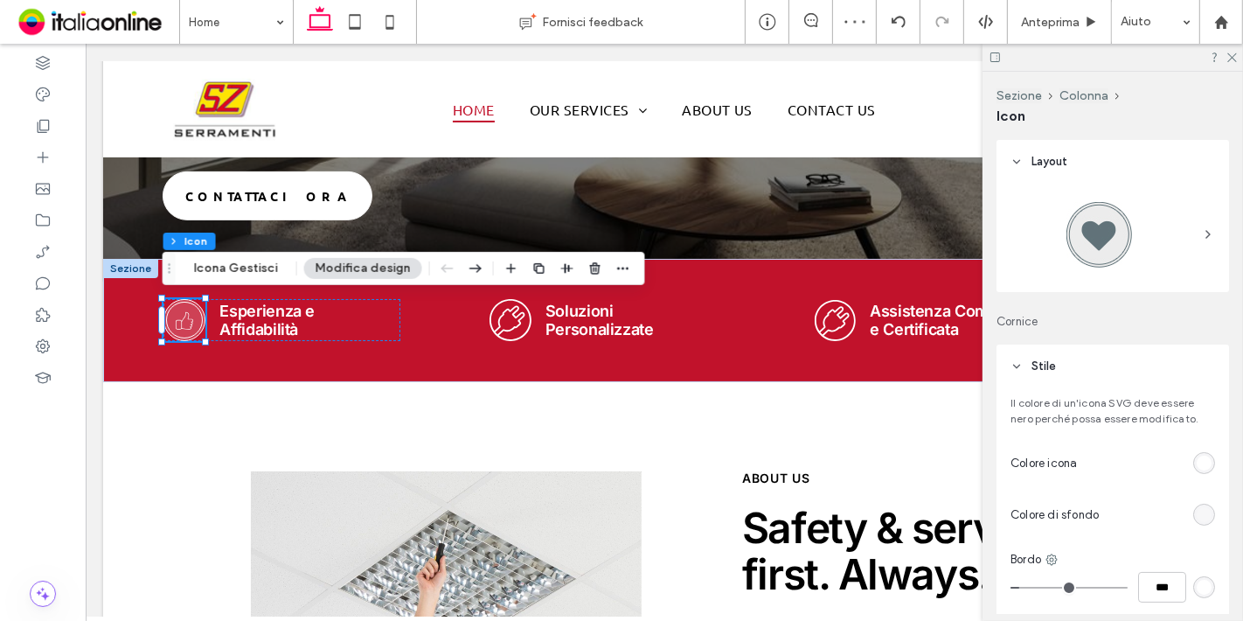
scroll to position [190, 0]
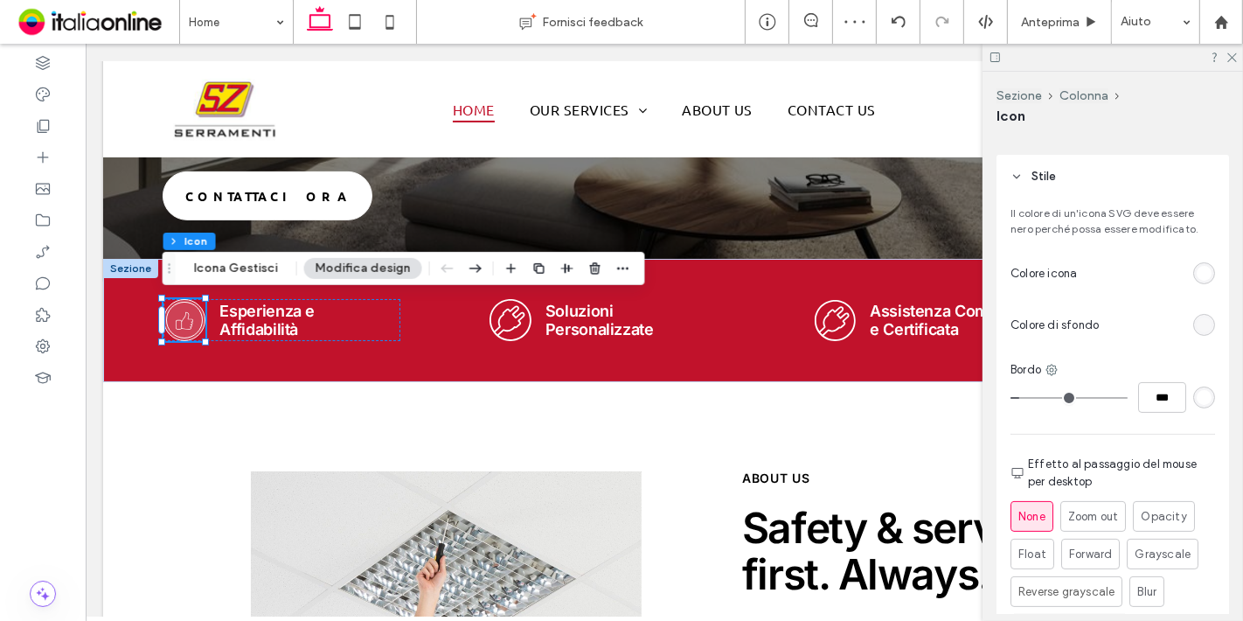
click at [1199, 320] on div "rgba(255, 255, 255, 0.2)" at bounding box center [1204, 324] width 15 height 15
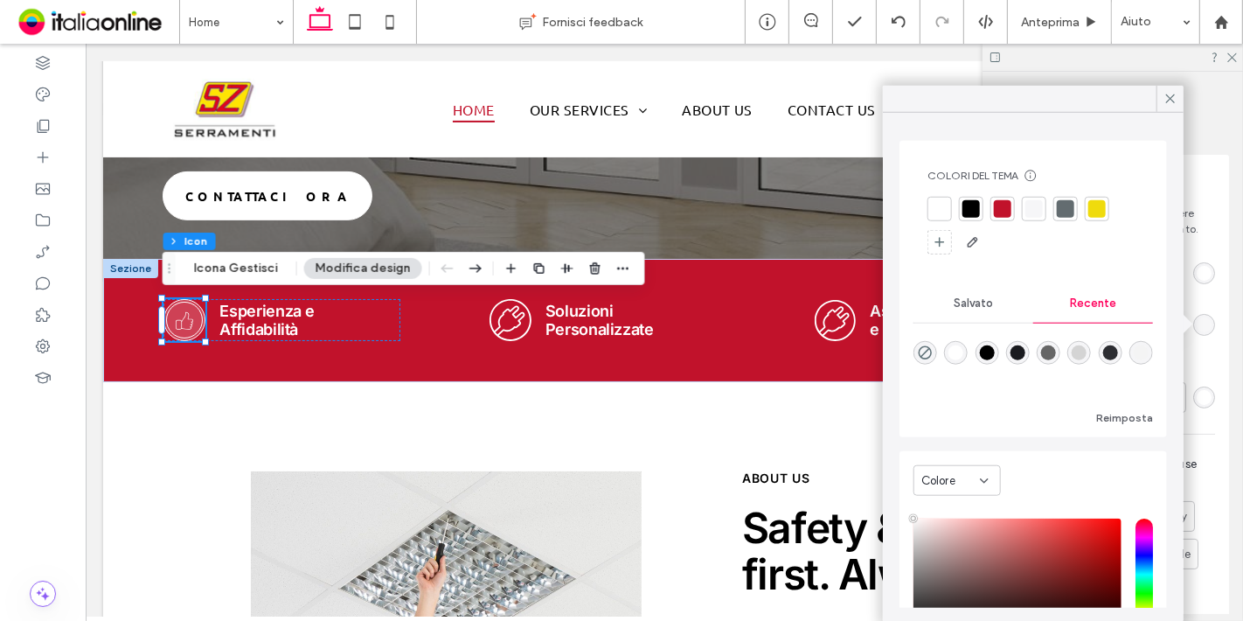
click at [1102, 208] on div at bounding box center [1097, 208] width 17 height 17
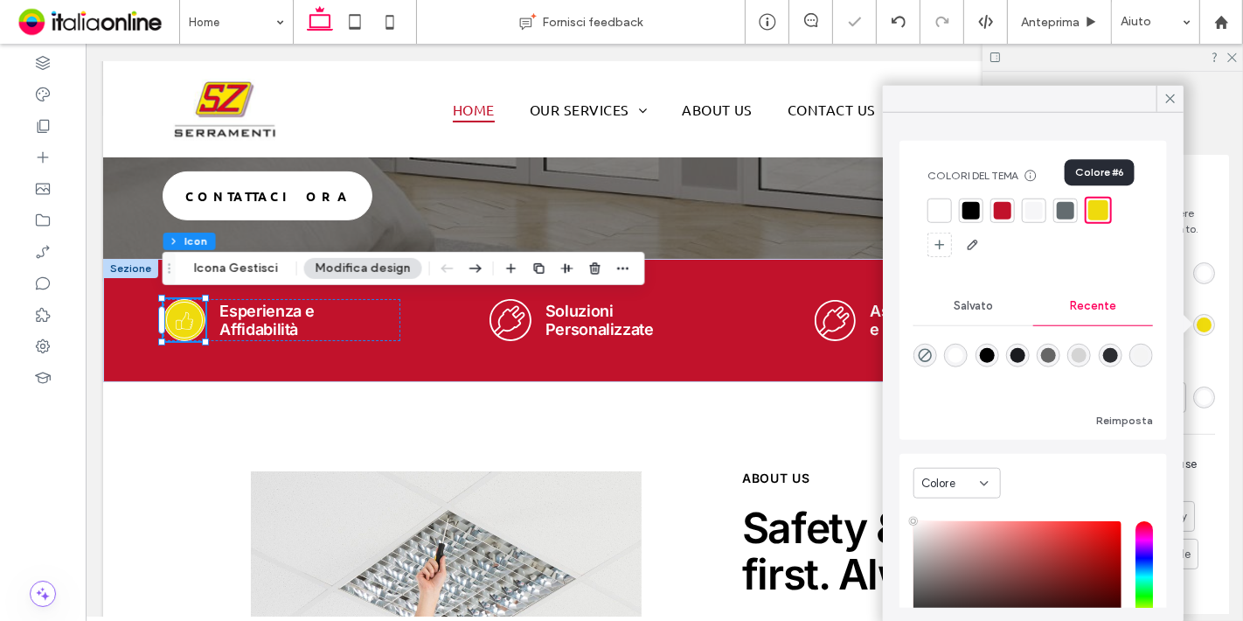
type input "*"
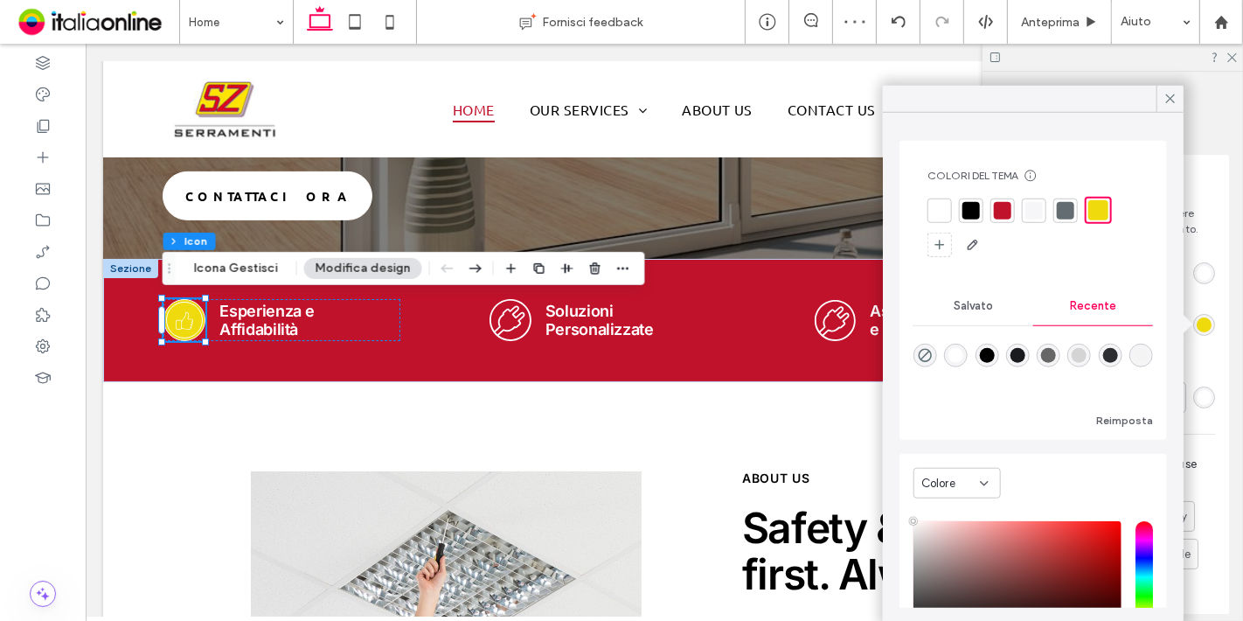
click at [1200, 310] on div at bounding box center [1160, 325] width 109 height 31
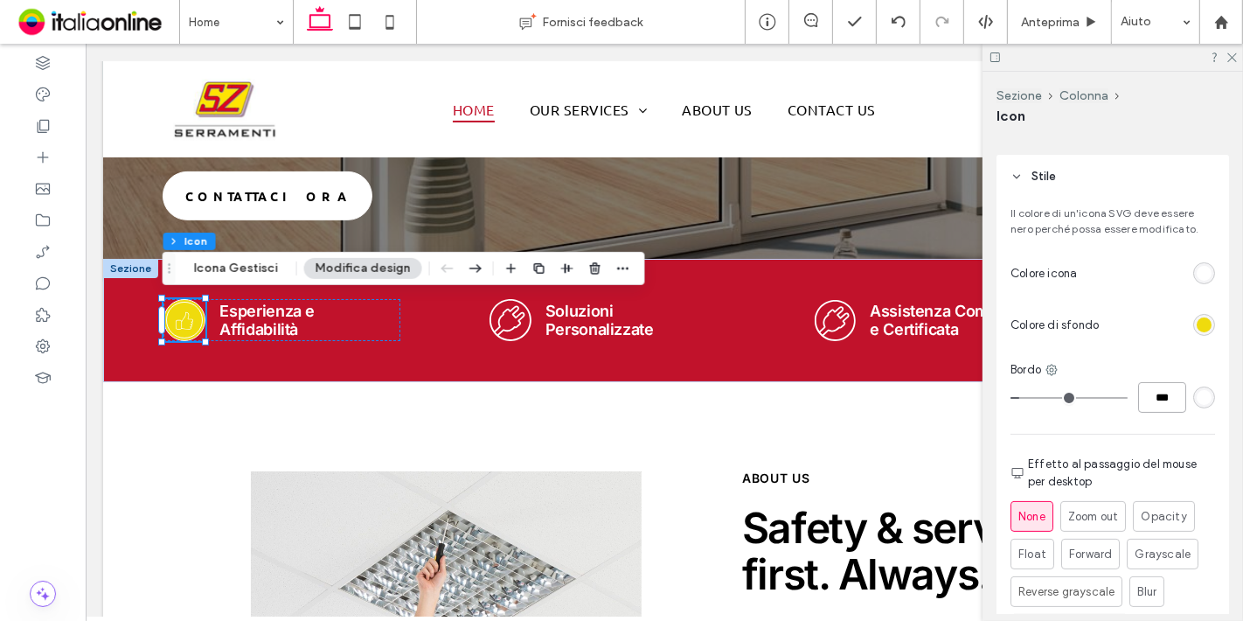
click at [1155, 407] on input "***" at bounding box center [1162, 397] width 48 height 31
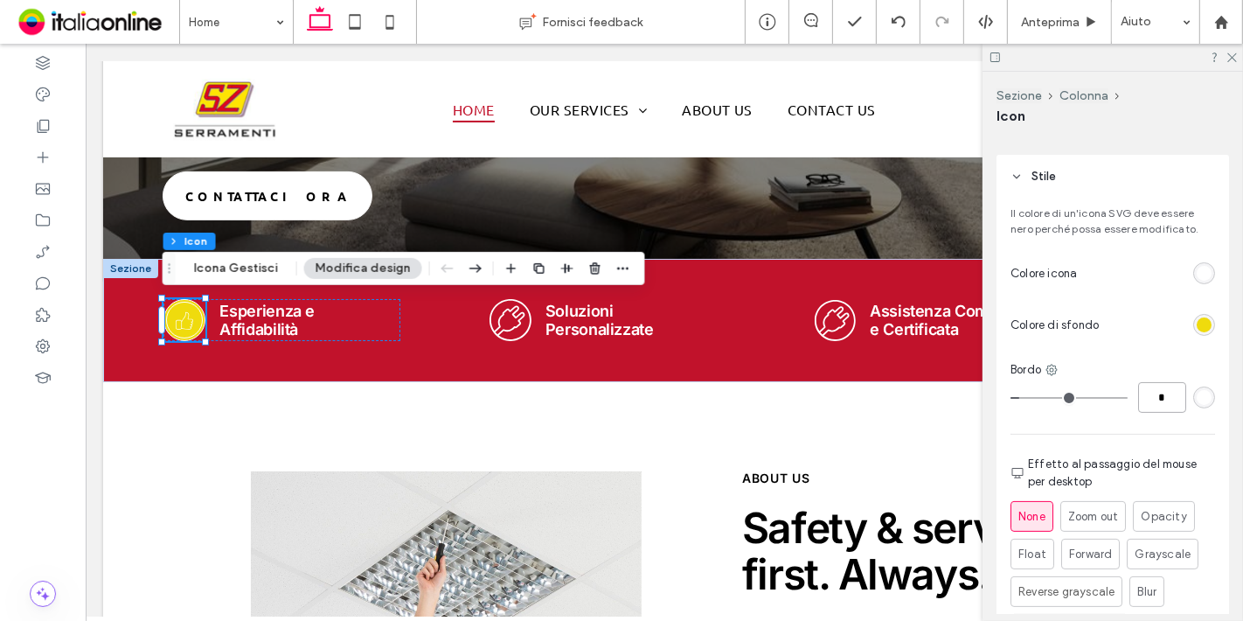
type input "*"
type input "***"
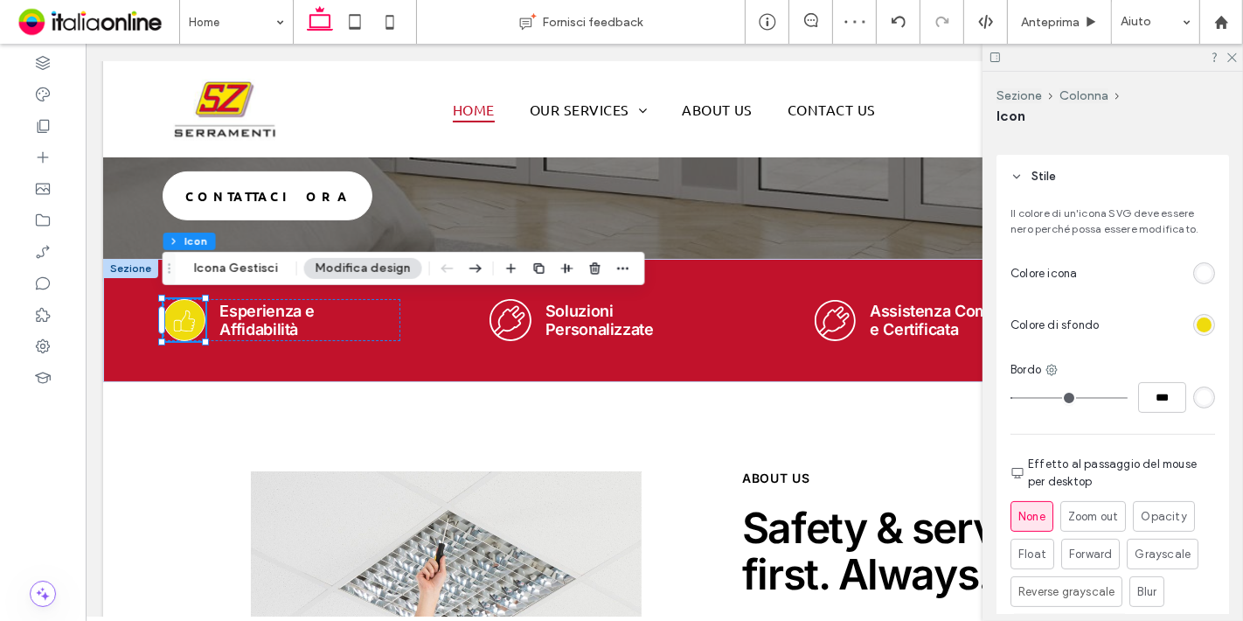
type input "*"
click at [1197, 393] on div "rgb(255, 255, 255)" at bounding box center [1204, 397] width 15 height 15
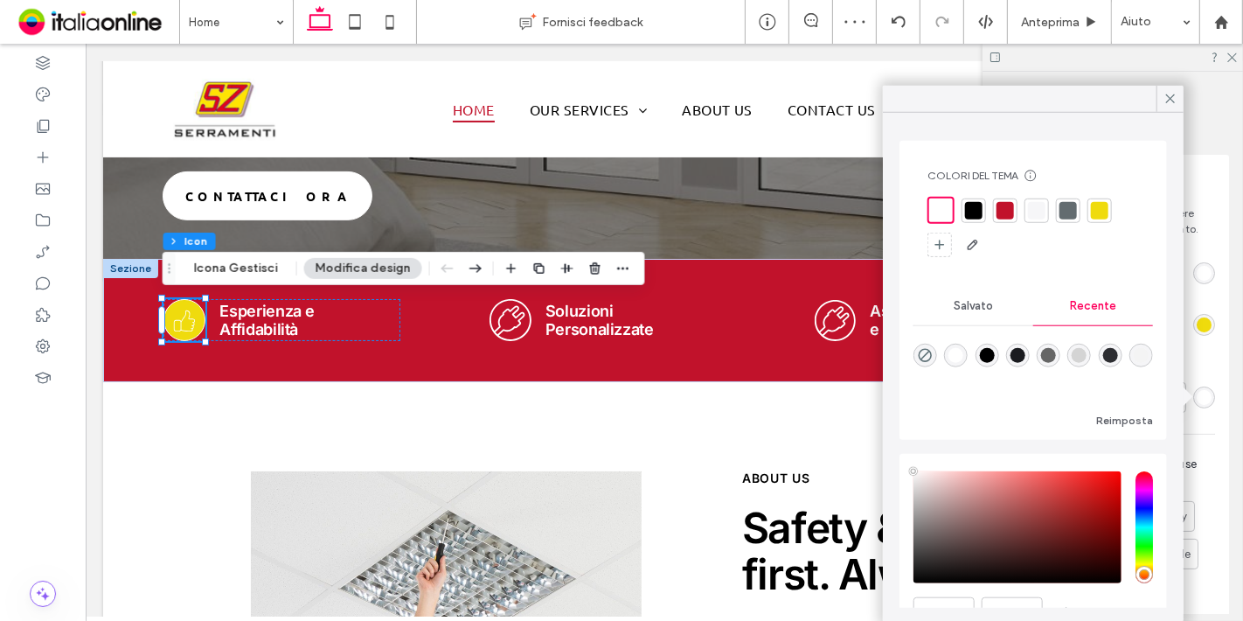
click at [974, 207] on div at bounding box center [973, 209] width 17 height 17
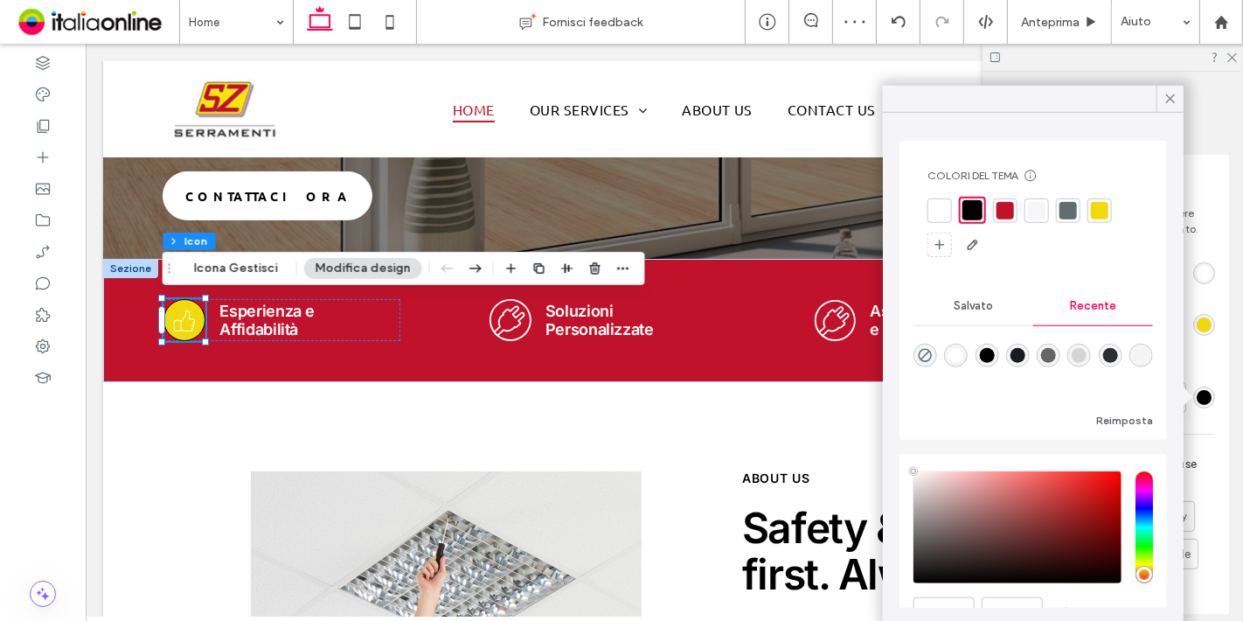
click at [1199, 325] on div "rgb(239, 219, 13)" at bounding box center [1204, 324] width 15 height 15
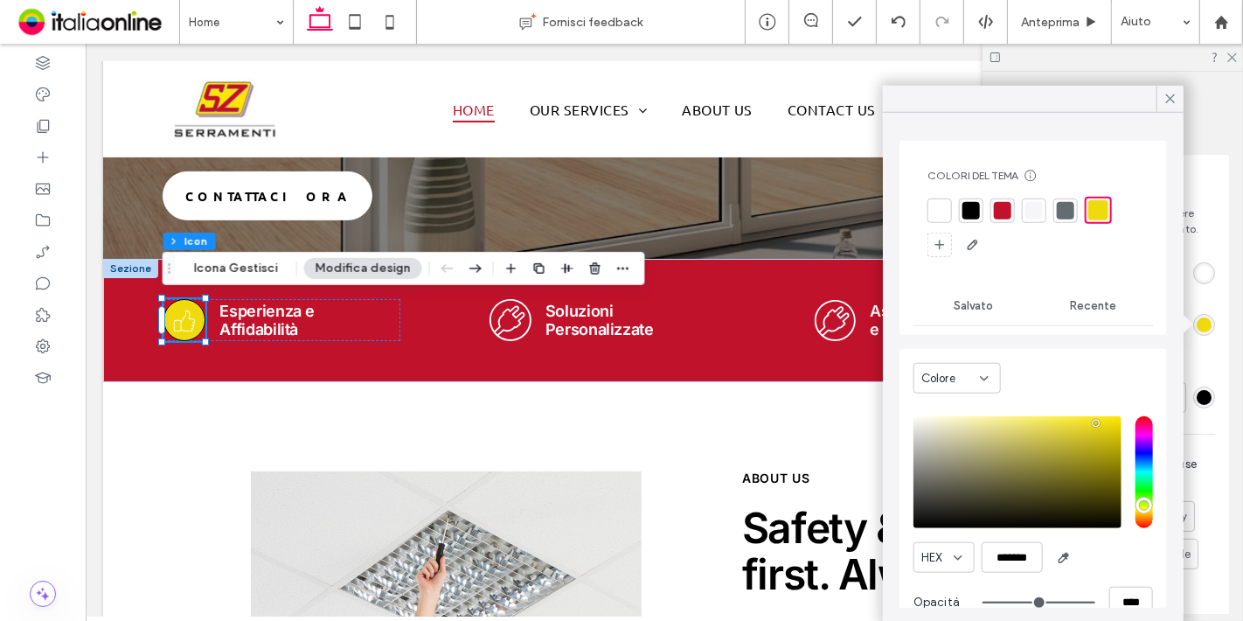
click at [1197, 270] on div "rgb(255, 255, 255)" at bounding box center [1204, 273] width 15 height 15
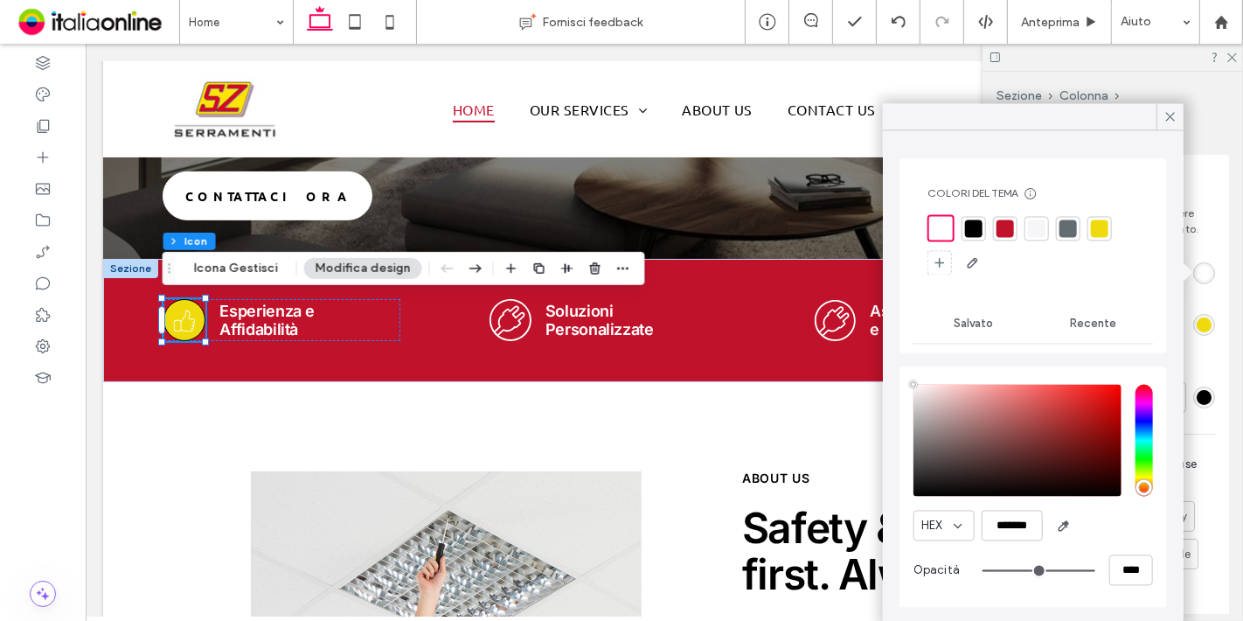
click at [1005, 233] on div at bounding box center [1005, 227] width 17 height 17
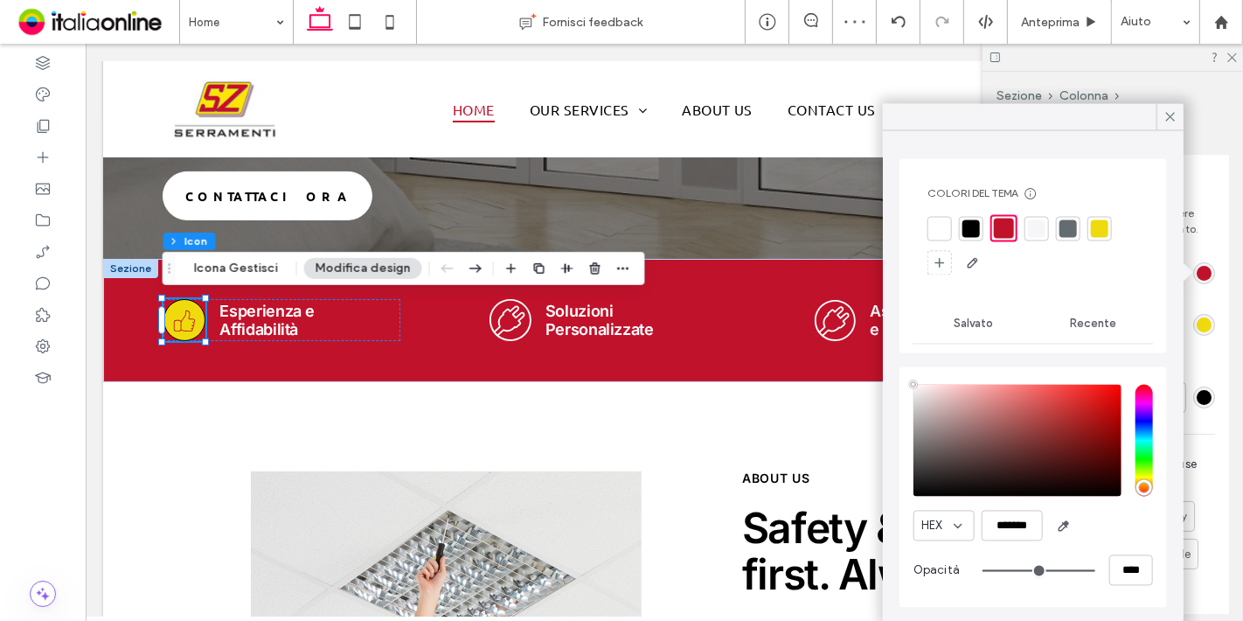
click at [1197, 404] on div "rgb(0, 0, 0)" at bounding box center [1204, 397] width 22 height 22
click at [1196, 387] on div "rgb(0, 0, 0)" at bounding box center [1204, 397] width 22 height 22
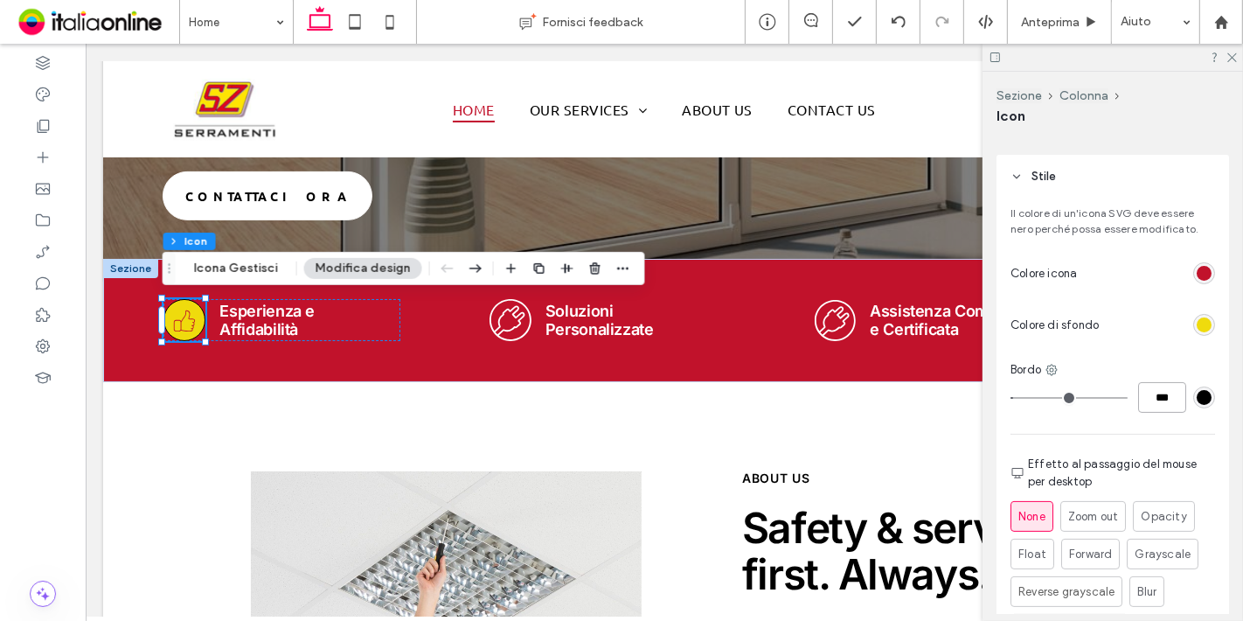
click at [1158, 386] on input "***" at bounding box center [1162, 397] width 48 height 31
type input "*"
type input "***"
click at [498, 309] on icon ".cls-1-1326703956-1326703956 { fill-rule: evenodd; stroke-width: 0px; }" at bounding box center [510, 313] width 42 height 42
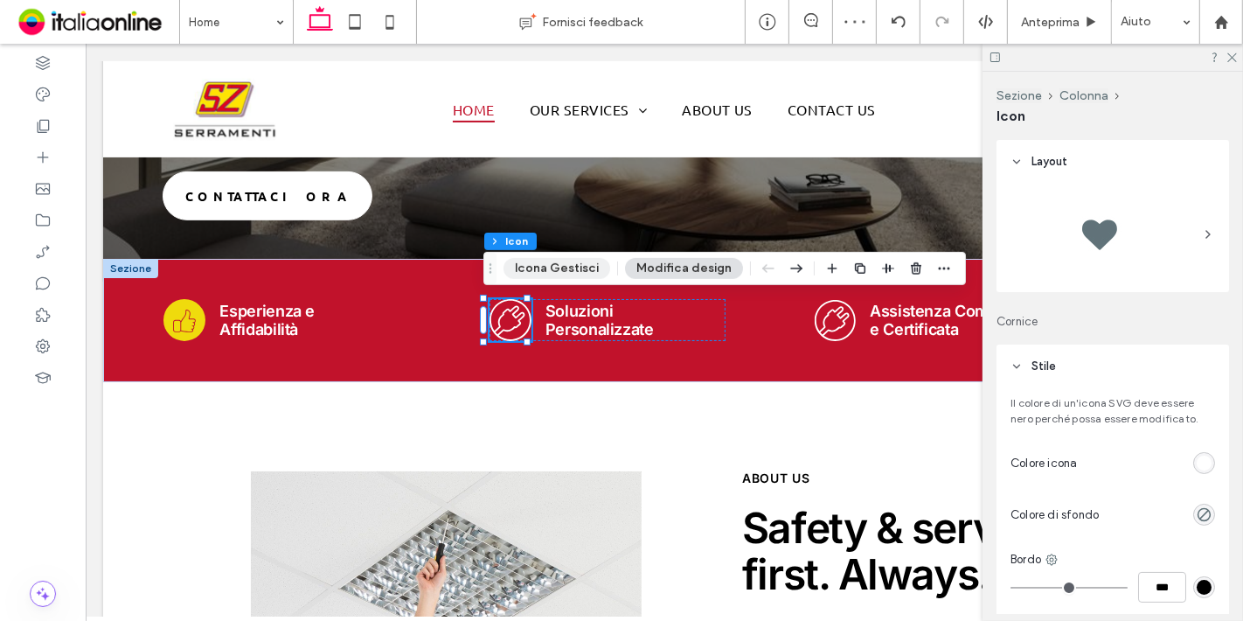
click at [572, 258] on button "Icona Gestisci" at bounding box center [557, 268] width 107 height 21
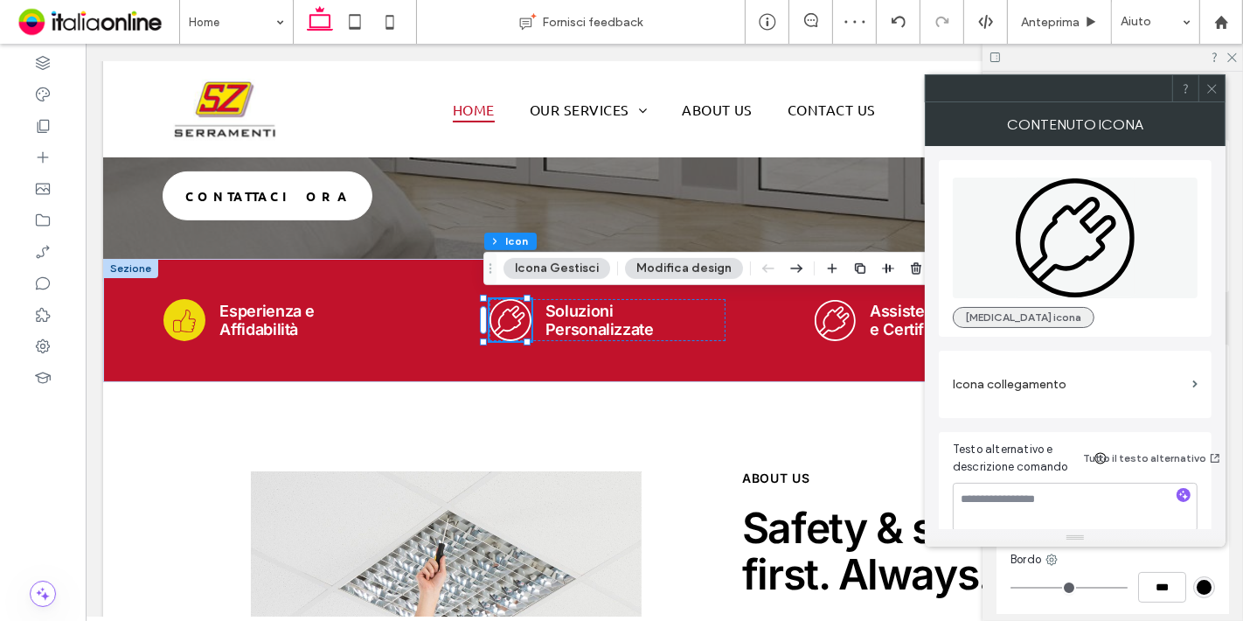
click at [993, 323] on button "[MEDICAL_DATA] icona" at bounding box center [1024, 317] width 142 height 21
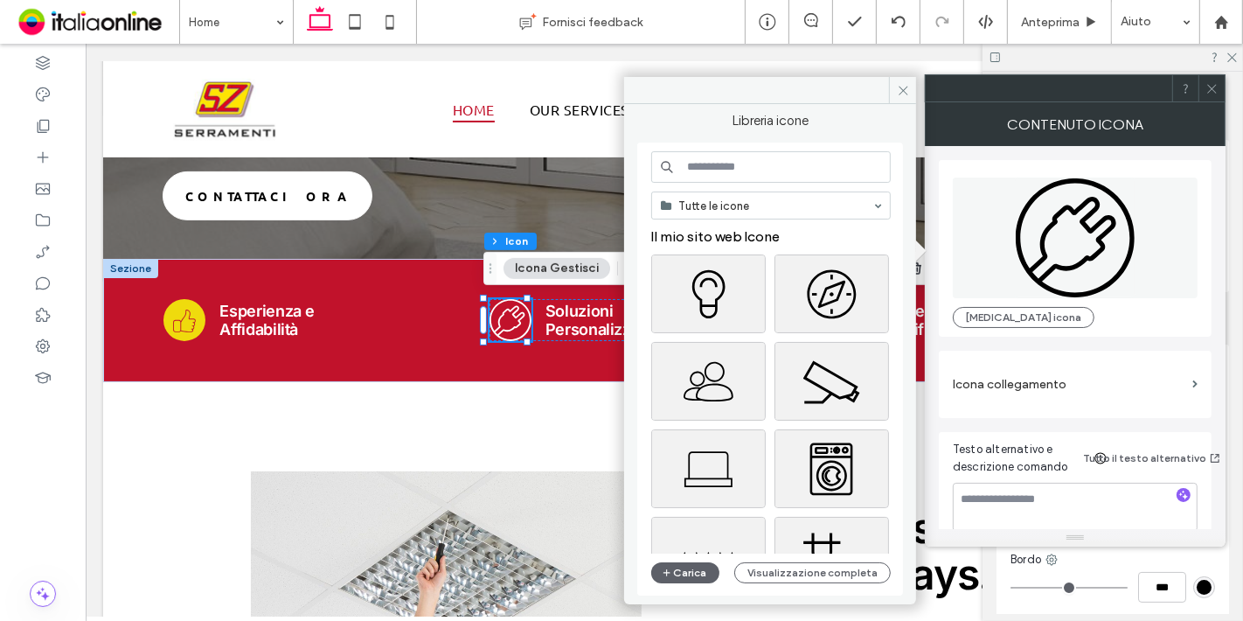
click at [756, 163] on input at bounding box center [771, 166] width 240 height 31
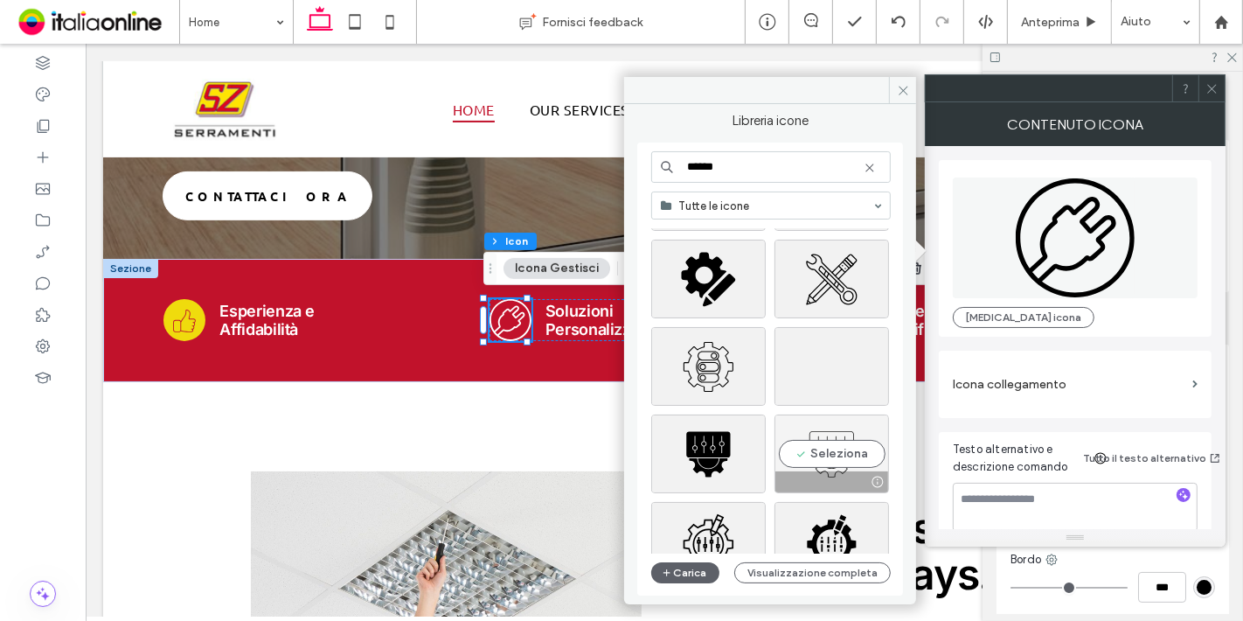
type input "******"
click at [831, 432] on div "Seleziona" at bounding box center [832, 453] width 115 height 79
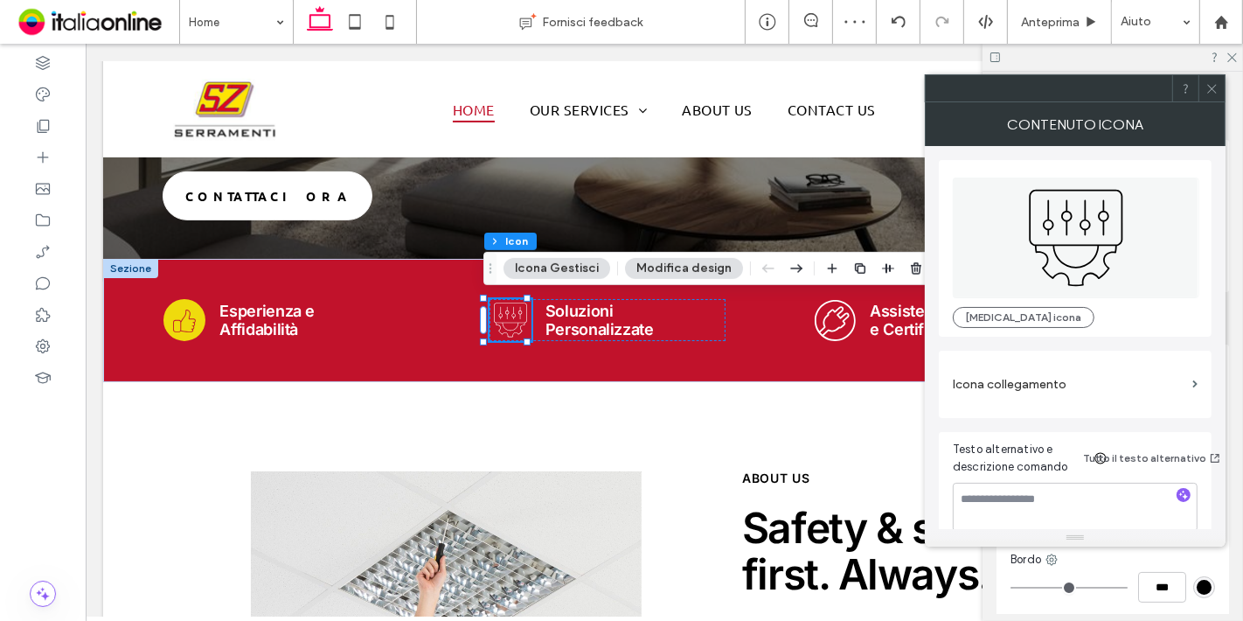
click at [544, 266] on button "Icona Gestisci" at bounding box center [557, 268] width 107 height 21
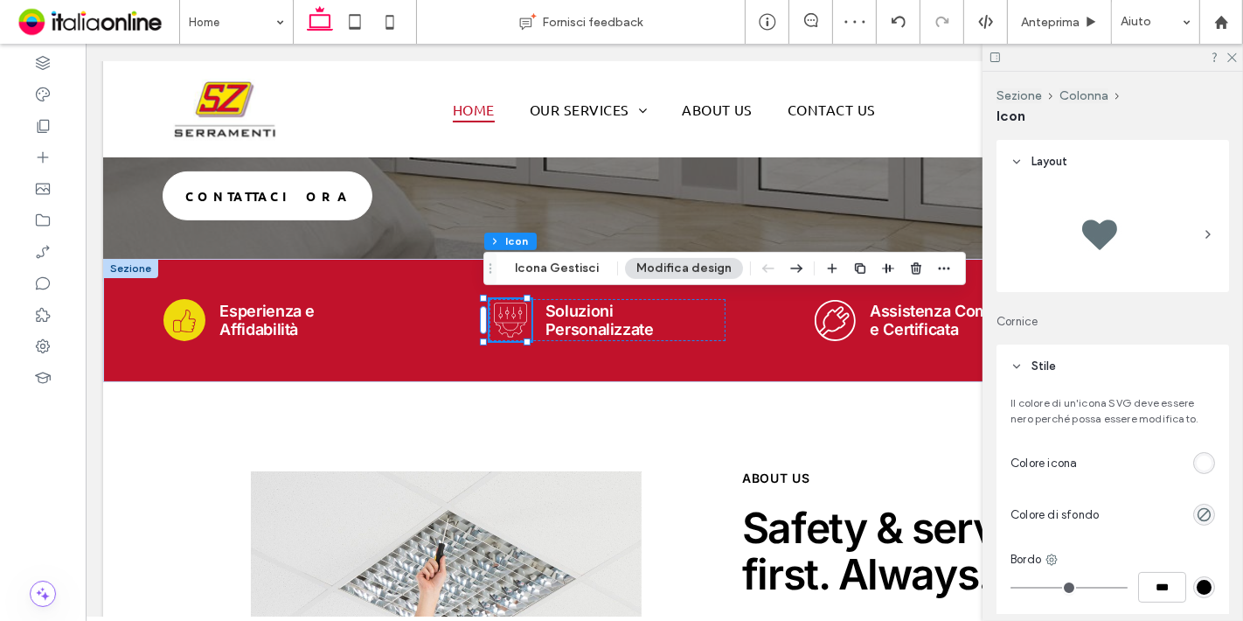
click at [1161, 276] on div at bounding box center [1113, 234] width 205 height 87
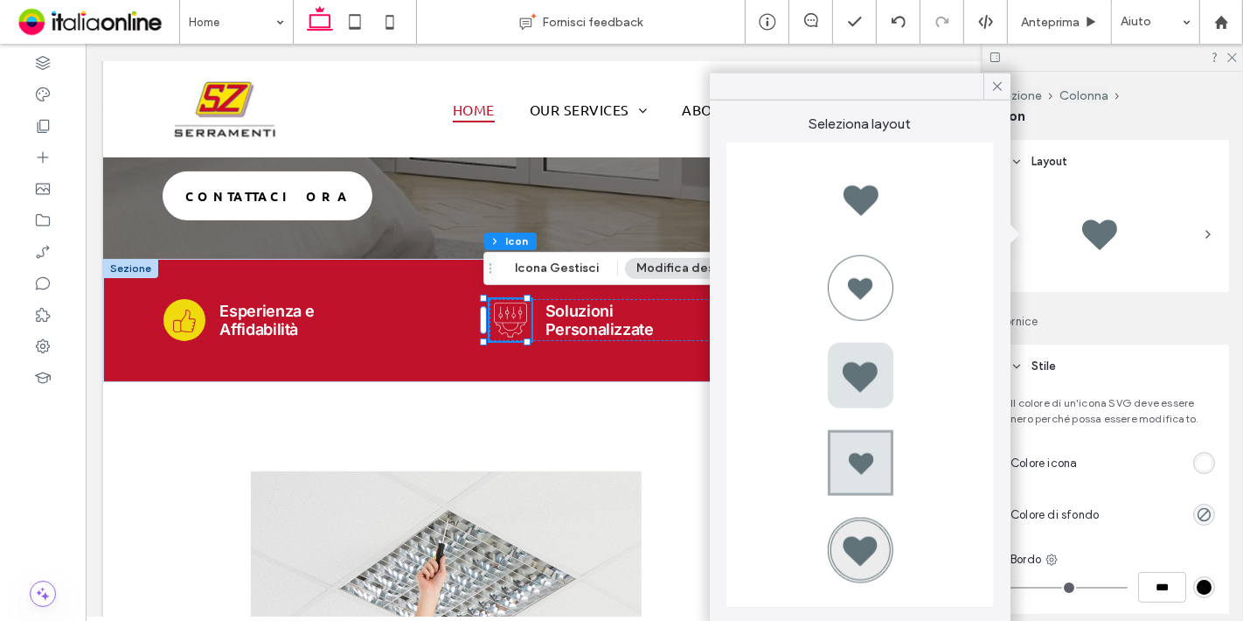
click at [842, 553] on div at bounding box center [860, 550] width 70 height 70
type input "*"
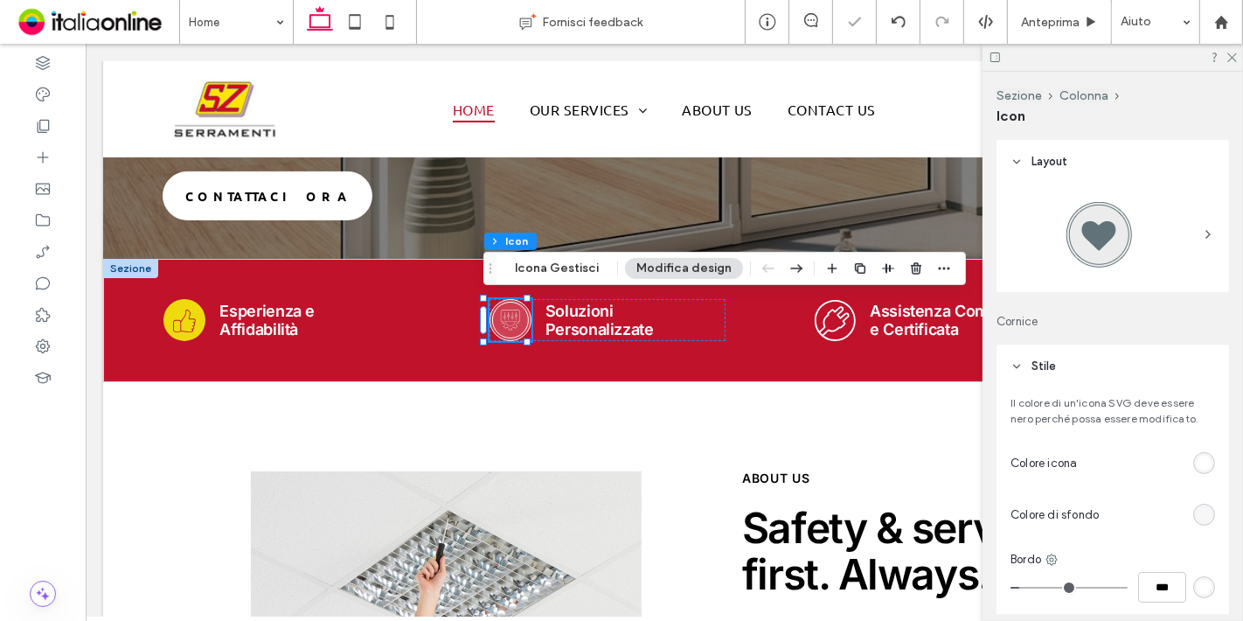
scroll to position [87, 0]
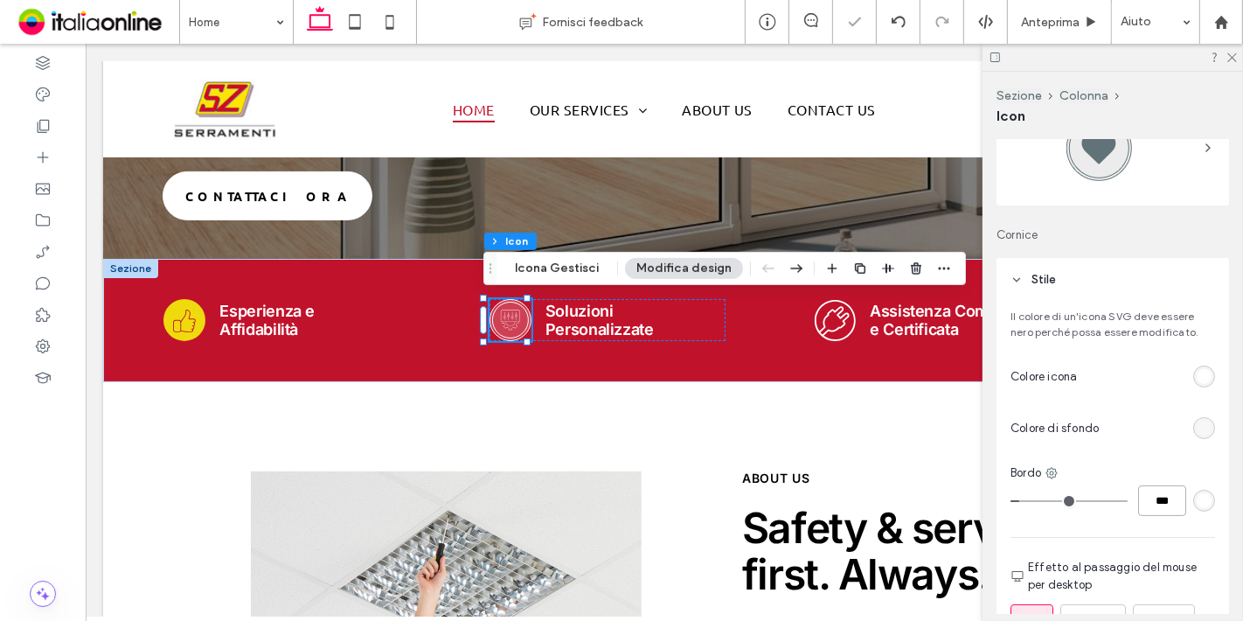
click at [1155, 495] on input "***" at bounding box center [1162, 500] width 48 height 31
type input "*"
type input "***"
type input "*"
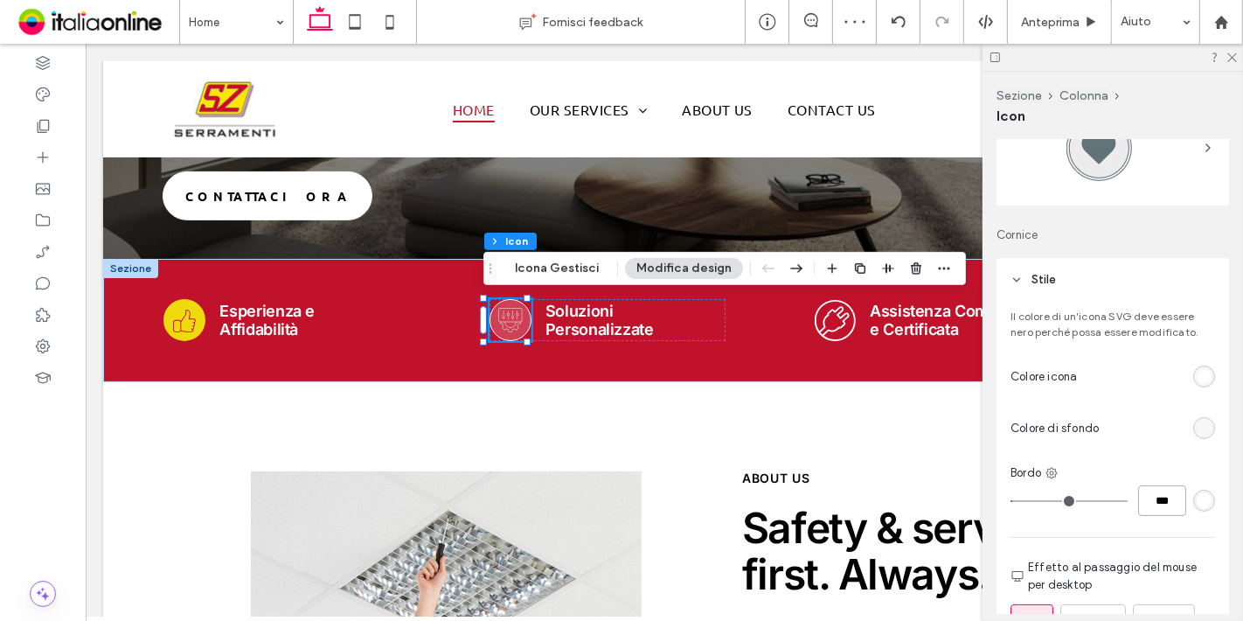
click at [1155, 507] on input "***" at bounding box center [1162, 500] width 48 height 31
type input "*"
type input "***"
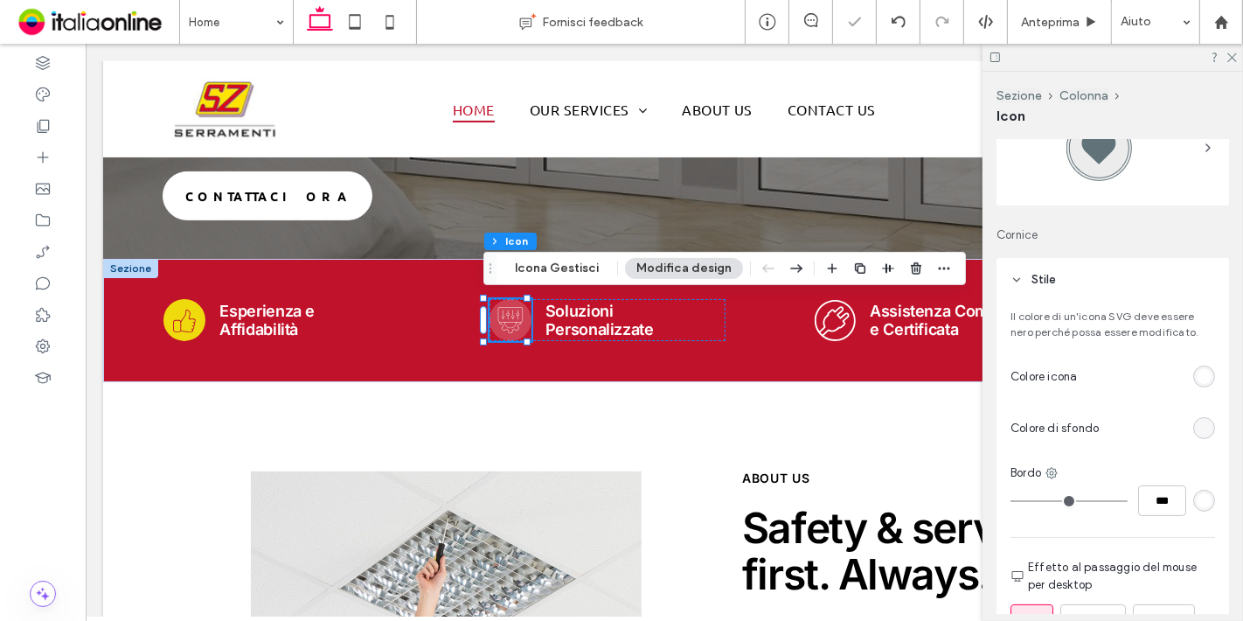
click at [1197, 422] on div "rgba(255, 255, 255, 0.2)" at bounding box center [1204, 428] width 15 height 15
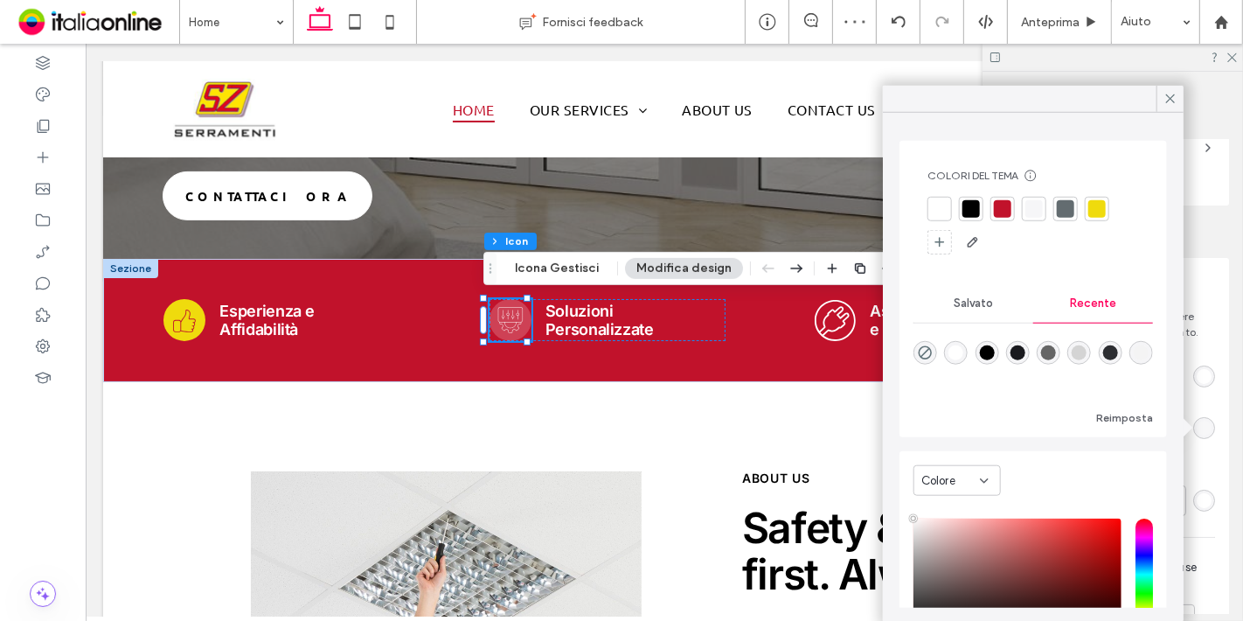
click at [1096, 218] on div at bounding box center [1097, 209] width 24 height 24
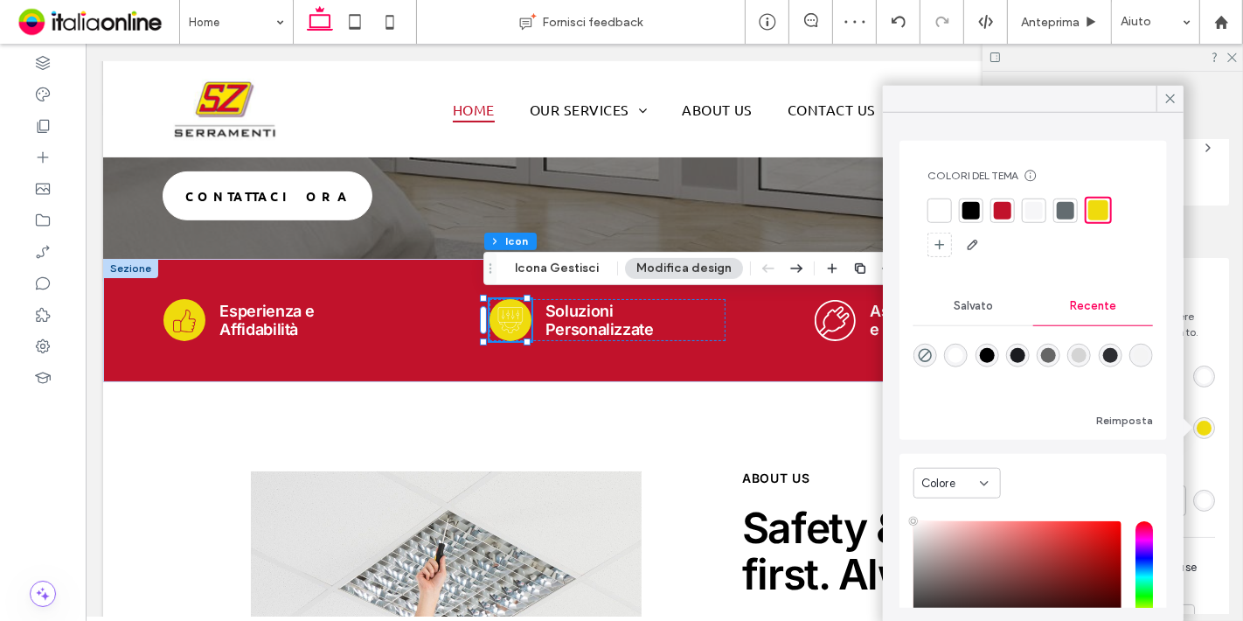
click at [1197, 374] on div "rgb(255, 255, 255)" at bounding box center [1204, 376] width 15 height 15
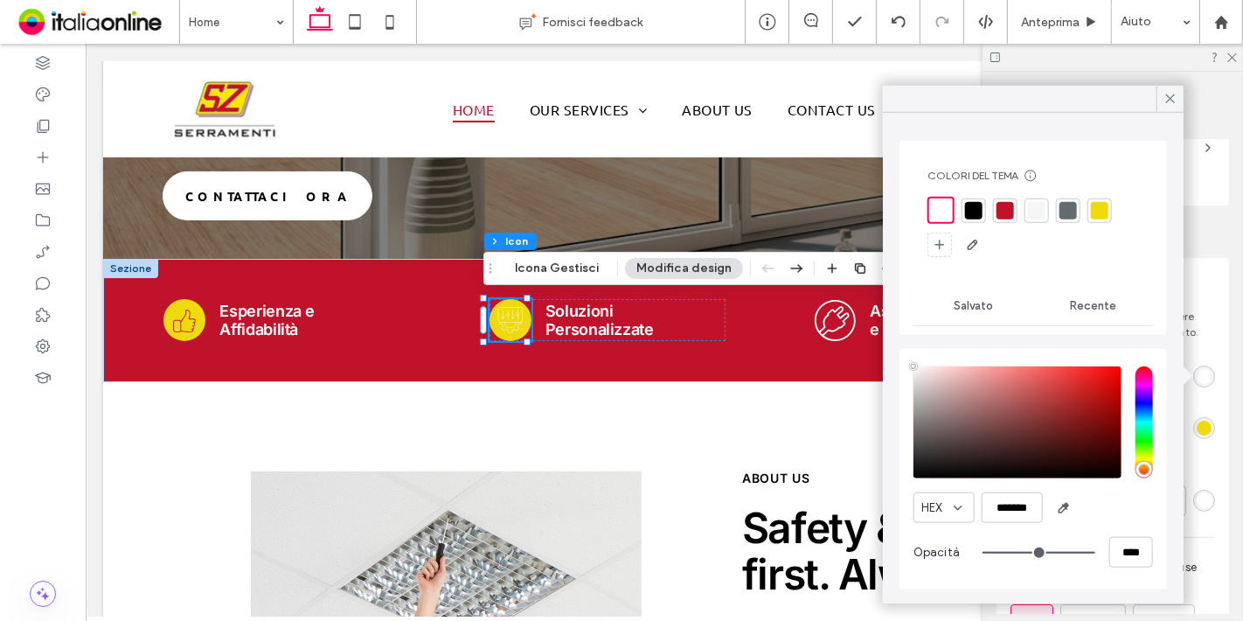
click at [1004, 218] on div at bounding box center [1005, 209] width 17 height 17
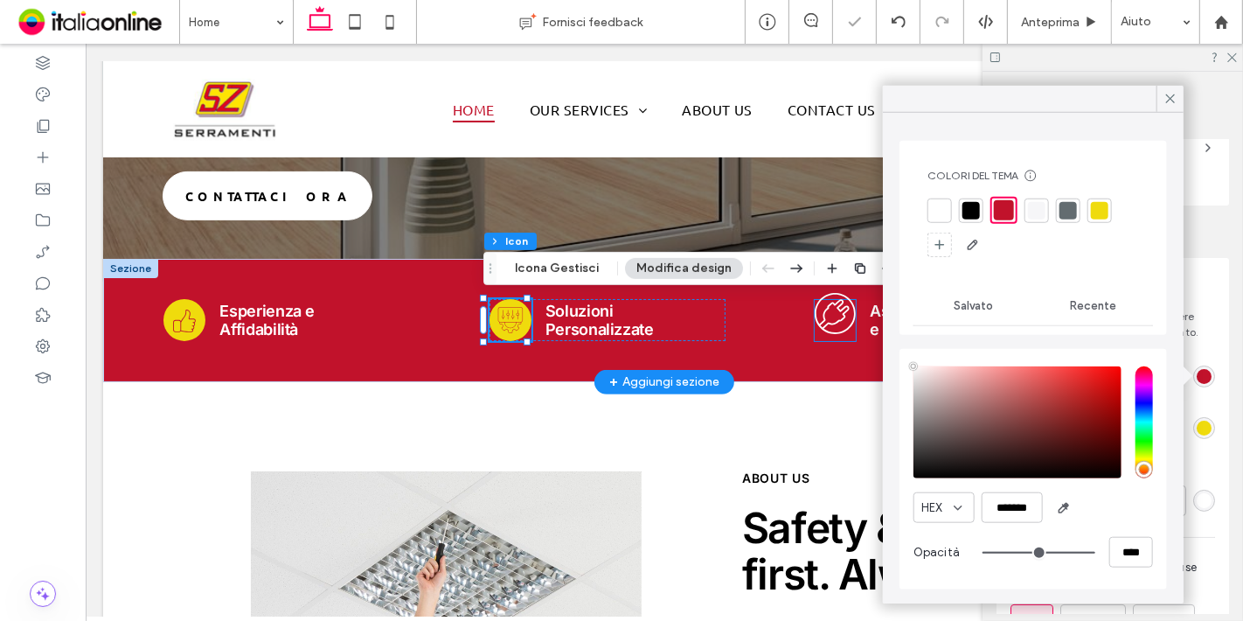
click at [816, 314] on icon ".cls-1-1255423265-1255423265 { fill-rule: evenodd; stroke-width: 0px; }" at bounding box center [834, 313] width 41 height 41
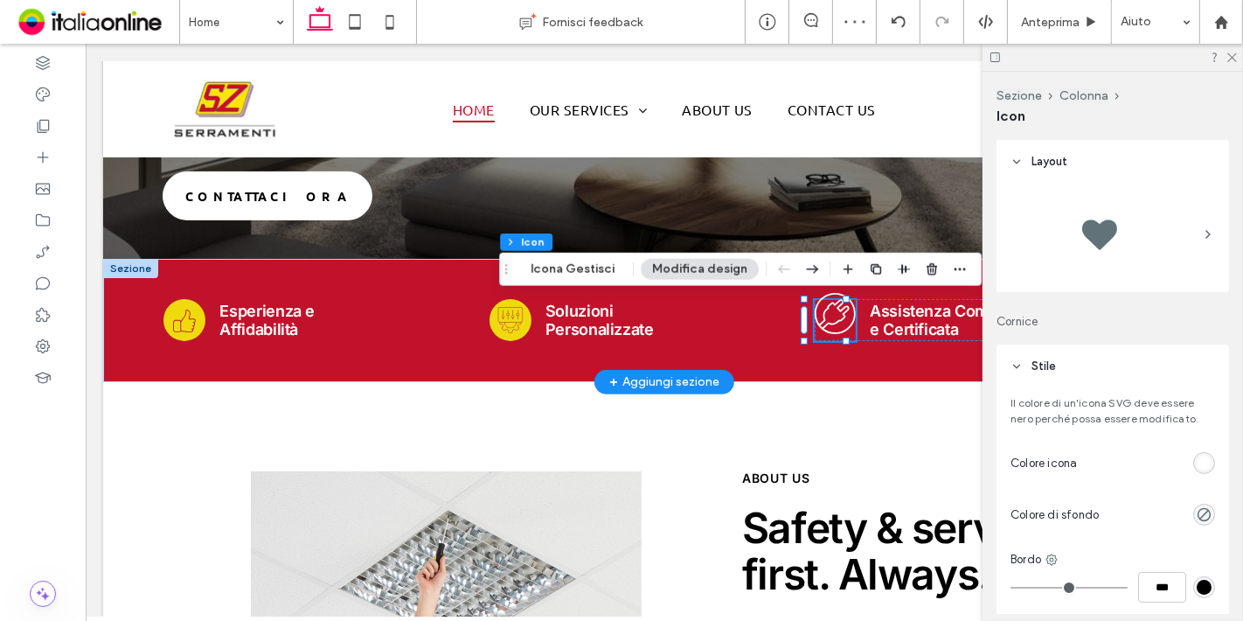
click at [814, 320] on icon ".cls-1-1255423265-1255423265 { fill-rule: evenodd; stroke-width: 0px; }" at bounding box center [834, 313] width 41 height 41
click at [543, 263] on button "Icona Gestisci" at bounding box center [572, 269] width 107 height 21
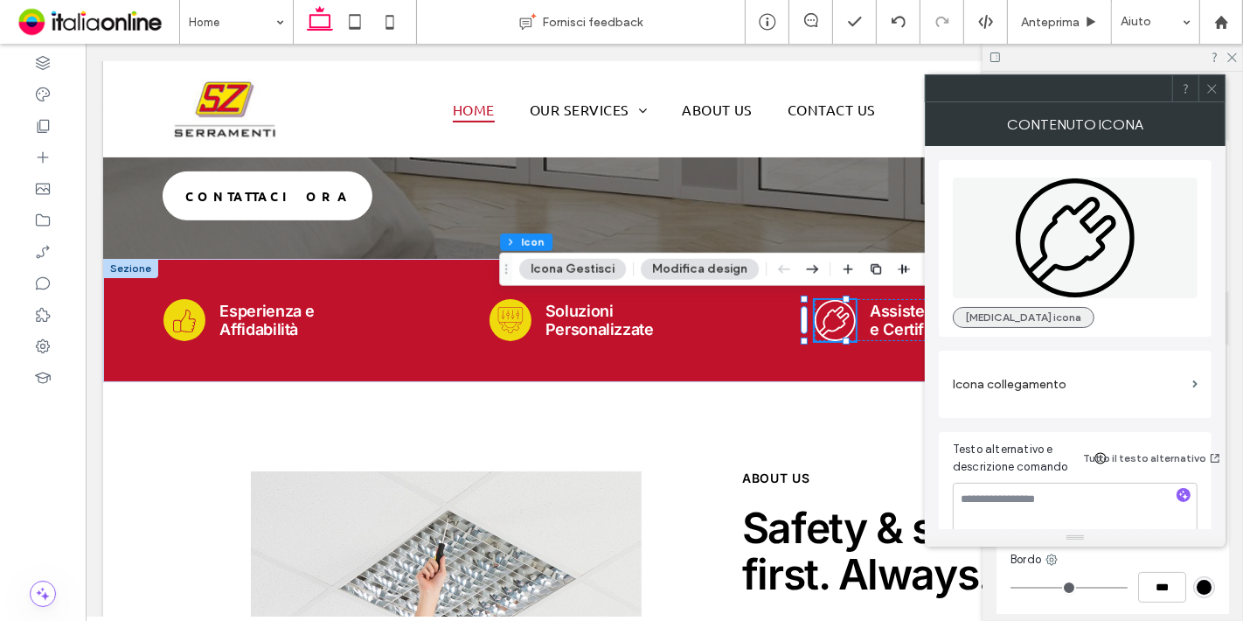
click at [978, 310] on button "[MEDICAL_DATA] icona" at bounding box center [1024, 317] width 142 height 21
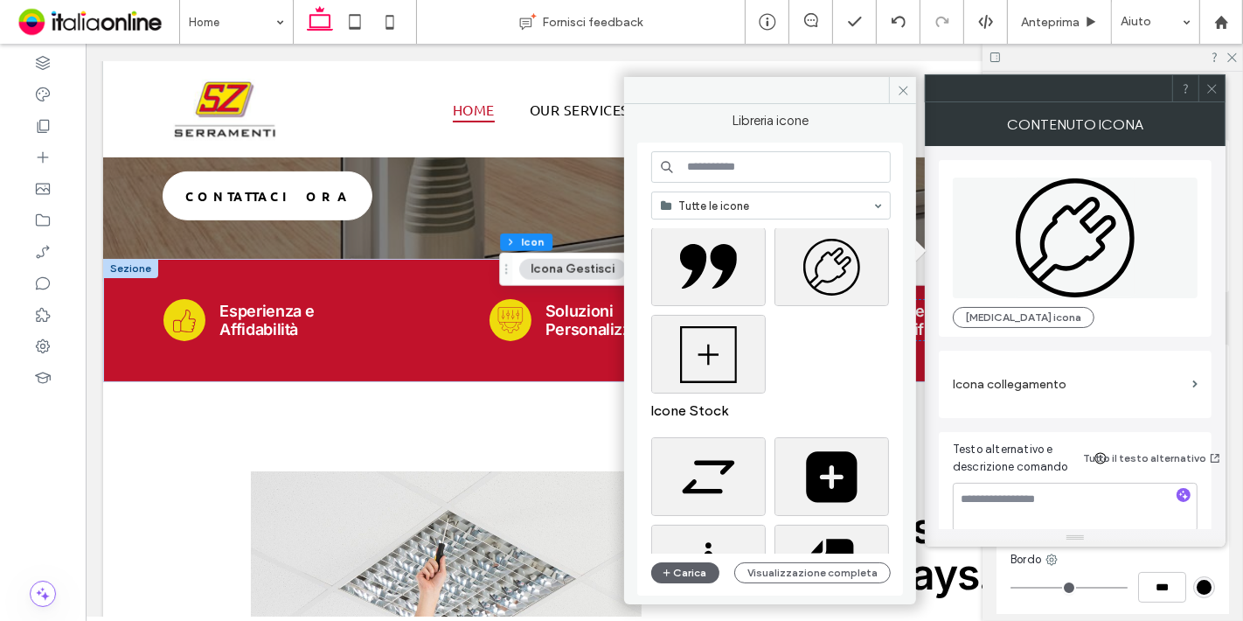
scroll to position [648, 0]
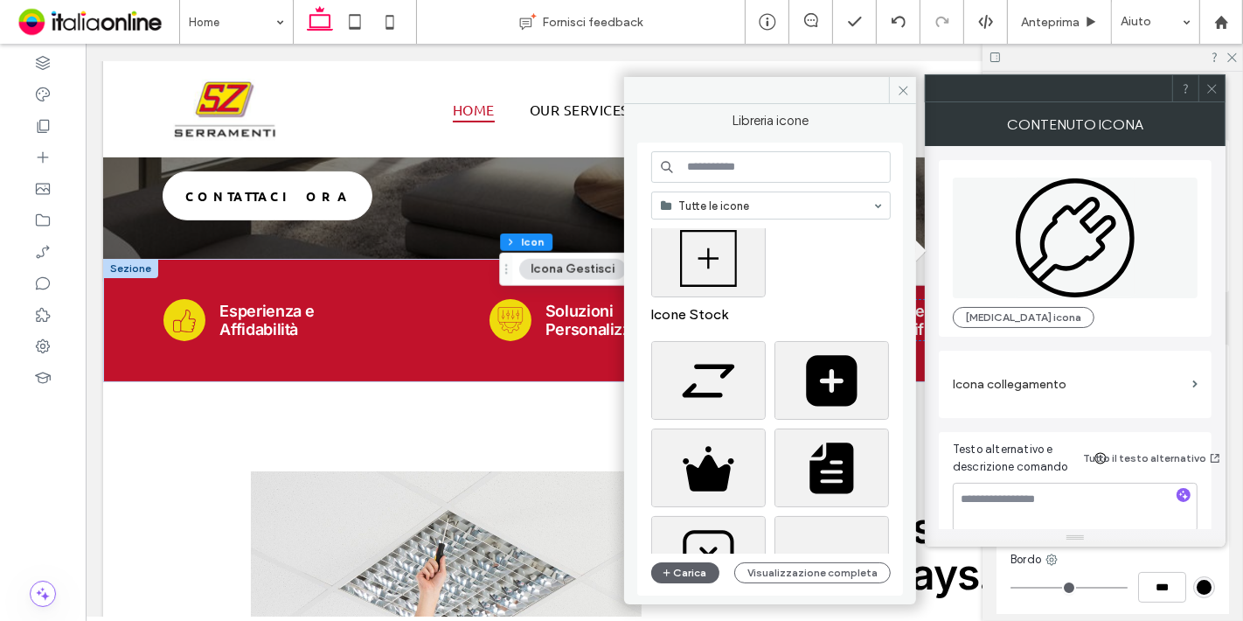
click at [772, 160] on input at bounding box center [771, 166] width 240 height 31
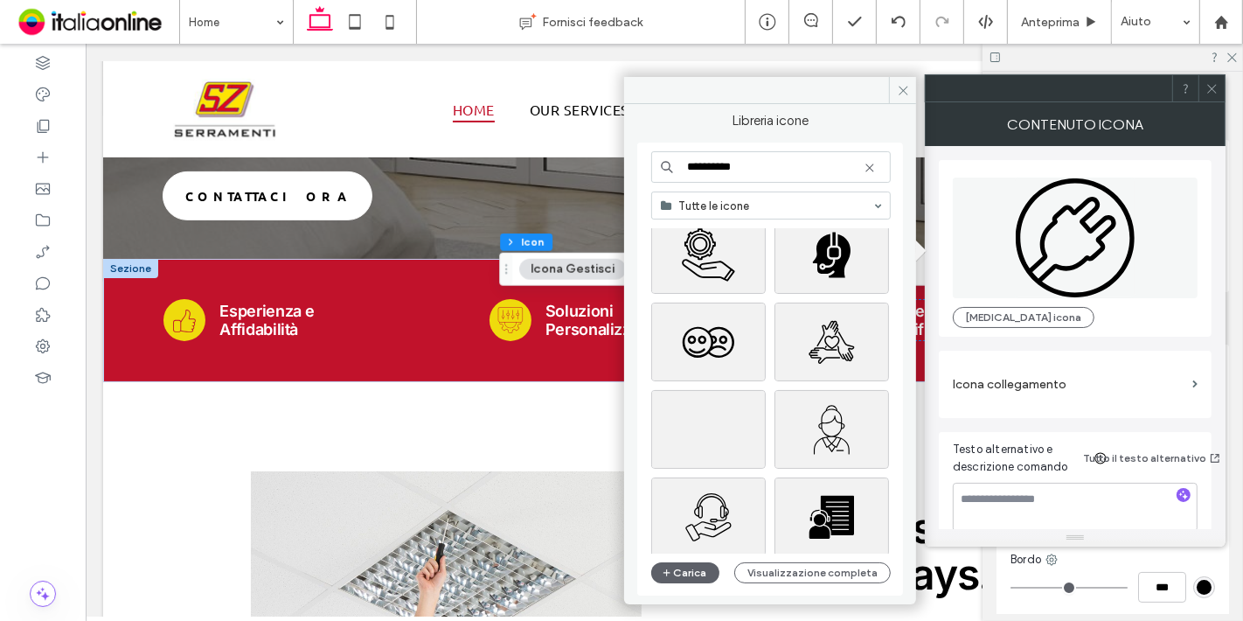
scroll to position [400, 0]
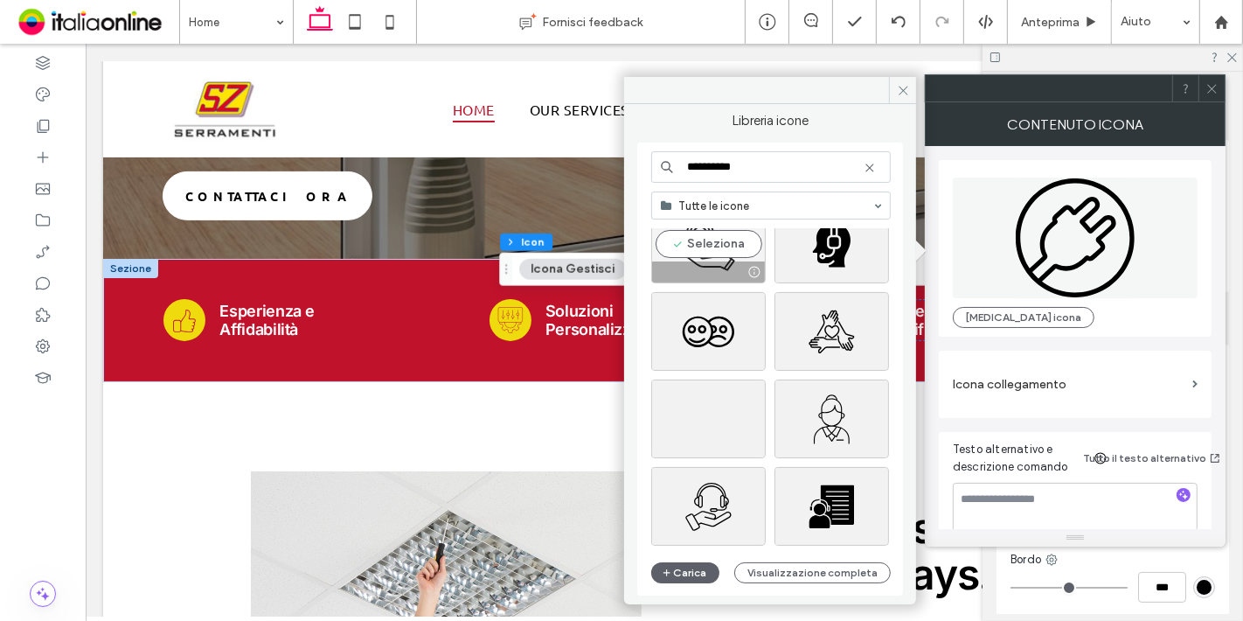
type input "**********"
click at [709, 263] on div at bounding box center [708, 271] width 113 height 21
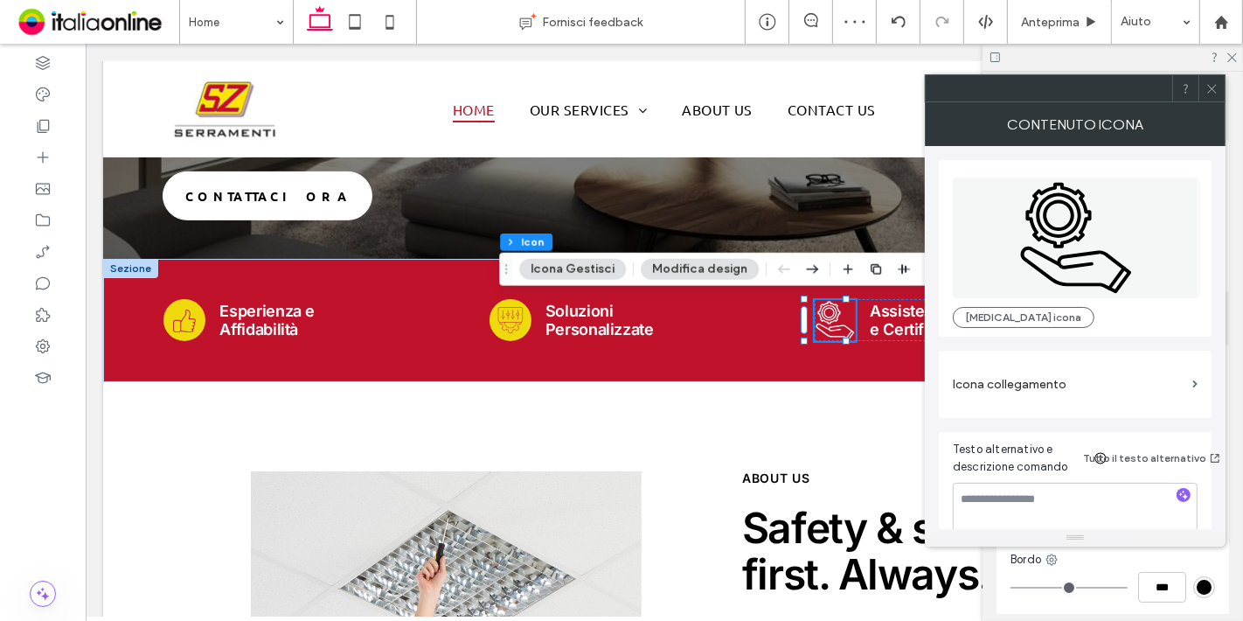
click at [574, 267] on button "Icona Gestisci" at bounding box center [572, 269] width 107 height 21
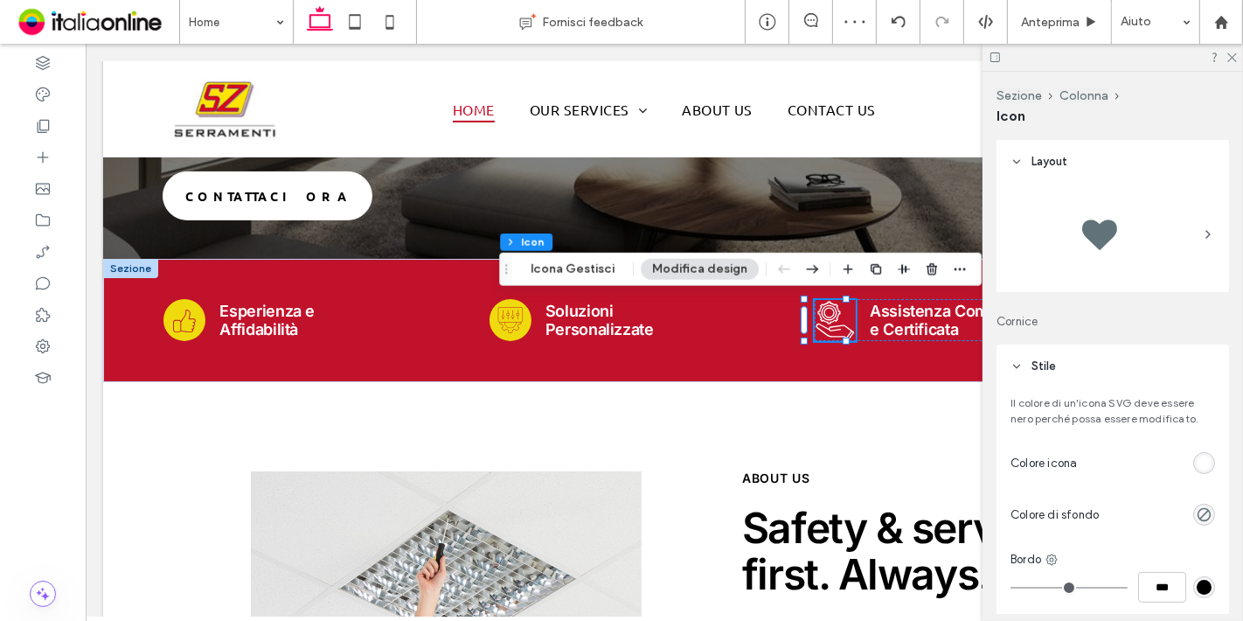
click at [1091, 250] on div at bounding box center [1099, 234] width 70 height 70
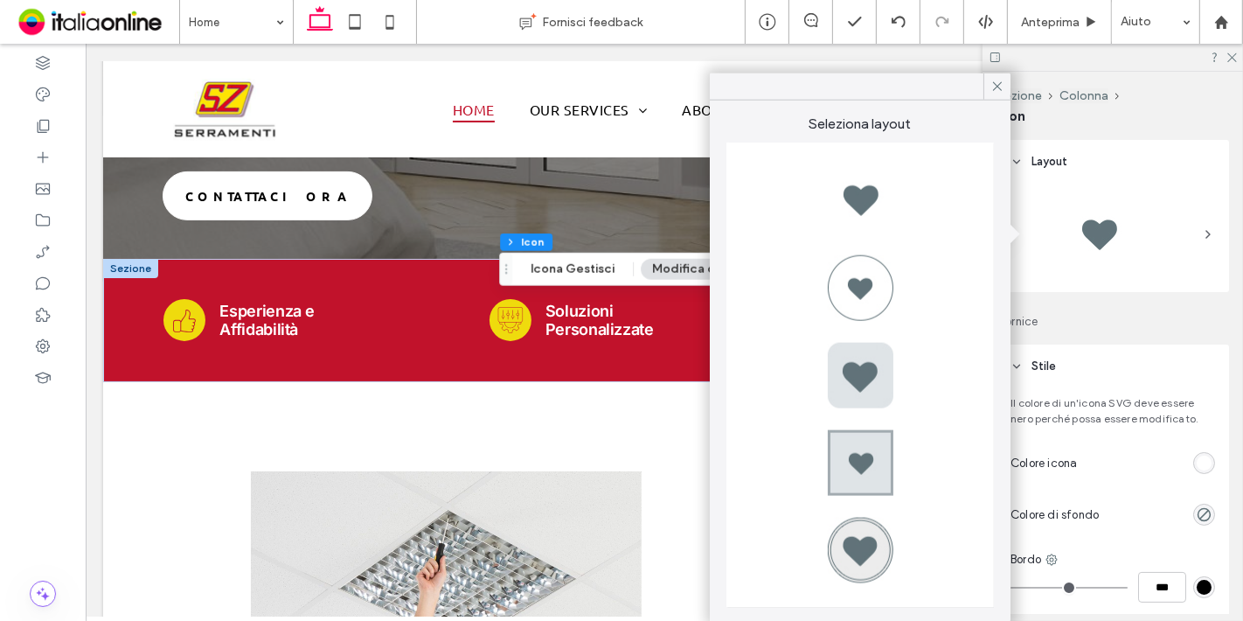
click at [827, 570] on div at bounding box center [860, 550] width 70 height 70
type input "*"
click at [1160, 576] on input "***" at bounding box center [1162, 587] width 48 height 31
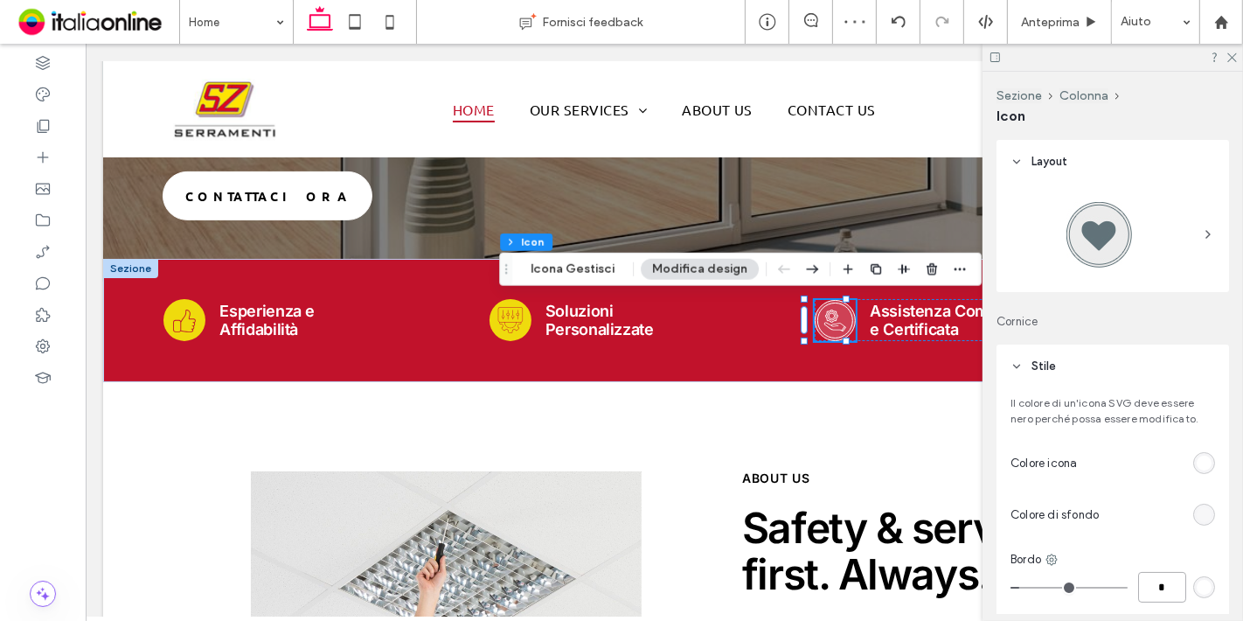
type input "*"
type input "***"
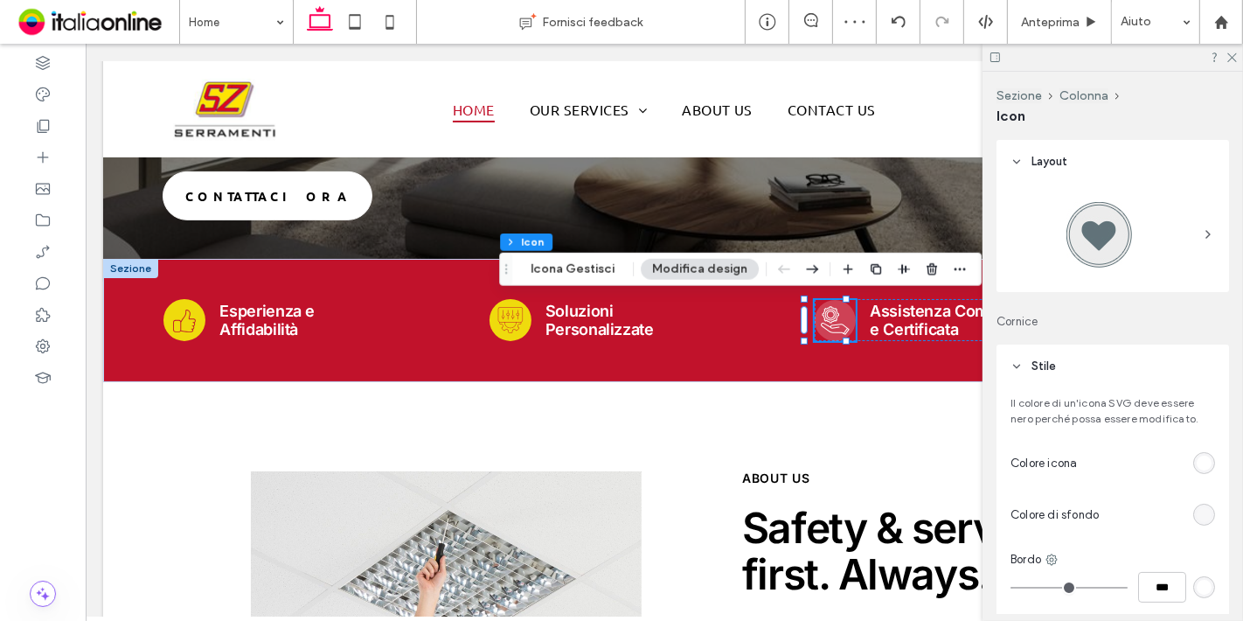
click at [1199, 518] on div "rgba(255, 255, 255, 0.2)" at bounding box center [1204, 514] width 15 height 15
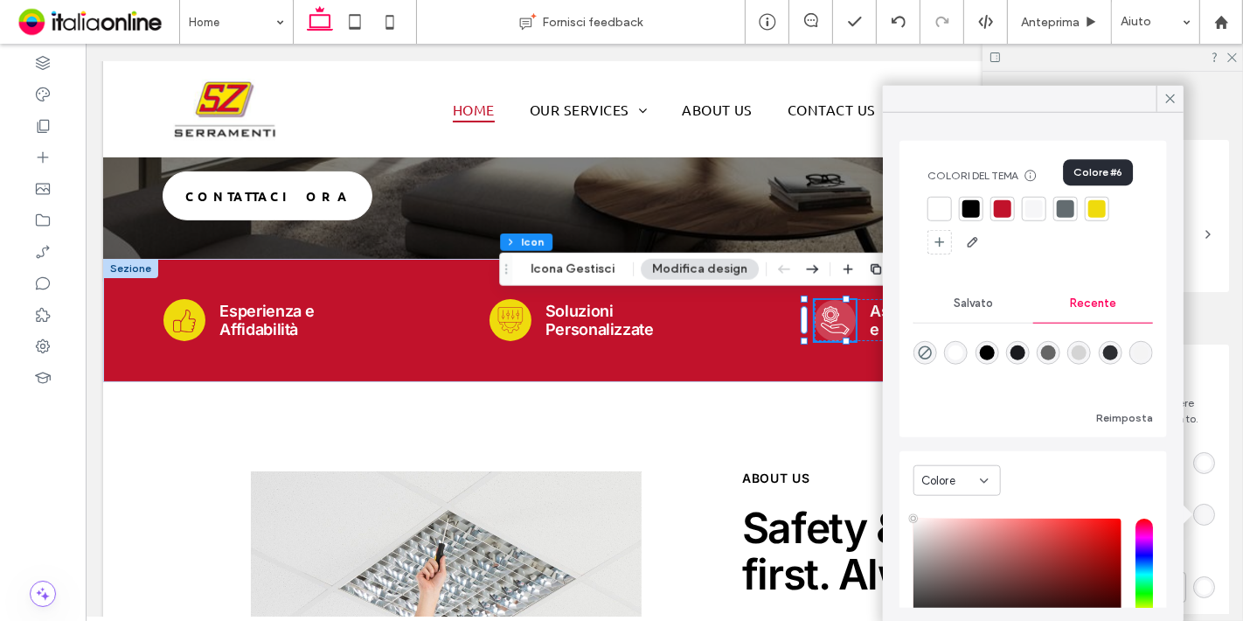
click at [1102, 204] on div at bounding box center [1097, 208] width 17 height 17
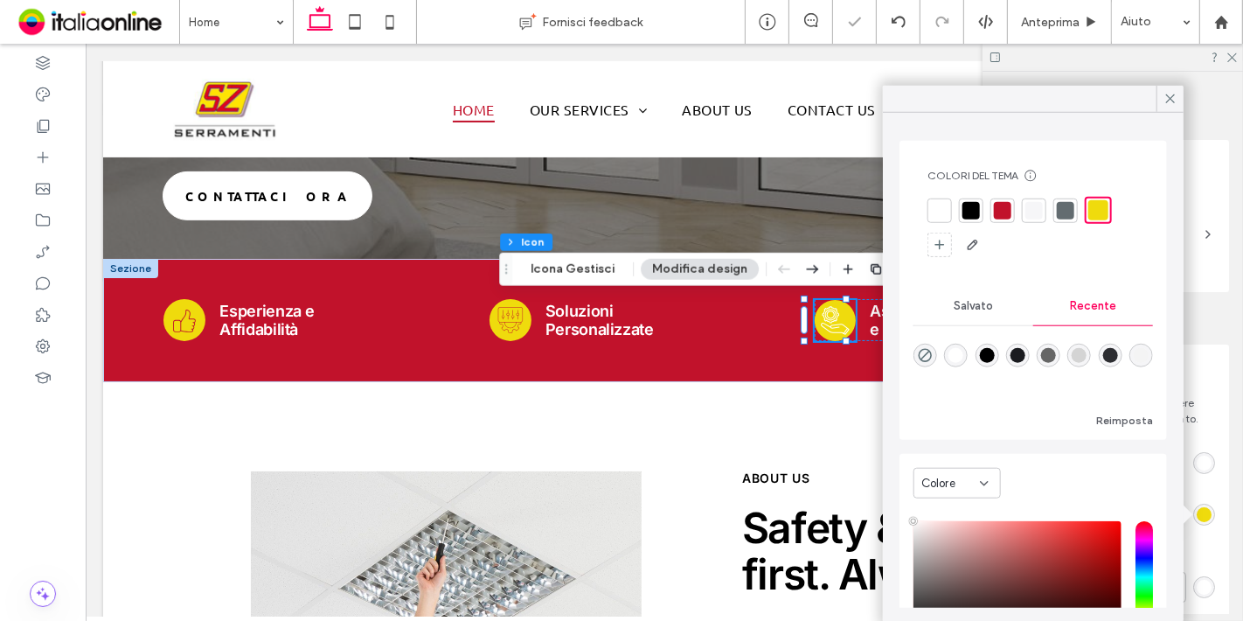
click at [1229, 383] on div "Layout Cornice Stile Il colore di un'icona SVG deve essere nero perché possa es…" at bounding box center [1119, 377] width 244 height 474
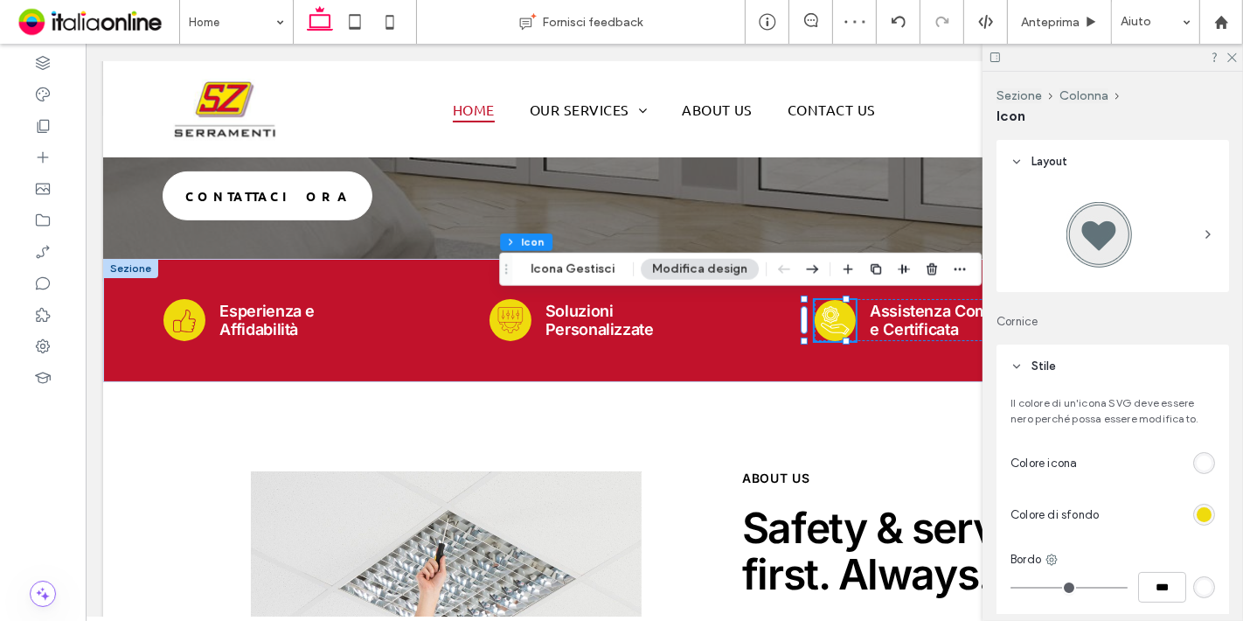
click at [1197, 462] on div "rgb(255, 255, 255)" at bounding box center [1204, 463] width 15 height 15
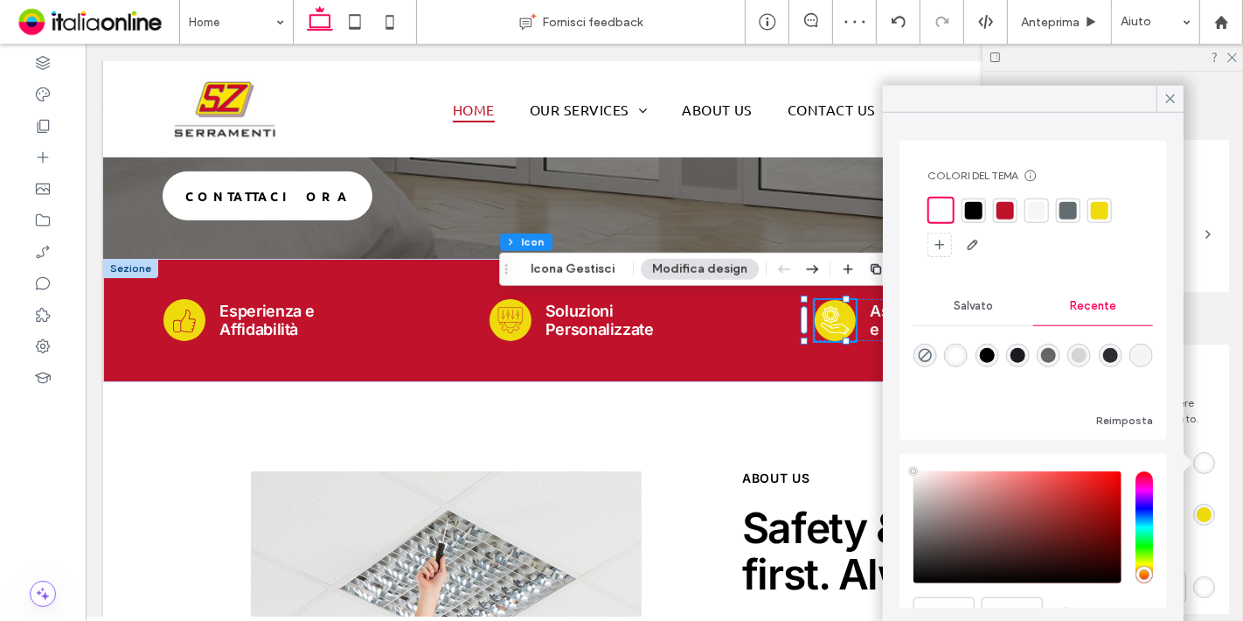
click at [1005, 214] on div at bounding box center [1005, 209] width 17 height 17
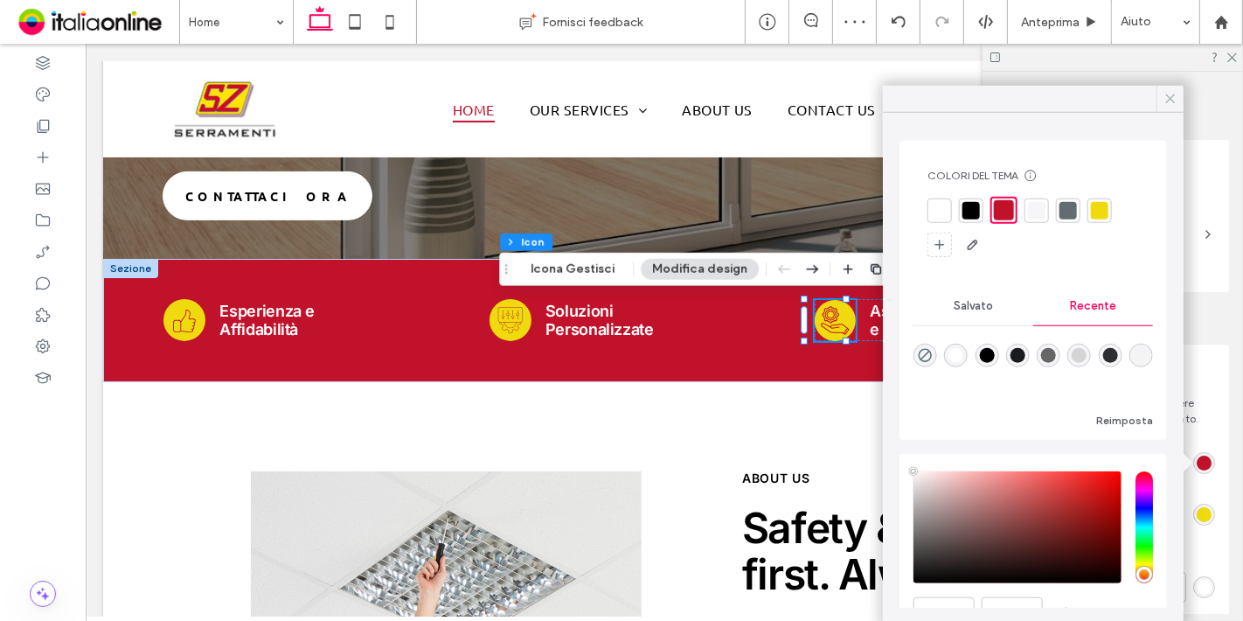
click at [1165, 102] on icon at bounding box center [1171, 99] width 16 height 16
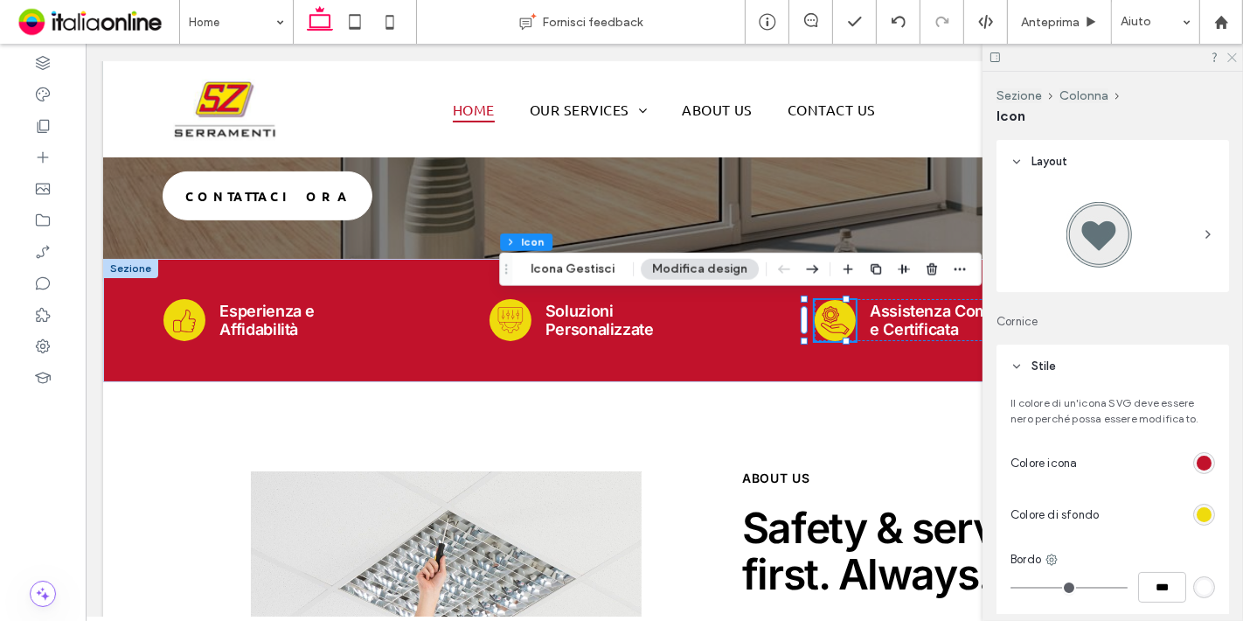
click at [1235, 56] on icon at bounding box center [1231, 56] width 11 height 11
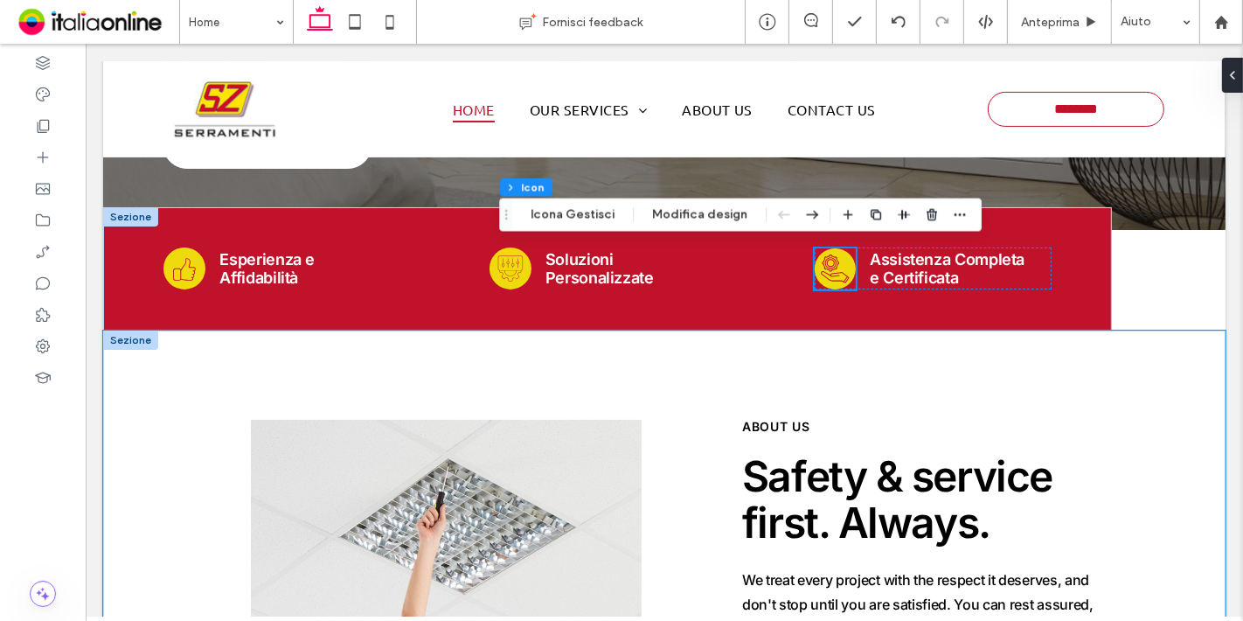
scroll to position [430, 0]
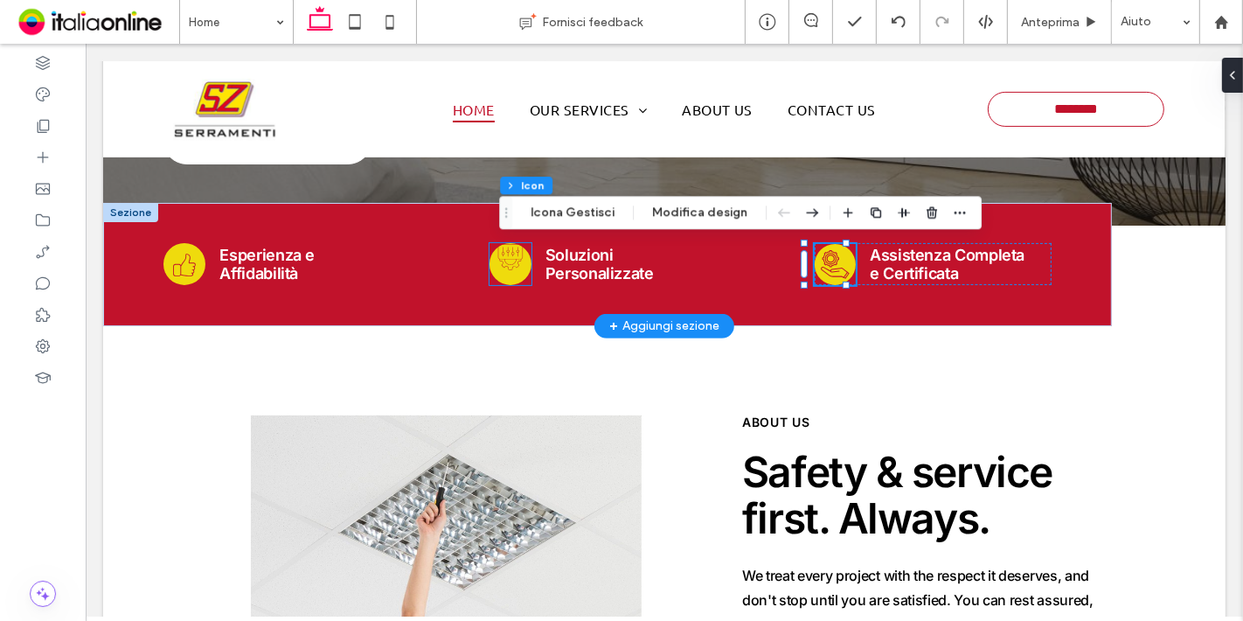
click at [498, 266] on icon at bounding box center [509, 256] width 31 height 31
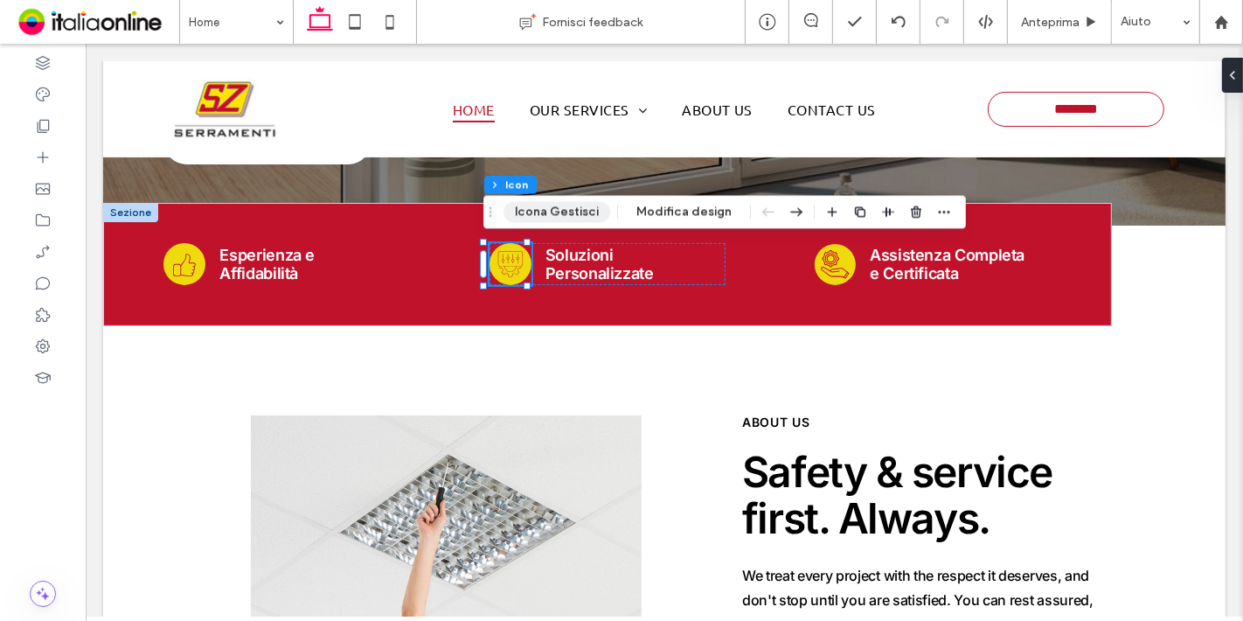
click at [569, 210] on button "Icona Gestisci" at bounding box center [557, 211] width 107 height 21
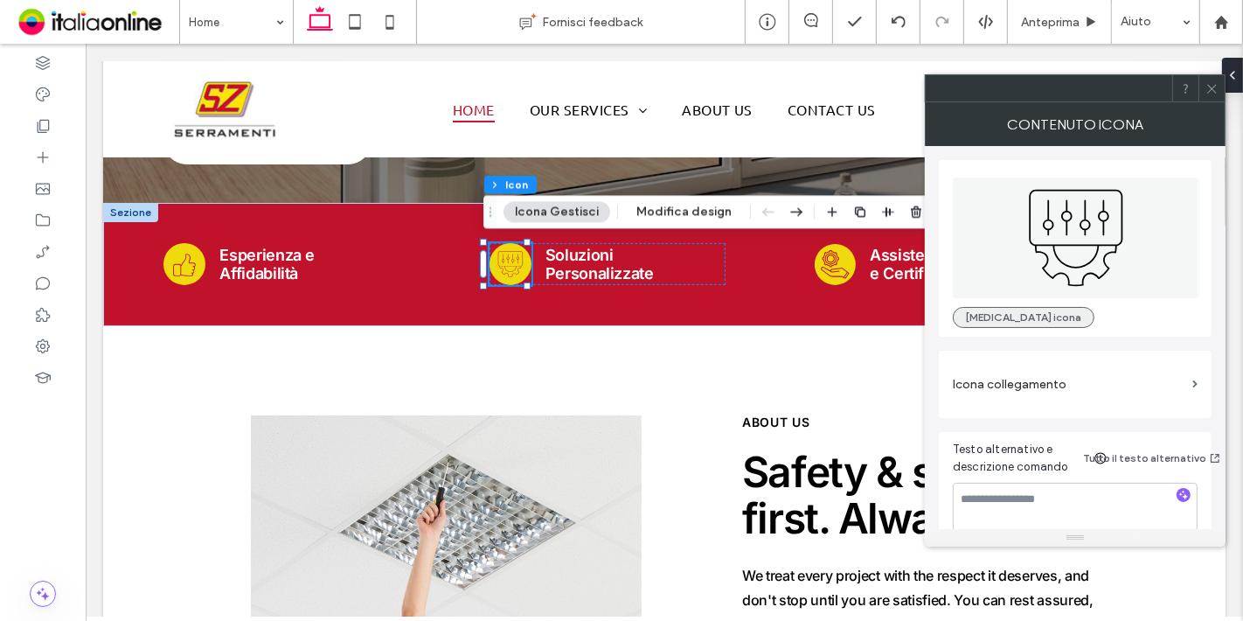
click at [977, 314] on button "[MEDICAL_DATA] icona" at bounding box center [1024, 317] width 142 height 21
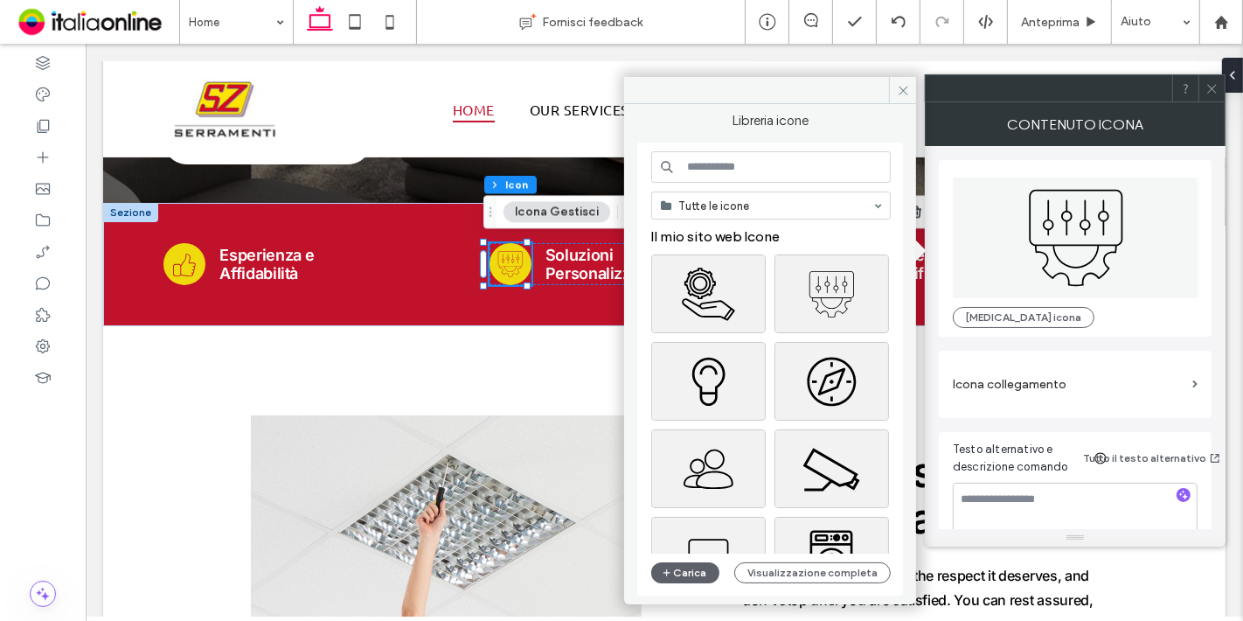
click at [787, 151] on input at bounding box center [771, 166] width 240 height 31
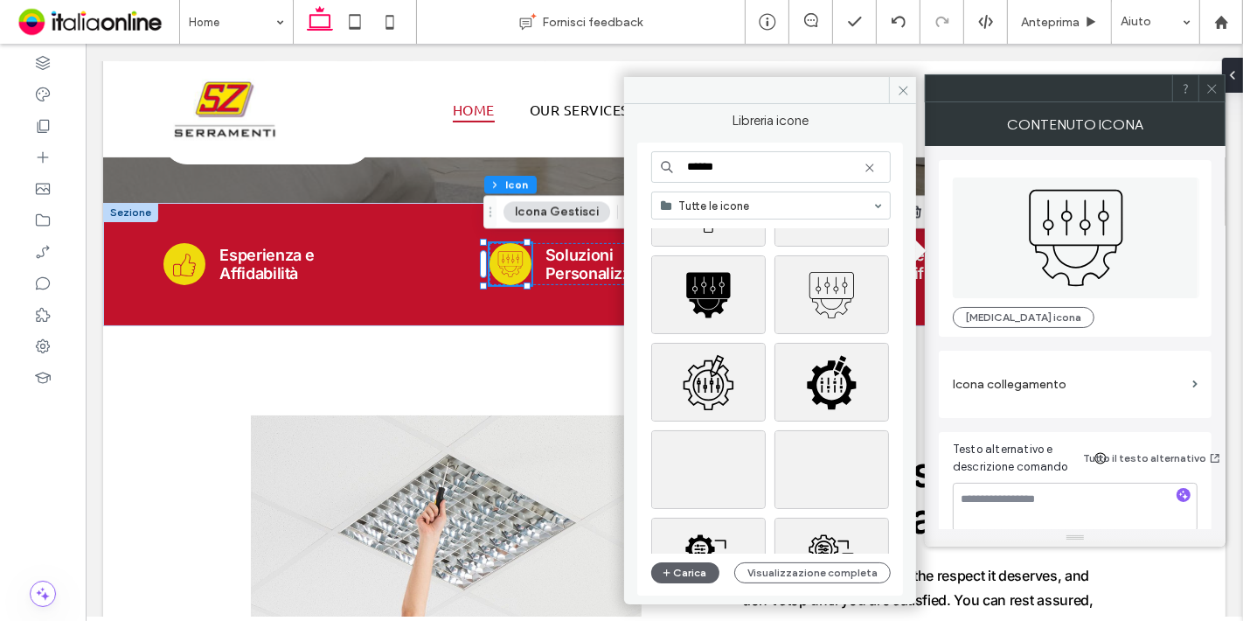
scroll to position [472, 0]
type input "******"
click at [700, 365] on div "Seleziona" at bounding box center [708, 381] width 115 height 79
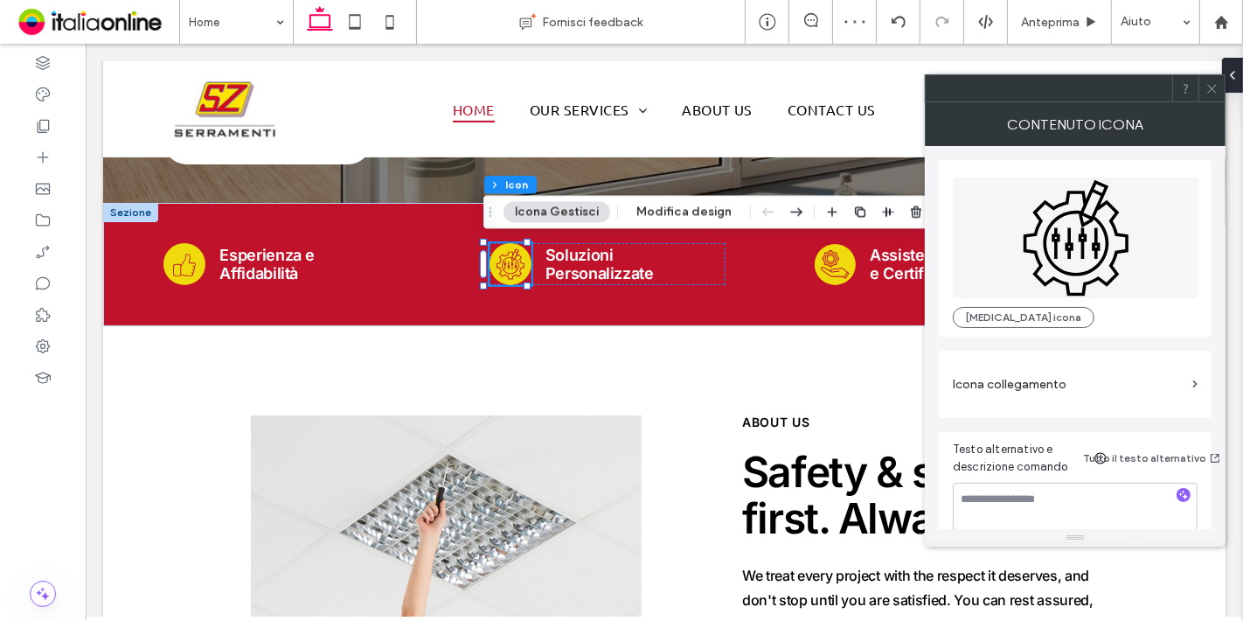
click at [1220, 99] on div at bounding box center [1212, 88] width 26 height 26
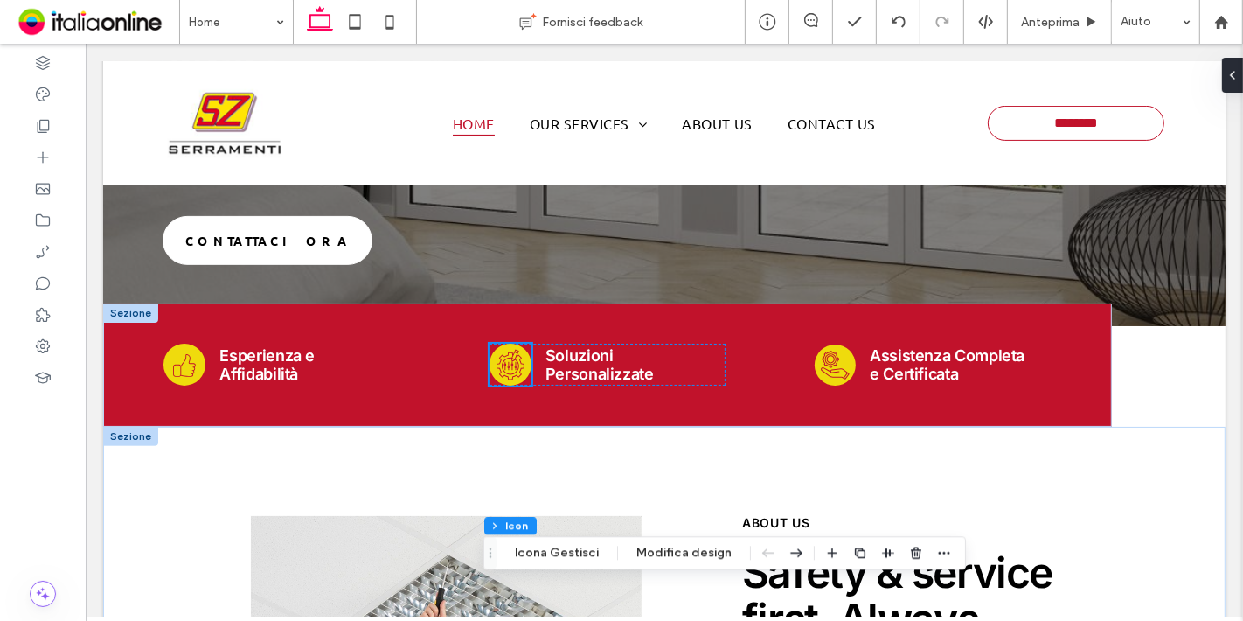
scroll to position [0, 0]
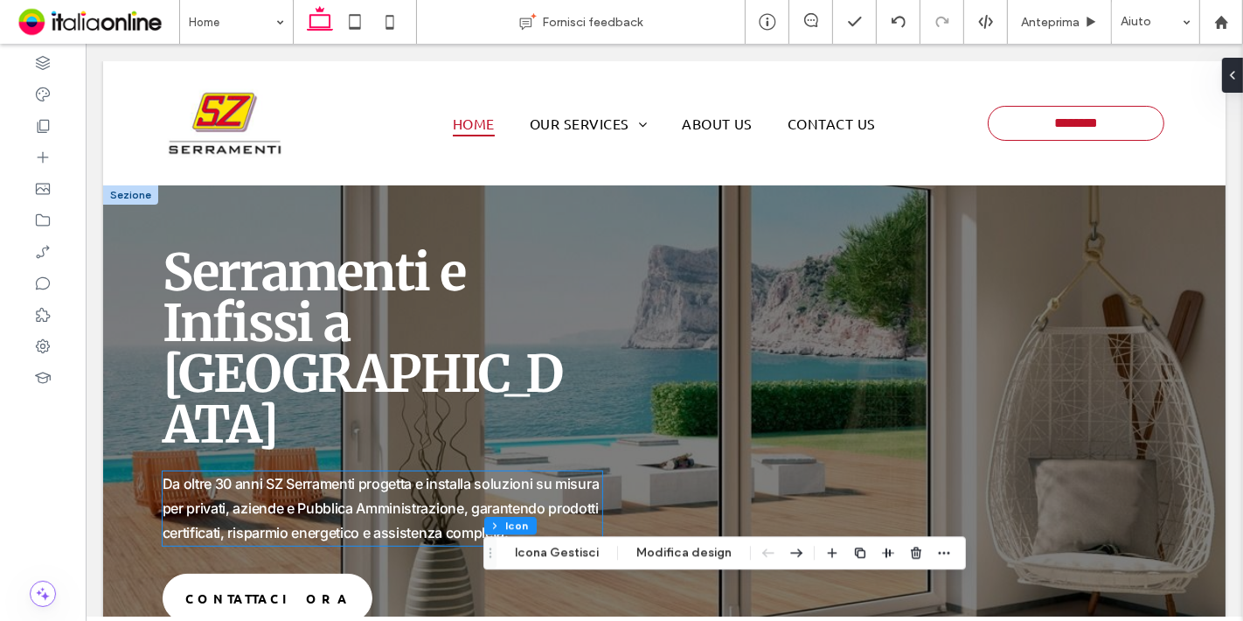
click at [213, 475] on span "Da oltre 30 anni SZ Serramenti progetta e installa soluzioni su misura per priv…" at bounding box center [380, 508] width 437 height 66
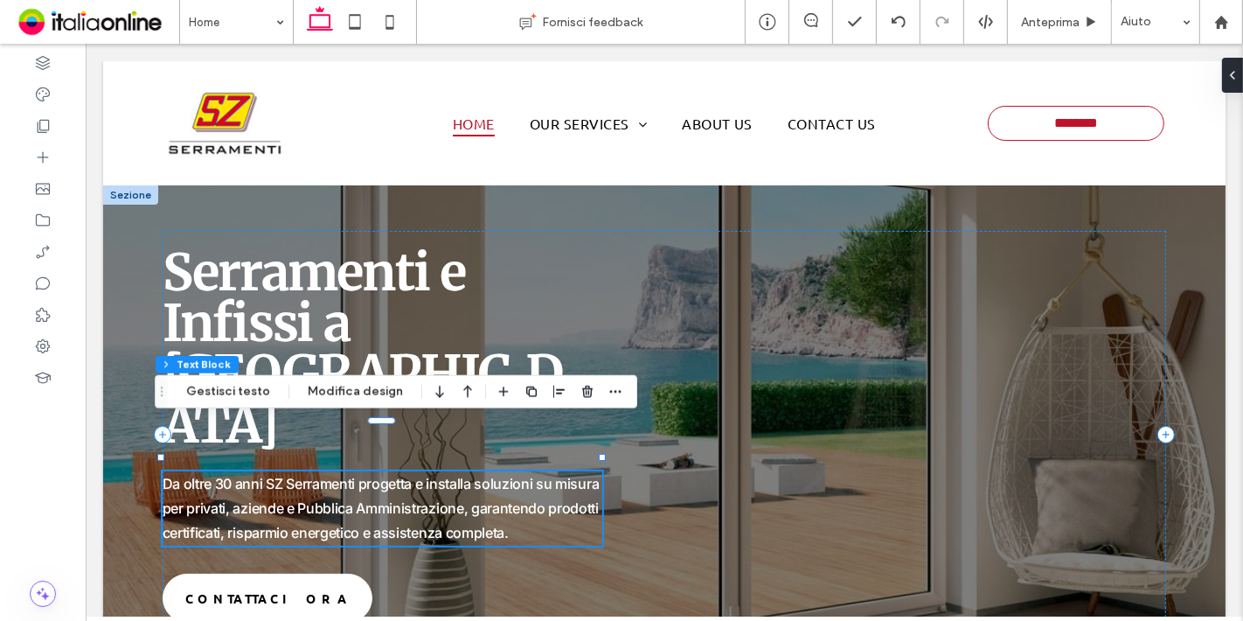
click at [220, 475] on span "Da oltre 30 anni SZ Serramenti progetta e installa soluzioni su misura per priv…" at bounding box center [380, 508] width 437 height 66
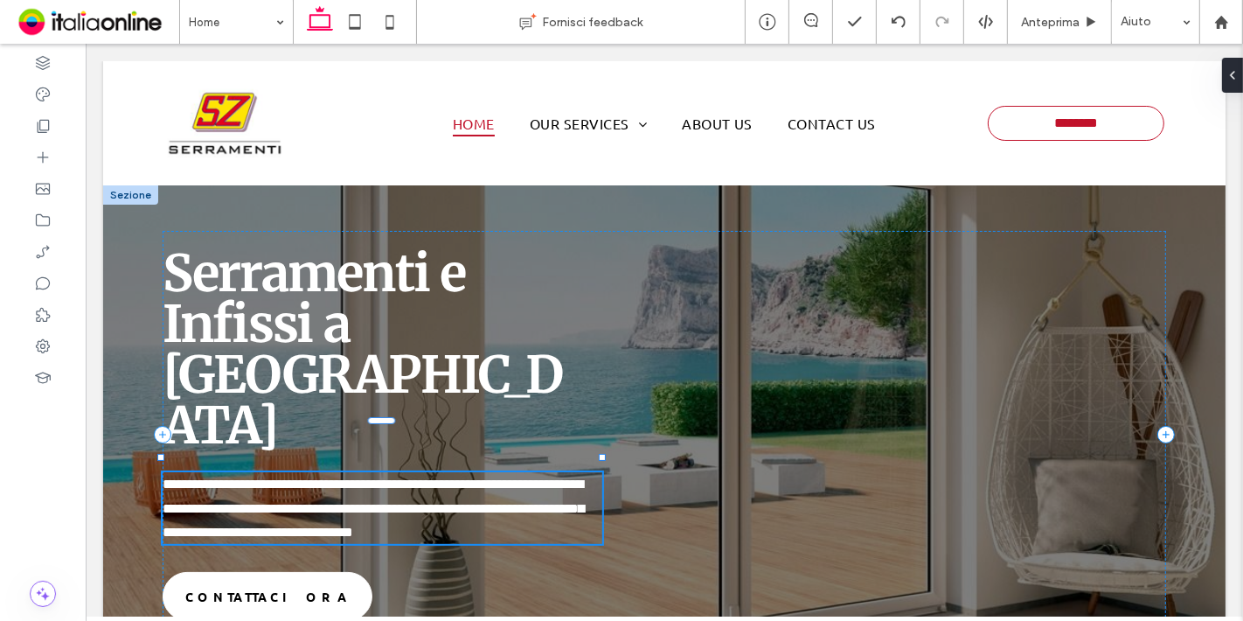
type input "*****"
type input "**"
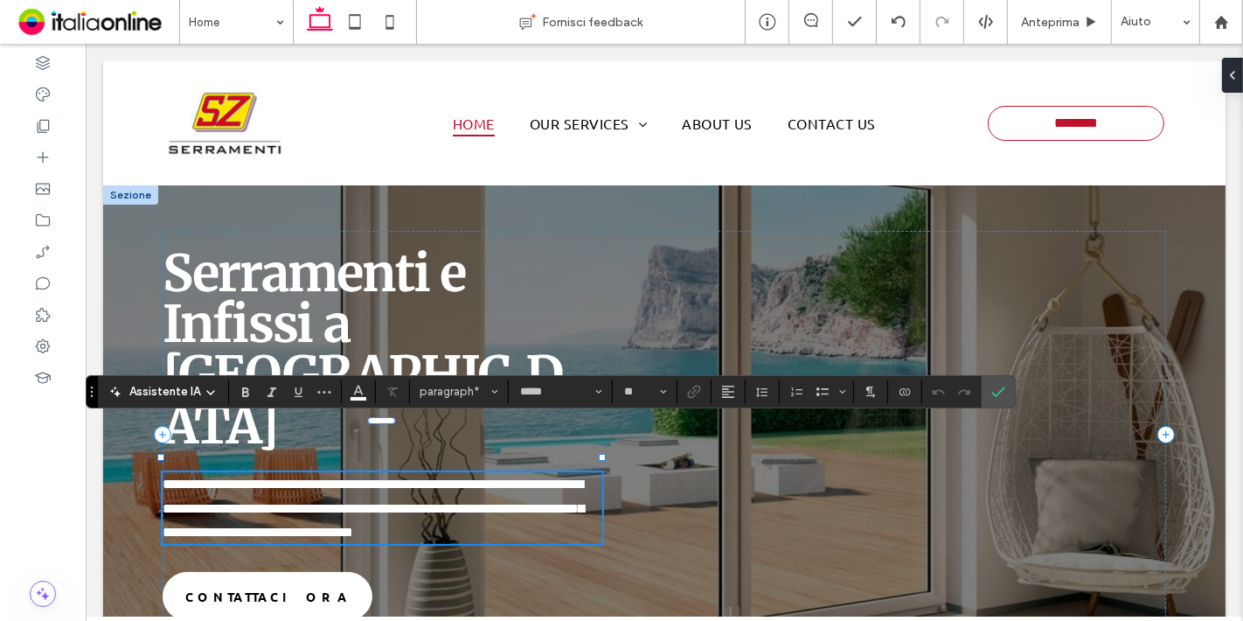
click at [216, 477] on span "**********" at bounding box center [372, 507] width 421 height 60
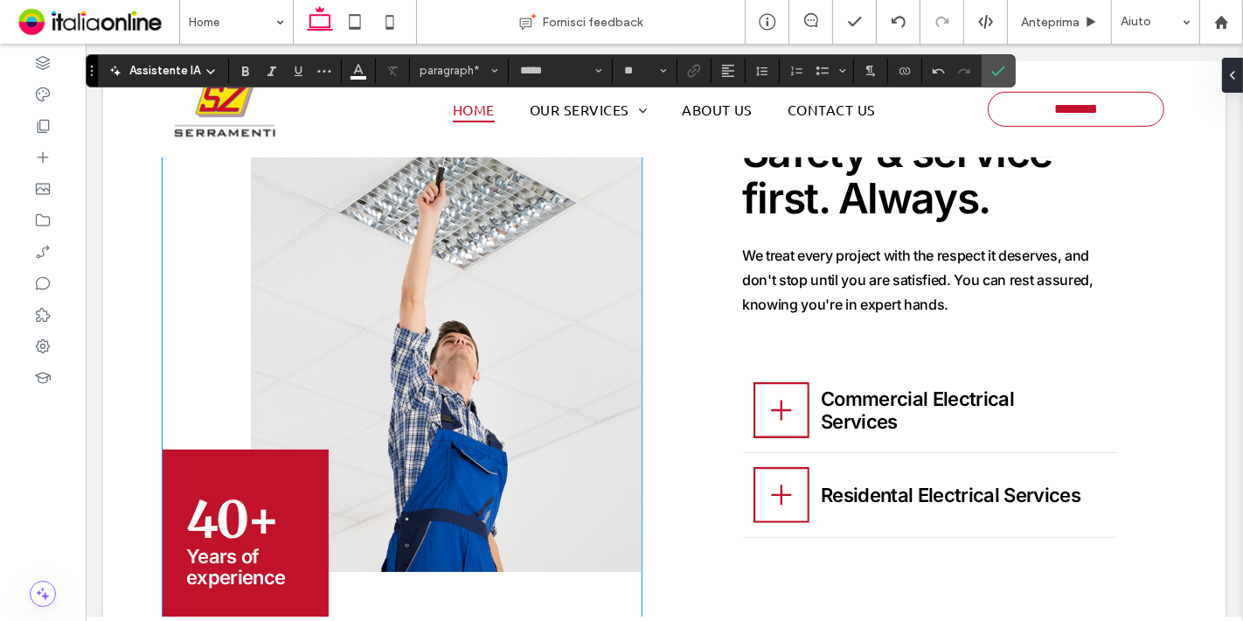
scroll to position [754, 0]
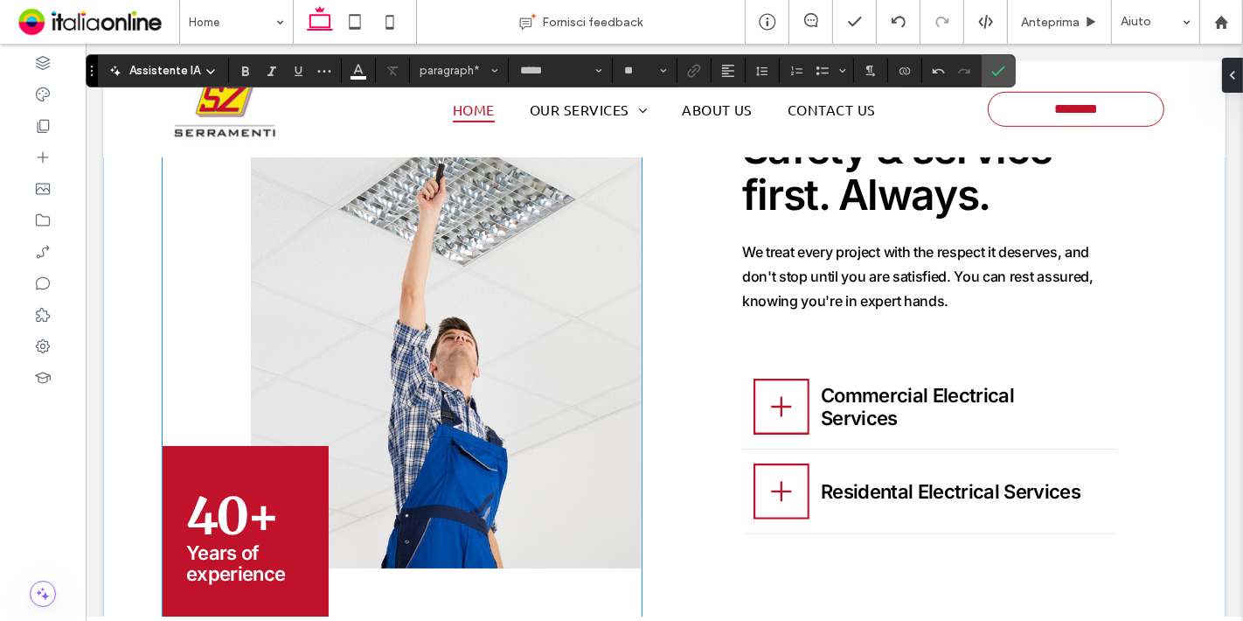
click at [217, 557] on span "Years of" at bounding box center [221, 552] width 73 height 23
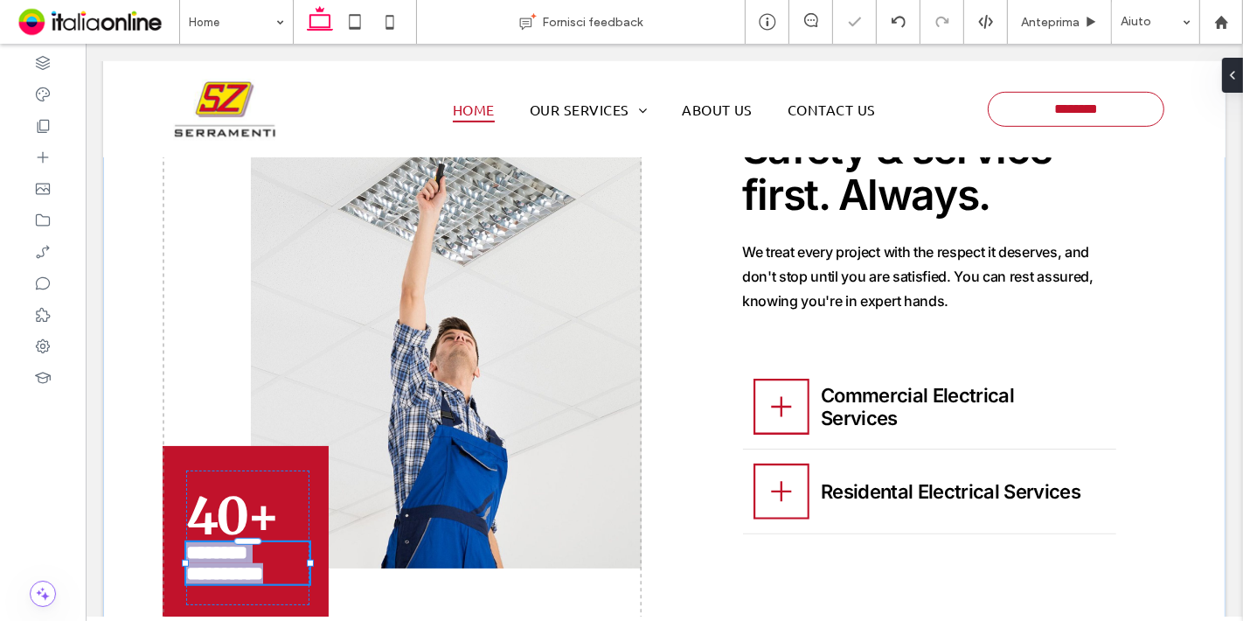
type input "*****"
type input "**"
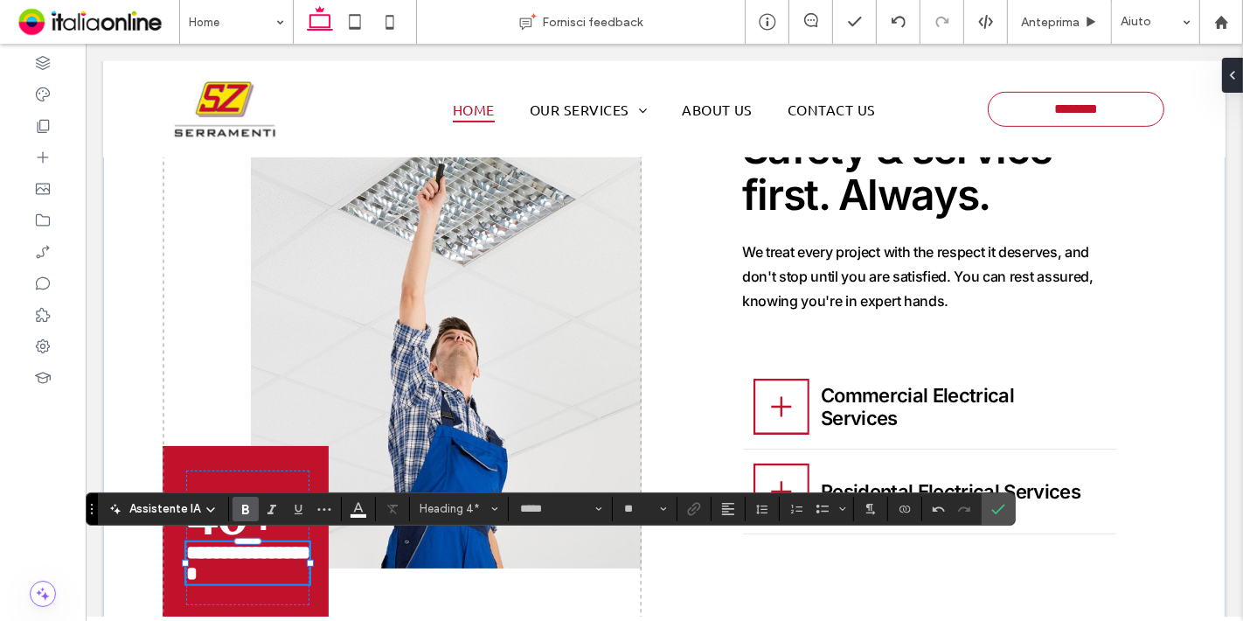
scroll to position [1, 0]
click at [998, 509] on icon "Conferma" at bounding box center [998, 509] width 14 height 14
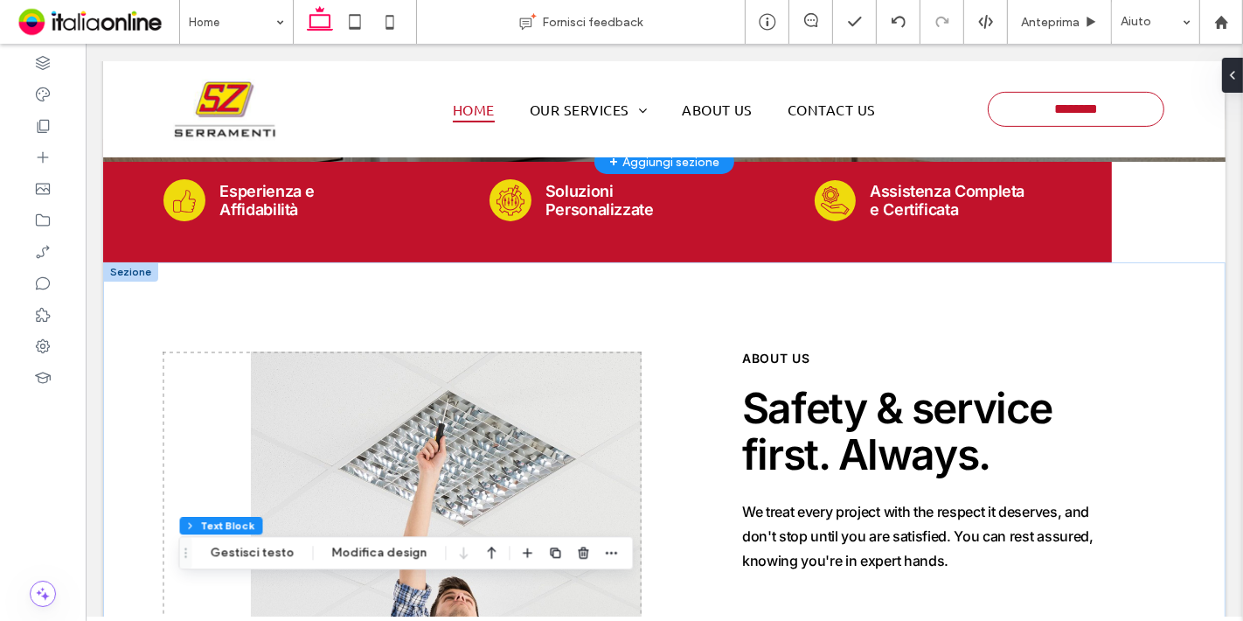
scroll to position [525, 0]
